Goal: Book appointment/travel/reservation

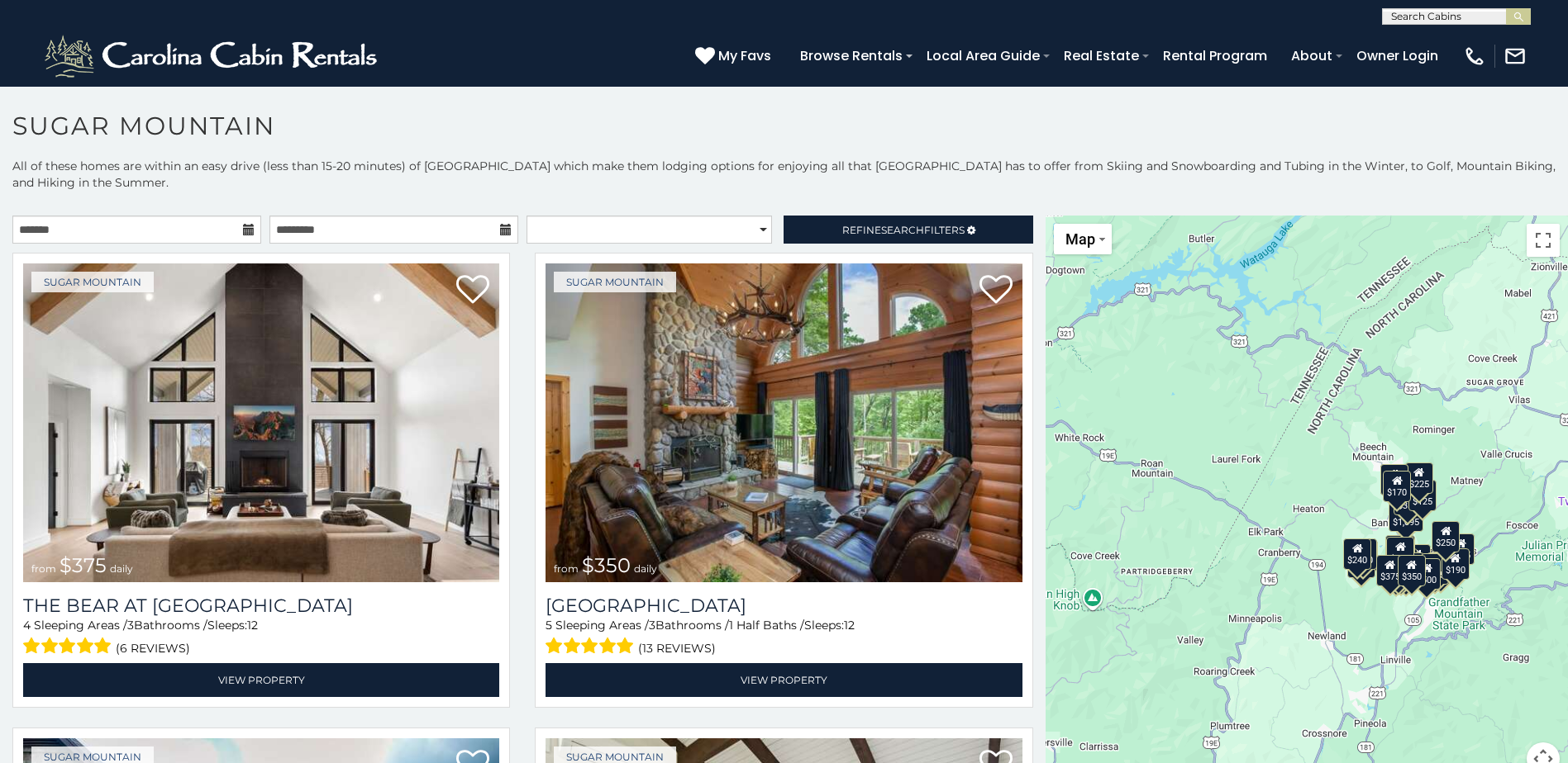
click at [248, 230] on icon at bounding box center [249, 230] width 12 height 12
click at [152, 221] on input "text" at bounding box center [136, 230] width 249 height 28
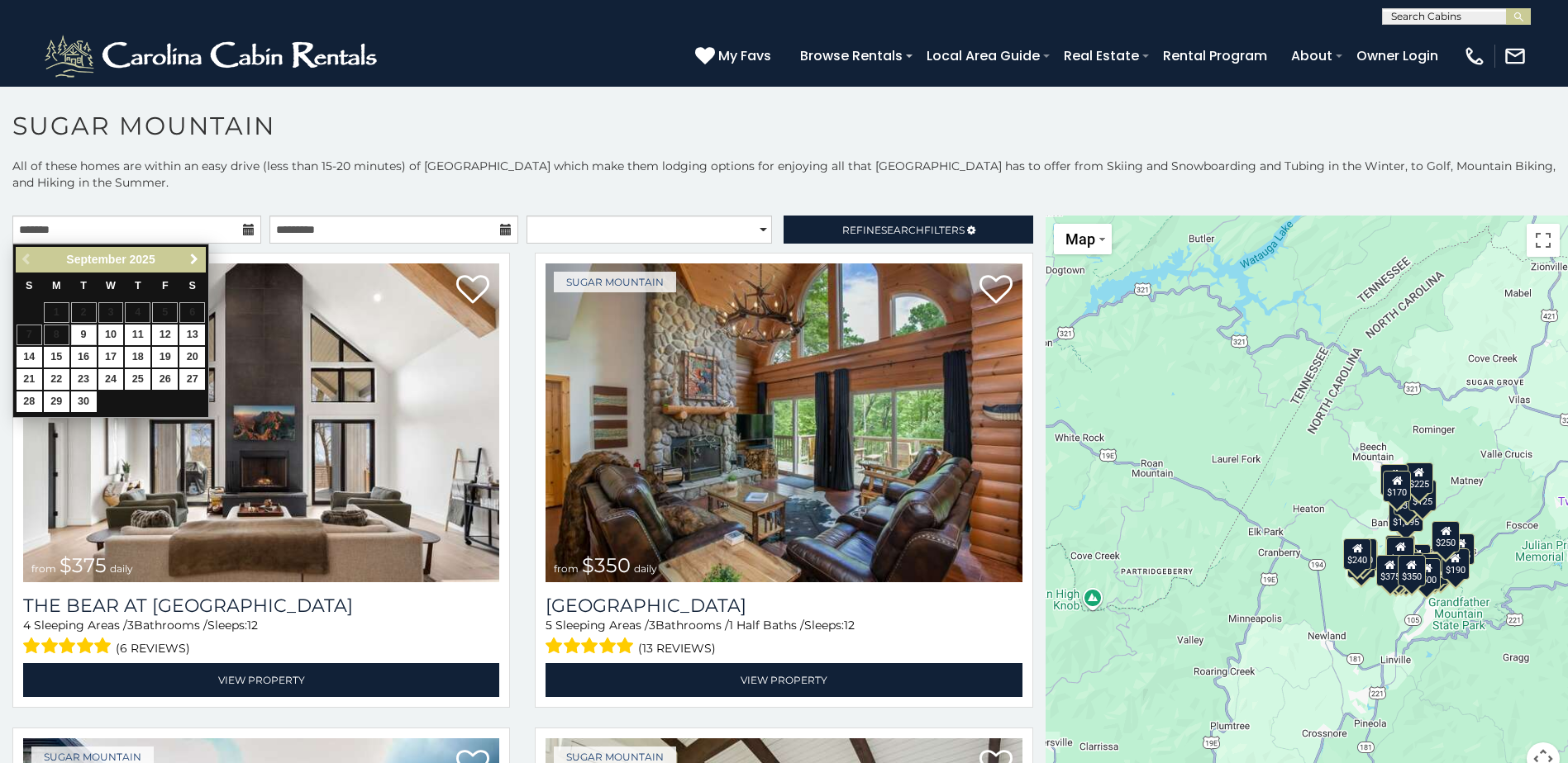
click at [191, 260] on span "Next" at bounding box center [194, 260] width 13 height 13
click at [191, 260] on span "Next" at bounding box center [194, 260] width 13 height 13
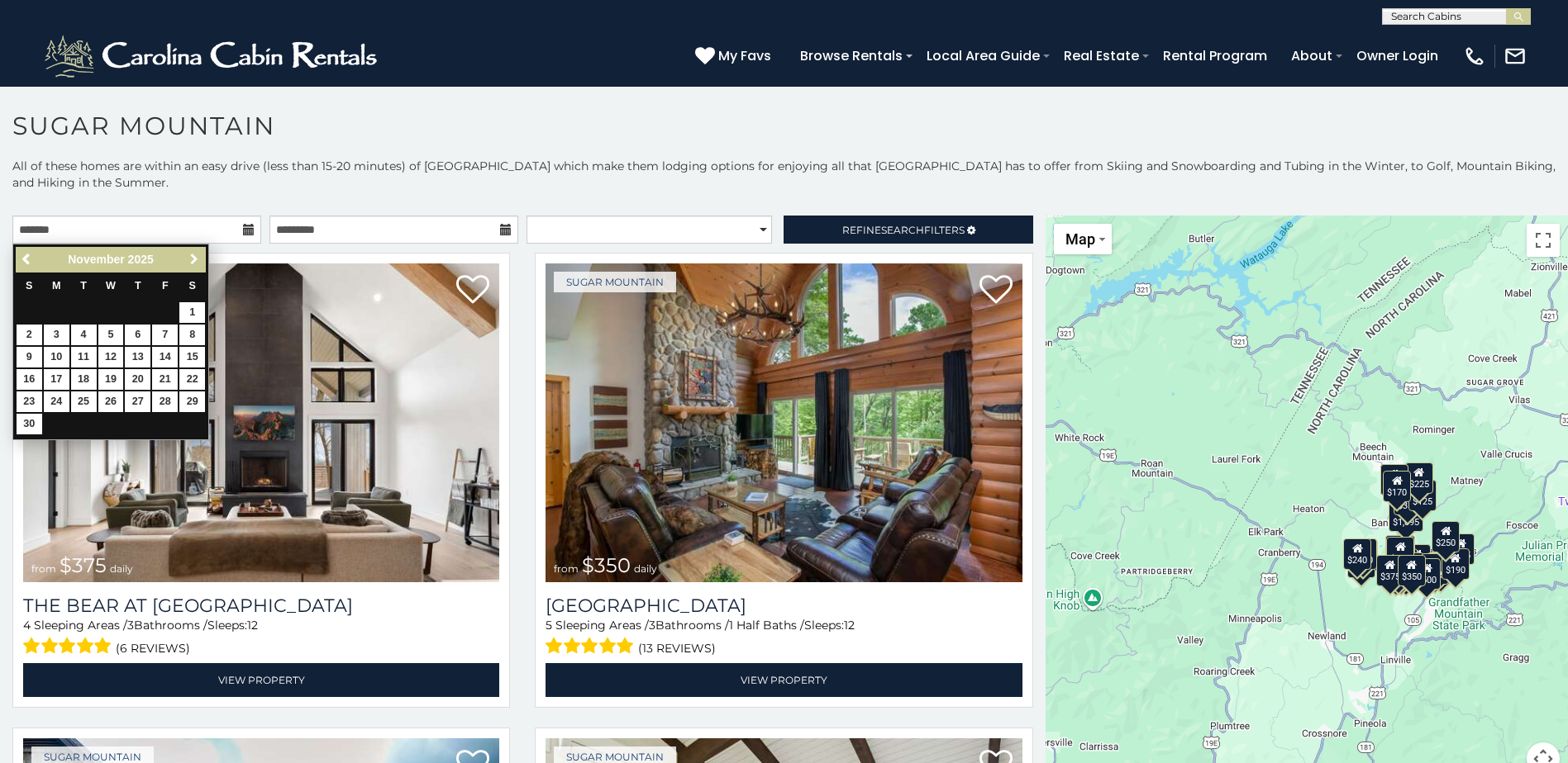
click at [191, 260] on span "Next" at bounding box center [194, 260] width 13 height 13
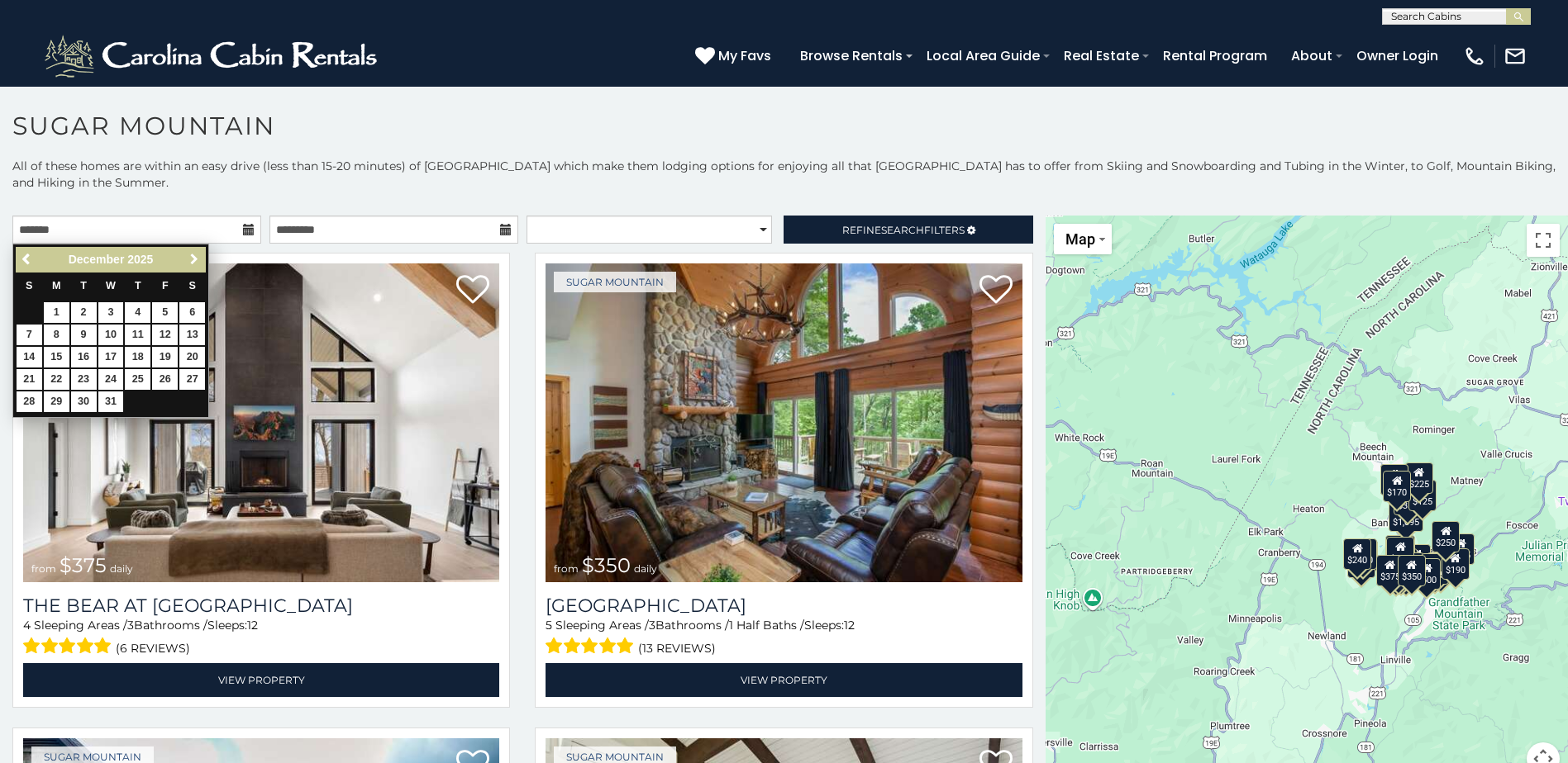
click at [191, 260] on span "Next" at bounding box center [194, 260] width 13 height 13
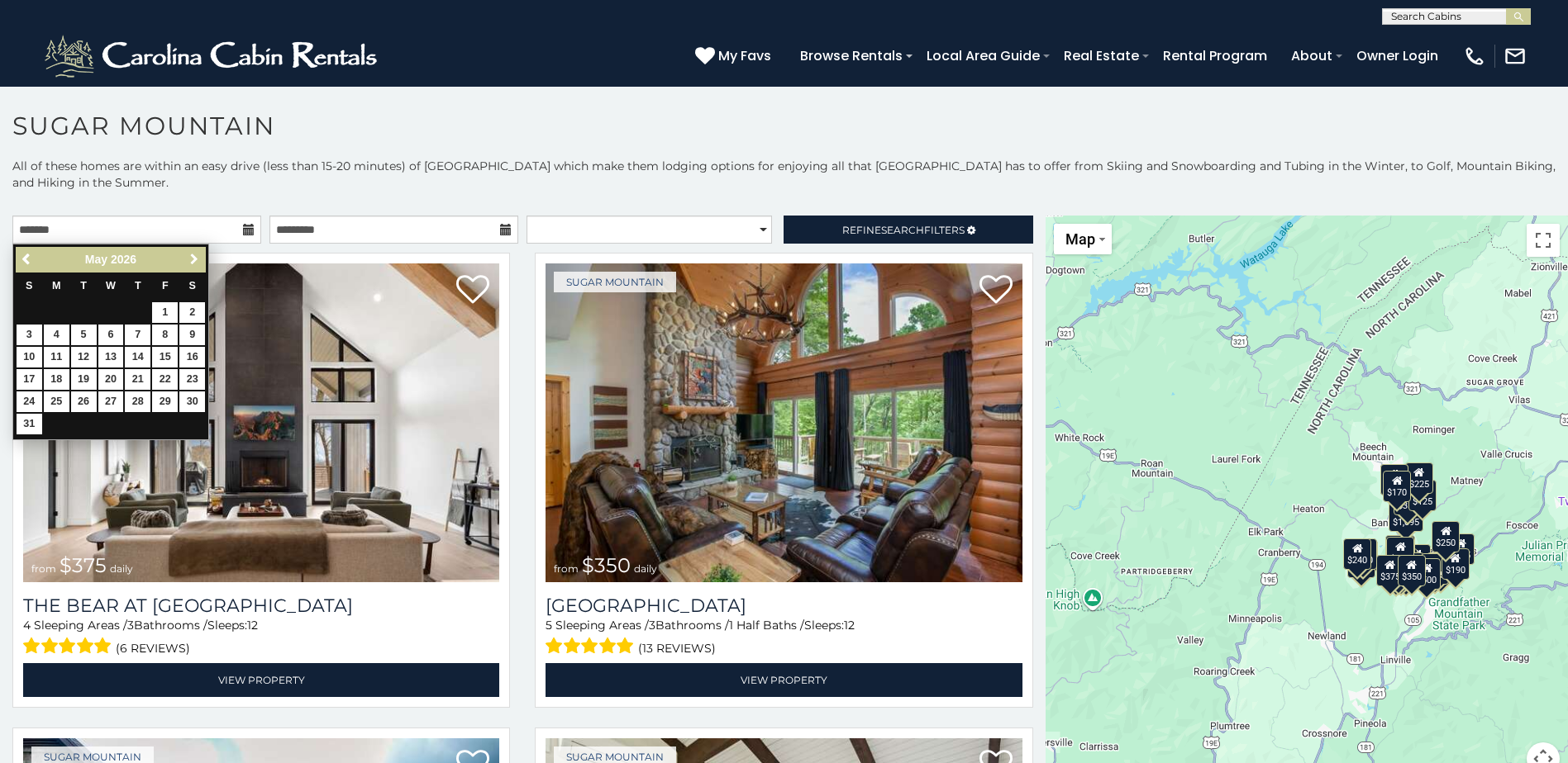
click at [191, 260] on span "Next" at bounding box center [194, 260] width 13 height 13
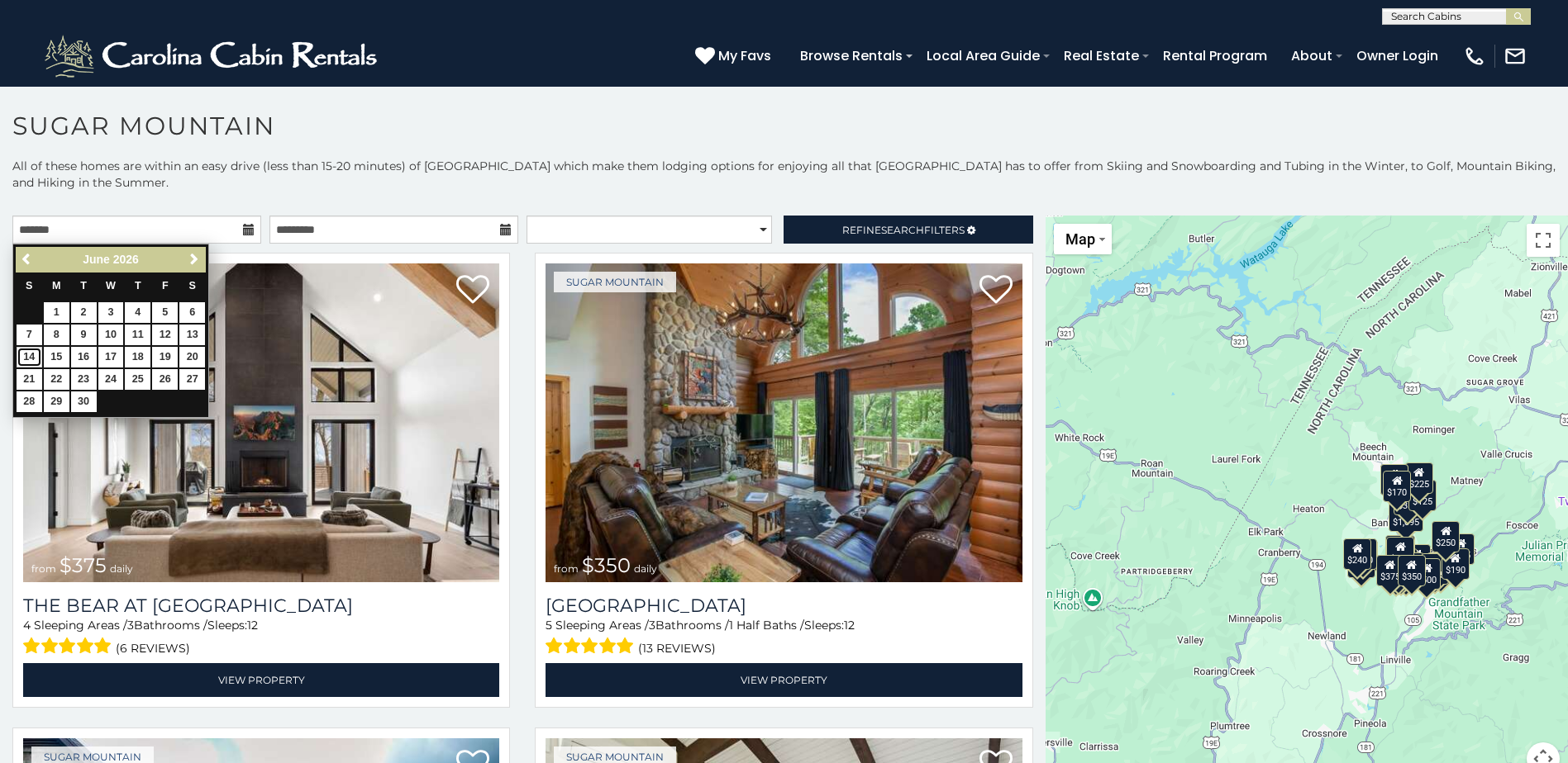
click at [32, 356] on link "14" at bounding box center [29, 357] width 26 height 21
type input "**********"
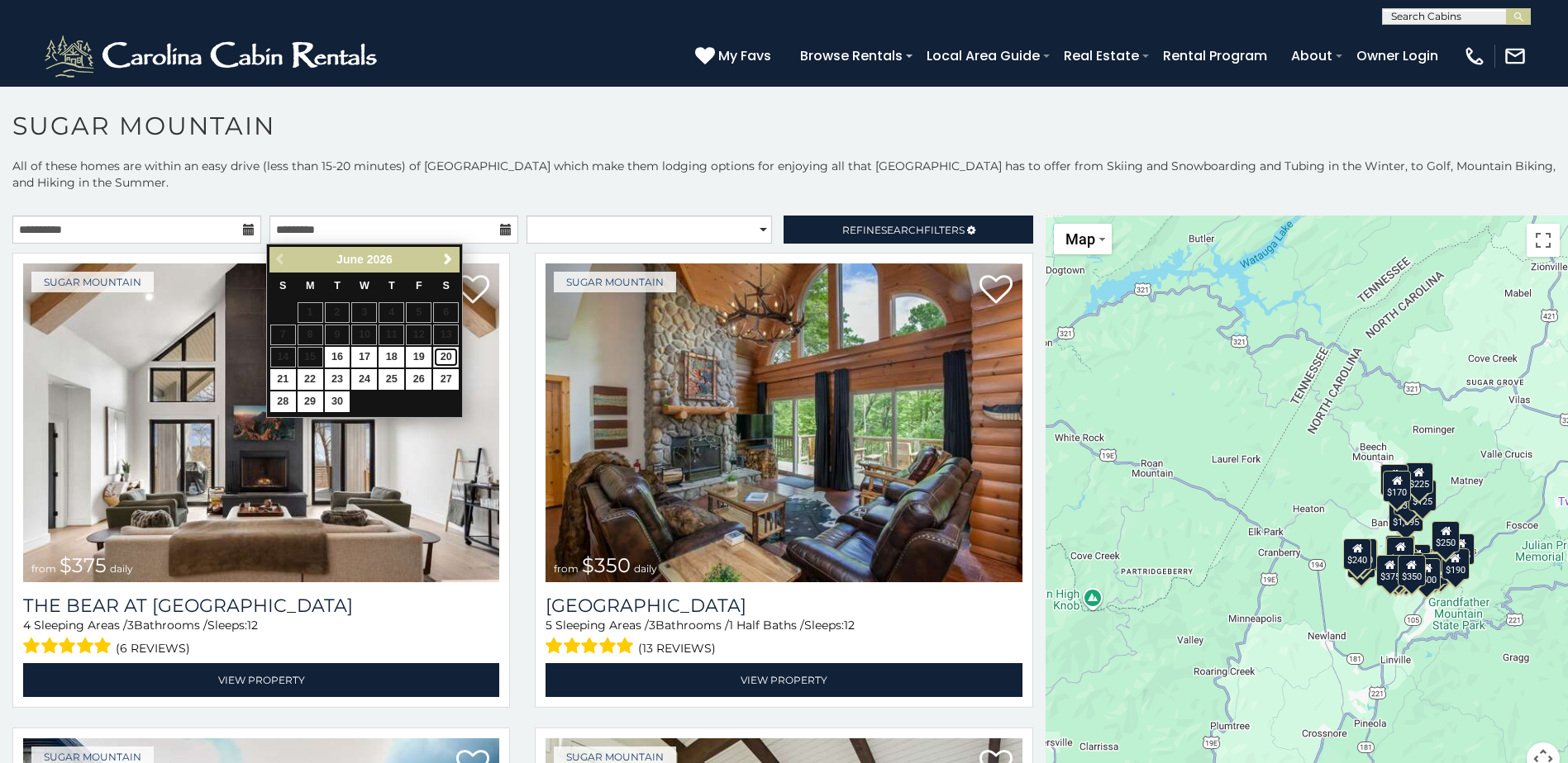
click at [444, 357] on link "20" at bounding box center [445, 357] width 26 height 21
type input "**********"
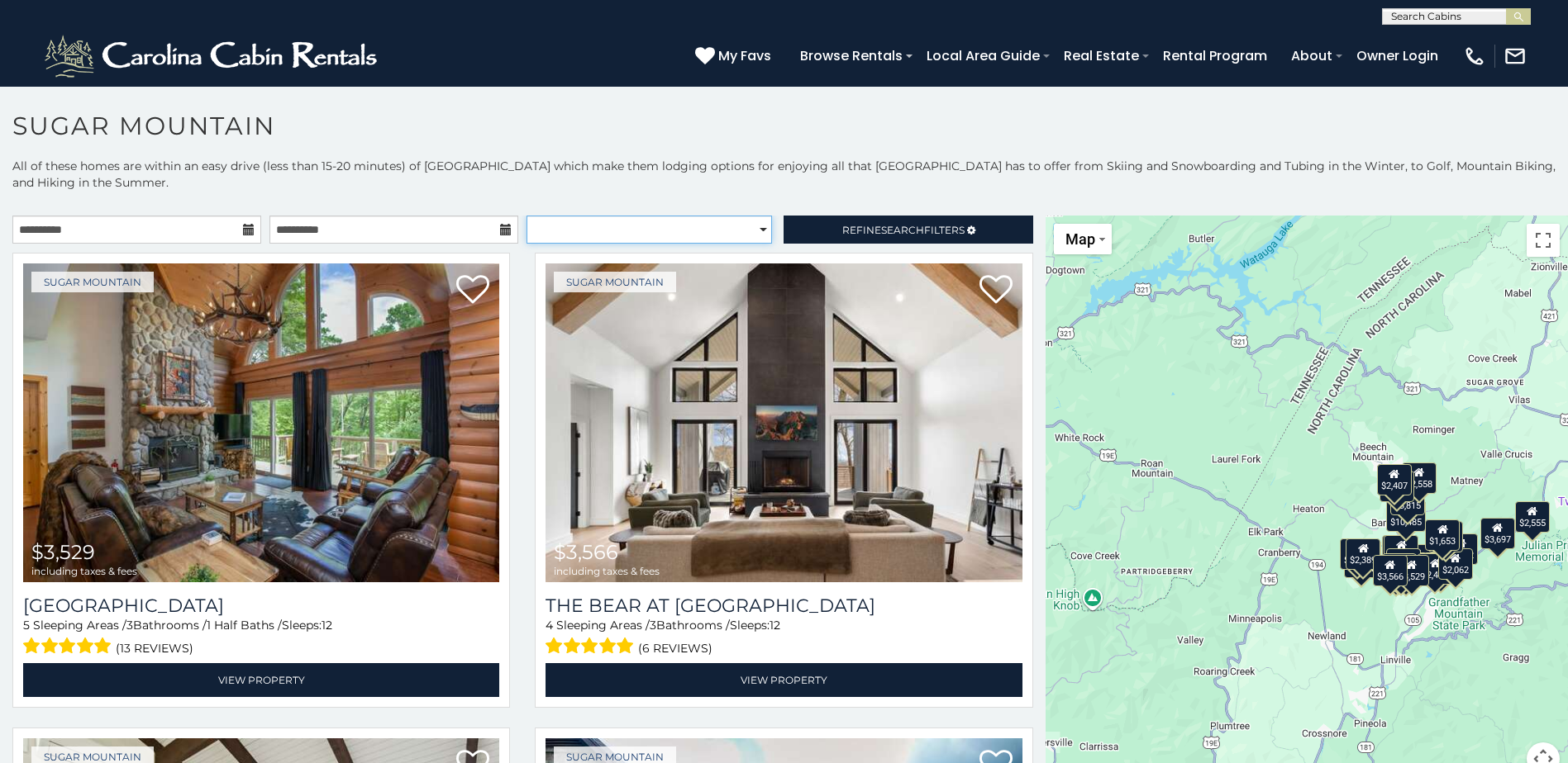
click at [755, 232] on select "**********" at bounding box center [648, 230] width 246 height 28
select select "*********"
click at [526, 216] on select "**********" at bounding box center [648, 230] width 246 height 28
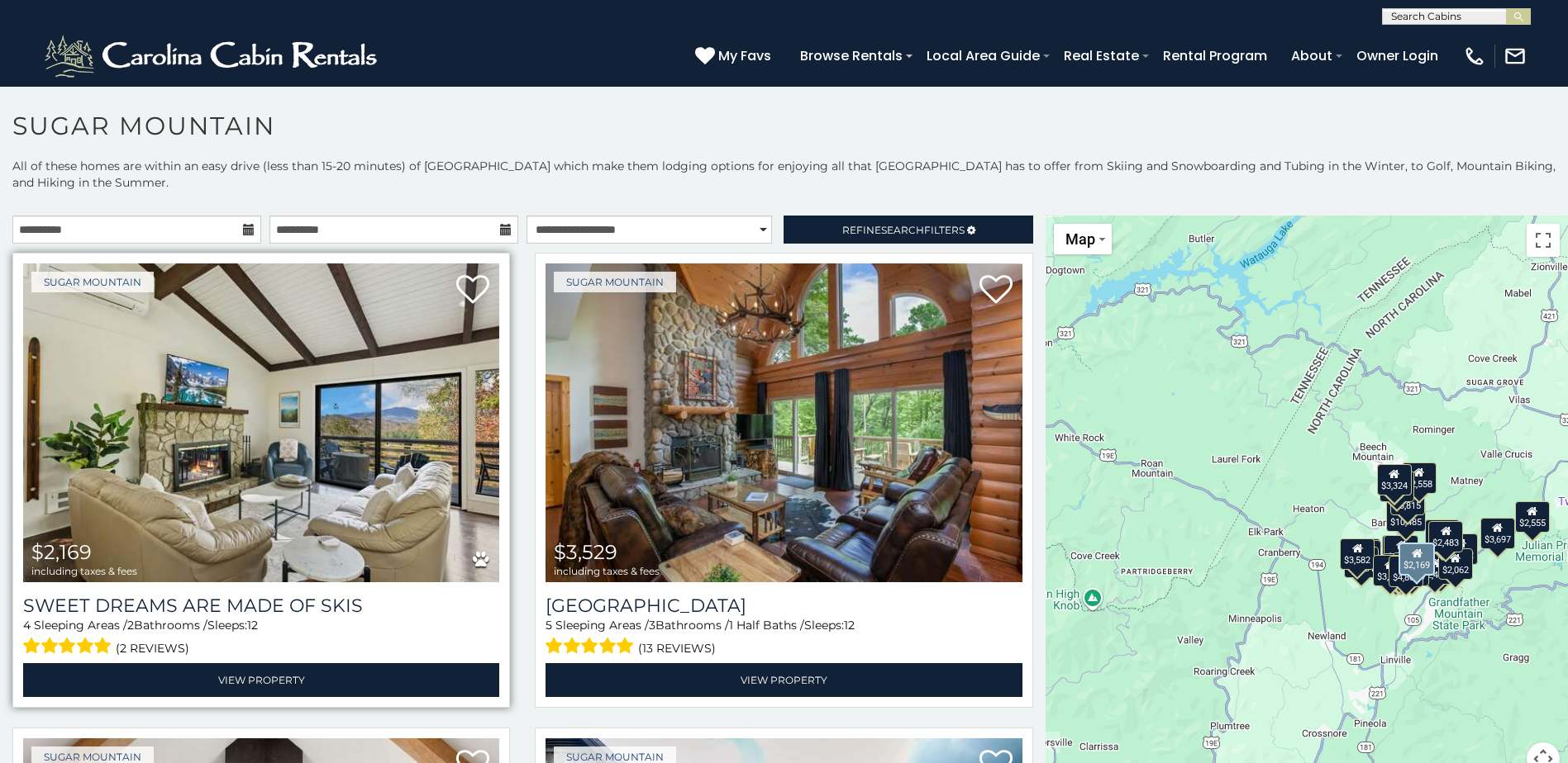
click at [265, 426] on img at bounding box center [261, 423] width 476 height 319
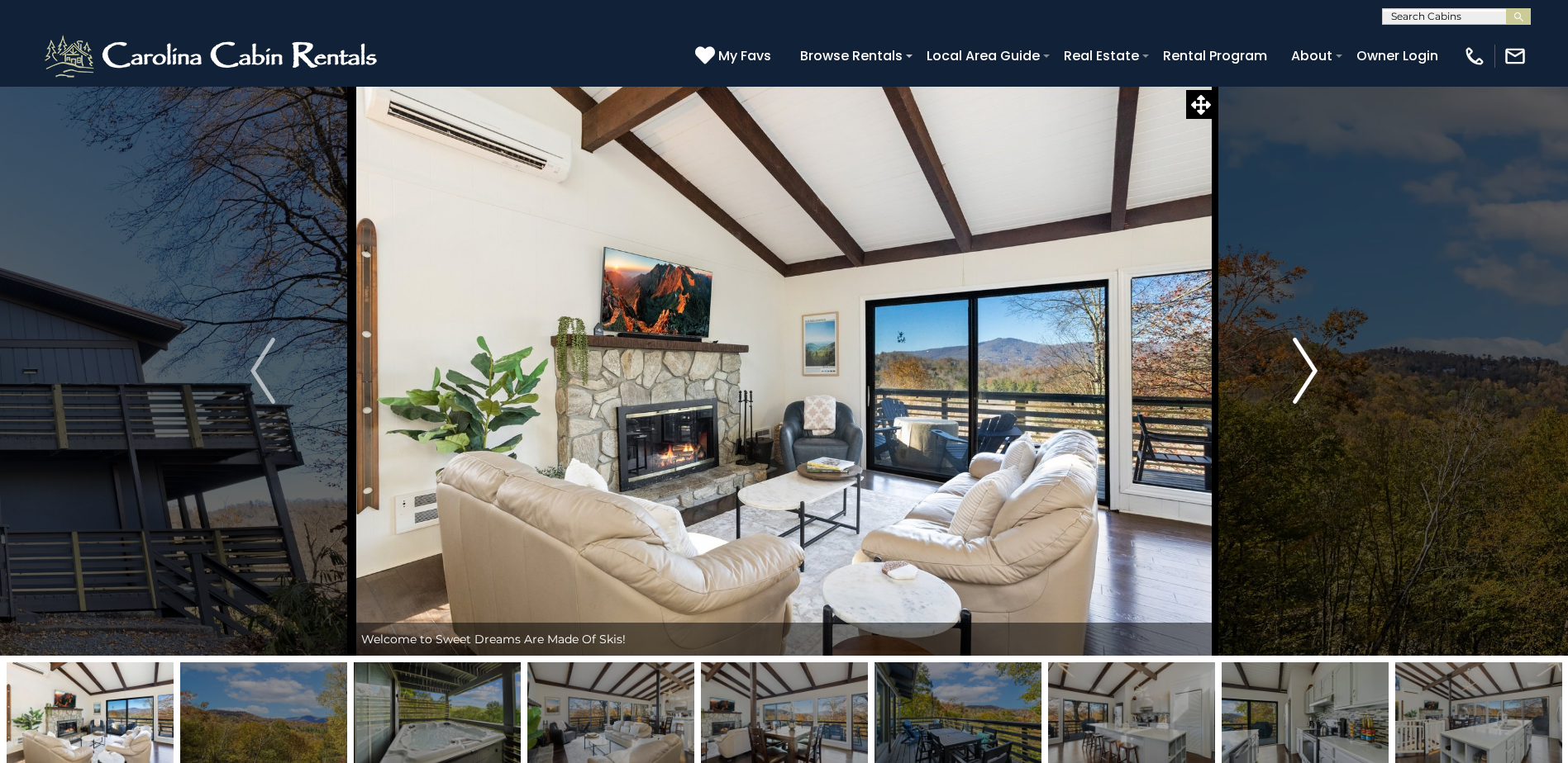
click at [1306, 369] on img "Next" at bounding box center [1305, 370] width 25 height 66
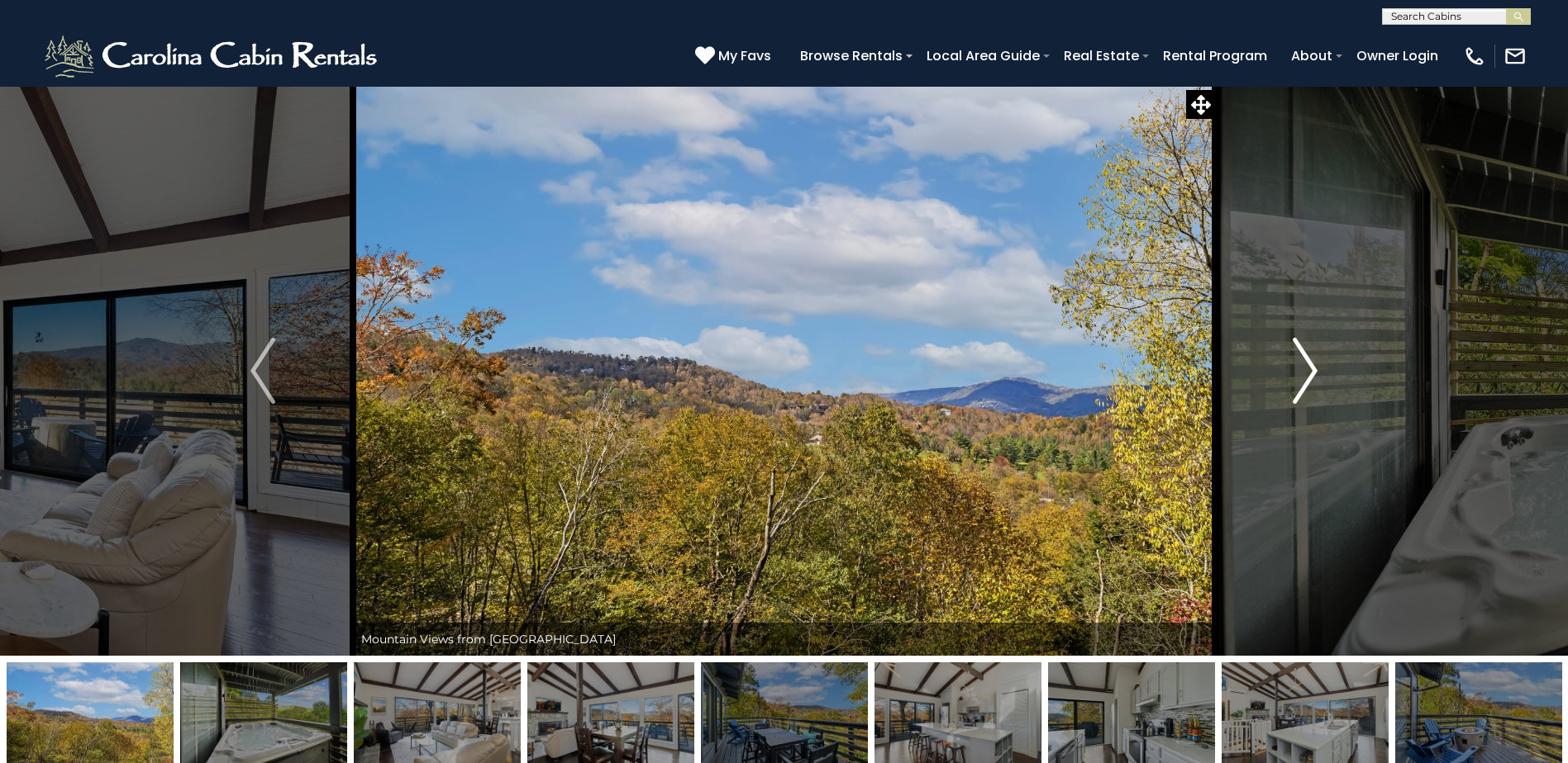
click at [1306, 369] on img "Next" at bounding box center [1305, 370] width 25 height 66
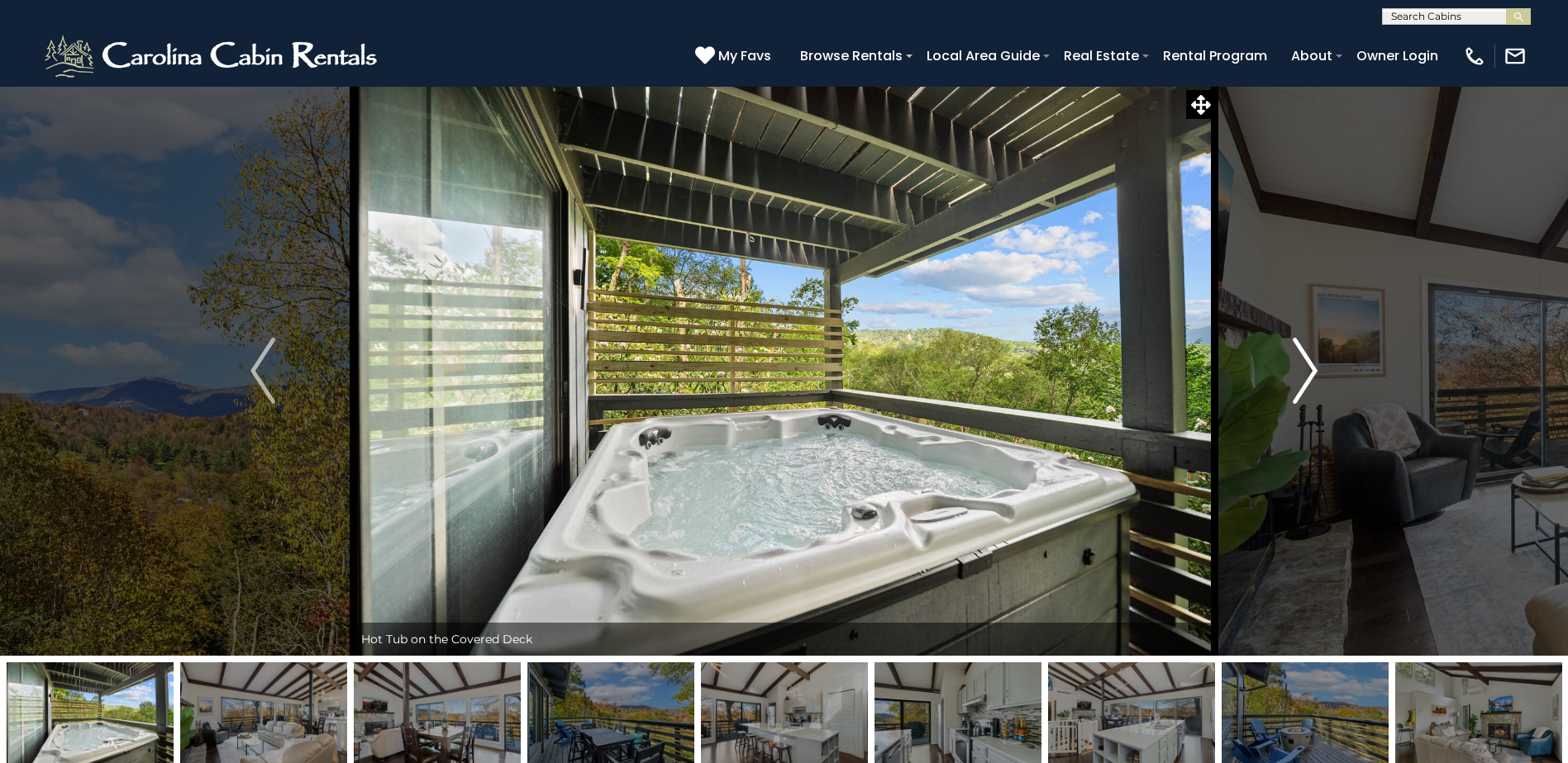
click at [1302, 348] on img "Next" at bounding box center [1305, 370] width 25 height 66
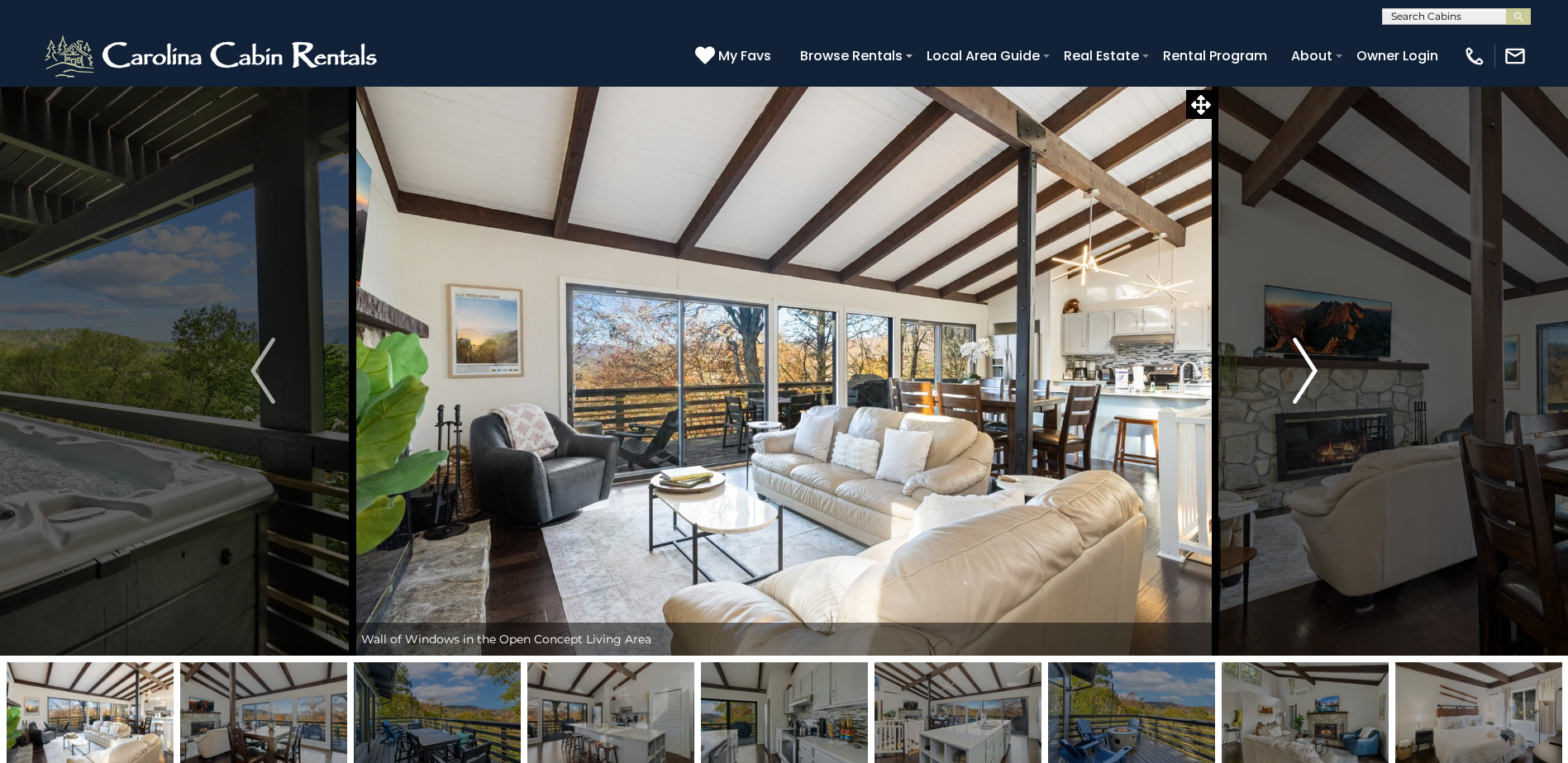
click at [1302, 348] on img "Next" at bounding box center [1305, 370] width 25 height 66
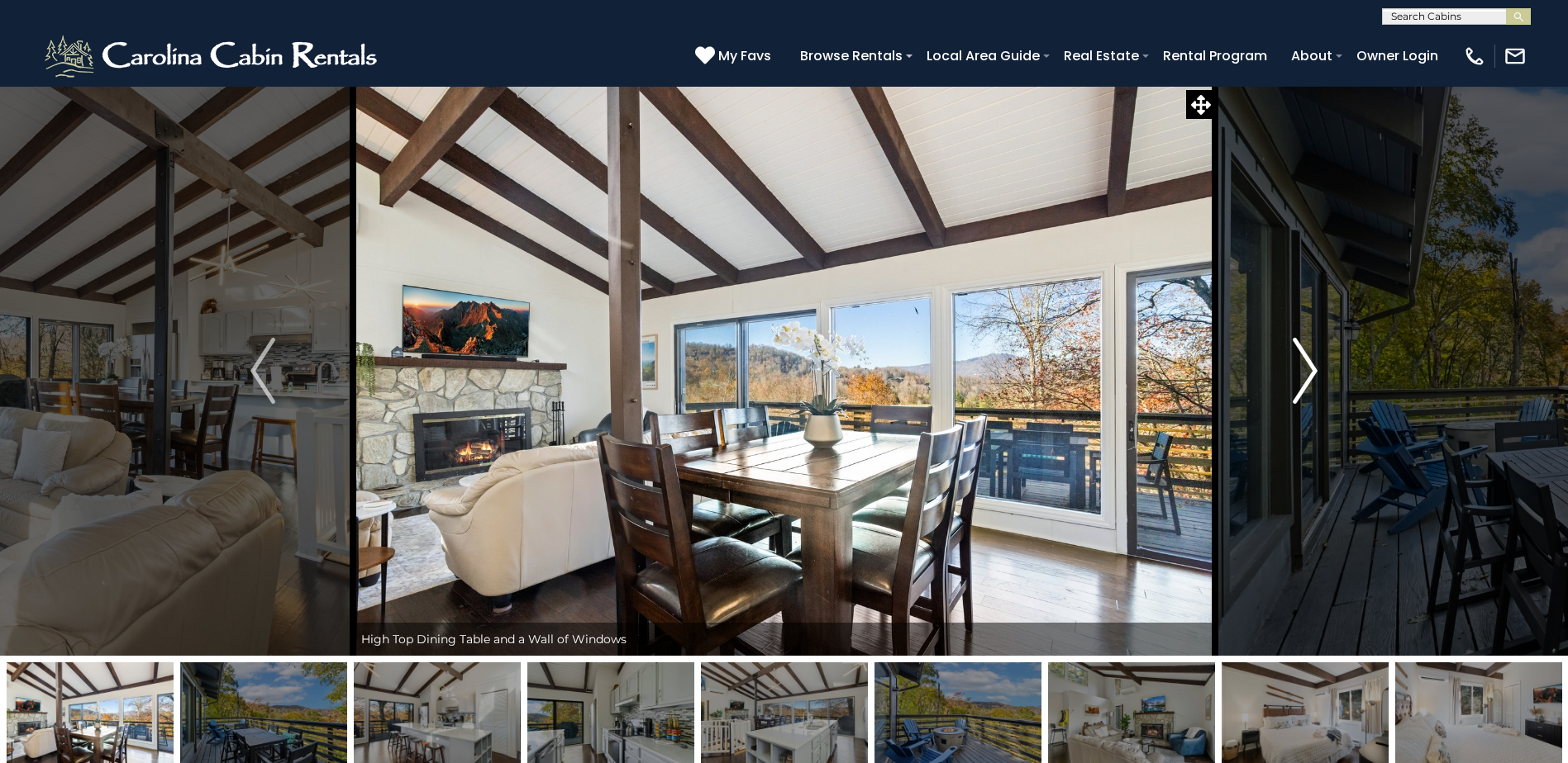
click at [1302, 348] on img "Next" at bounding box center [1305, 370] width 25 height 66
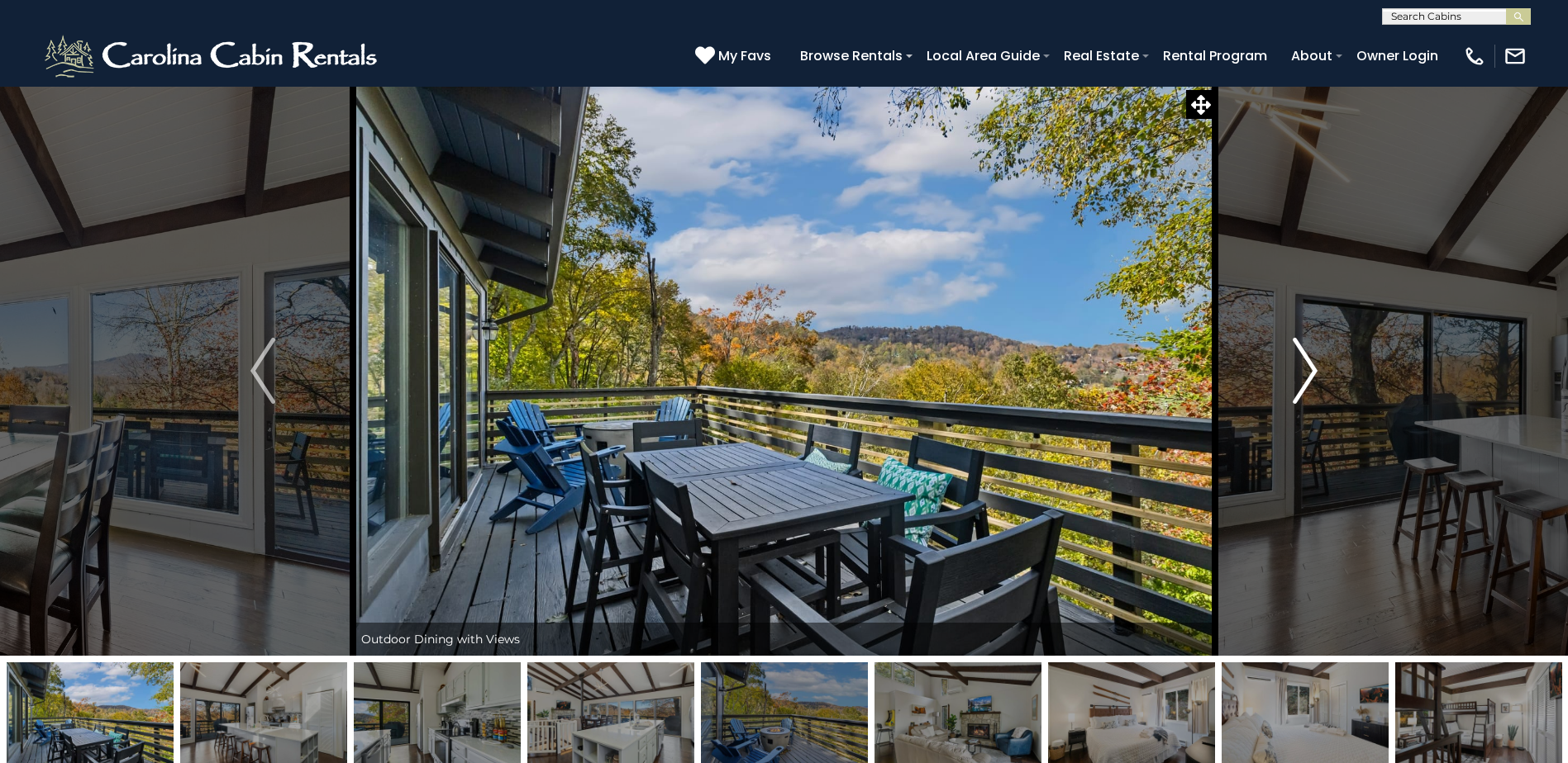
click at [1302, 348] on img "Next" at bounding box center [1305, 370] width 25 height 66
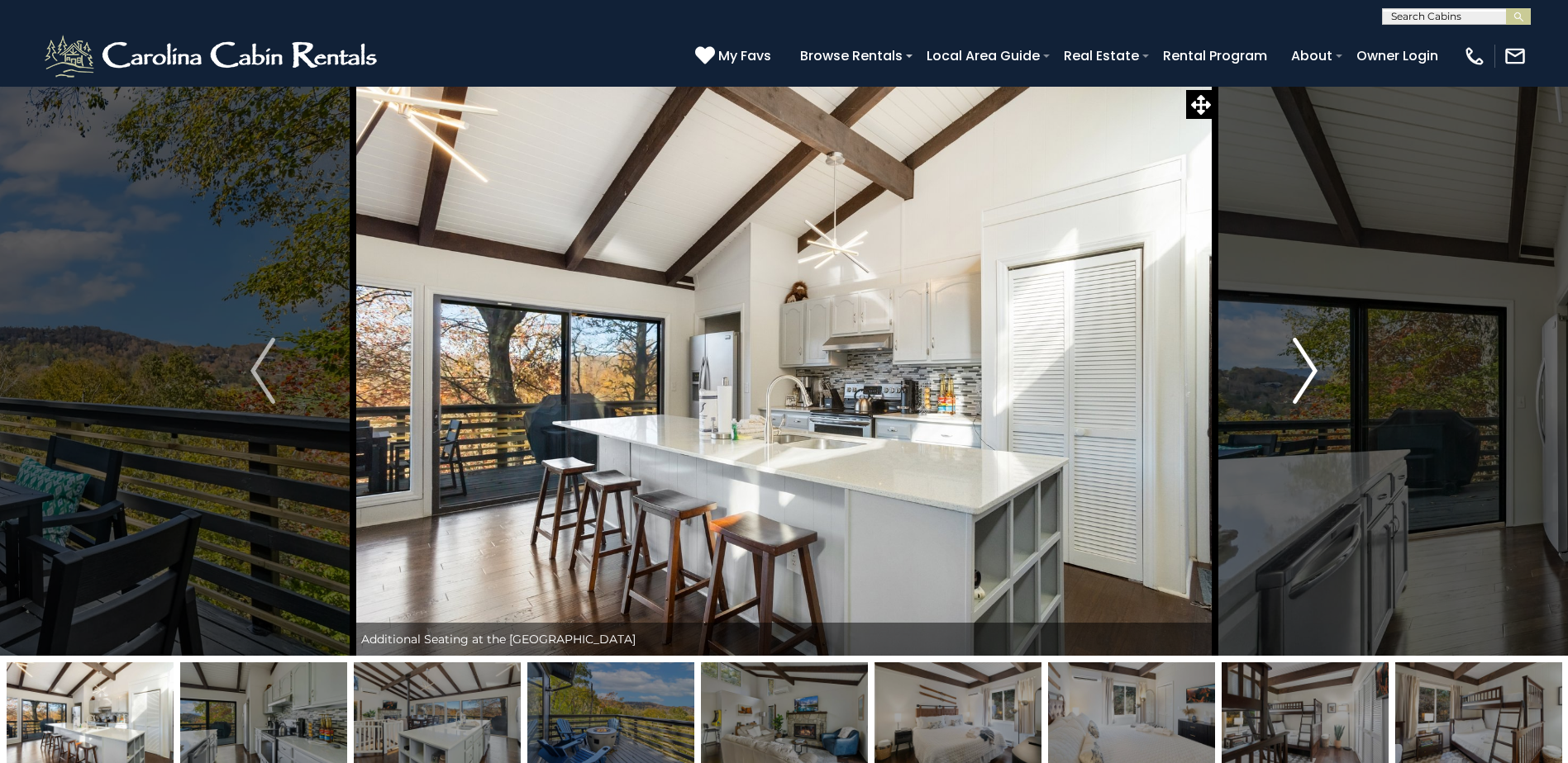
click at [1302, 348] on img "Next" at bounding box center [1305, 370] width 25 height 66
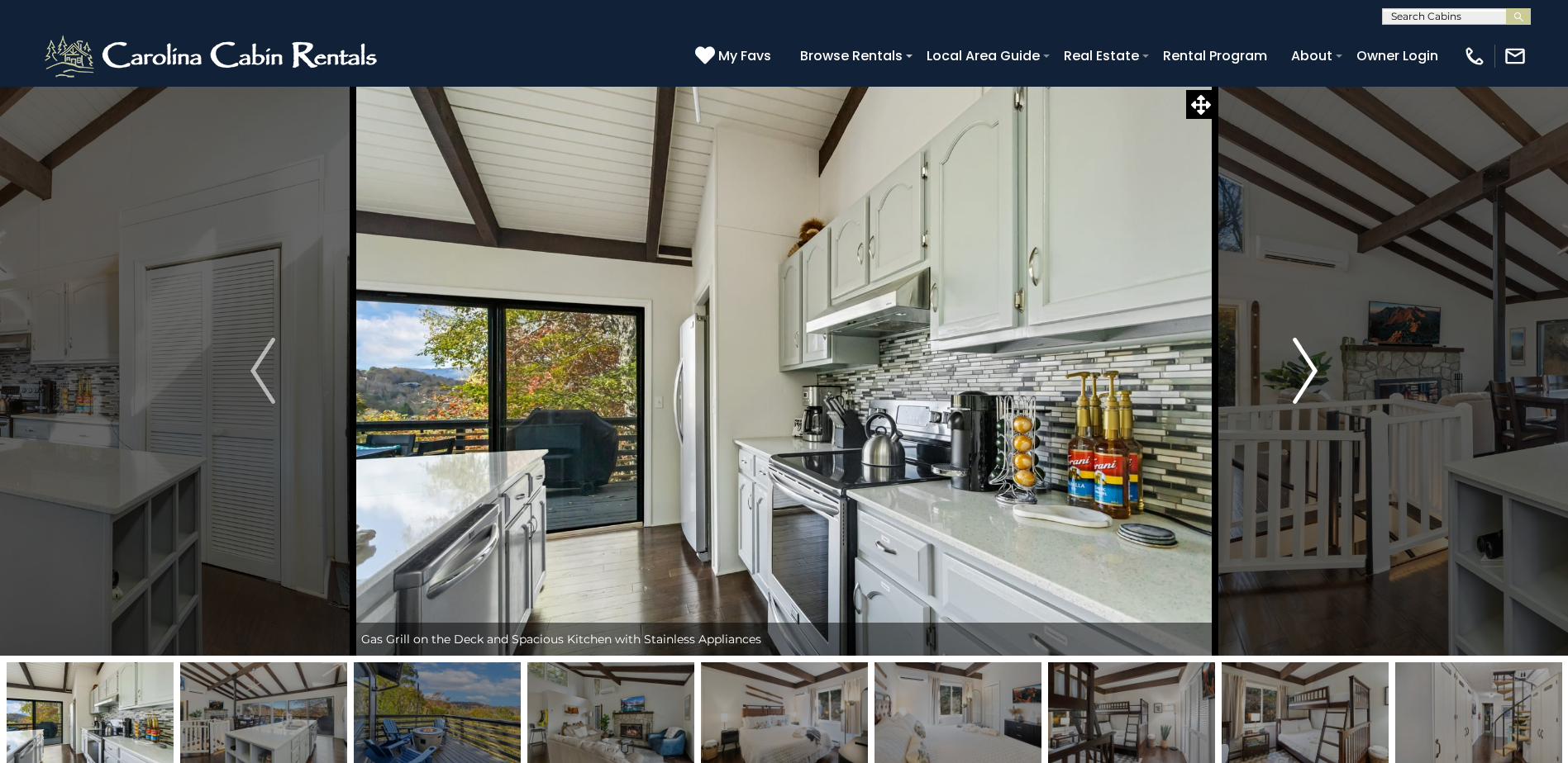
click at [1302, 348] on img "Next" at bounding box center [1305, 370] width 25 height 66
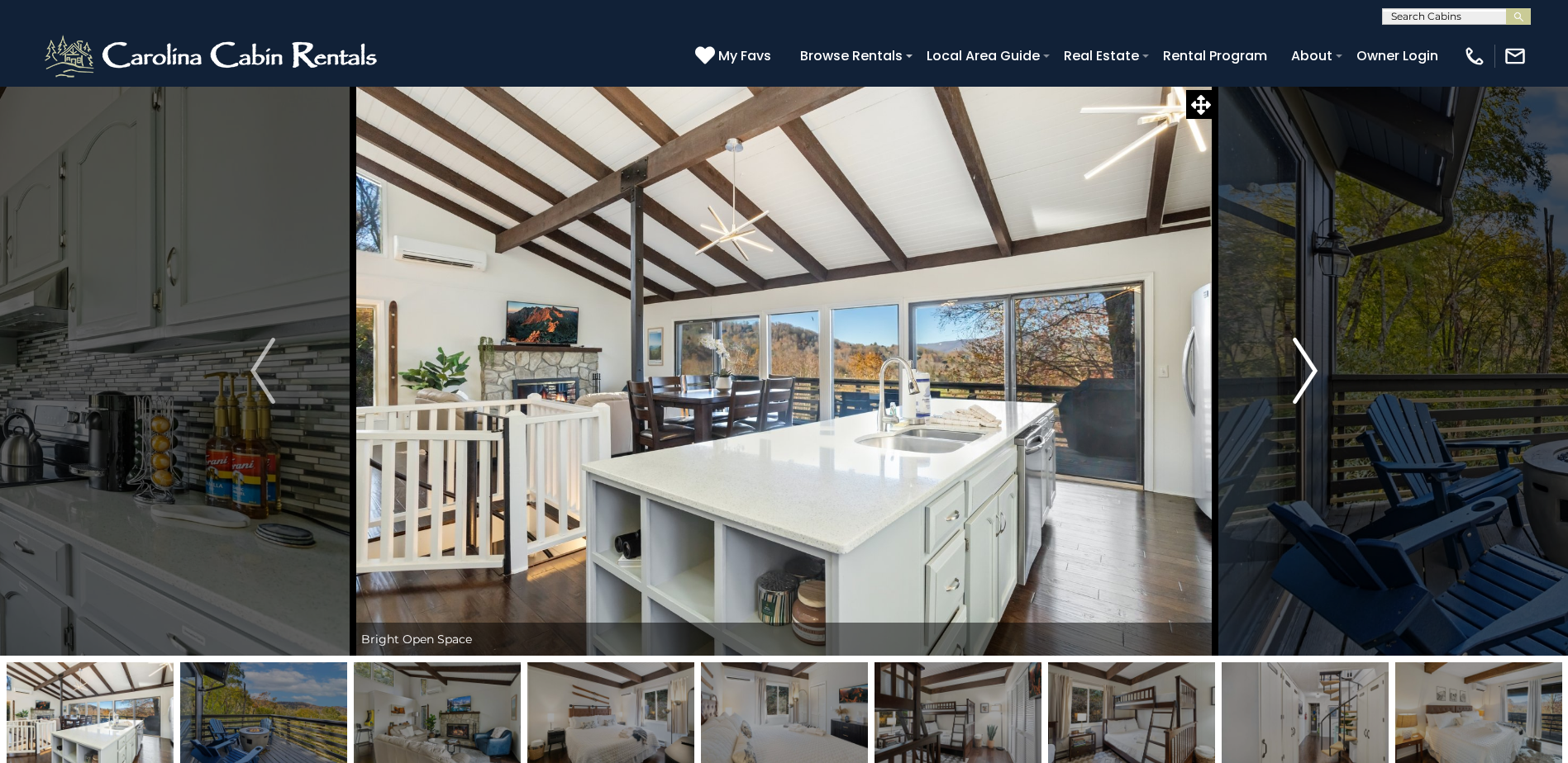
click at [1302, 348] on img "Next" at bounding box center [1305, 370] width 25 height 66
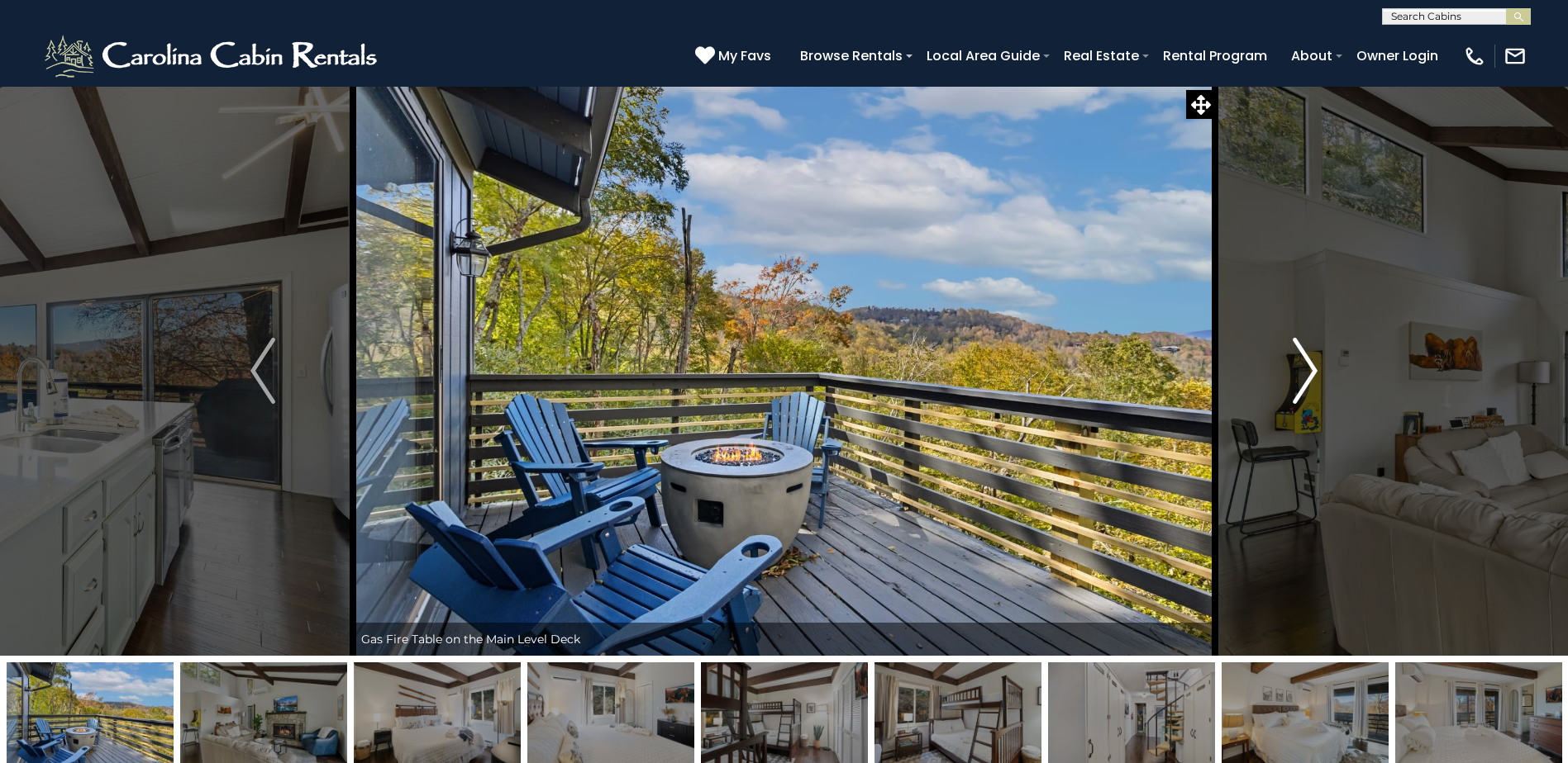
click at [1302, 348] on img "Next" at bounding box center [1305, 370] width 25 height 66
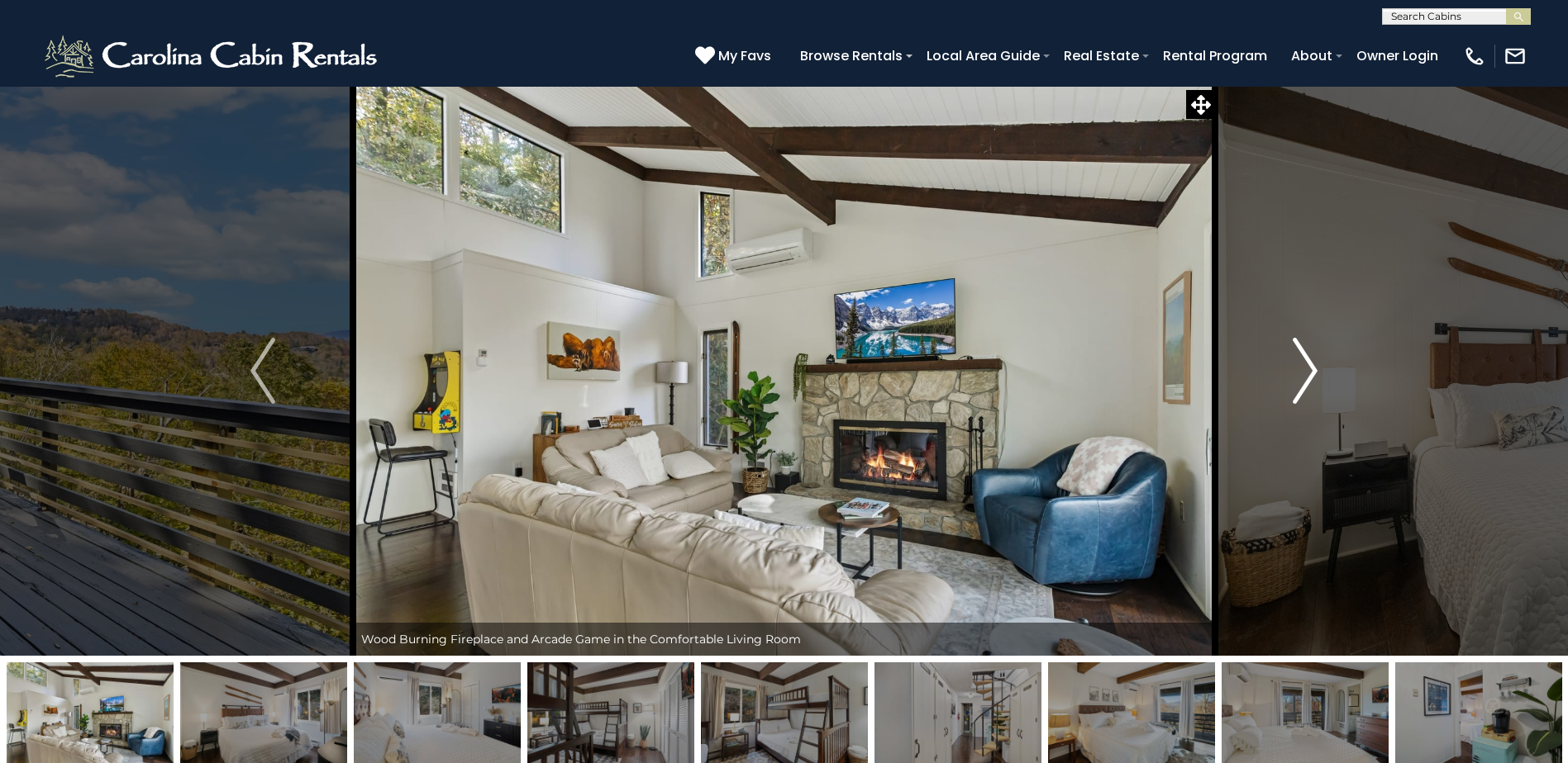
click at [1302, 348] on img "Next" at bounding box center [1305, 370] width 25 height 66
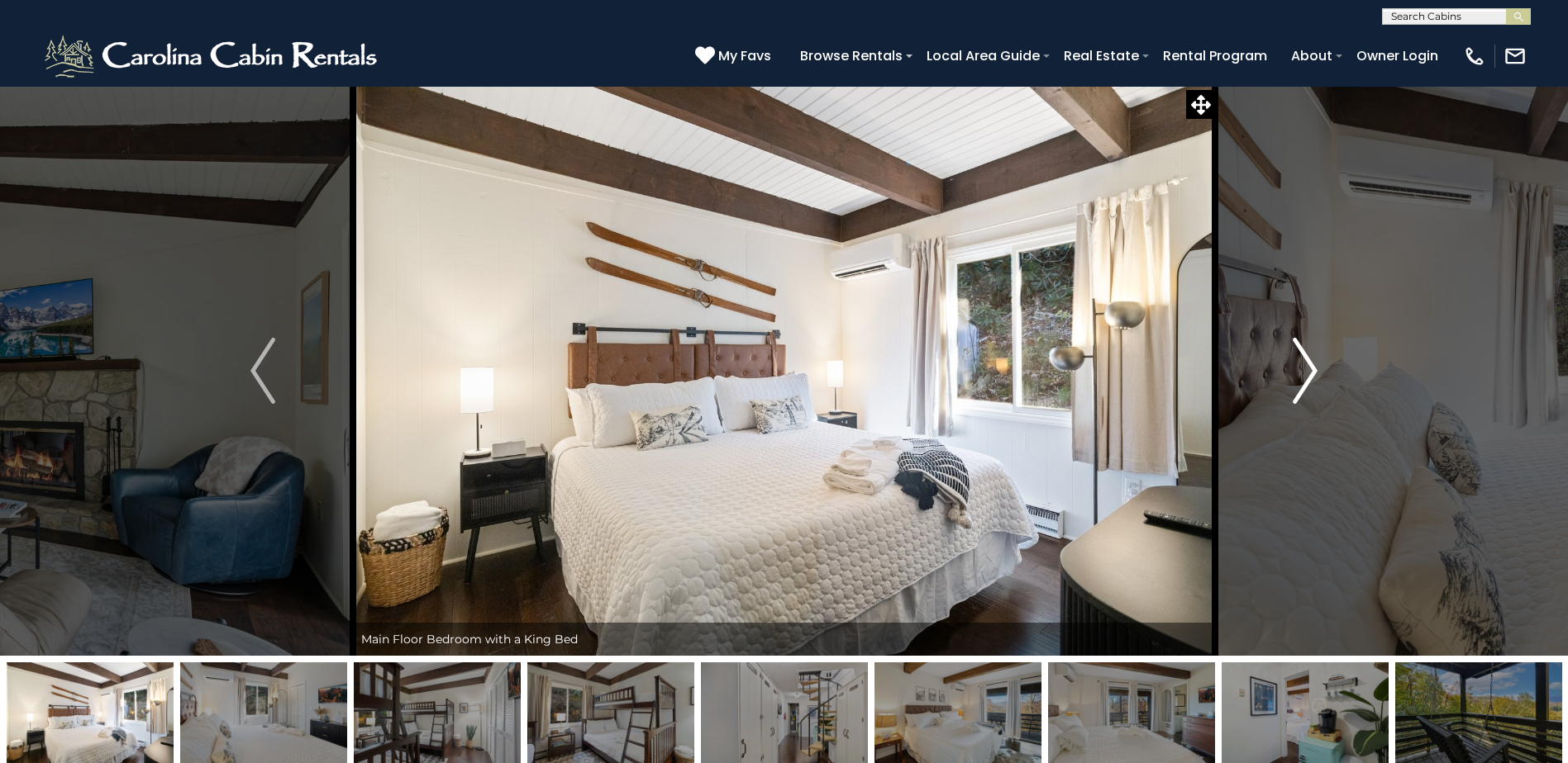
click at [1302, 348] on img "Next" at bounding box center [1305, 370] width 25 height 66
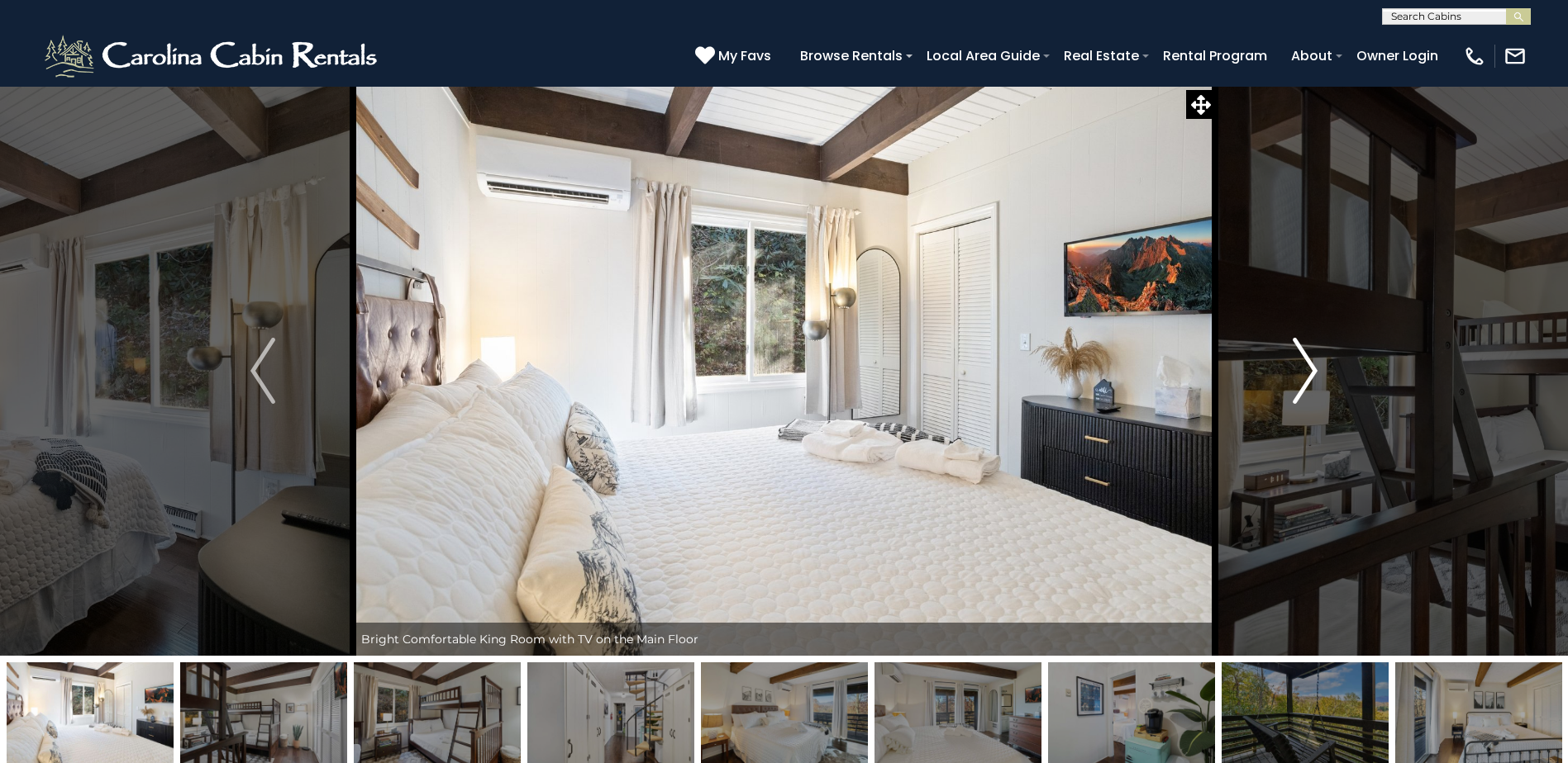
click at [1302, 348] on img "Next" at bounding box center [1305, 370] width 25 height 66
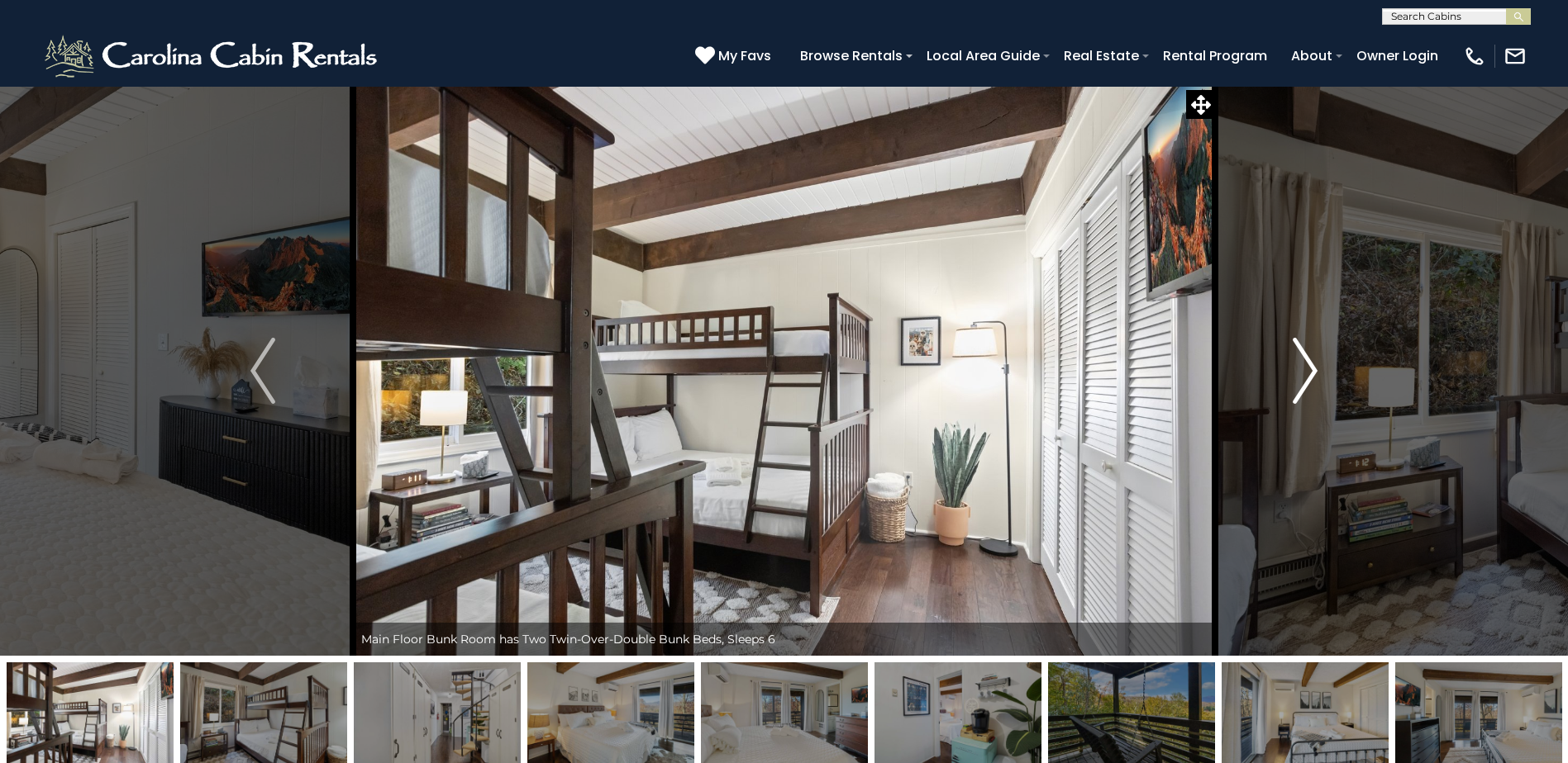
click at [1302, 348] on img "Next" at bounding box center [1305, 370] width 25 height 66
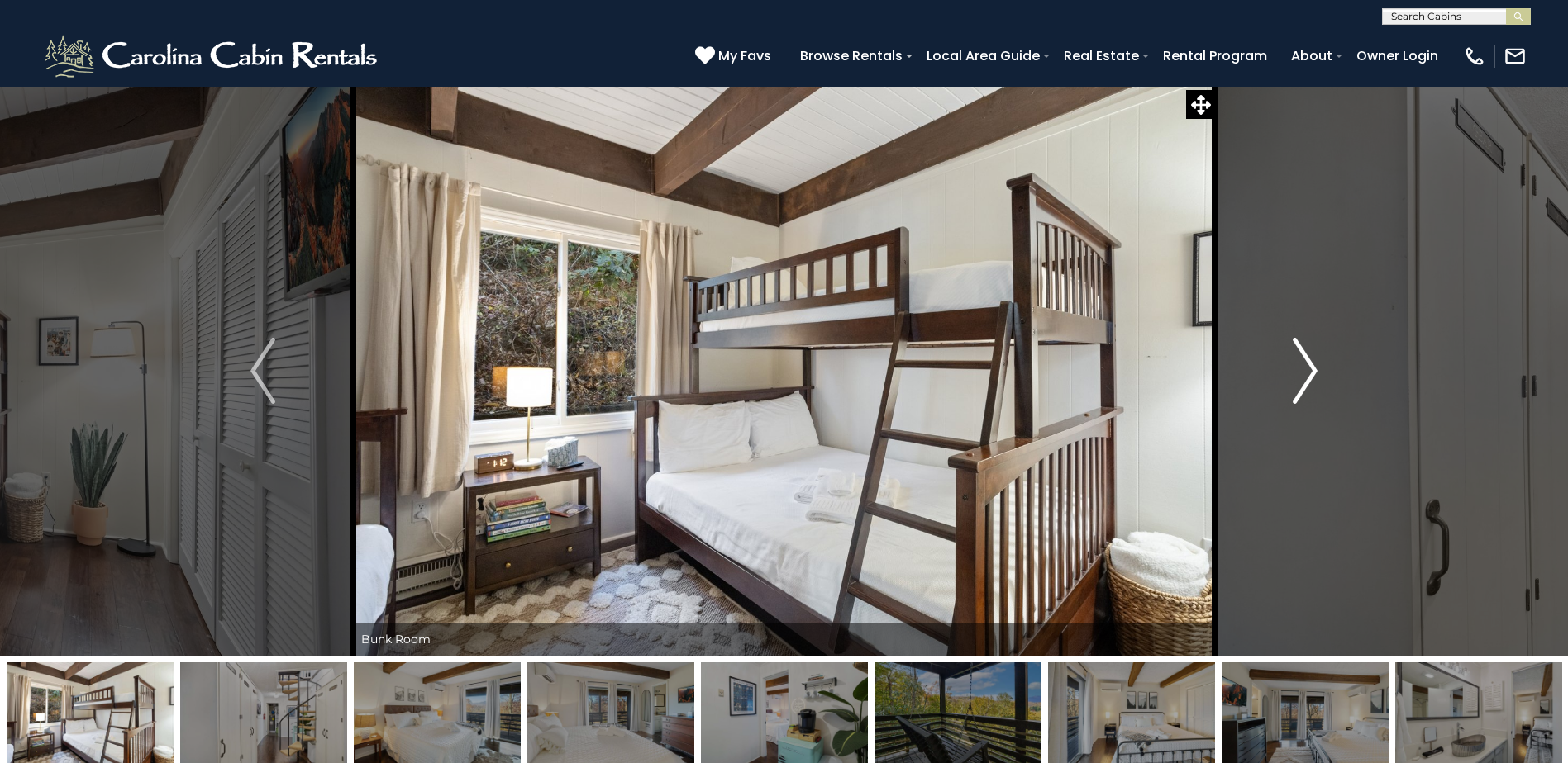
click at [1302, 348] on img "Next" at bounding box center [1305, 370] width 25 height 66
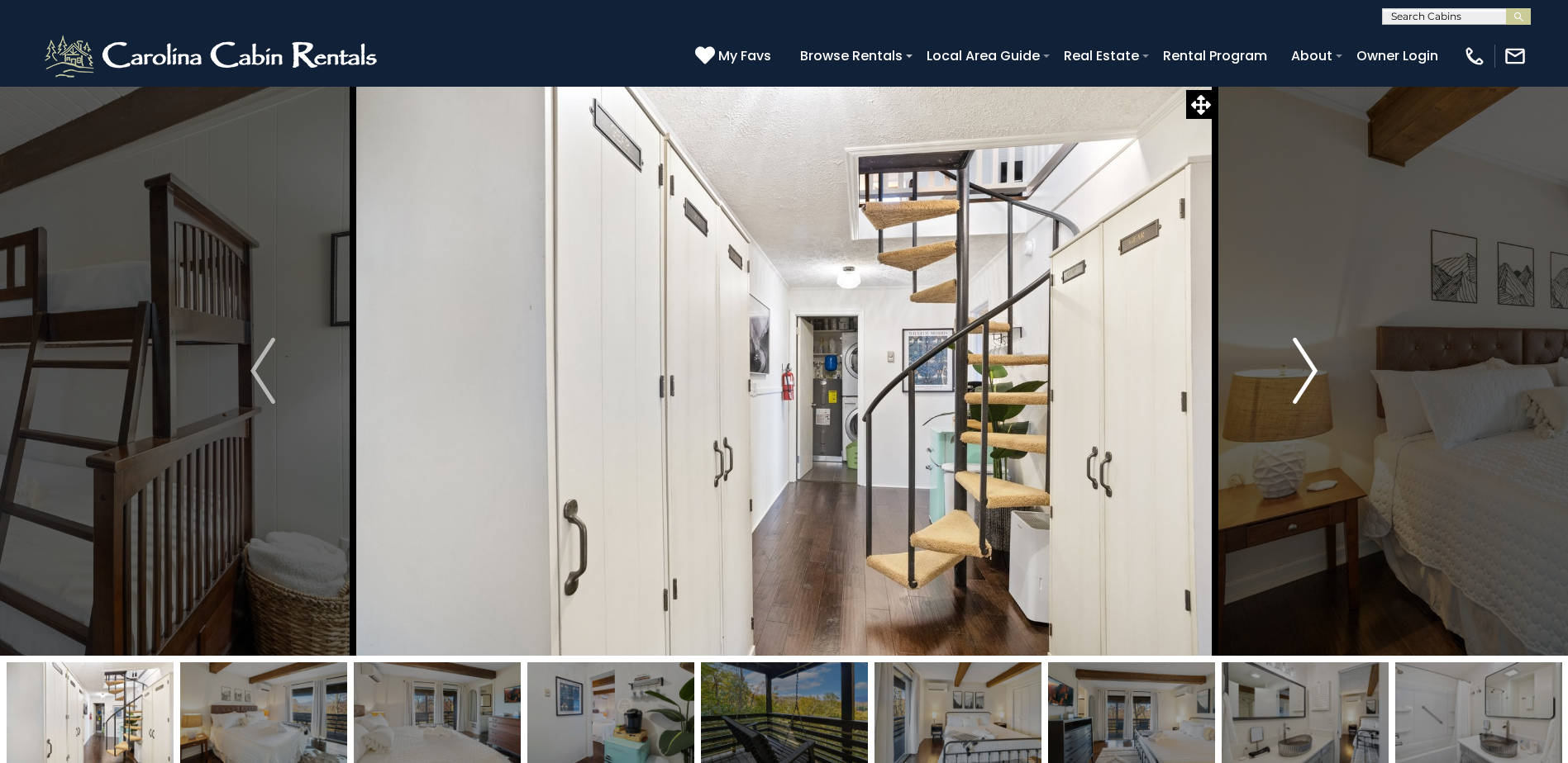
click at [1302, 348] on img "Next" at bounding box center [1305, 370] width 25 height 66
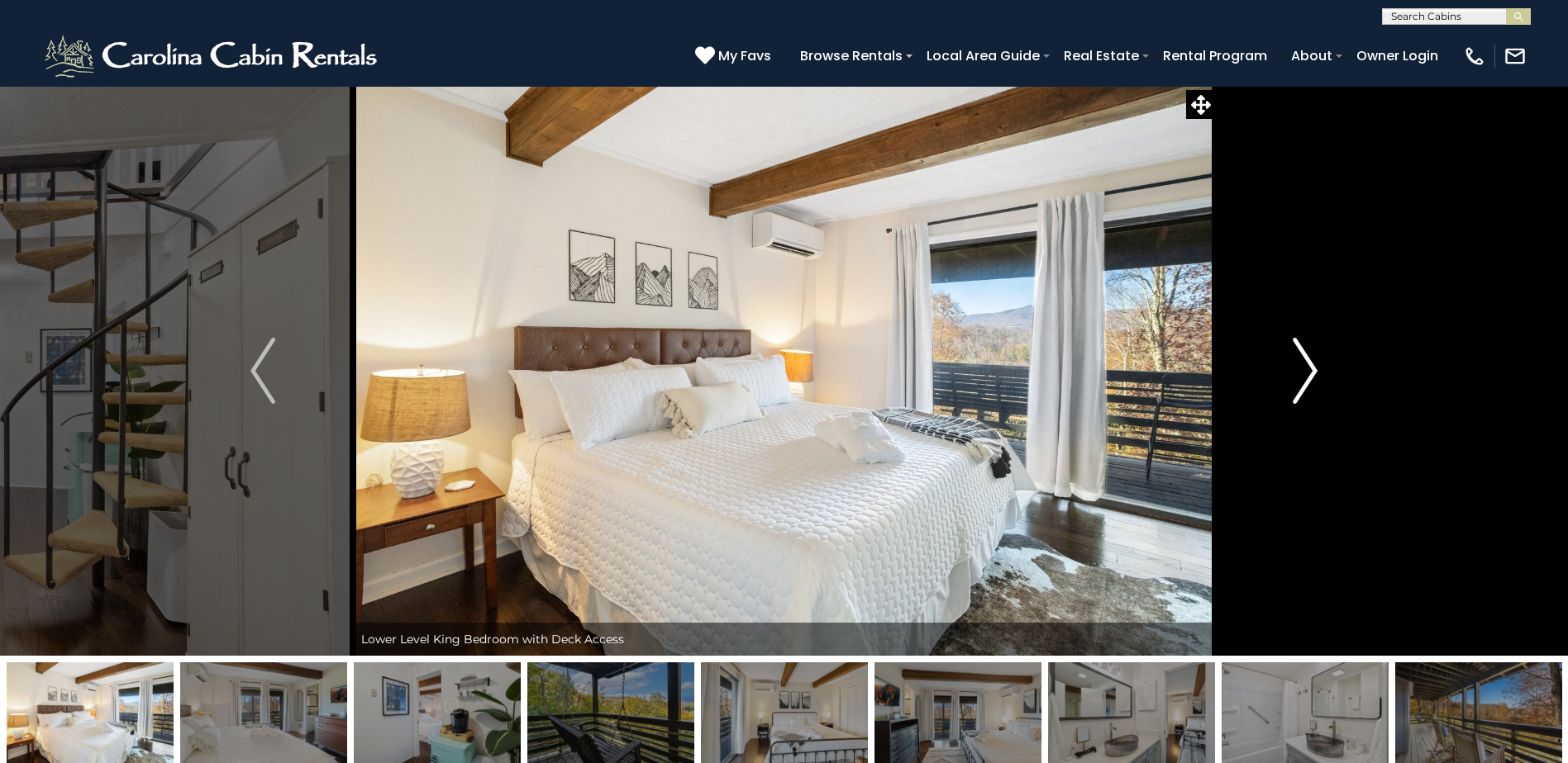
click at [1302, 348] on img "Next" at bounding box center [1305, 370] width 25 height 66
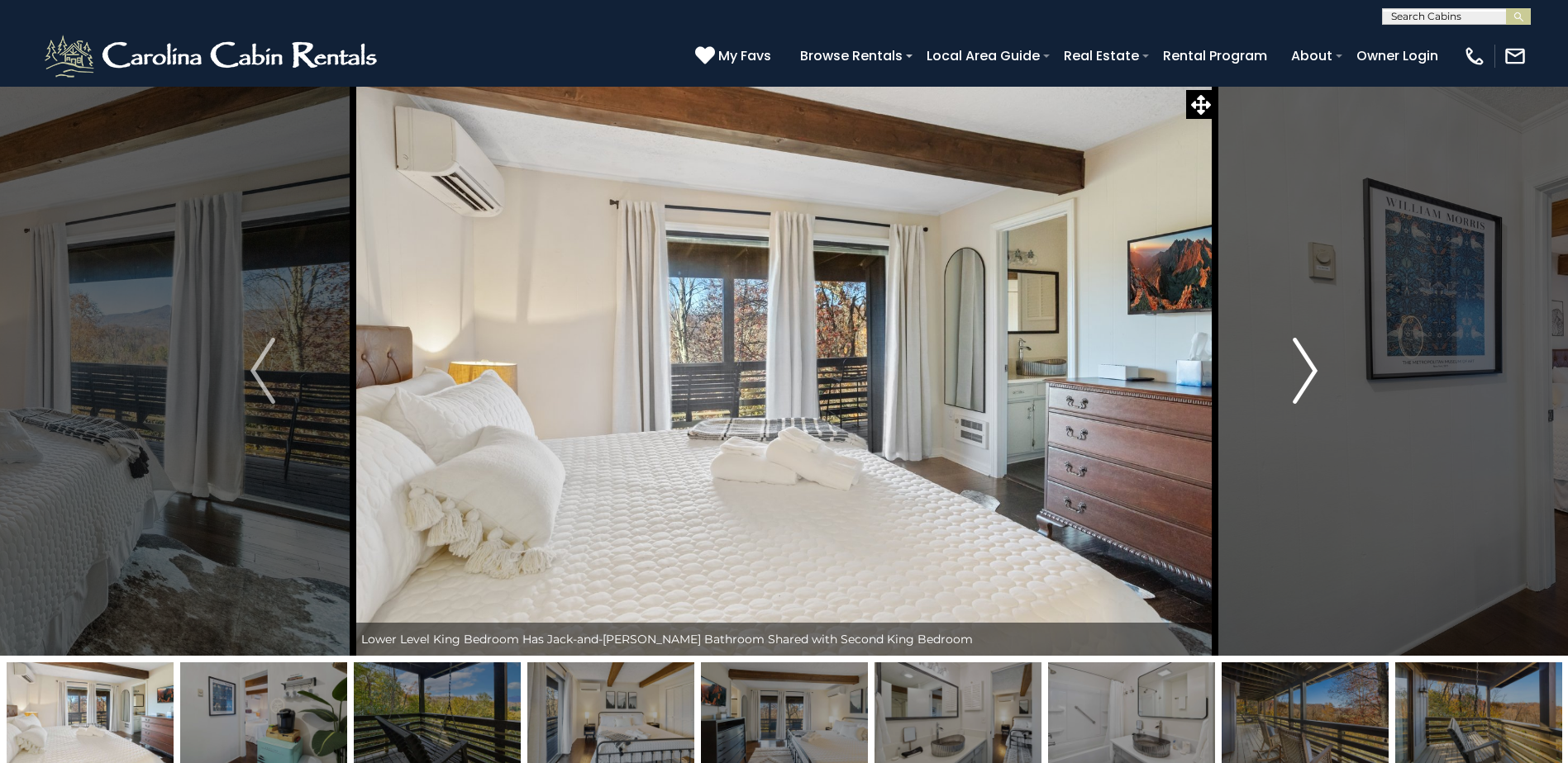
click at [1302, 348] on img "Next" at bounding box center [1305, 370] width 25 height 66
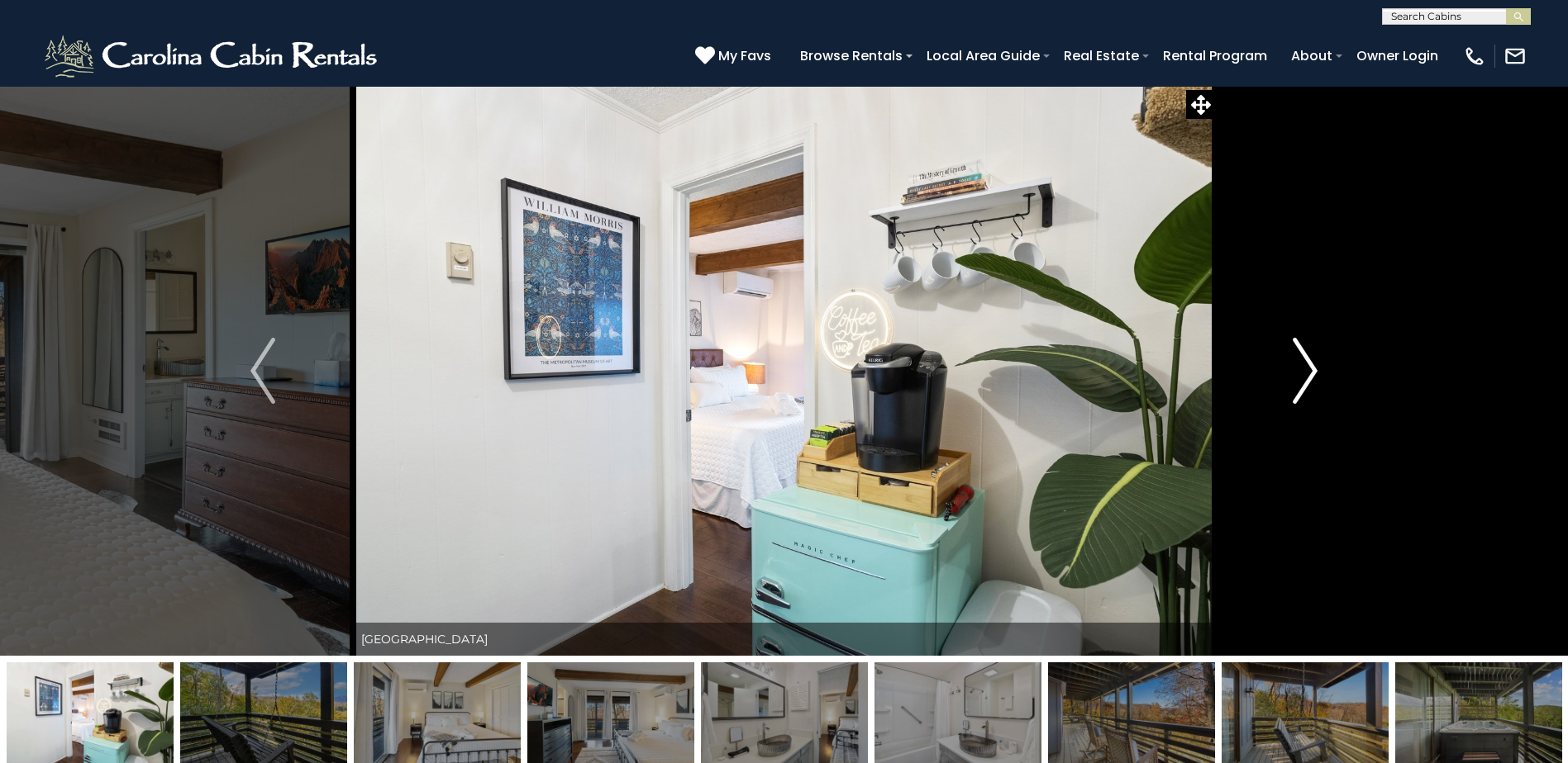
click at [1302, 348] on img "Next" at bounding box center [1305, 370] width 25 height 66
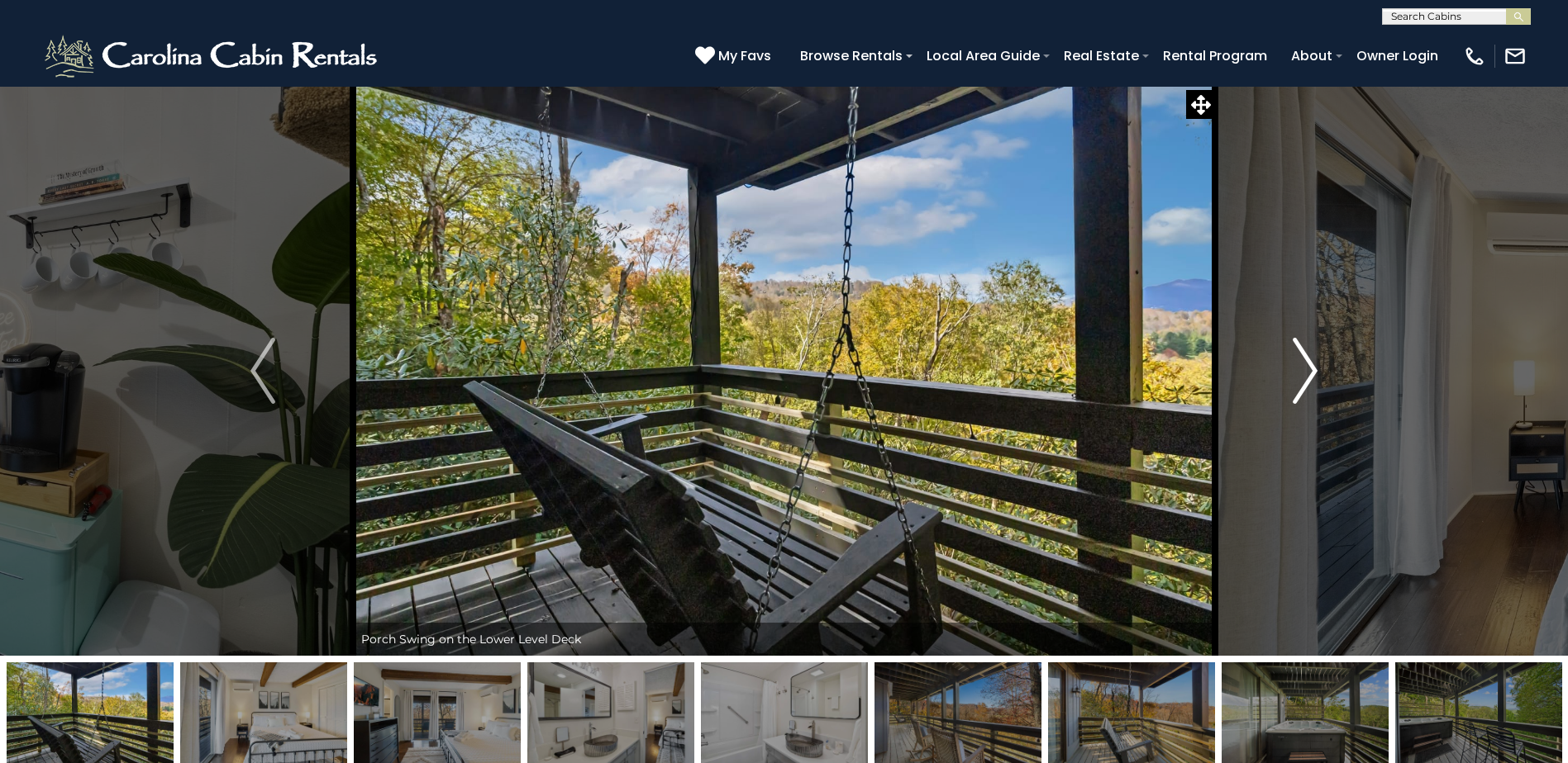
click at [1302, 348] on img "Next" at bounding box center [1305, 370] width 25 height 66
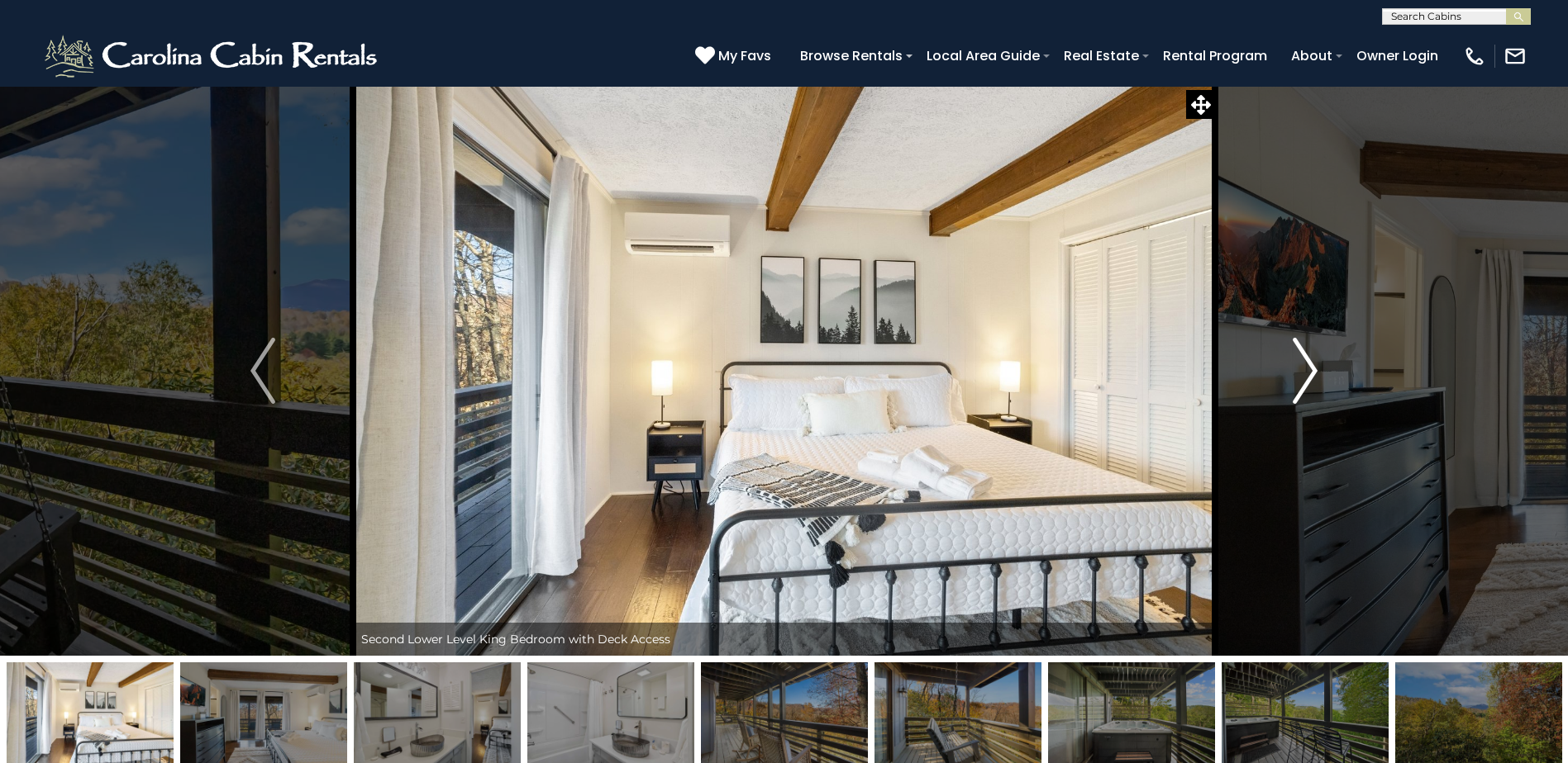
click at [1302, 348] on img "Next" at bounding box center [1305, 370] width 25 height 66
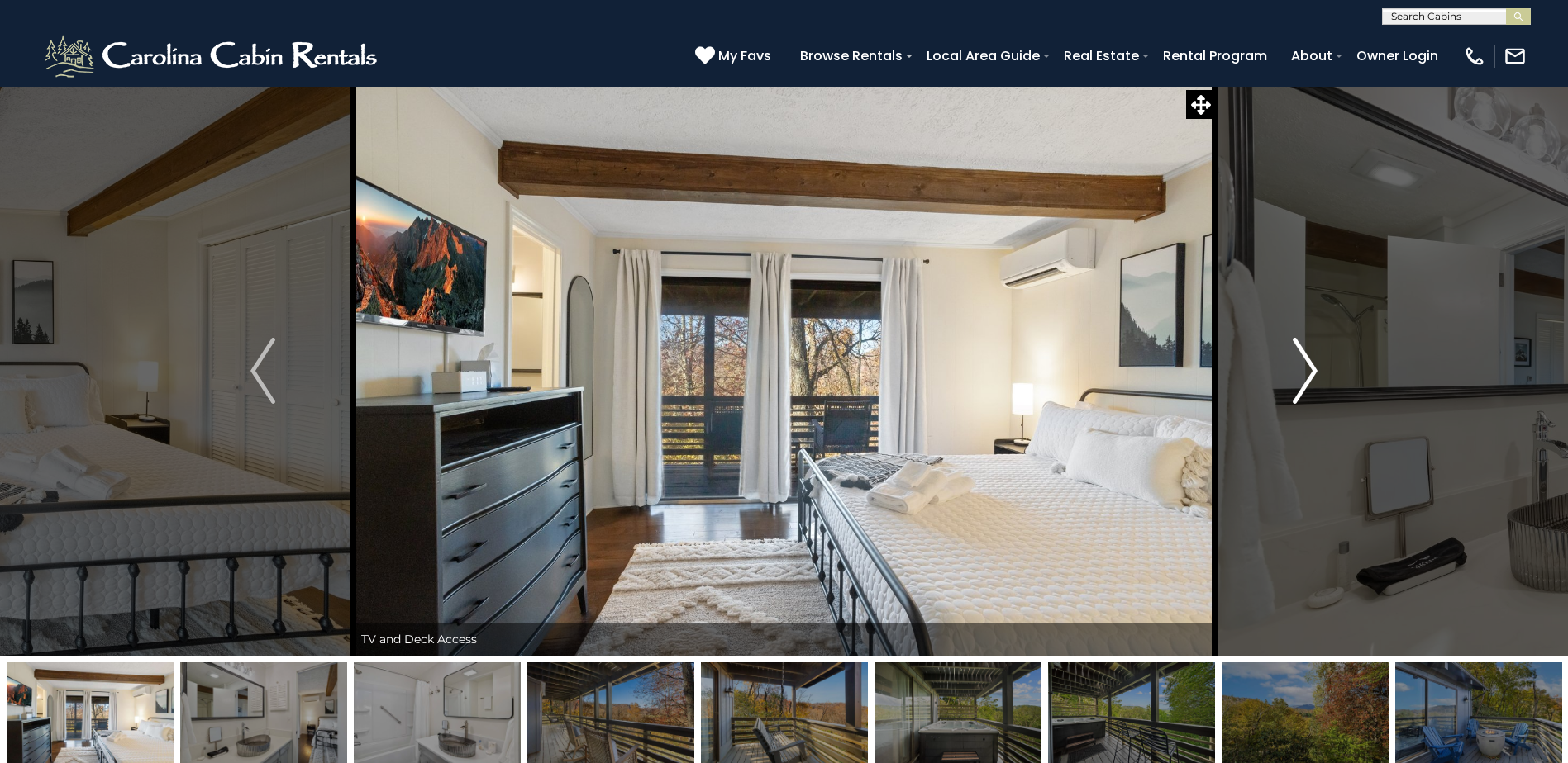
click at [1302, 348] on img "Next" at bounding box center [1305, 370] width 25 height 66
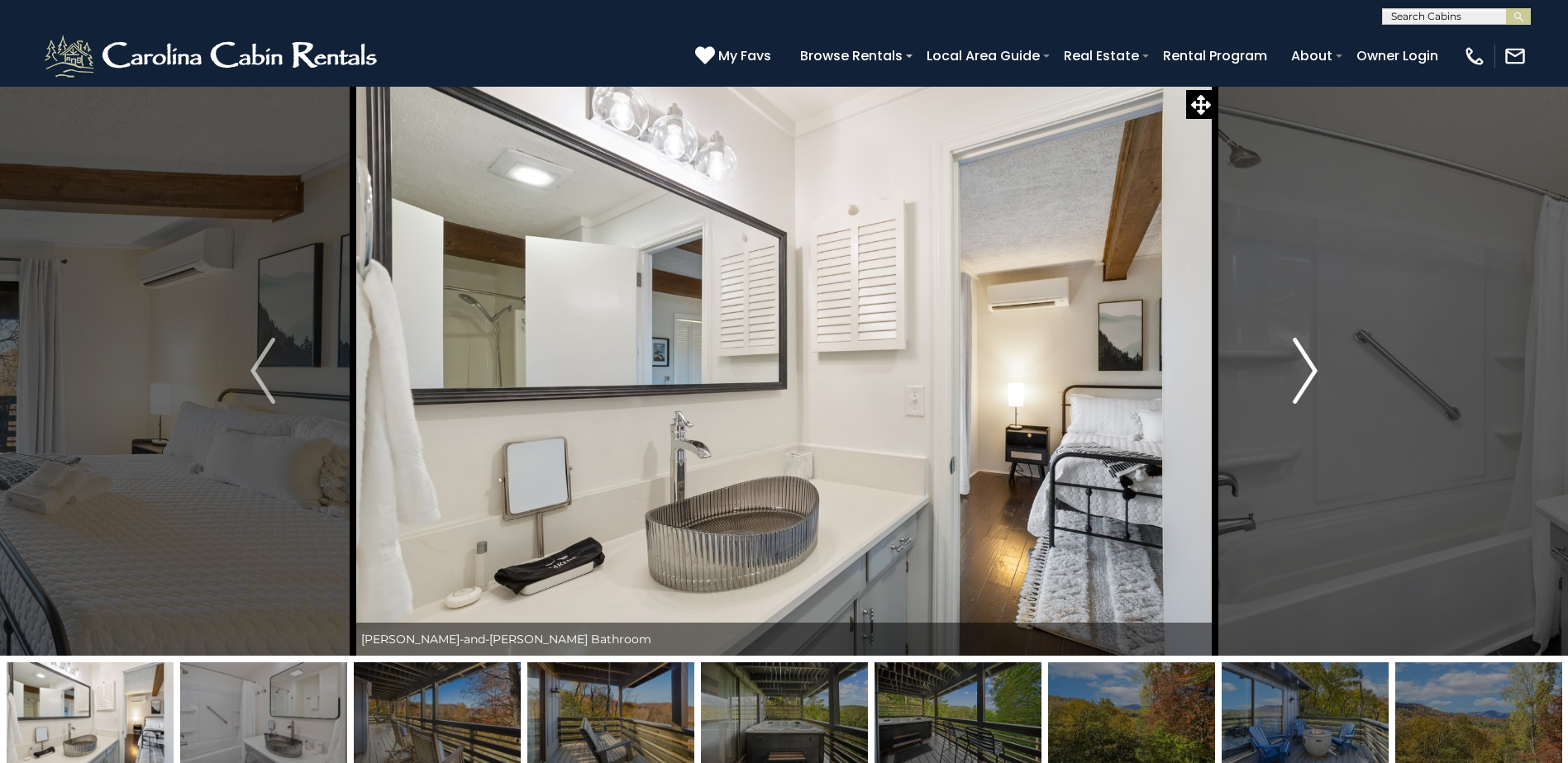
click at [1302, 348] on img "Next" at bounding box center [1305, 370] width 25 height 66
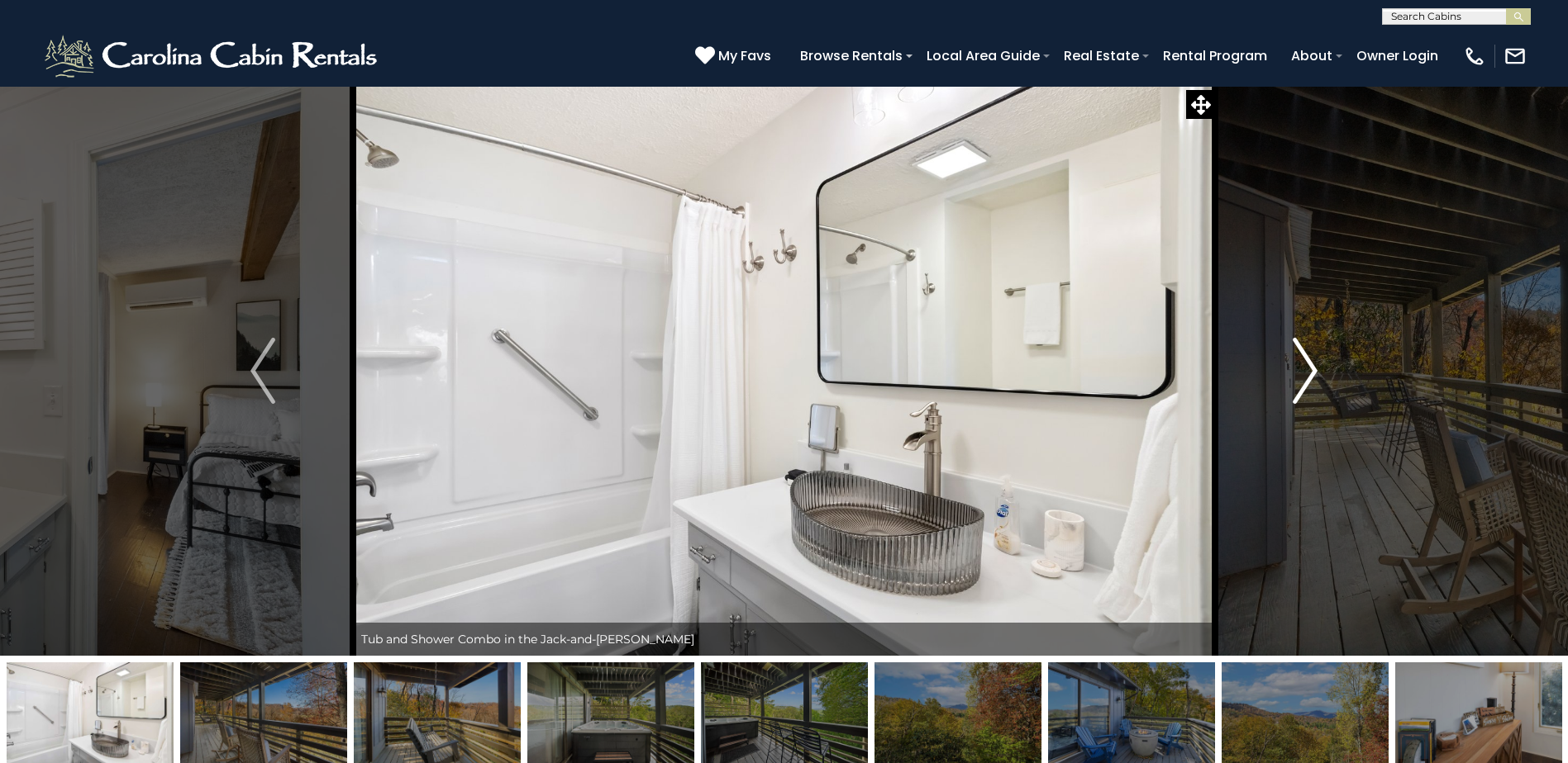
click at [1302, 348] on img "Next" at bounding box center [1305, 370] width 25 height 66
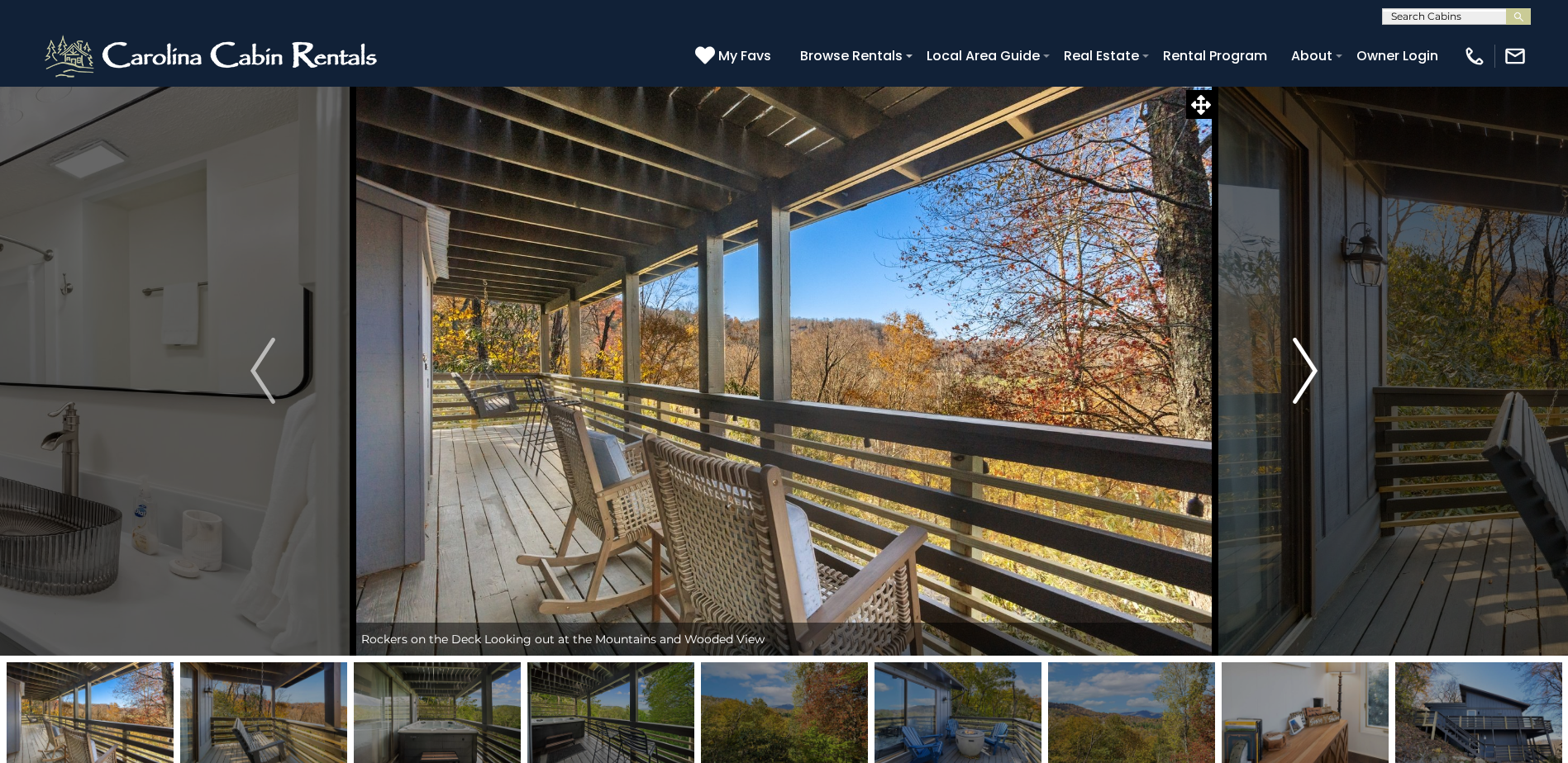
click at [1302, 348] on img "Next" at bounding box center [1305, 370] width 25 height 66
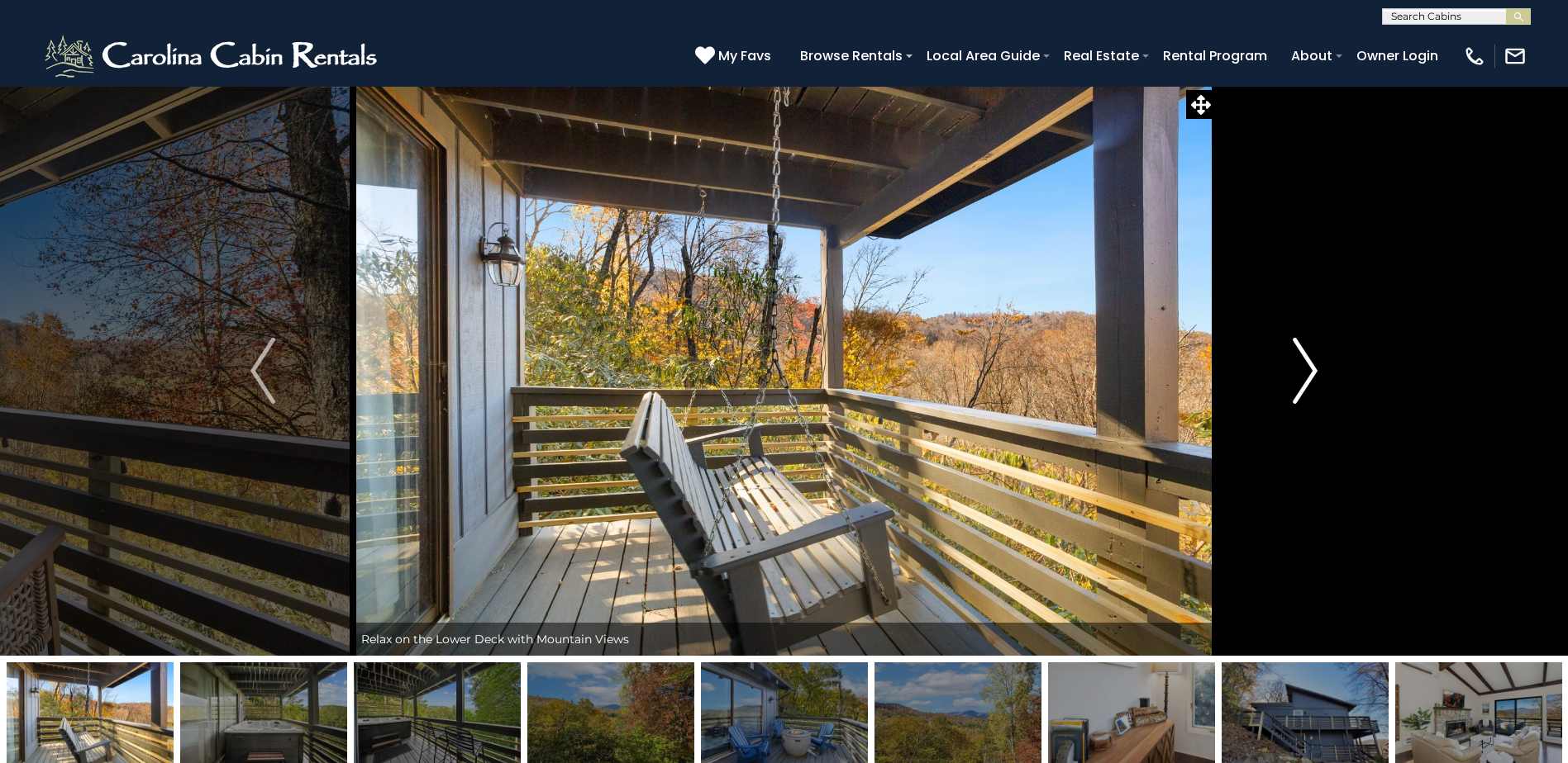
click at [1302, 348] on img "Next" at bounding box center [1305, 370] width 25 height 66
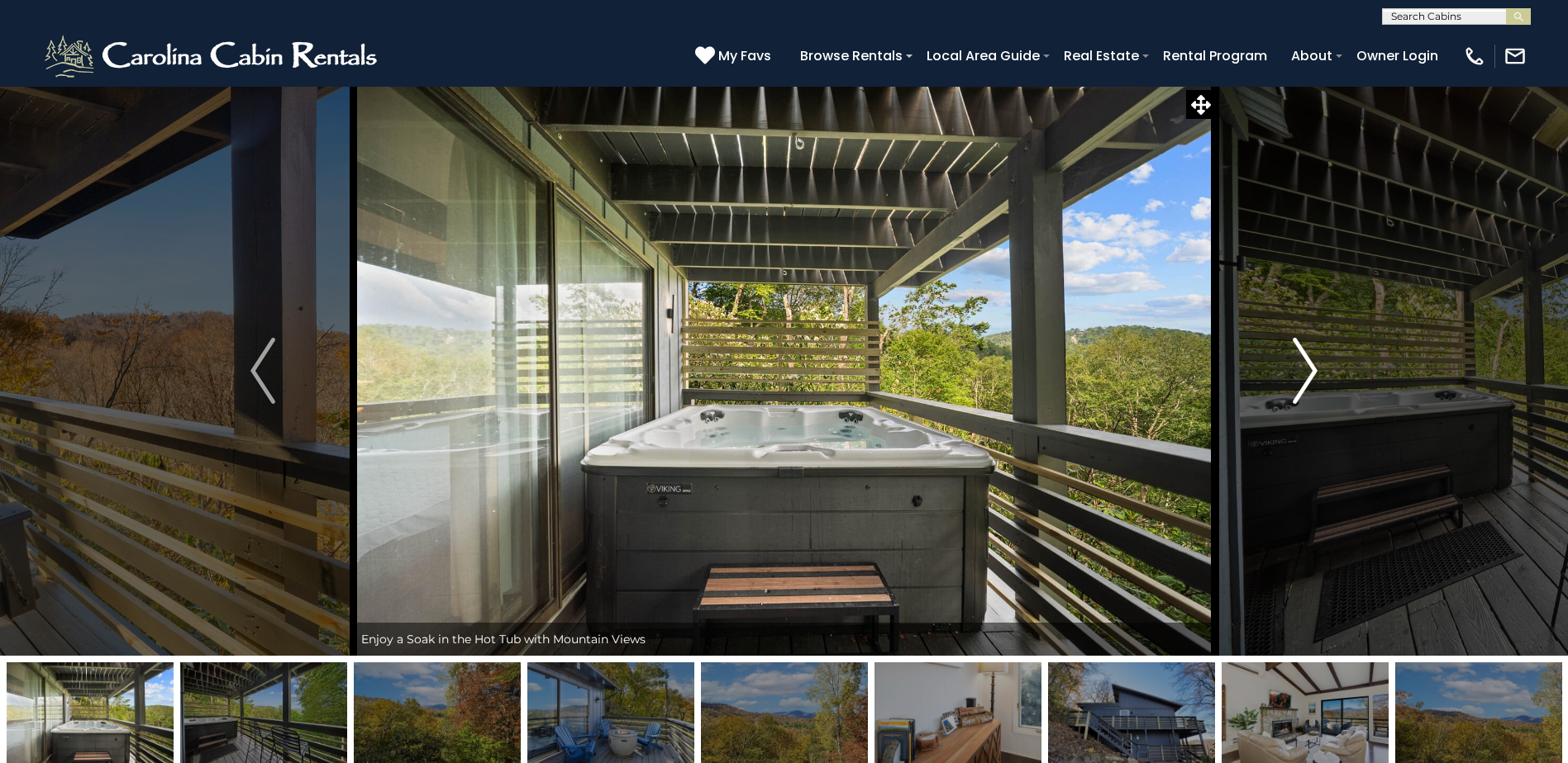
click at [1302, 348] on img "Next" at bounding box center [1305, 370] width 25 height 66
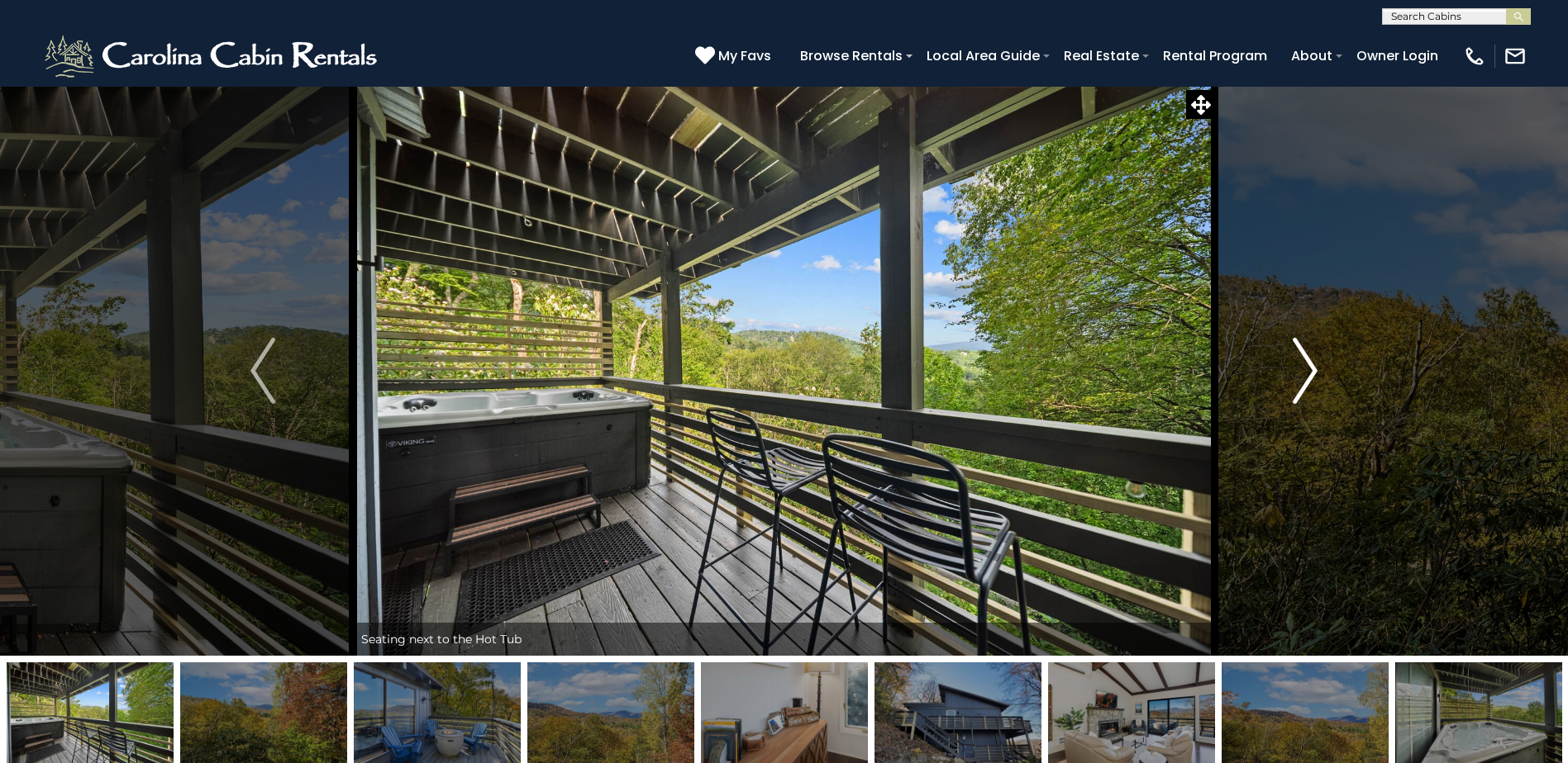
click at [1302, 348] on img "Next" at bounding box center [1305, 370] width 25 height 66
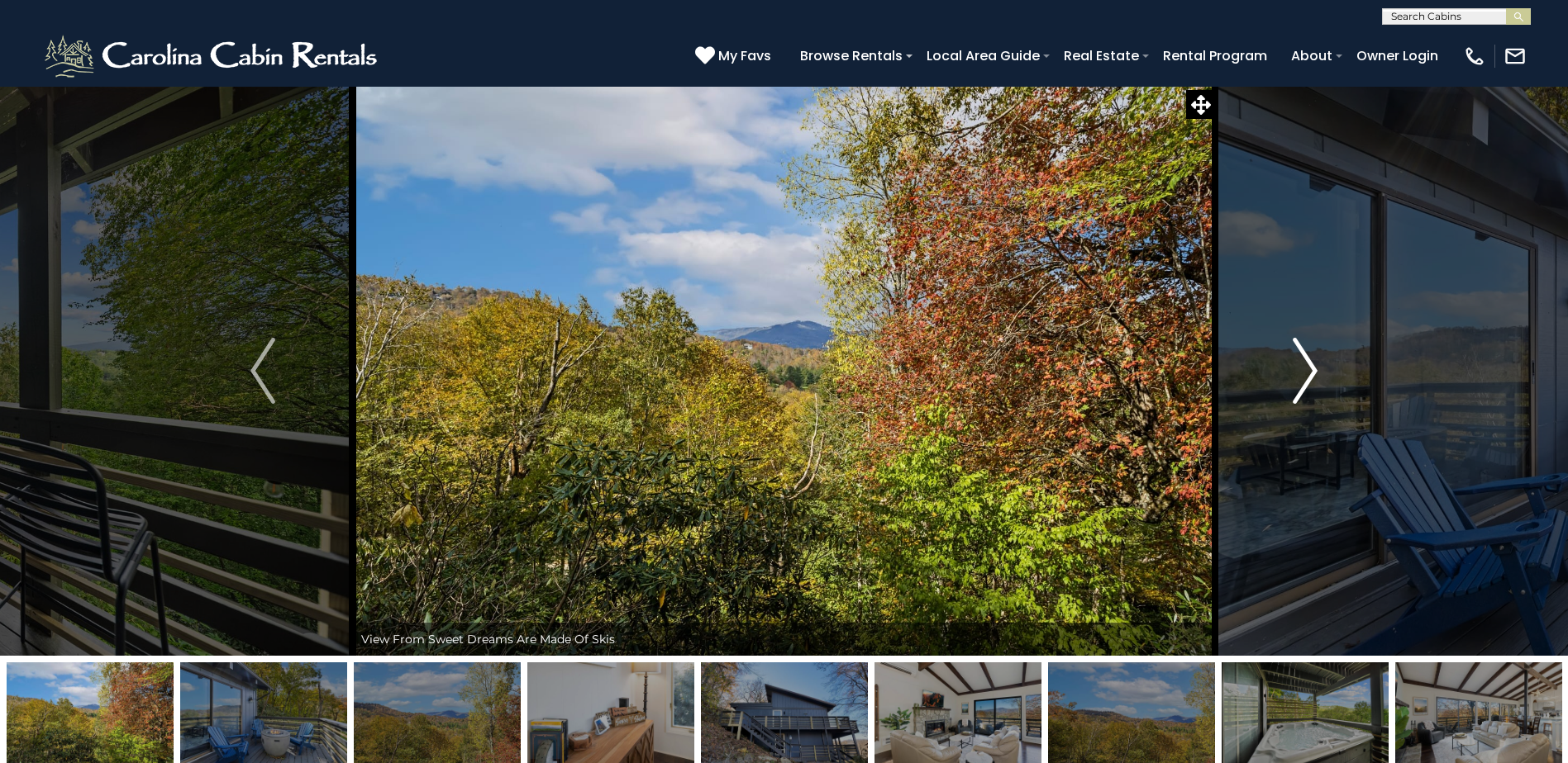
click at [1302, 348] on img "Next" at bounding box center [1305, 370] width 25 height 66
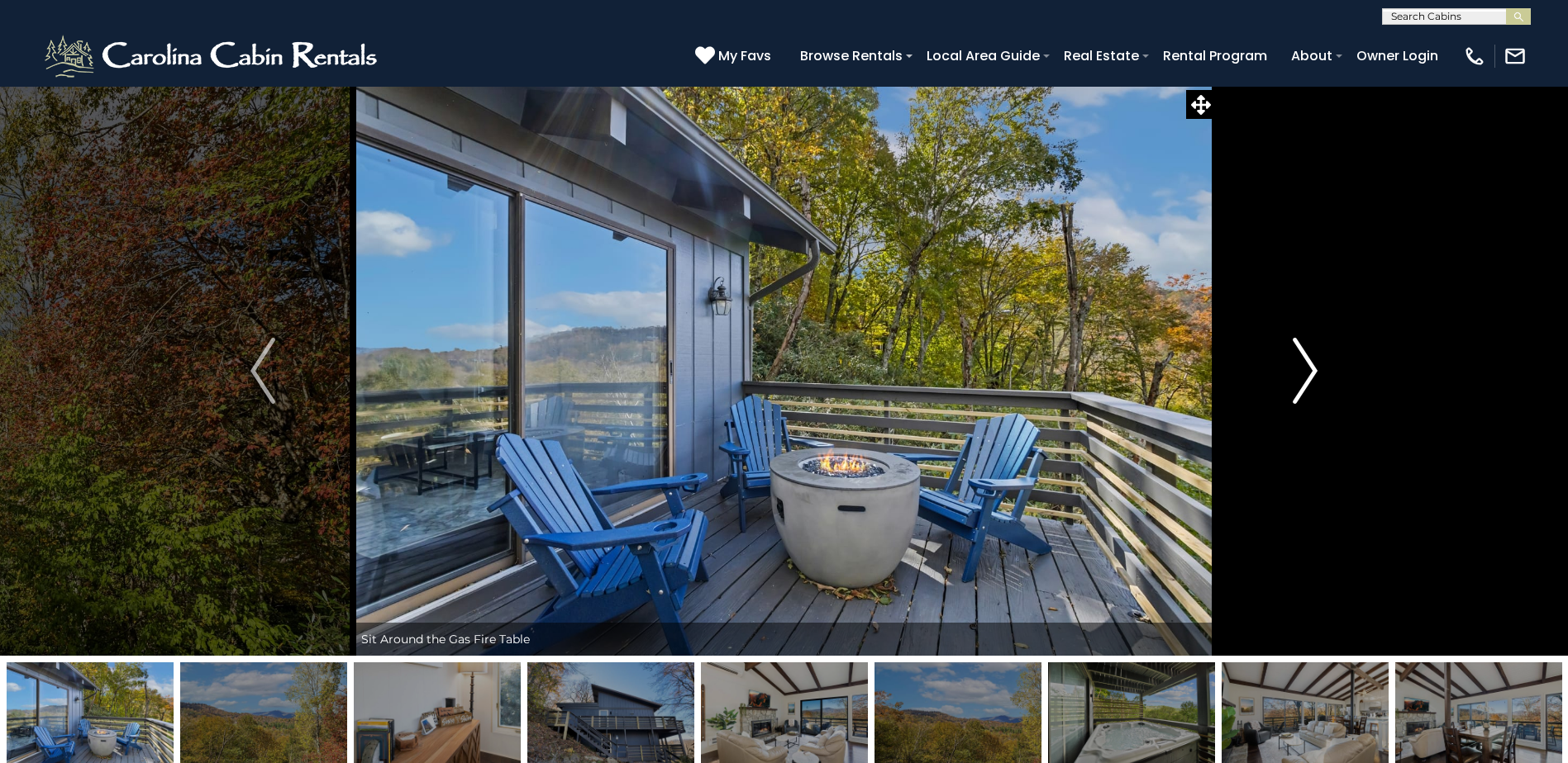
click at [1302, 348] on img "Next" at bounding box center [1305, 370] width 25 height 66
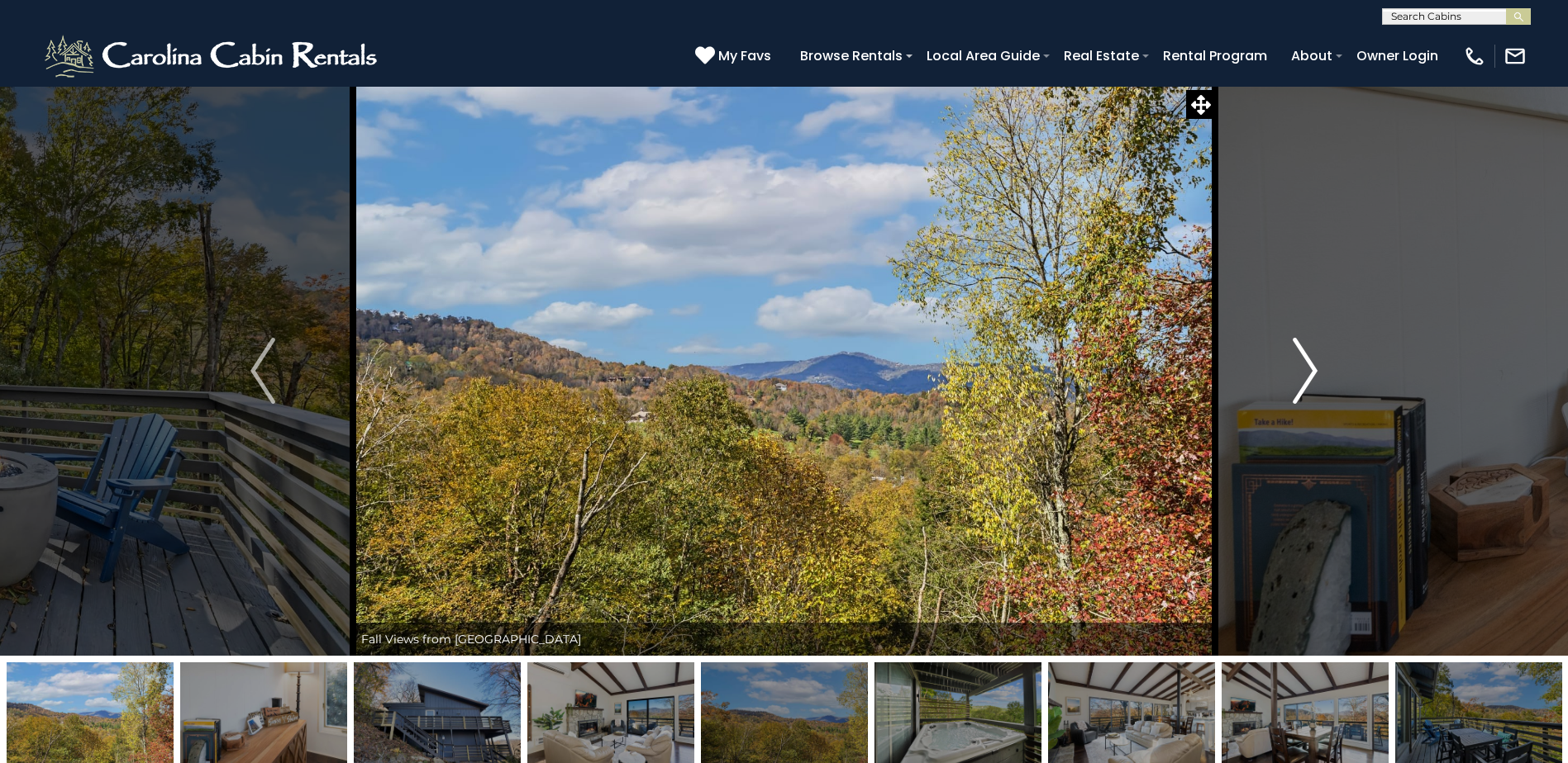
click at [1302, 348] on img "Next" at bounding box center [1305, 370] width 25 height 66
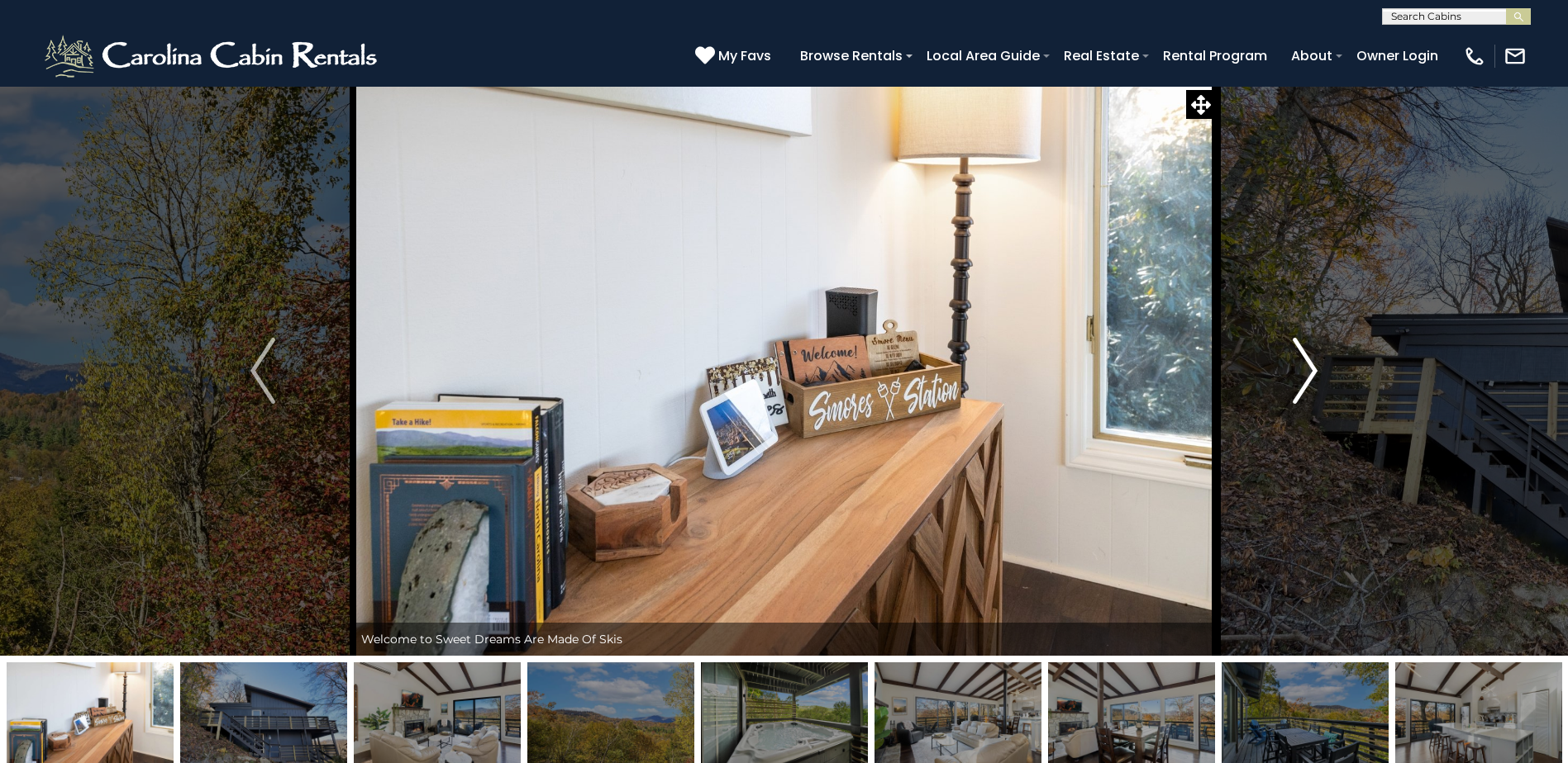
click at [1302, 348] on img "Next" at bounding box center [1305, 370] width 25 height 66
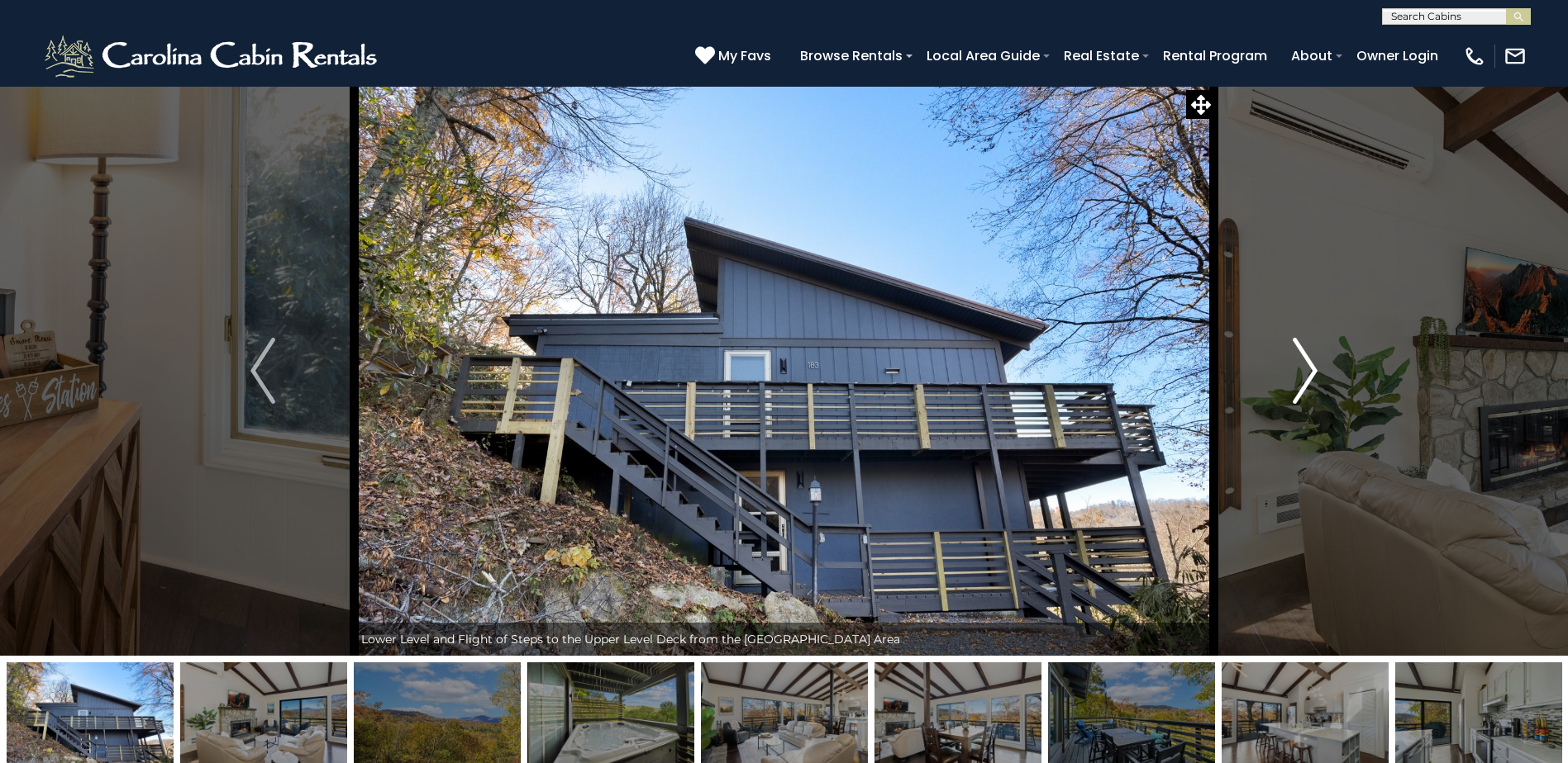
click at [1302, 348] on img "Next" at bounding box center [1305, 370] width 25 height 66
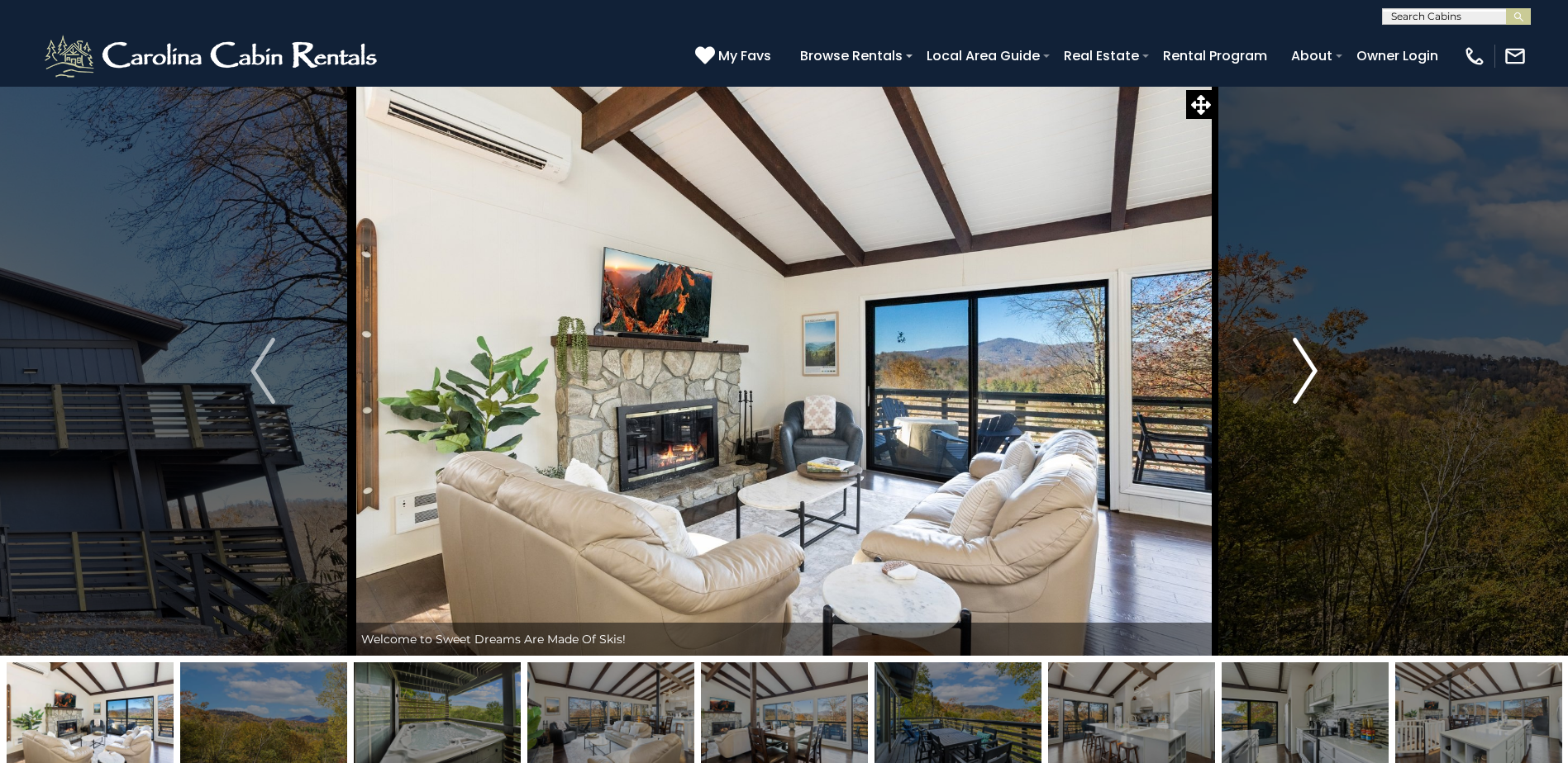
click at [1302, 348] on img "Next" at bounding box center [1305, 370] width 25 height 66
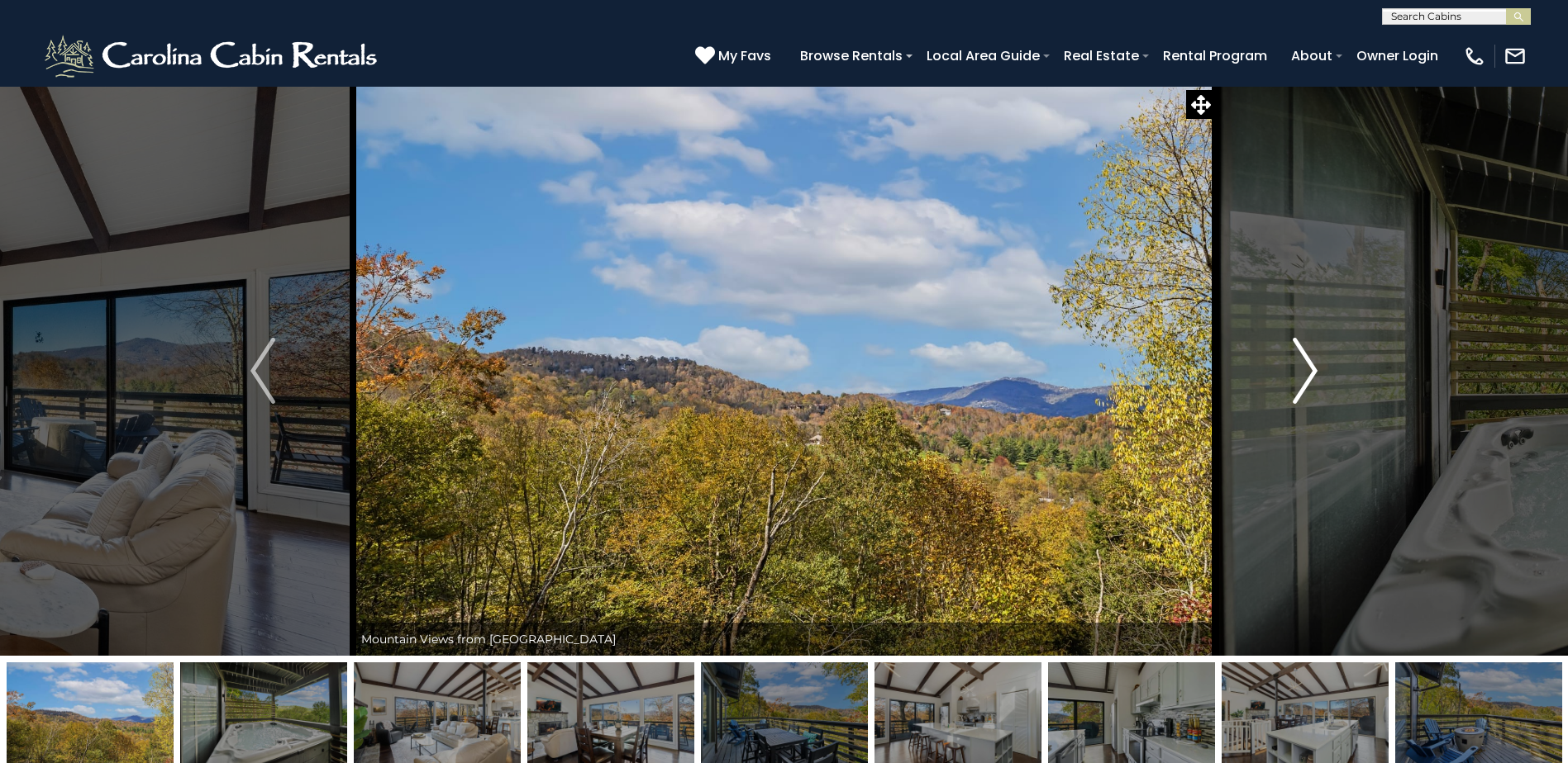
click at [1302, 348] on img "Next" at bounding box center [1305, 370] width 25 height 66
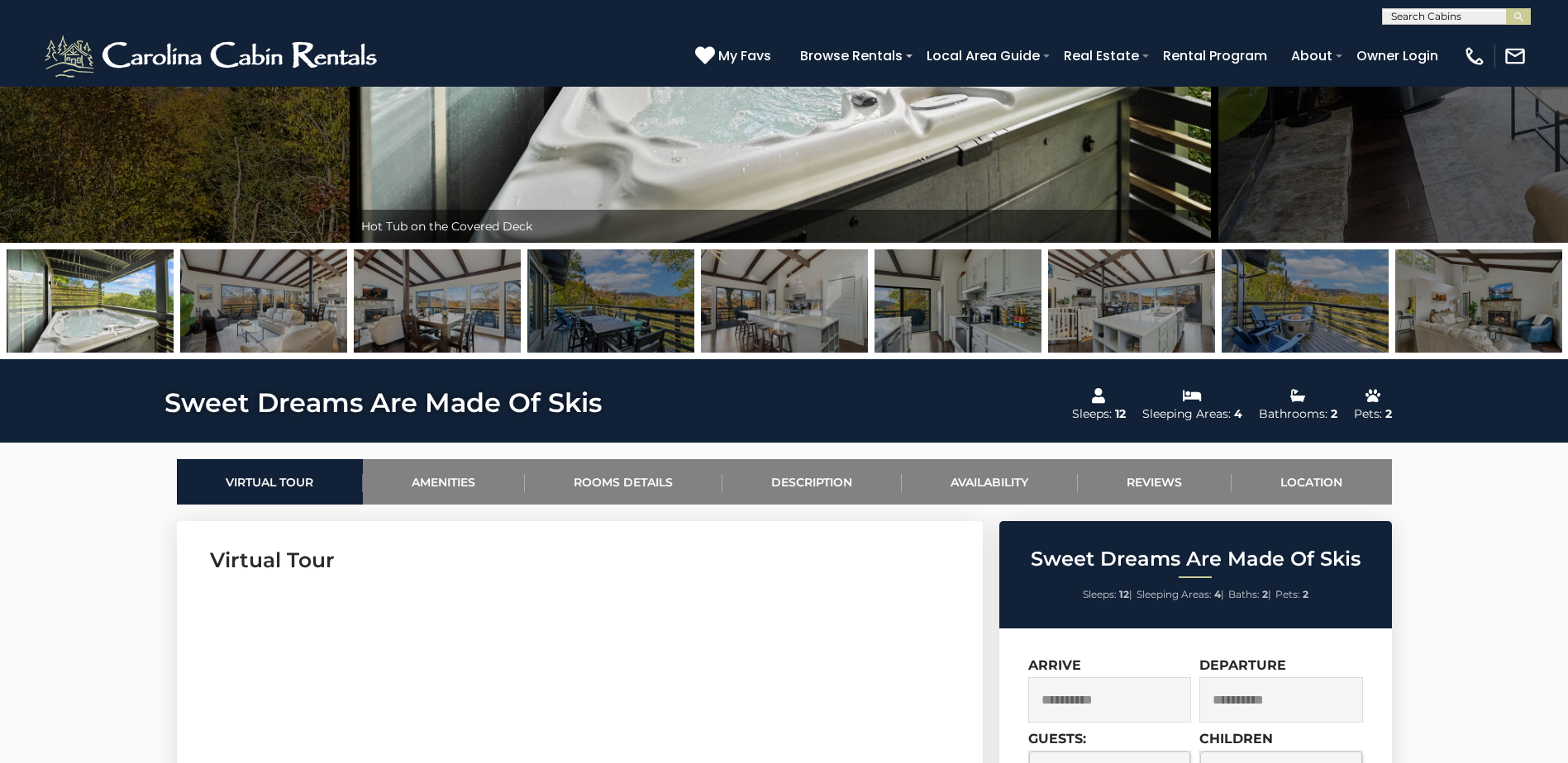
scroll to position [330, 0]
click at [475, 488] on link "Amenities" at bounding box center [444, 482] width 162 height 46
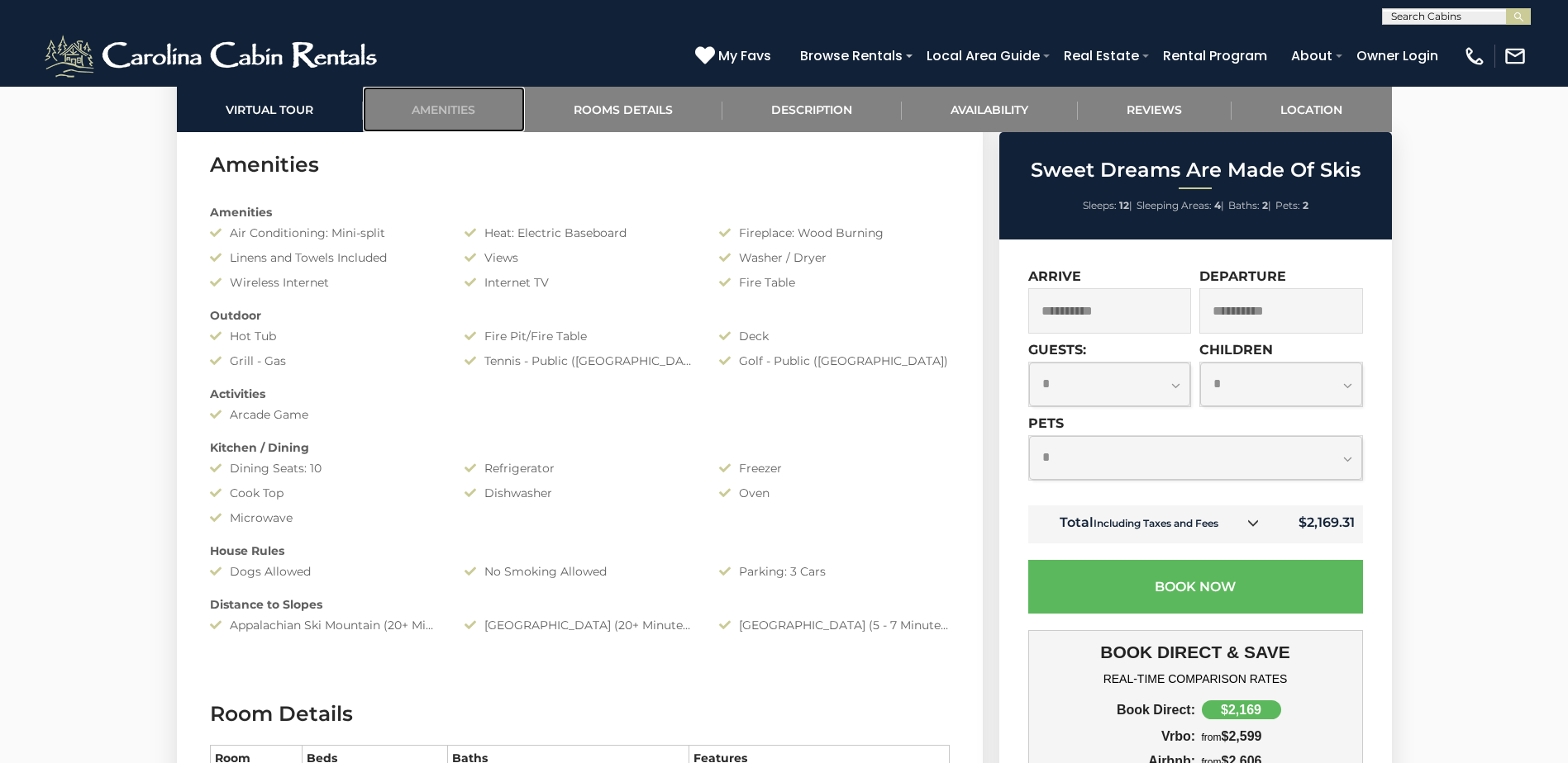
scroll to position [1314, 0]
click at [637, 106] on link "Rooms Details" at bounding box center [623, 109] width 197 height 46
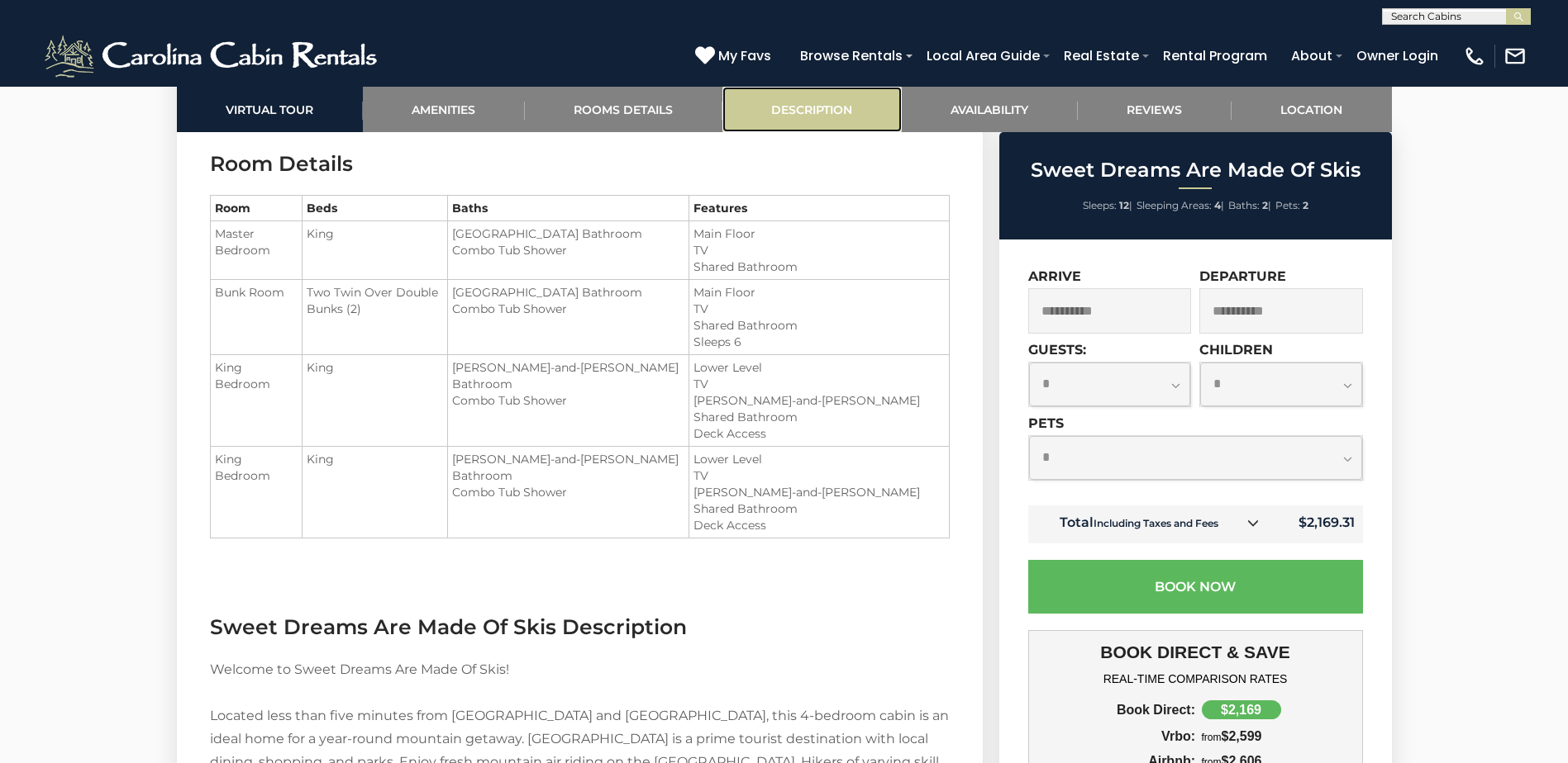
click at [826, 113] on link "Description" at bounding box center [811, 109] width 179 height 46
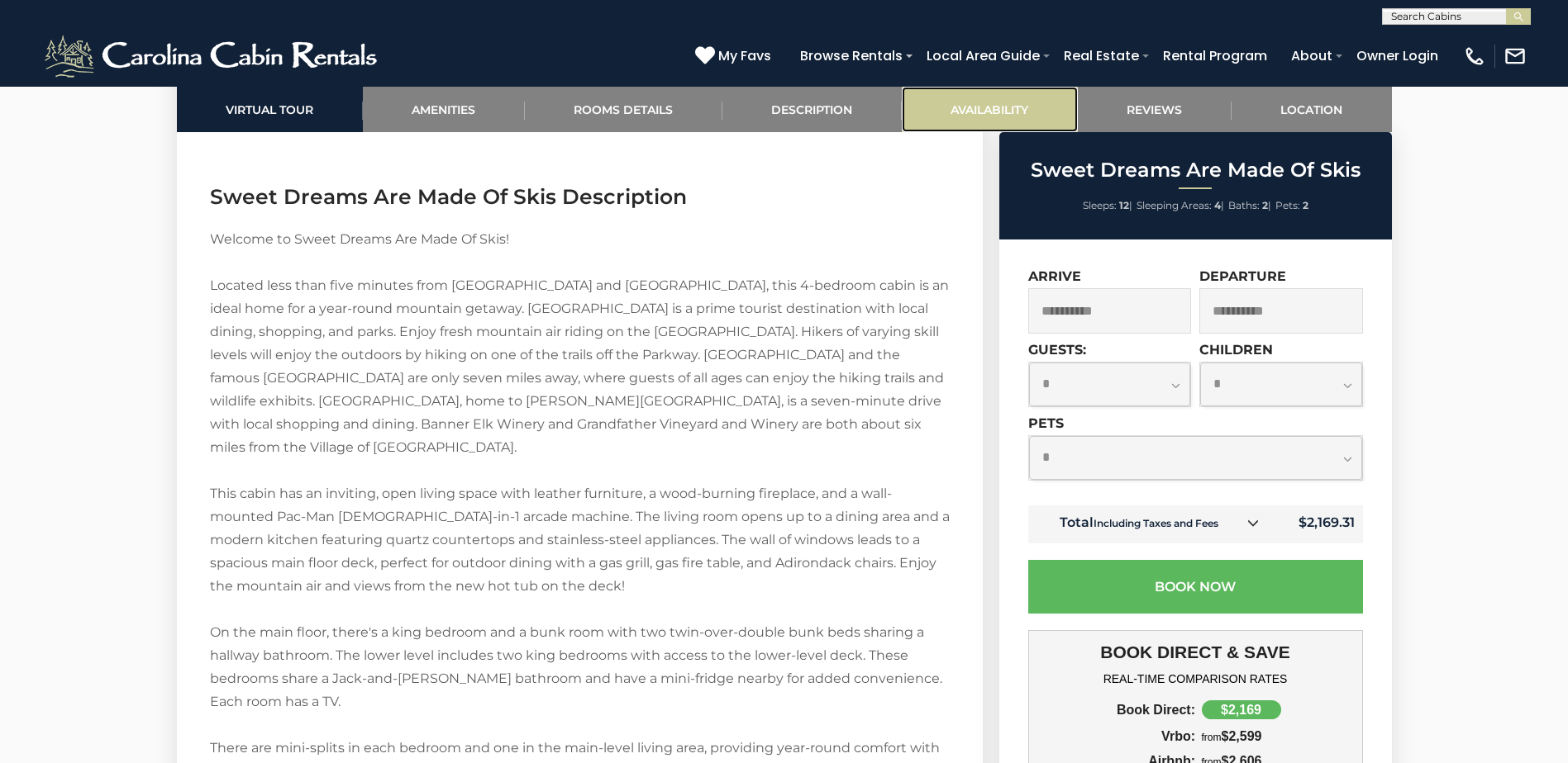
click at [980, 110] on link "Availability" at bounding box center [989, 109] width 176 height 46
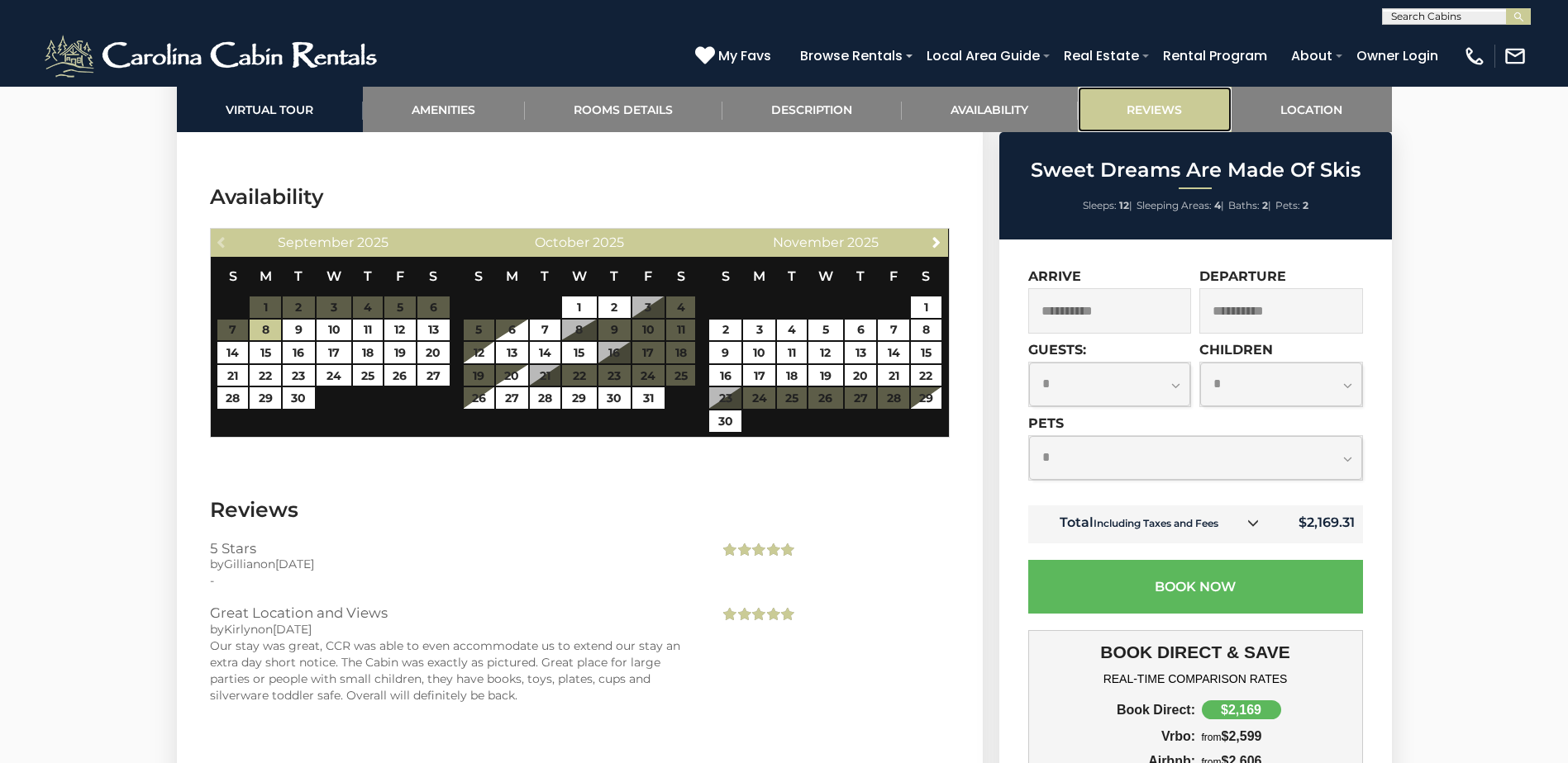
click at [1178, 107] on link "Reviews" at bounding box center [1154, 109] width 154 height 46
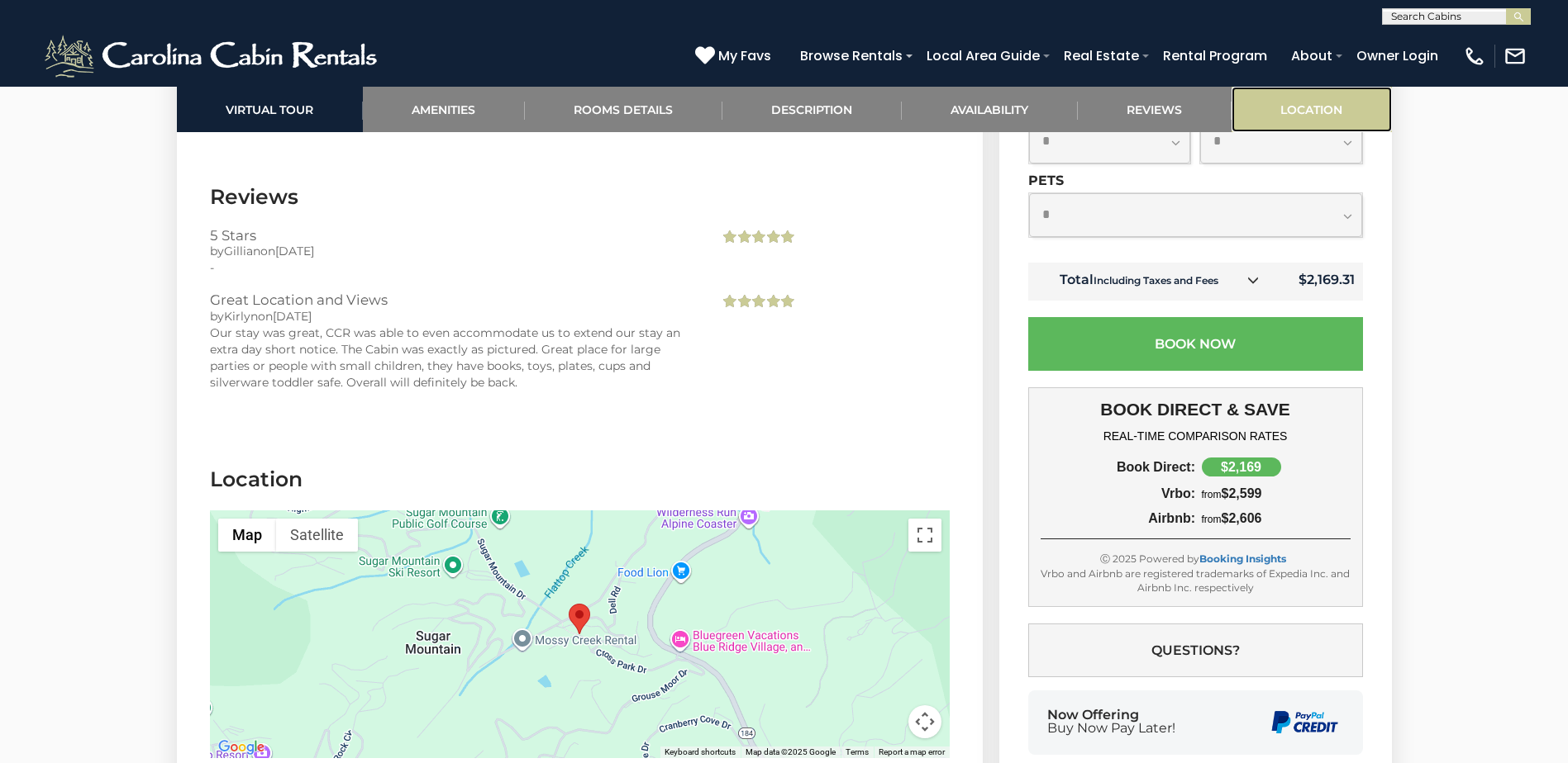
click at [1317, 108] on link "Location" at bounding box center [1311, 109] width 161 height 46
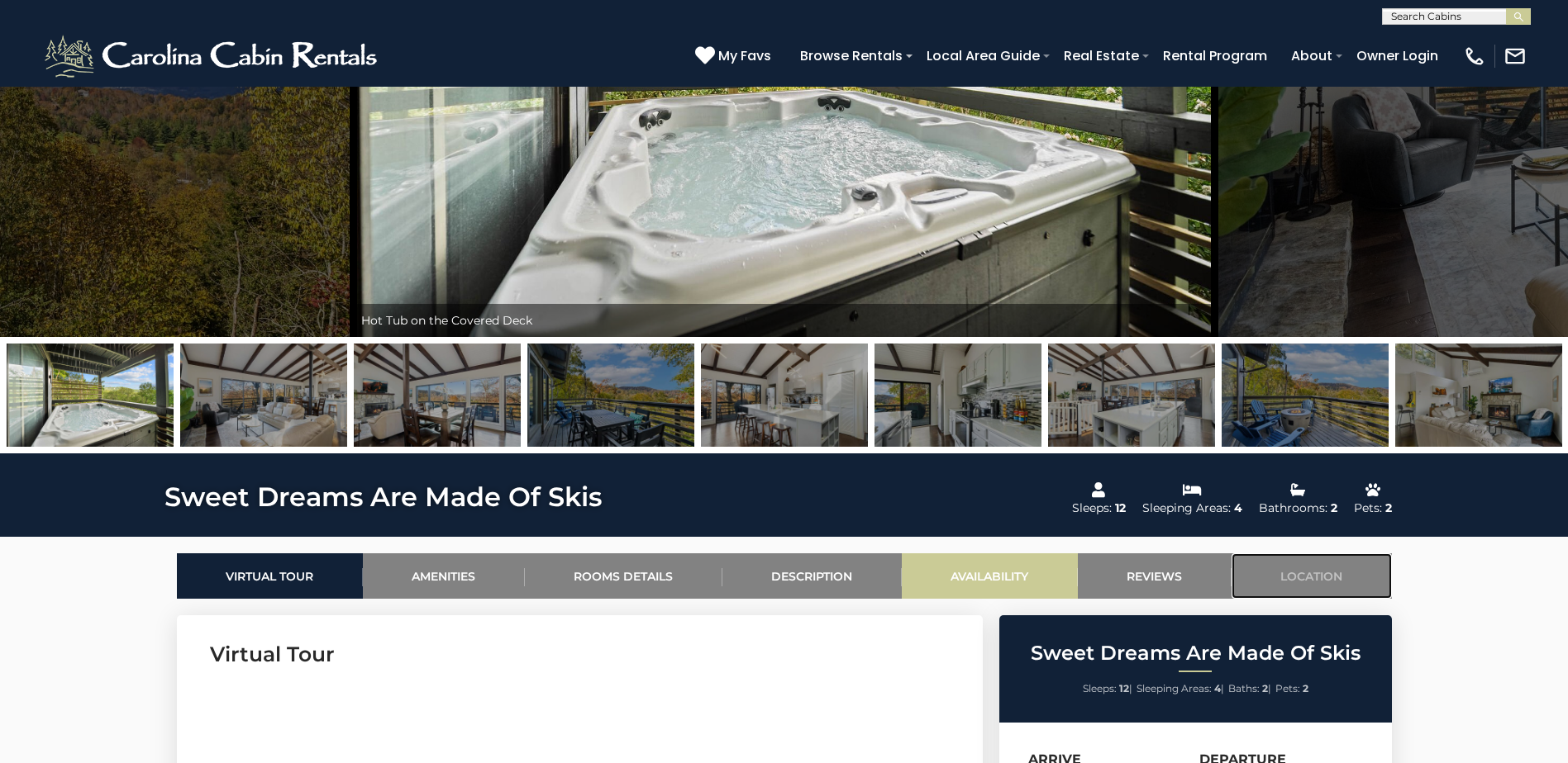
scroll to position [0, 0]
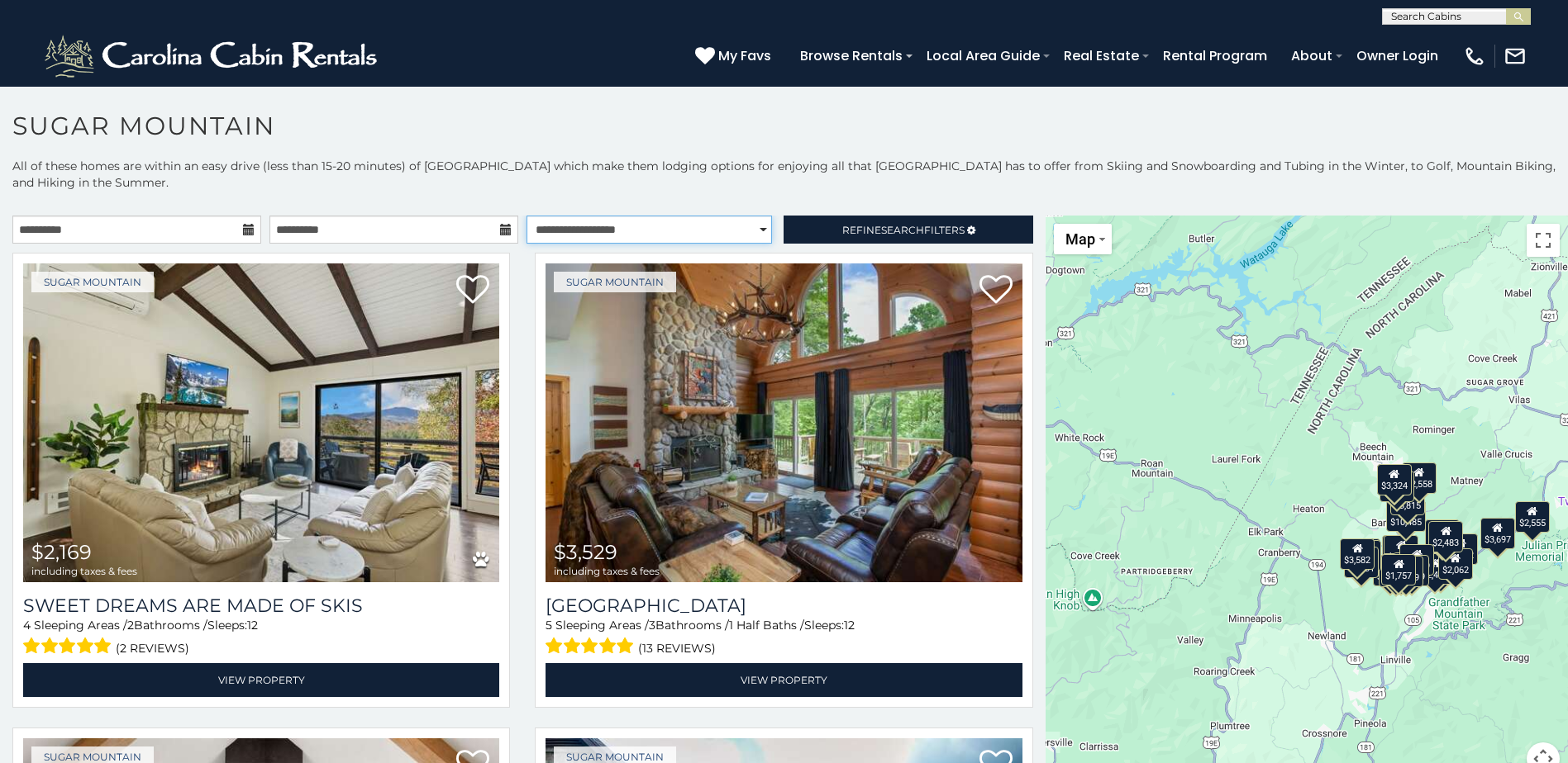
click at [620, 228] on select "**********" at bounding box center [648, 230] width 246 height 28
click at [526, 216] on select "**********" at bounding box center [648, 230] width 246 height 28
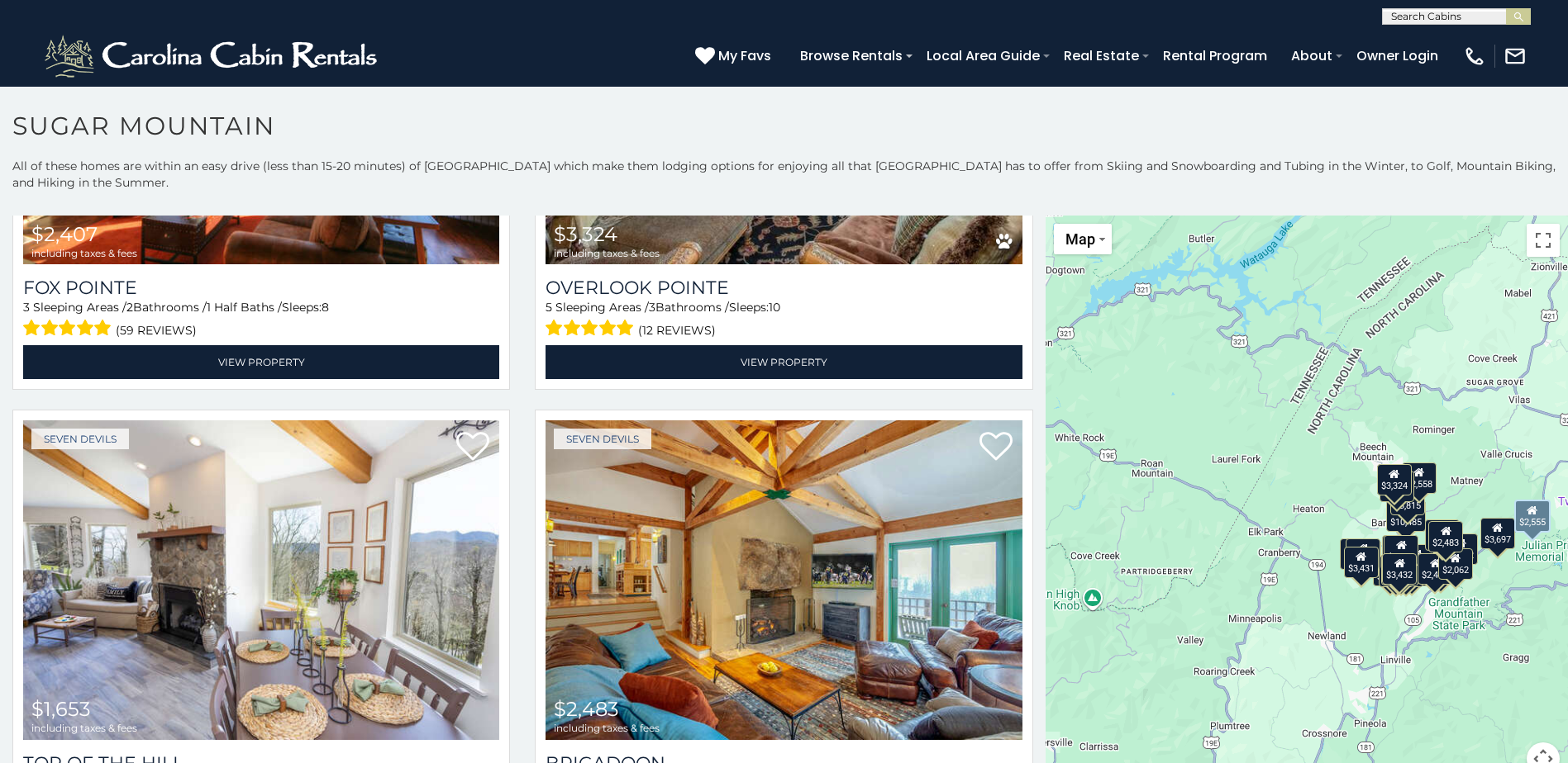
scroll to position [6103, 0]
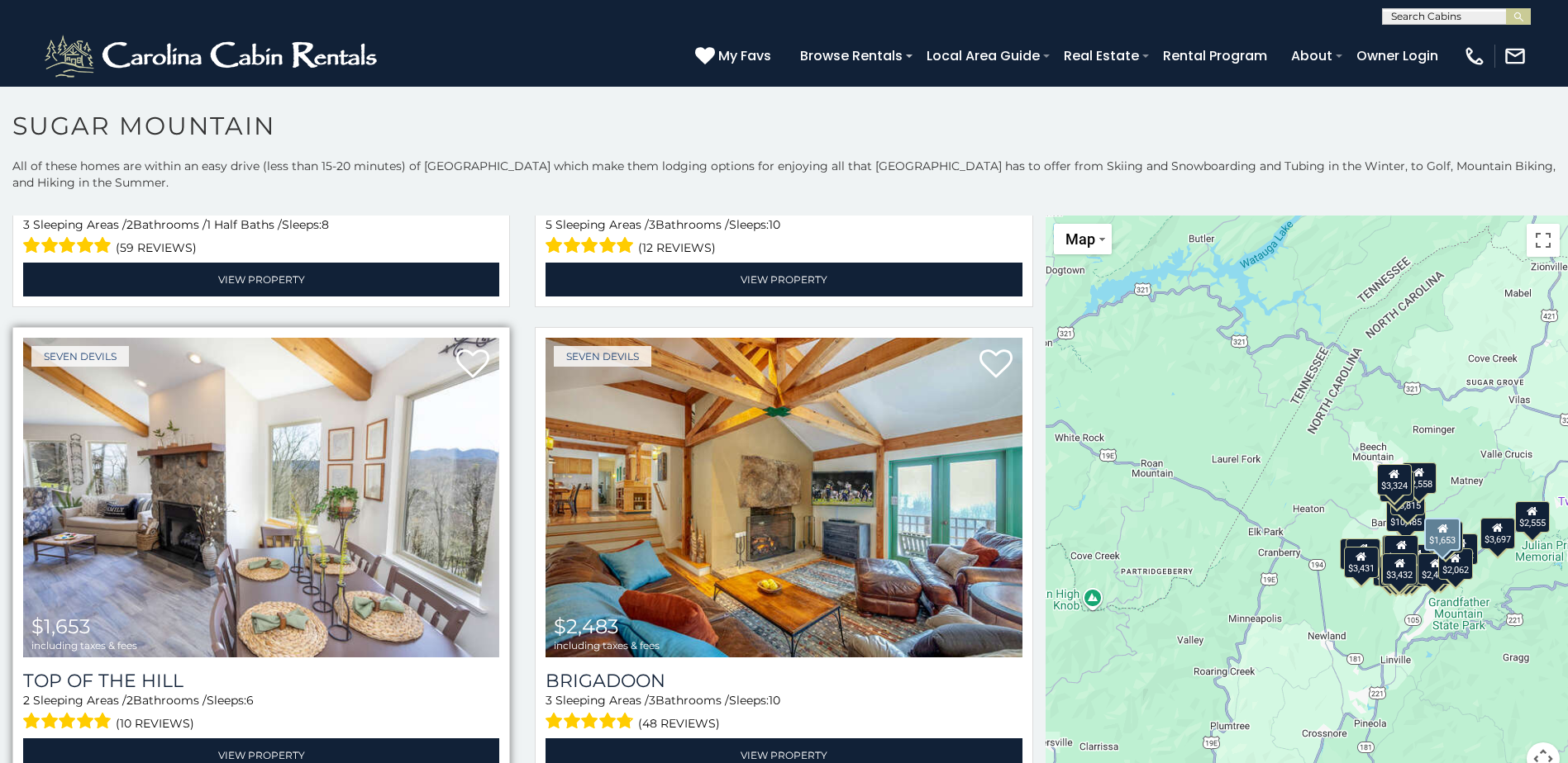
click at [262, 456] on img at bounding box center [261, 497] width 476 height 319
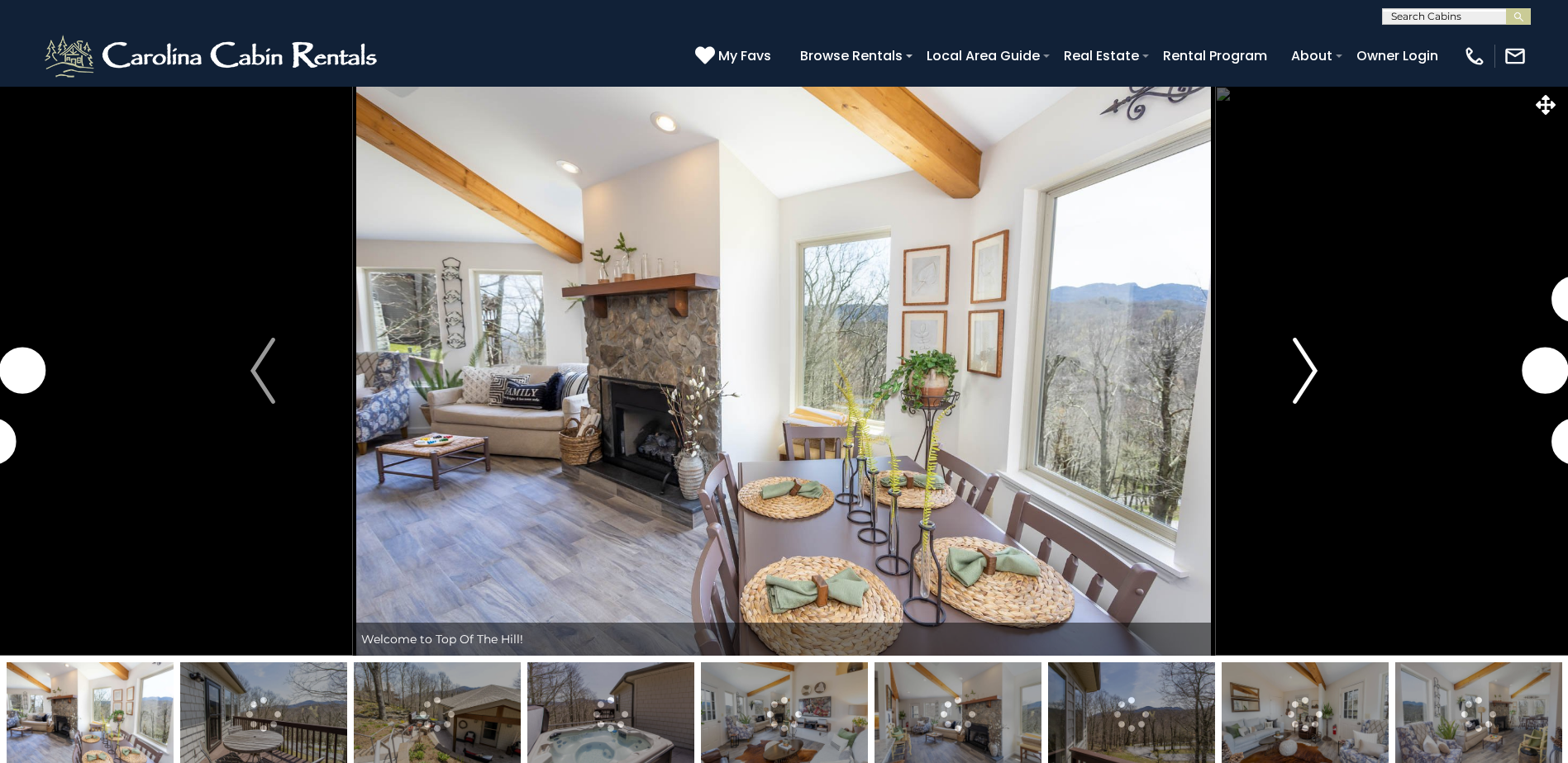
click at [1311, 367] on img "Next" at bounding box center [1305, 370] width 25 height 66
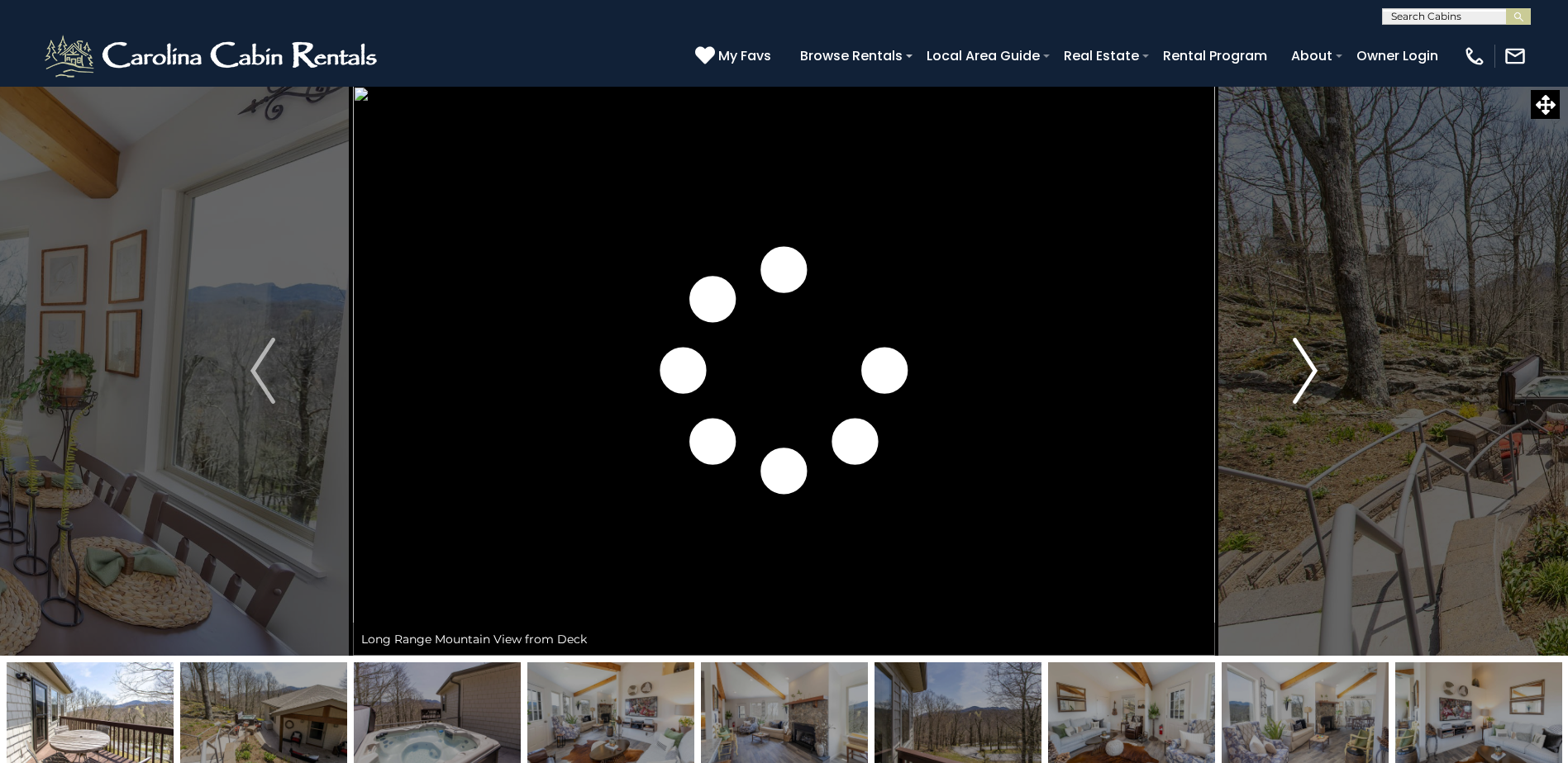
click at [1307, 370] on img "Next" at bounding box center [1305, 370] width 25 height 66
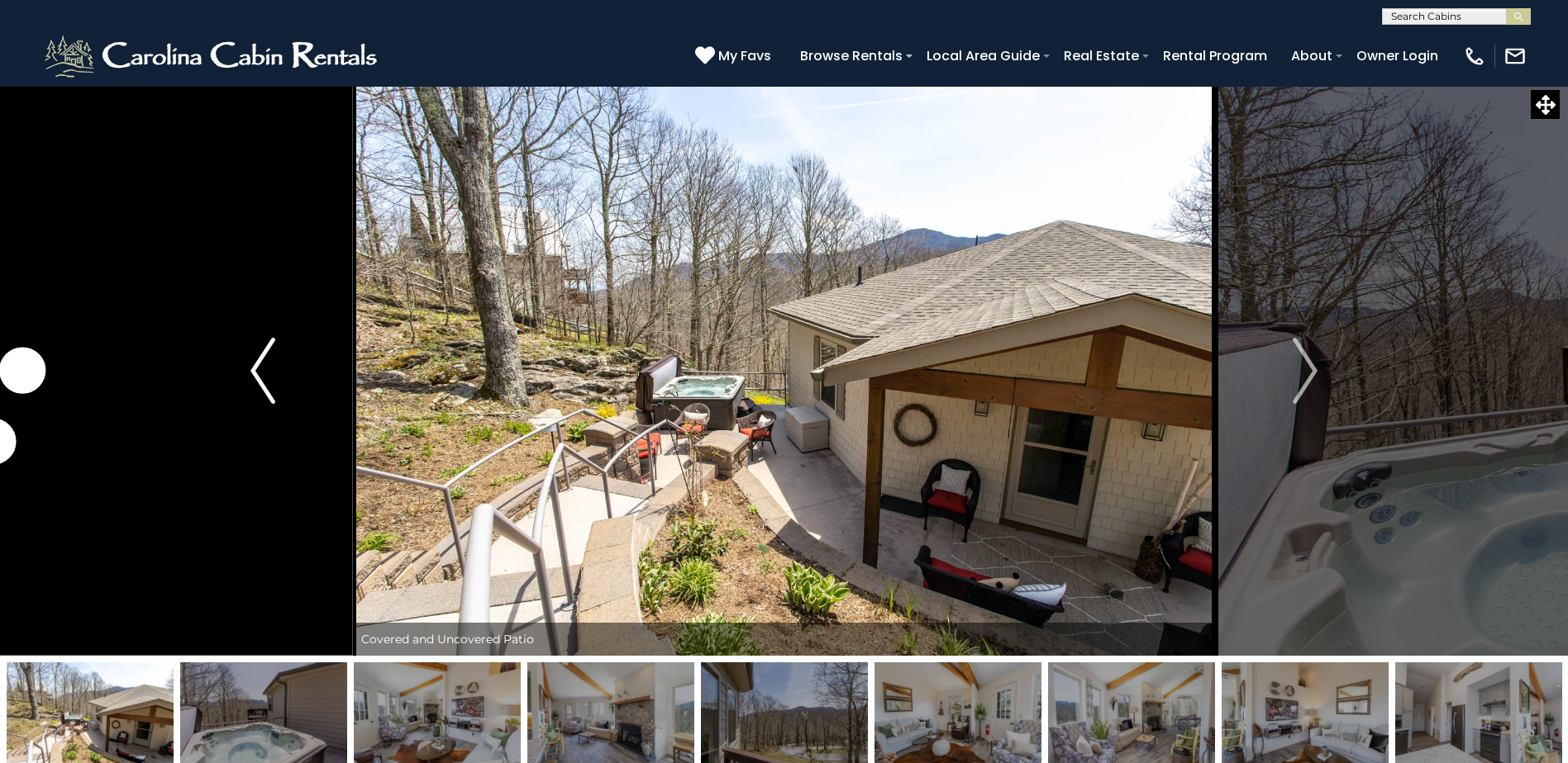
click at [263, 374] on img "Previous" at bounding box center [263, 370] width 25 height 66
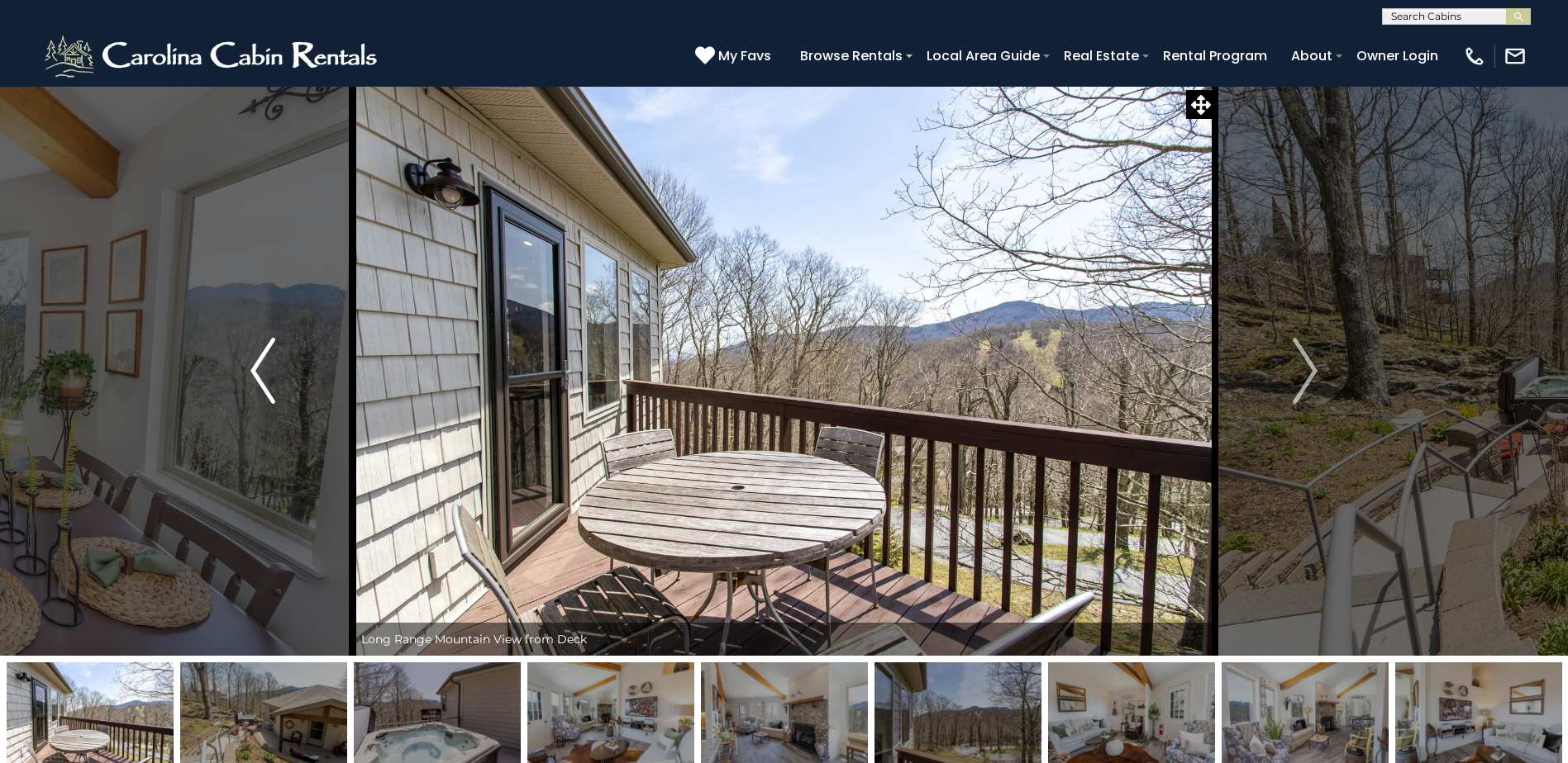
click at [261, 372] on img "Previous" at bounding box center [263, 370] width 25 height 66
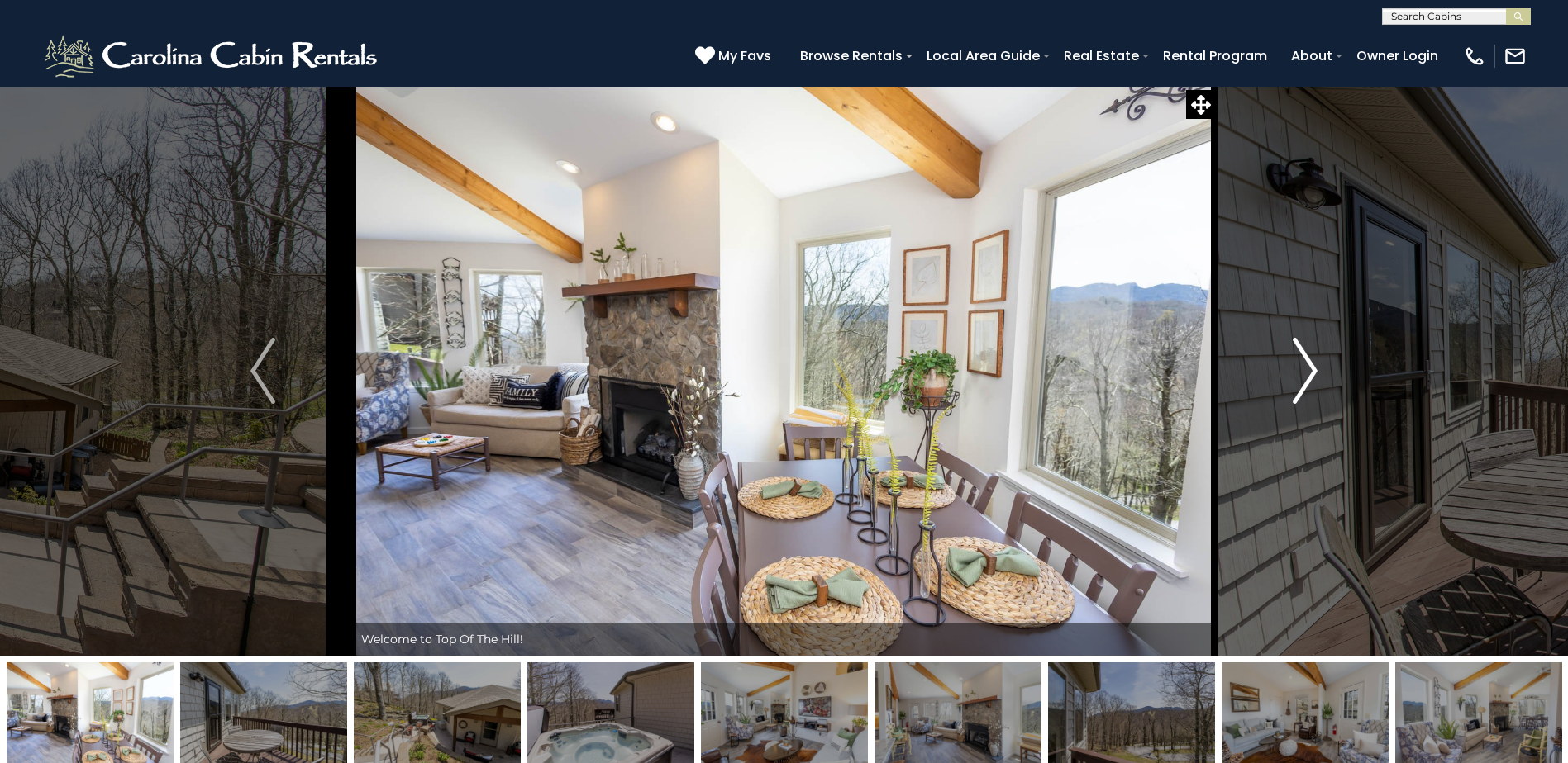
click at [1304, 355] on img "Next" at bounding box center [1305, 370] width 25 height 66
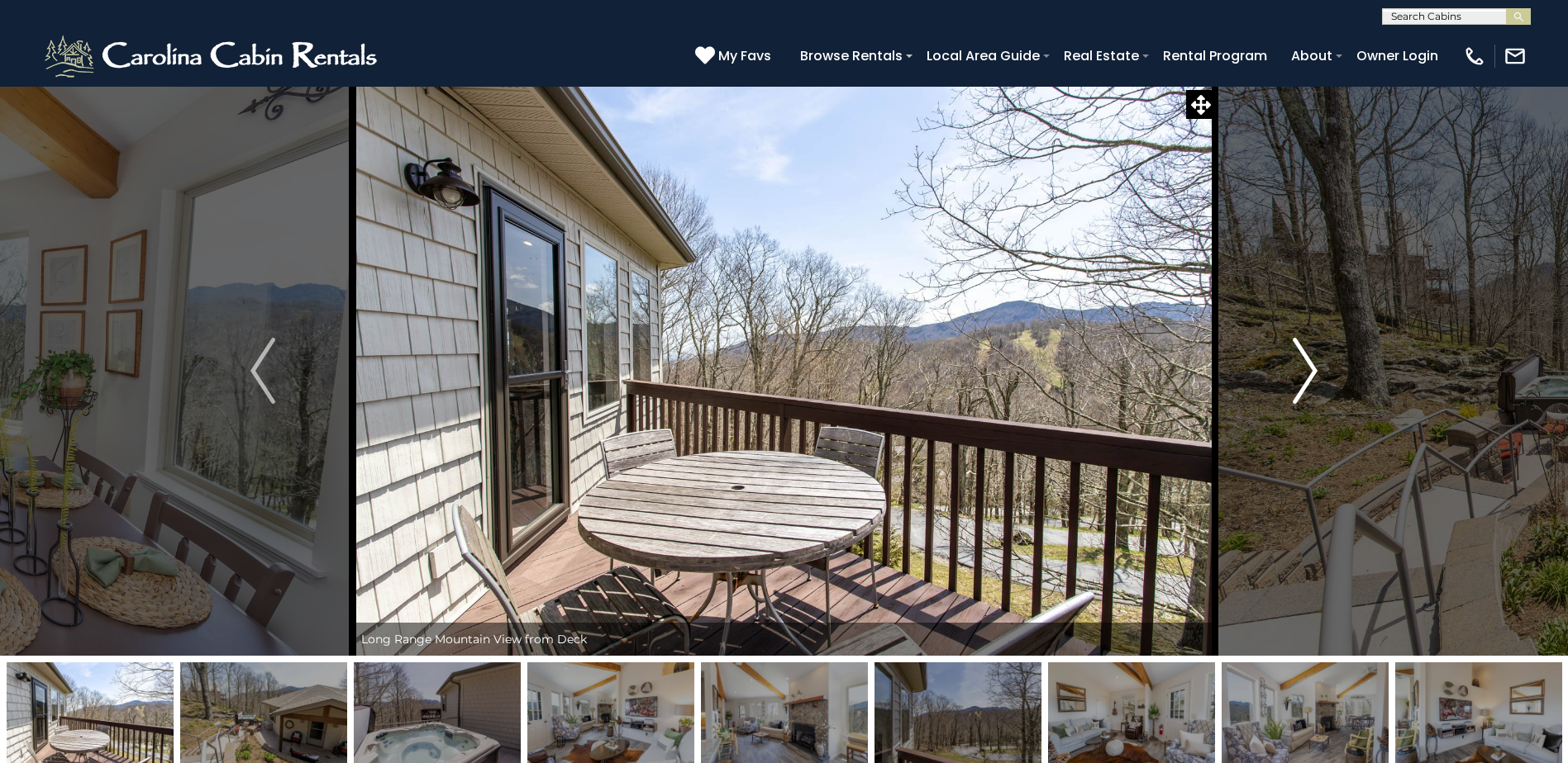
click at [1304, 355] on img "Next" at bounding box center [1305, 370] width 25 height 66
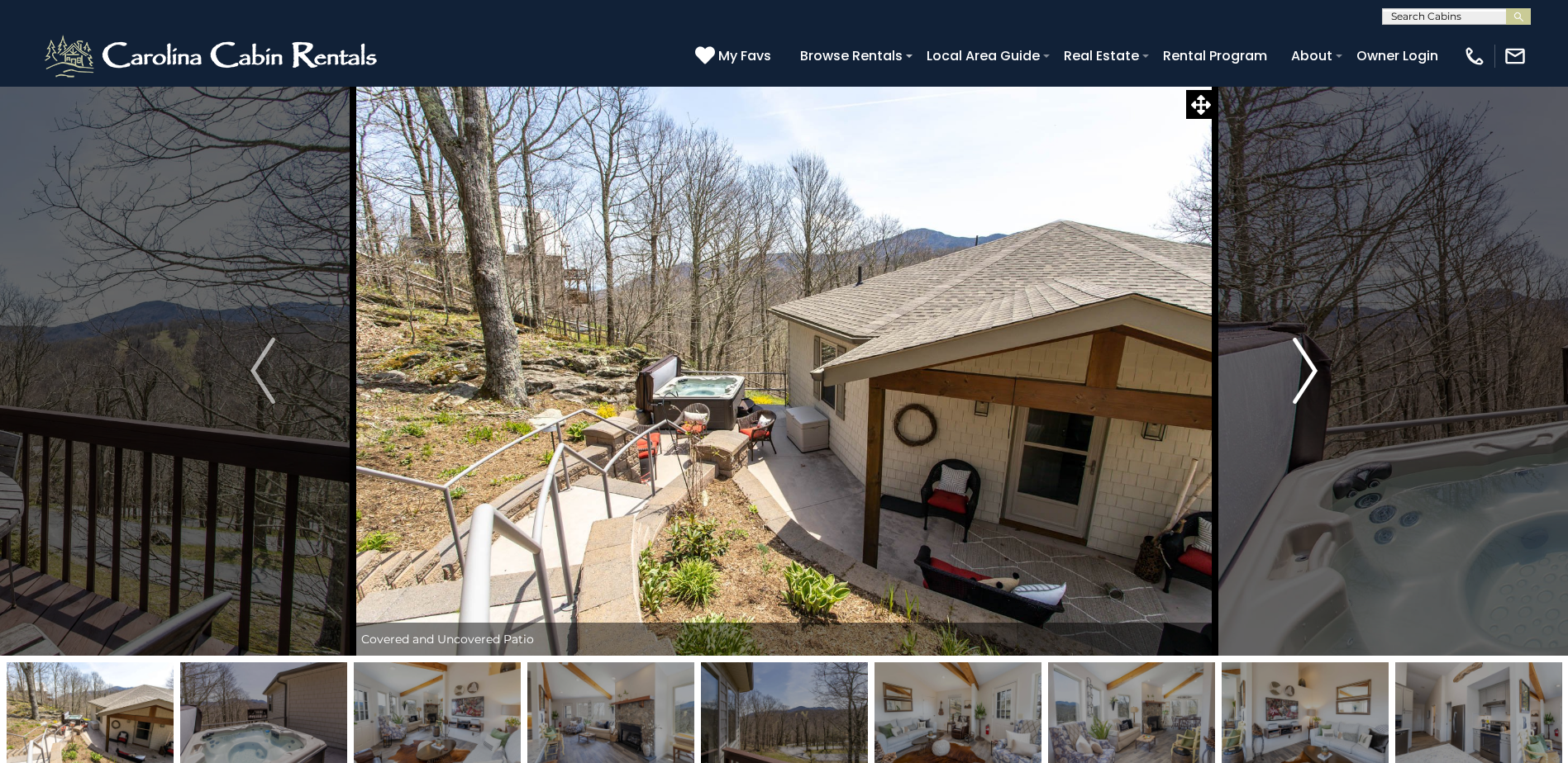
click at [1304, 355] on img "Next" at bounding box center [1305, 370] width 25 height 66
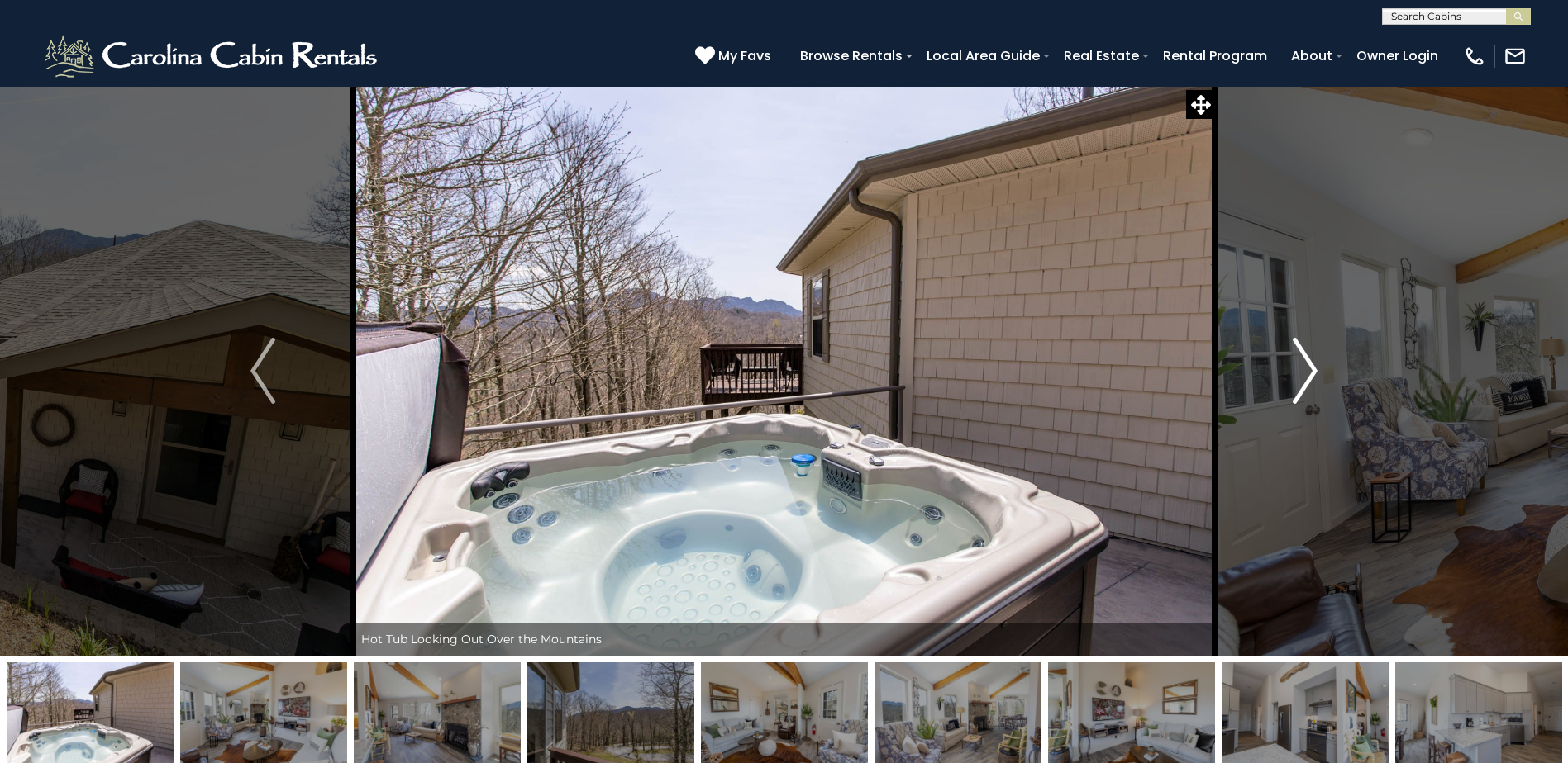
click at [1304, 355] on img "Next" at bounding box center [1305, 370] width 25 height 66
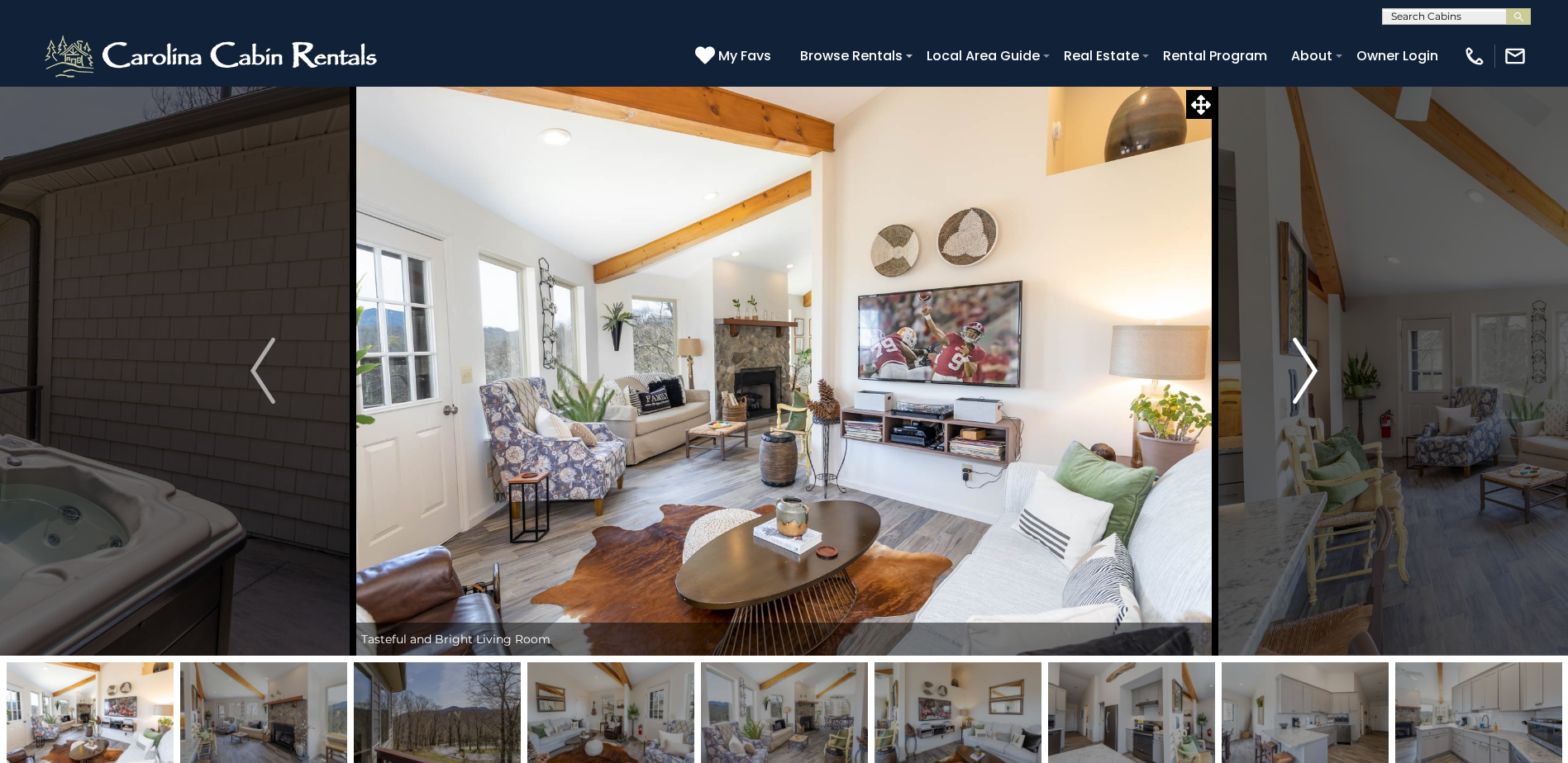
click at [1304, 355] on img "Next" at bounding box center [1305, 370] width 25 height 66
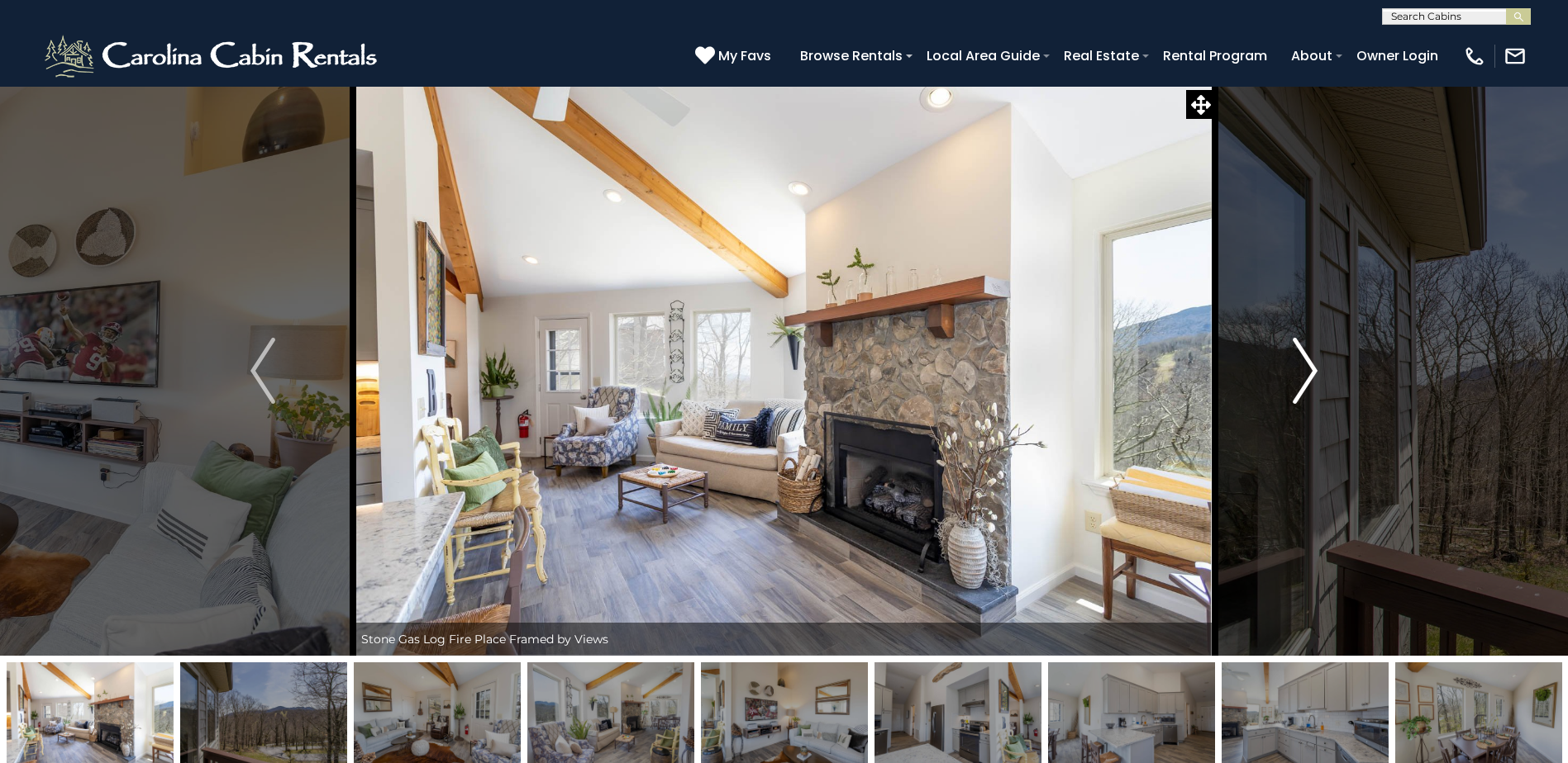
click at [1304, 355] on img "Next" at bounding box center [1305, 370] width 25 height 66
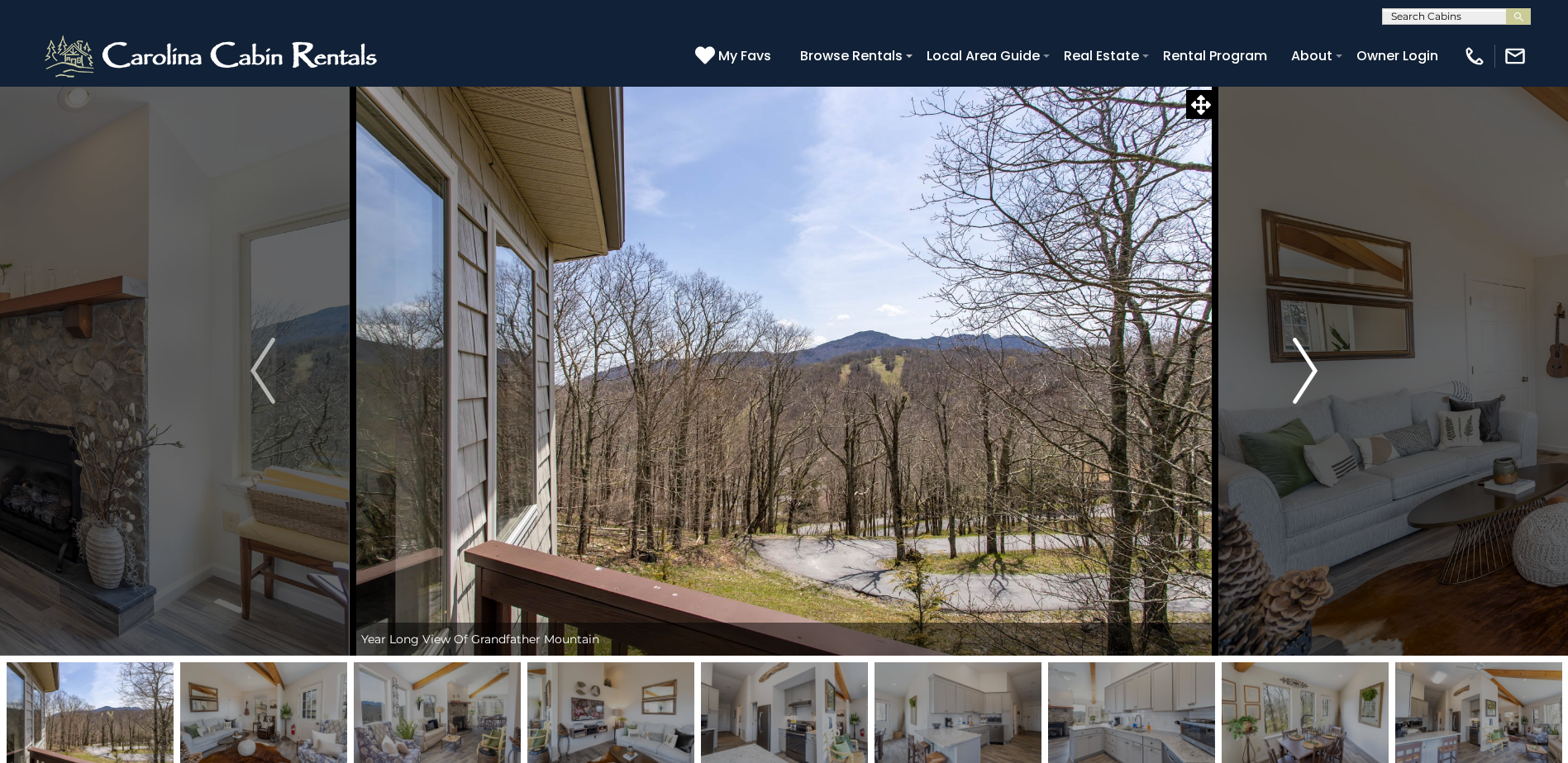
click at [1304, 355] on img "Next" at bounding box center [1305, 370] width 25 height 66
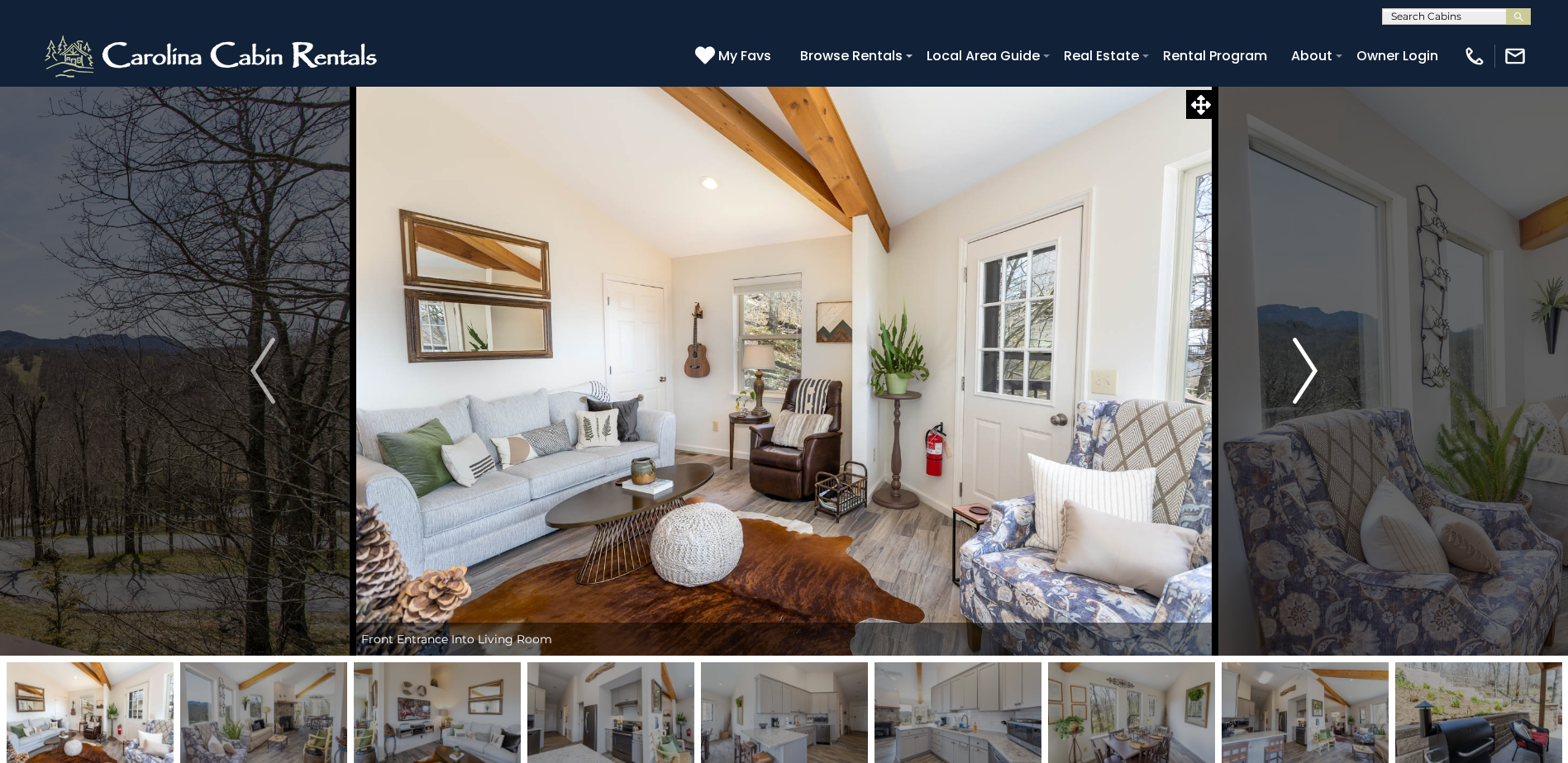
click at [1304, 355] on img "Next" at bounding box center [1305, 370] width 25 height 66
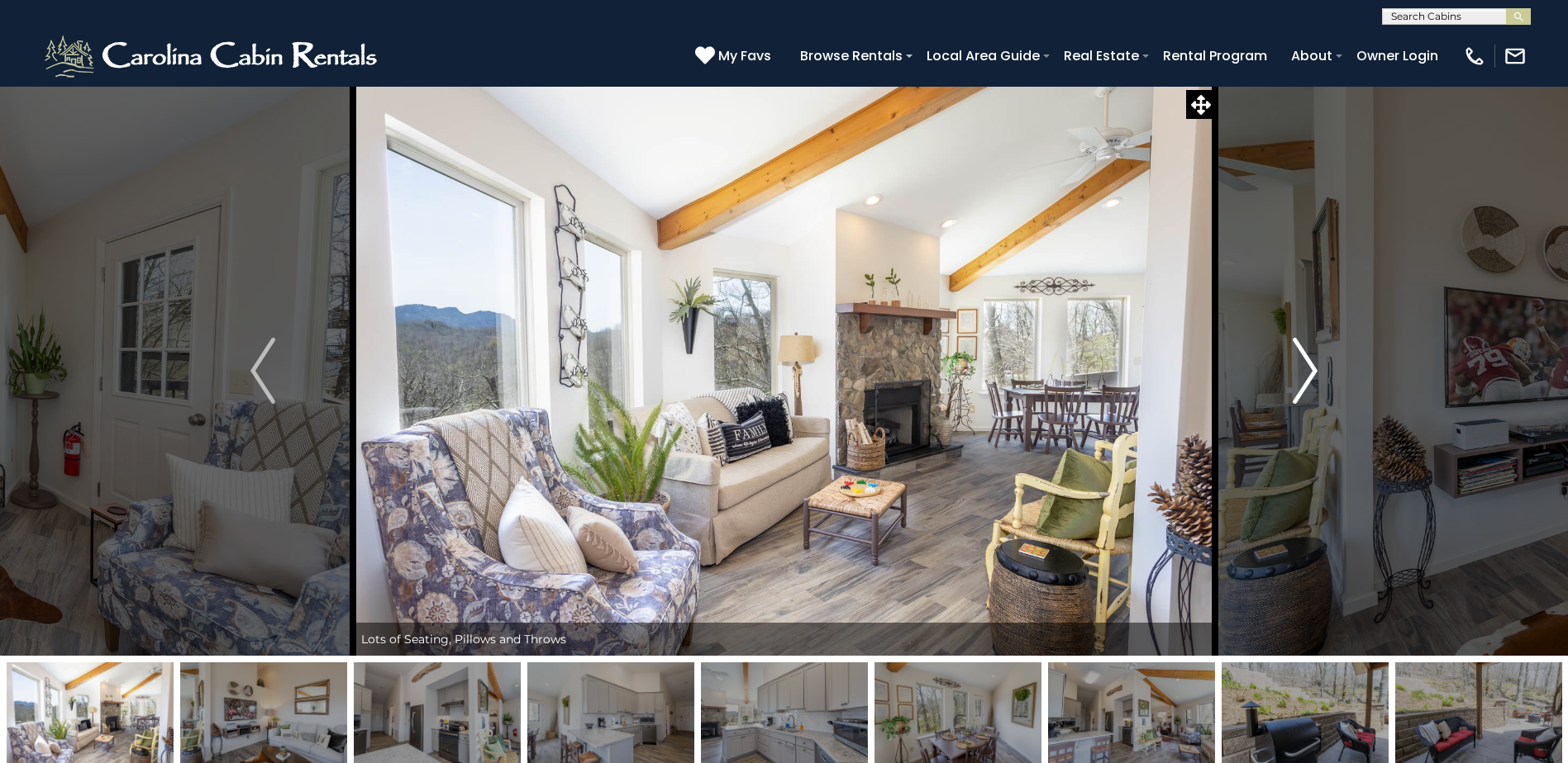
click at [1304, 355] on img "Next" at bounding box center [1305, 370] width 25 height 66
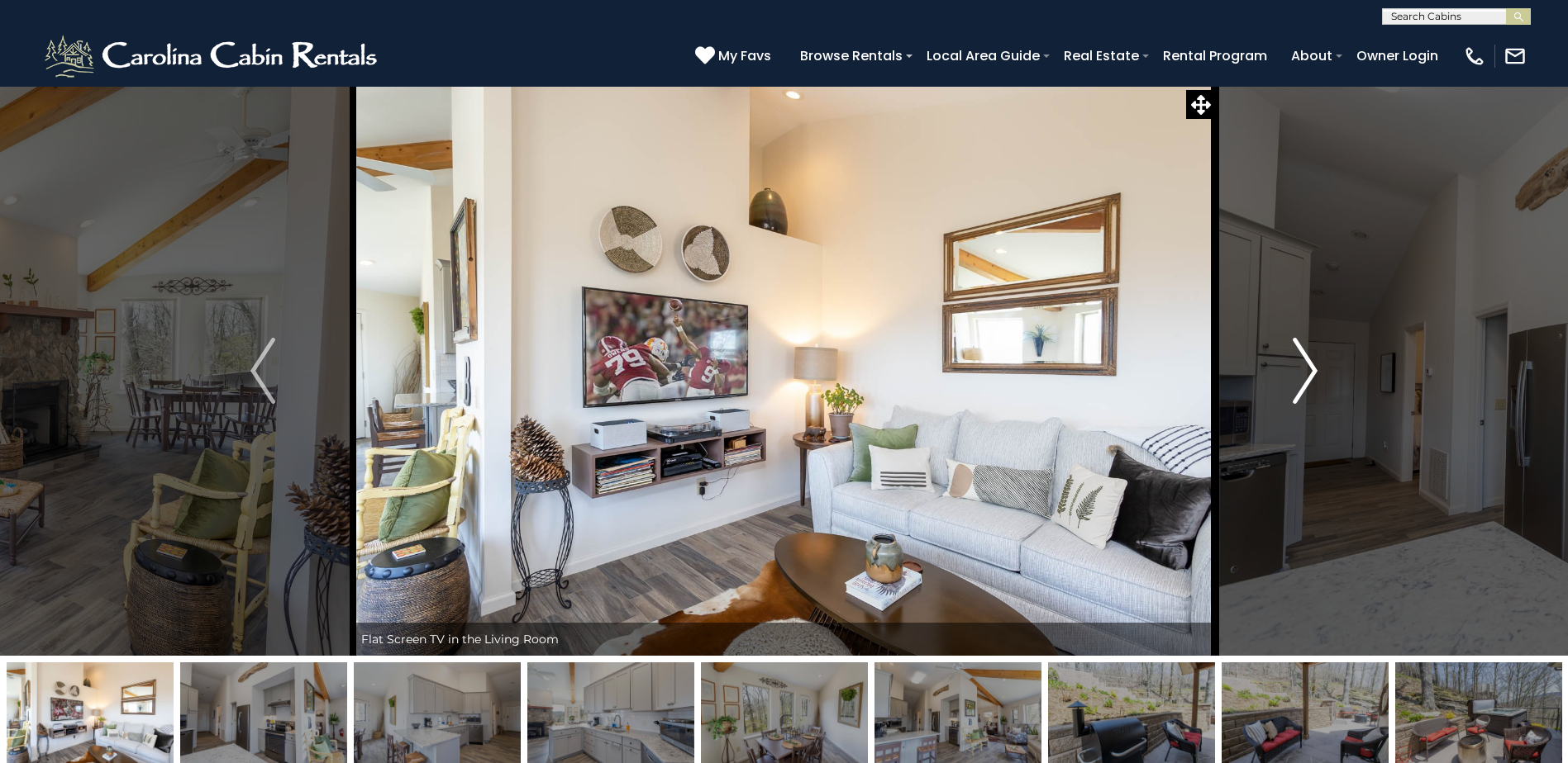
click at [1304, 355] on img "Next" at bounding box center [1305, 370] width 25 height 66
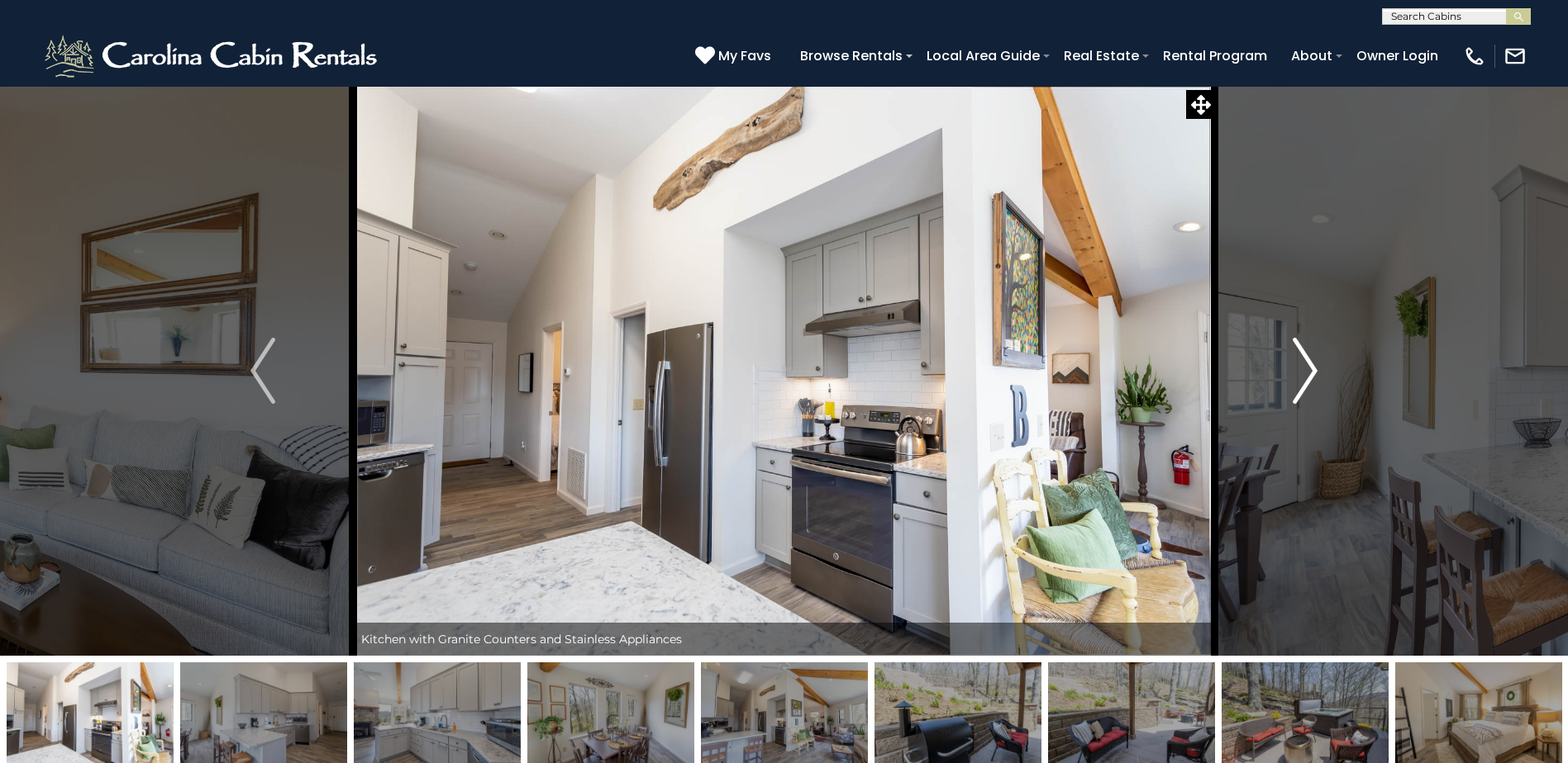
click at [1304, 355] on img "Next" at bounding box center [1305, 370] width 25 height 66
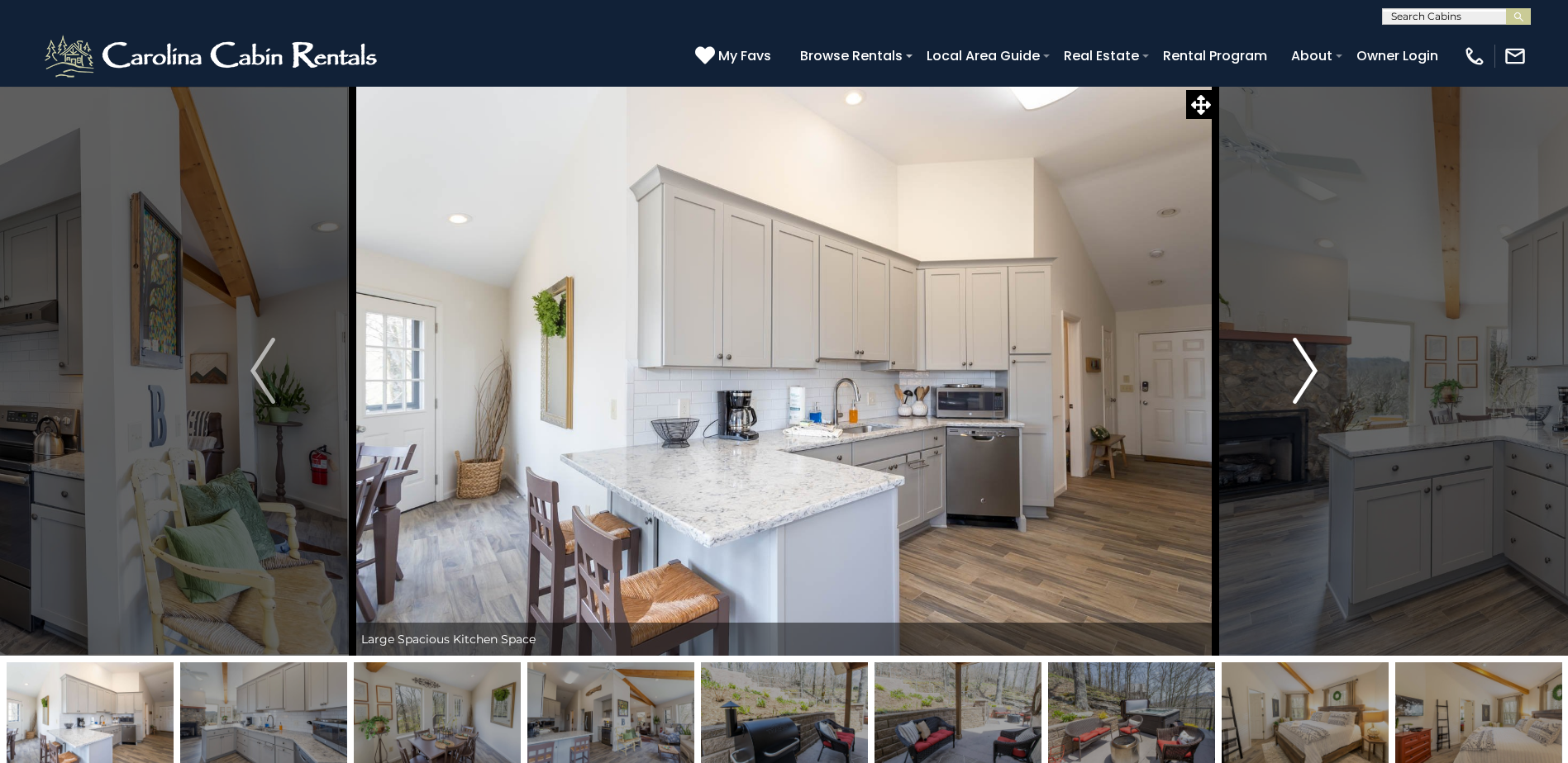
click at [1304, 355] on img "Next" at bounding box center [1305, 370] width 25 height 66
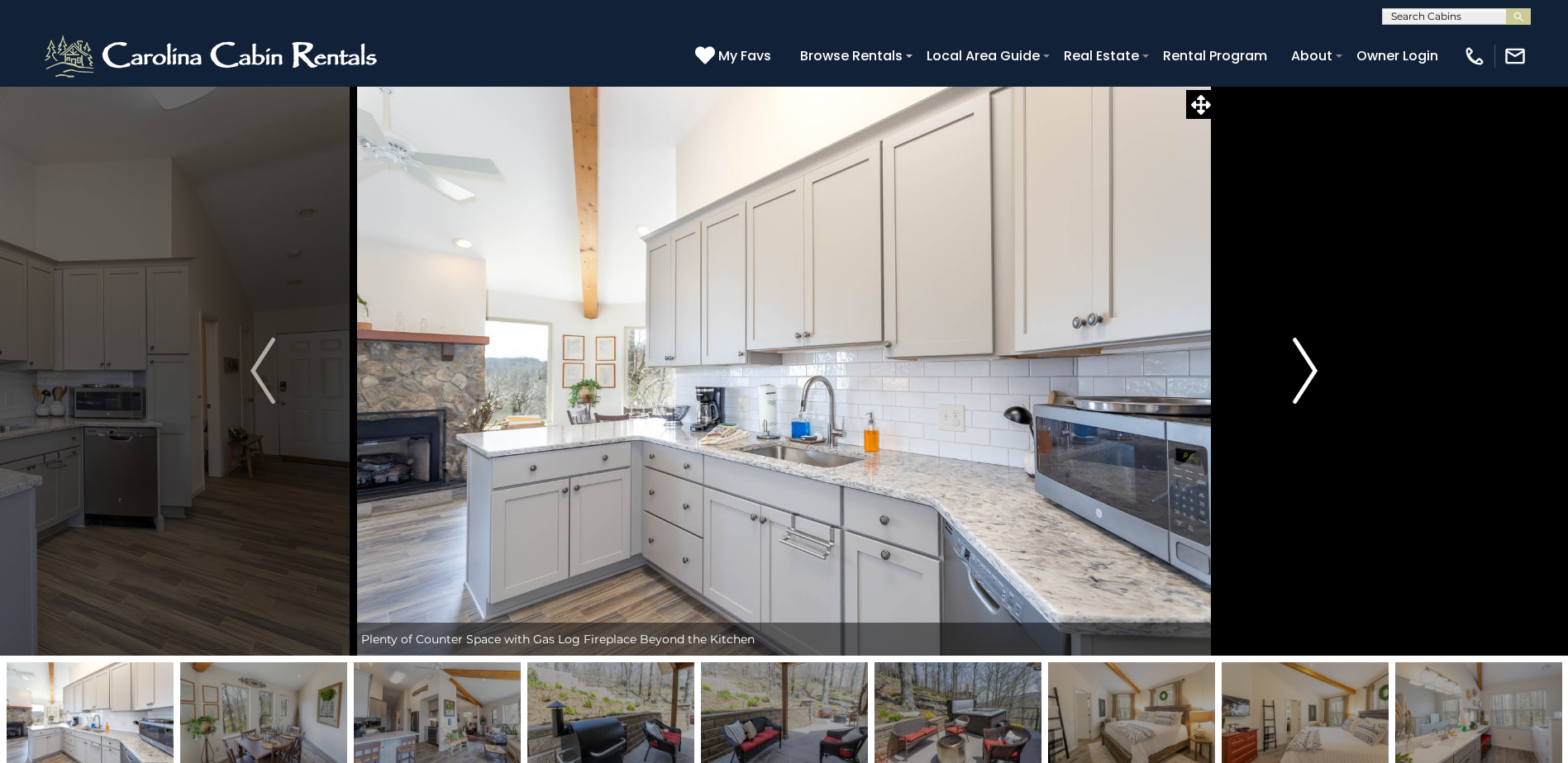
click at [1304, 355] on img "Next" at bounding box center [1305, 370] width 25 height 66
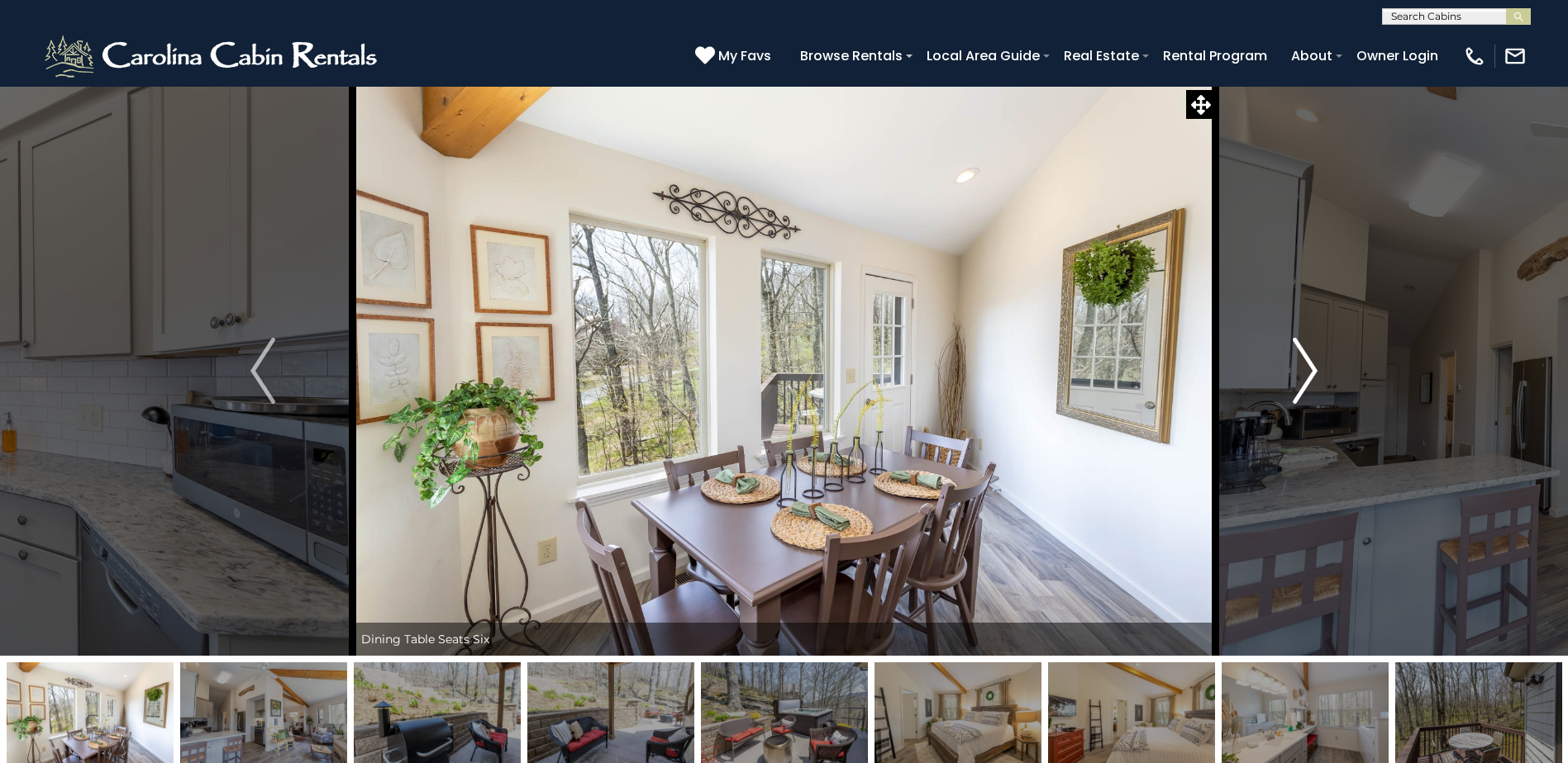
click at [1304, 355] on img "Next" at bounding box center [1305, 370] width 25 height 66
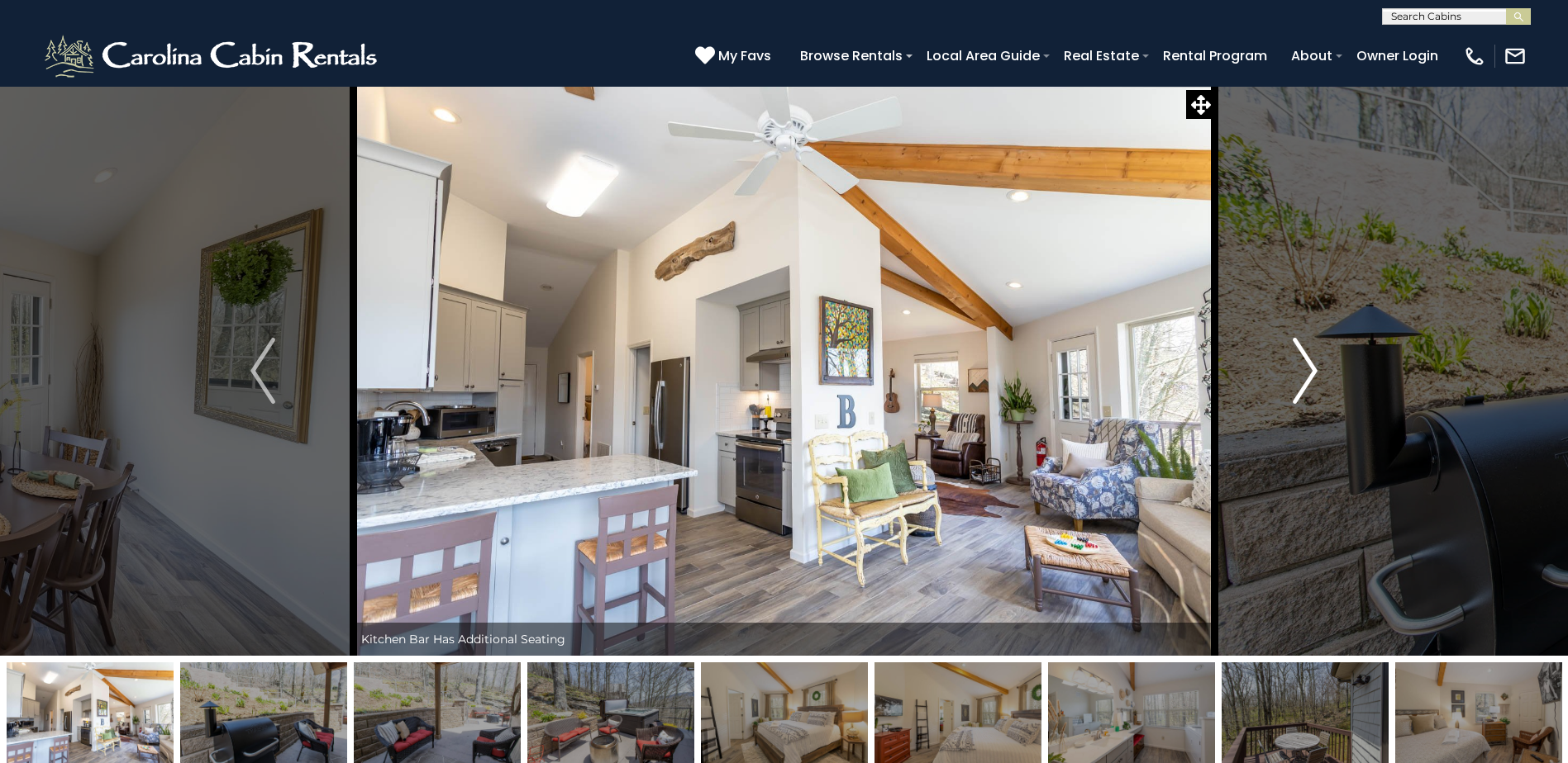
click at [1304, 355] on img "Next" at bounding box center [1305, 370] width 25 height 66
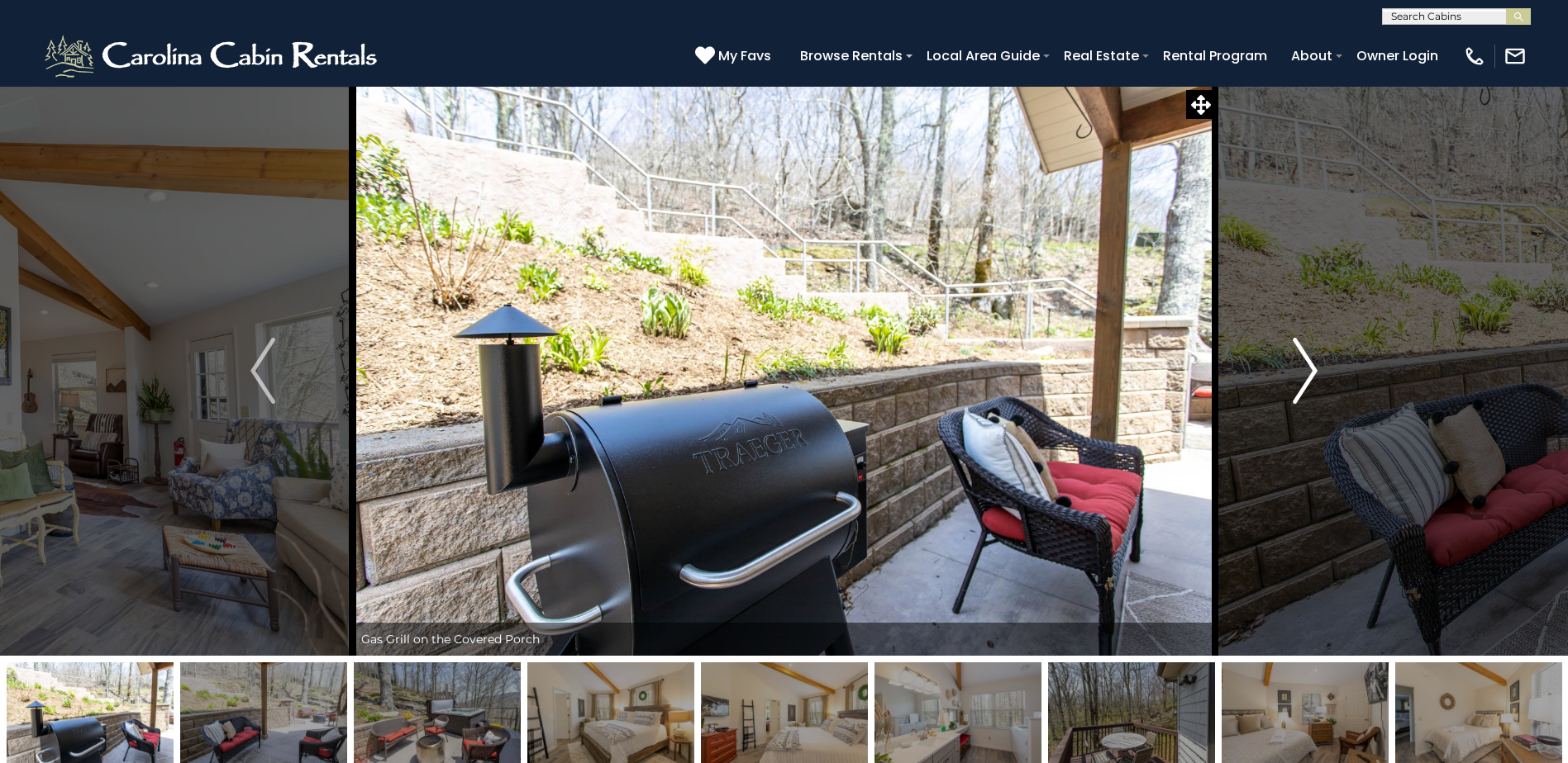
click at [1304, 355] on img "Next" at bounding box center [1305, 370] width 25 height 66
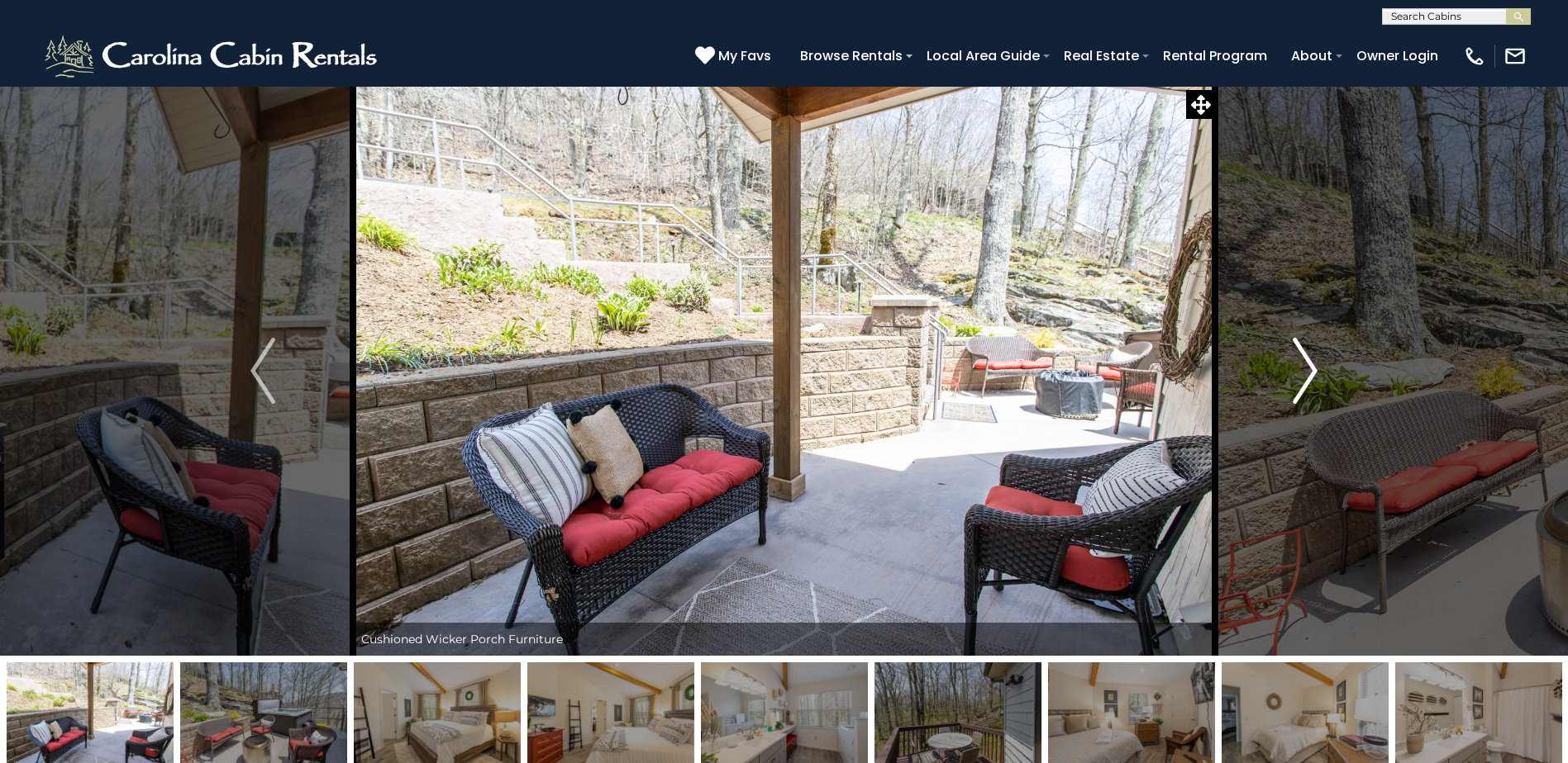
click at [1304, 355] on img "Next" at bounding box center [1305, 370] width 25 height 66
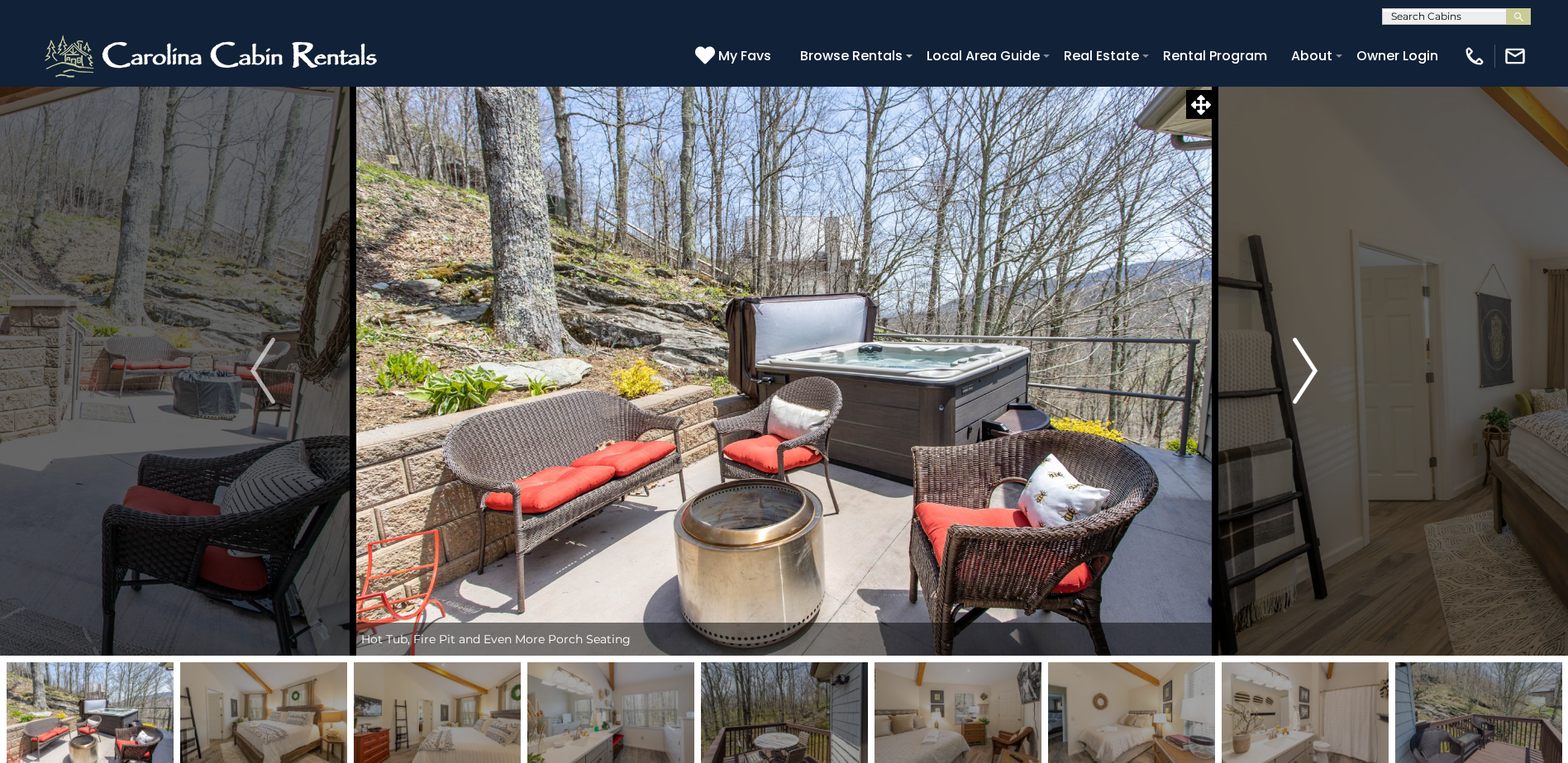
click at [1304, 355] on img "Next" at bounding box center [1305, 370] width 25 height 66
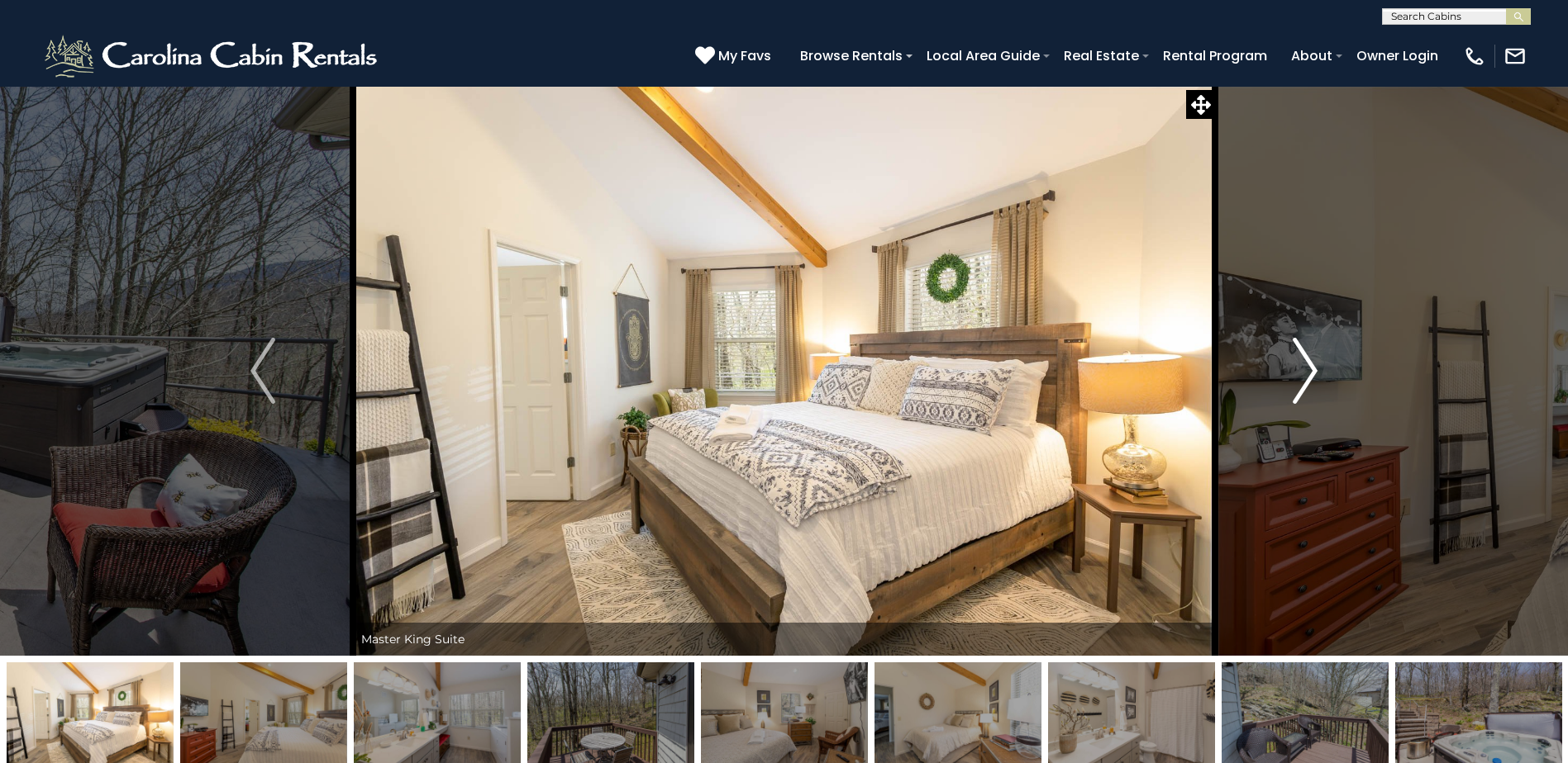
click at [1304, 355] on img "Next" at bounding box center [1305, 370] width 25 height 66
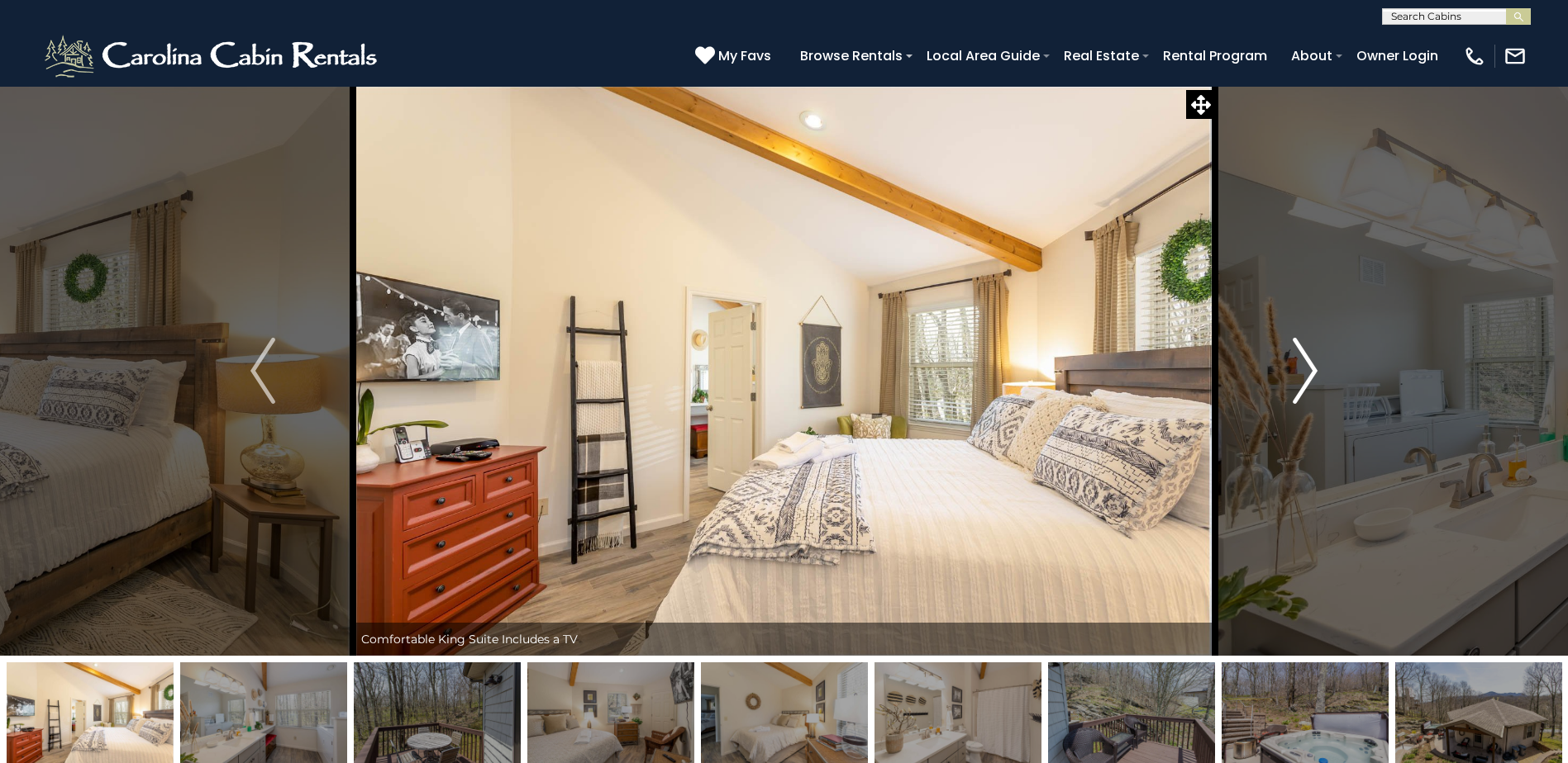
click at [1304, 355] on img "Next" at bounding box center [1305, 370] width 25 height 66
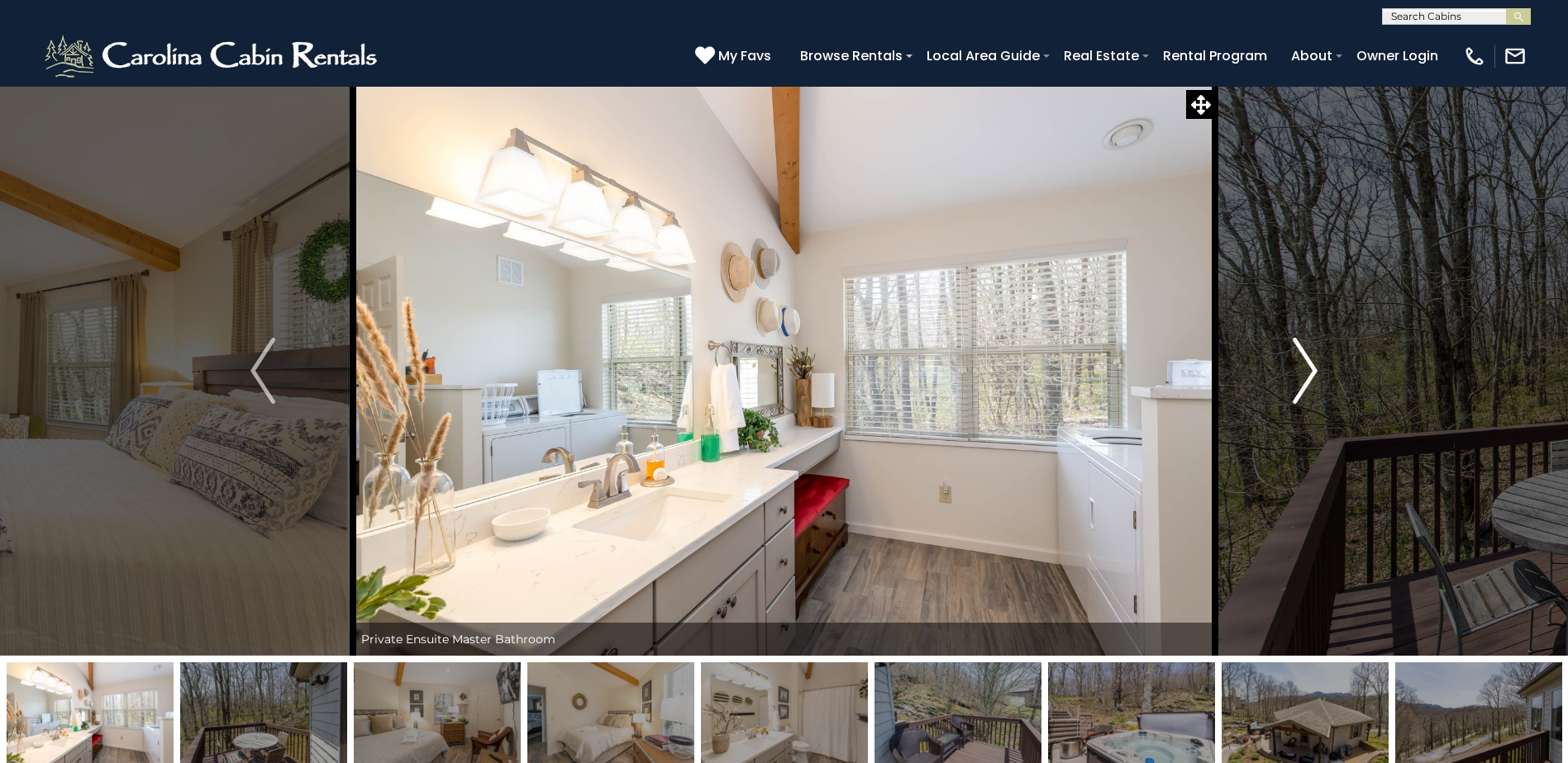
click at [1304, 355] on img "Next" at bounding box center [1305, 370] width 25 height 66
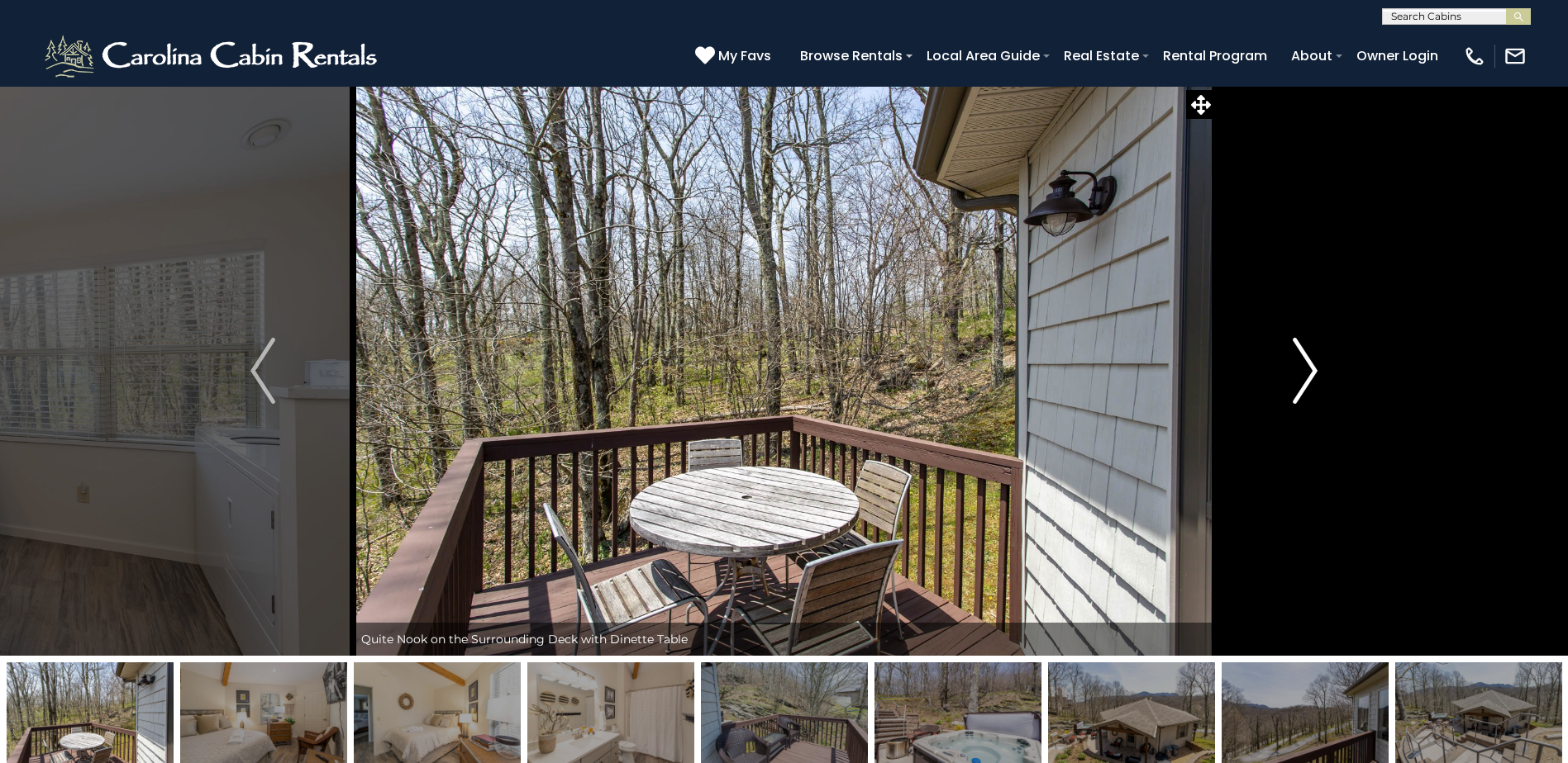
click at [1304, 355] on img "Next" at bounding box center [1305, 370] width 25 height 66
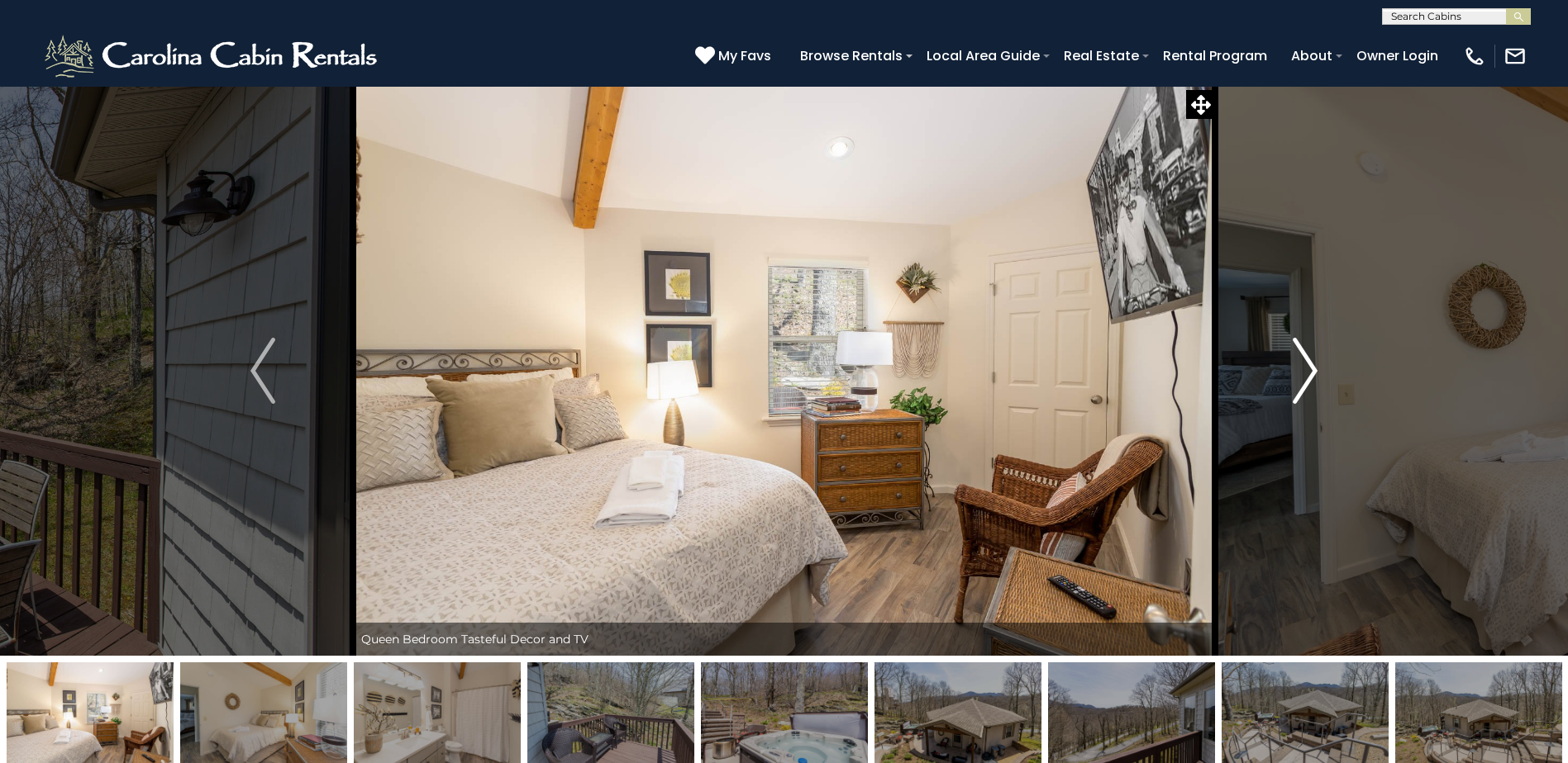
click at [1304, 355] on img "Next" at bounding box center [1305, 370] width 25 height 66
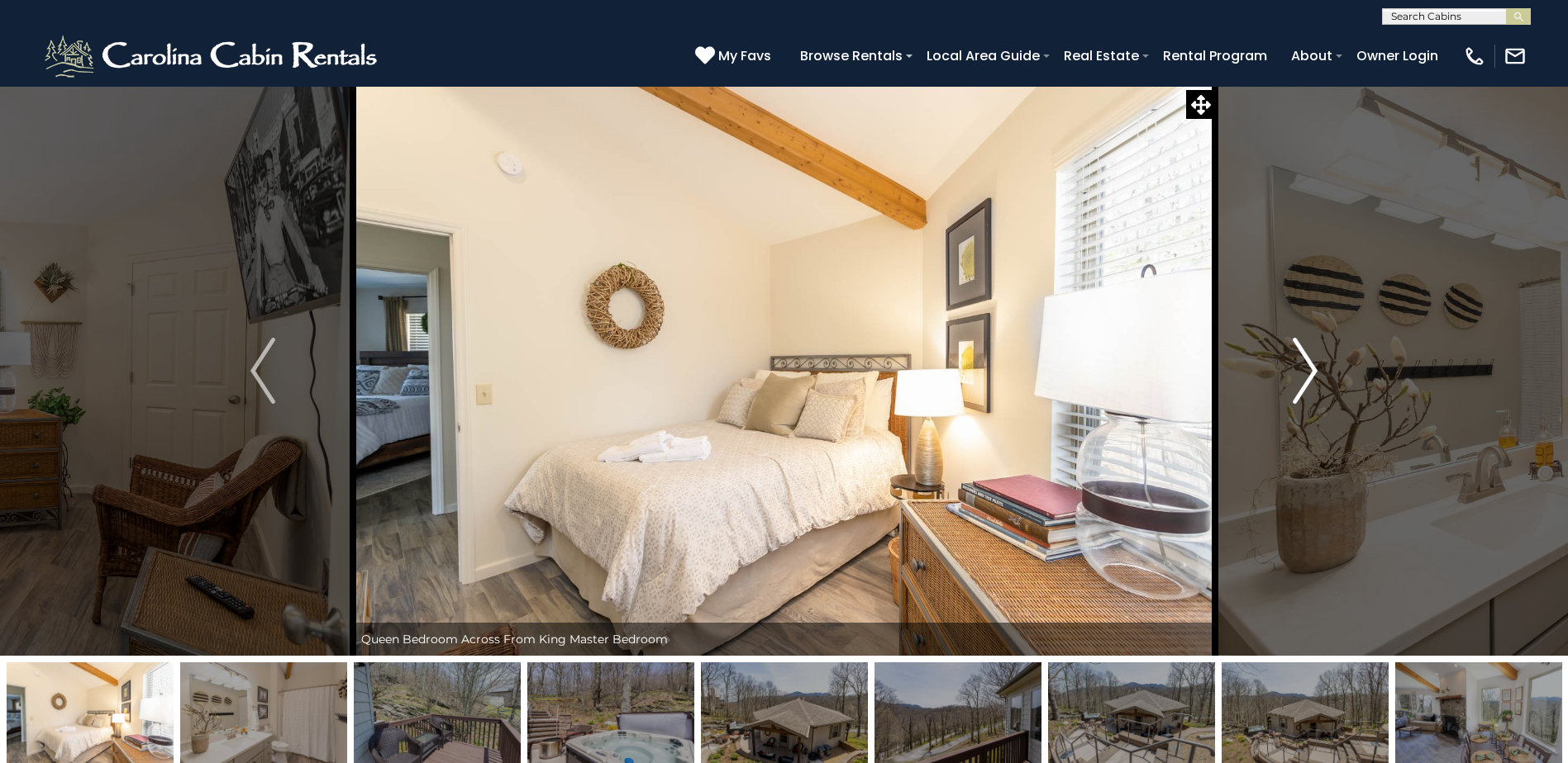
click at [1304, 355] on img "Next" at bounding box center [1305, 370] width 25 height 66
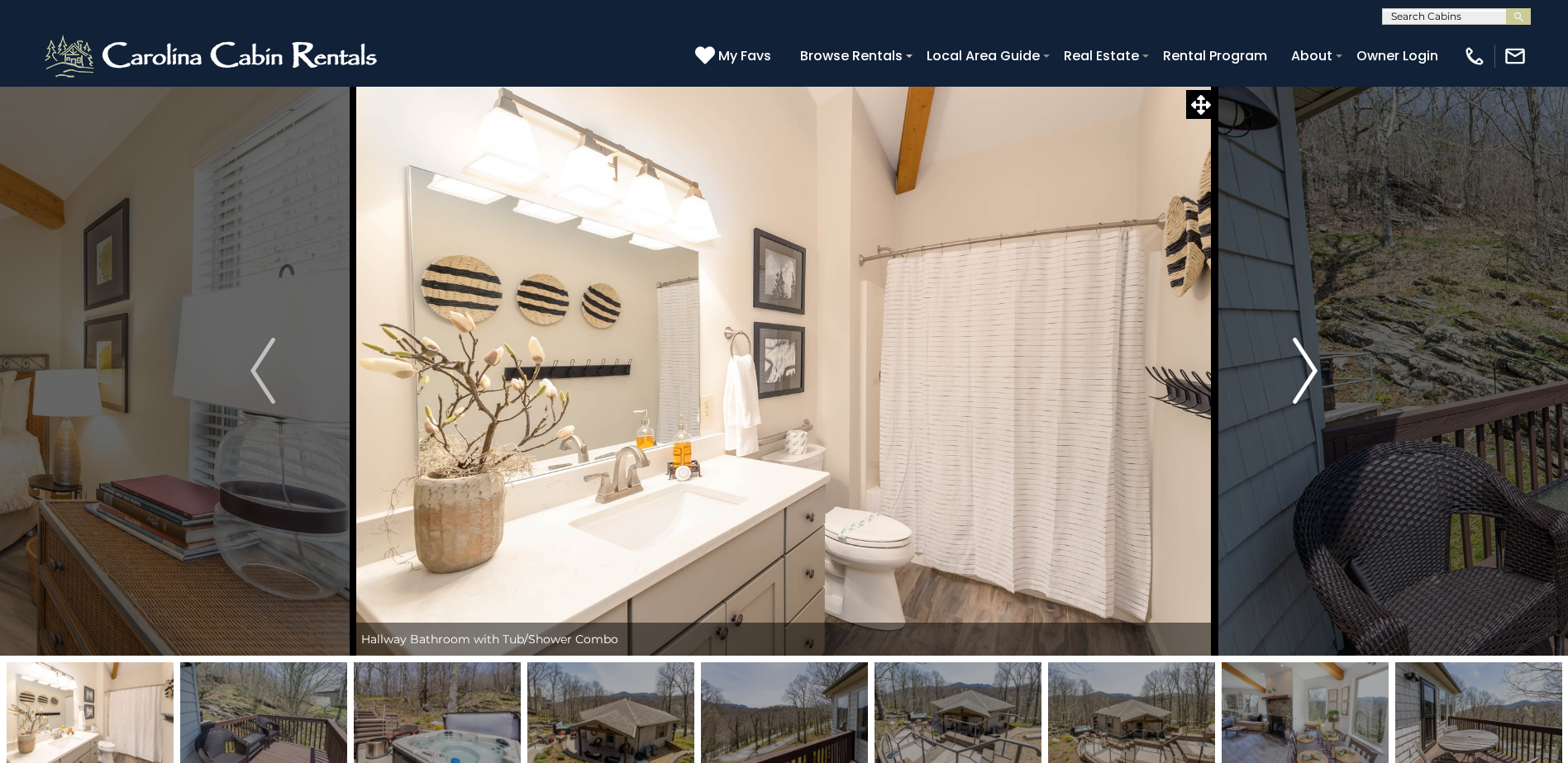
click at [1304, 355] on img "Next" at bounding box center [1305, 370] width 25 height 66
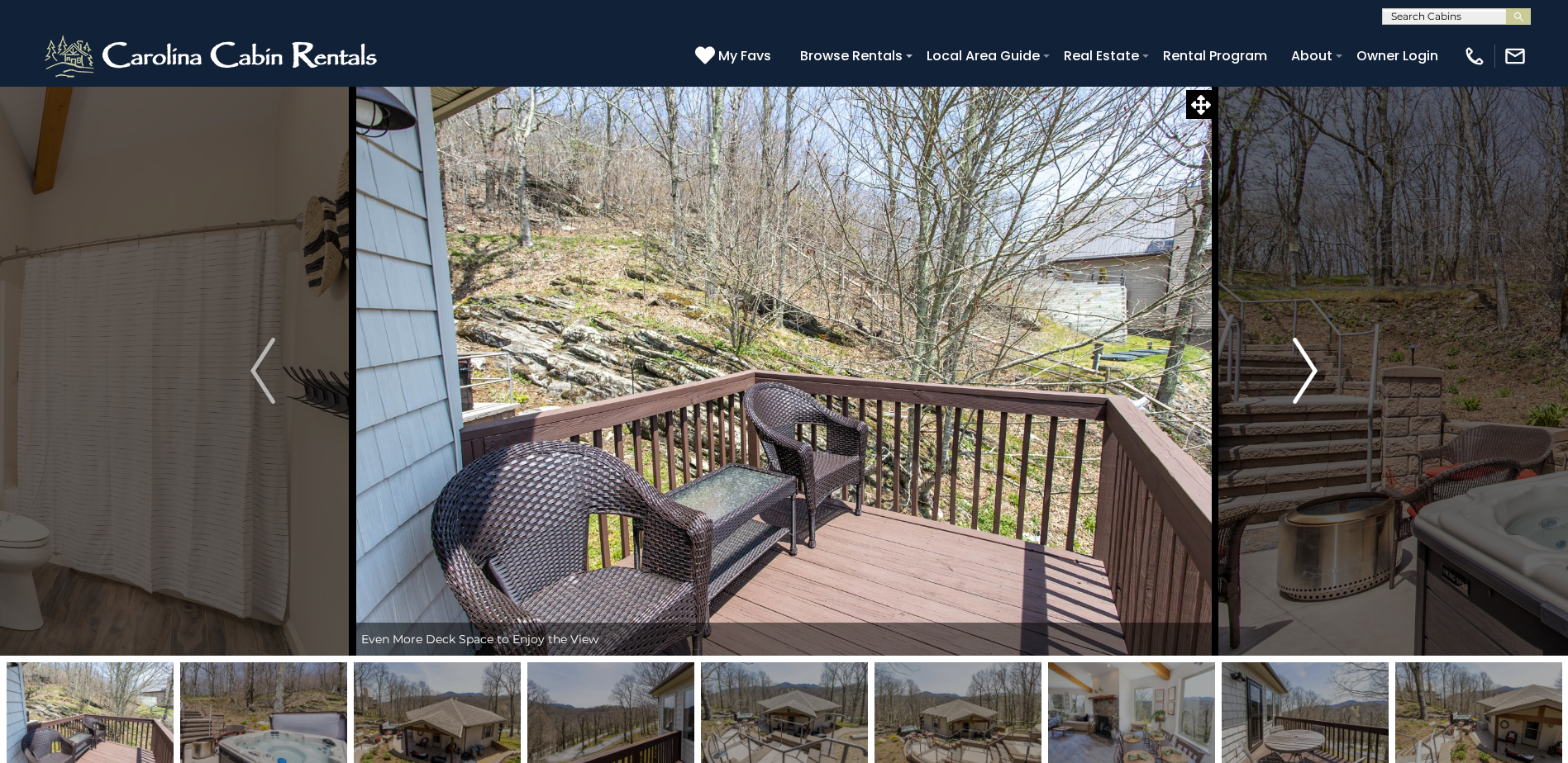
click at [1304, 355] on img "Next" at bounding box center [1305, 370] width 25 height 66
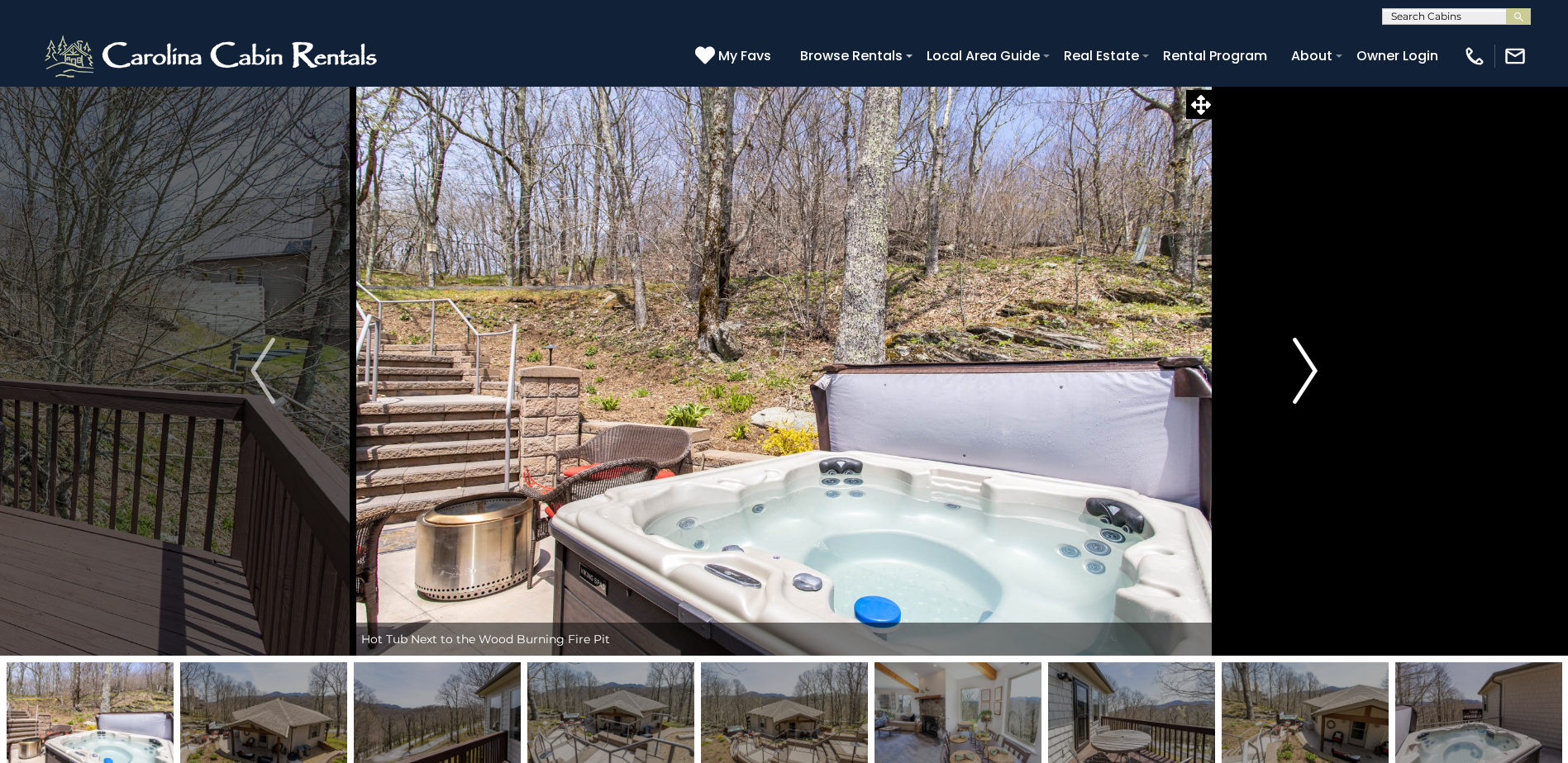
click at [1304, 355] on img "Next" at bounding box center [1305, 370] width 25 height 66
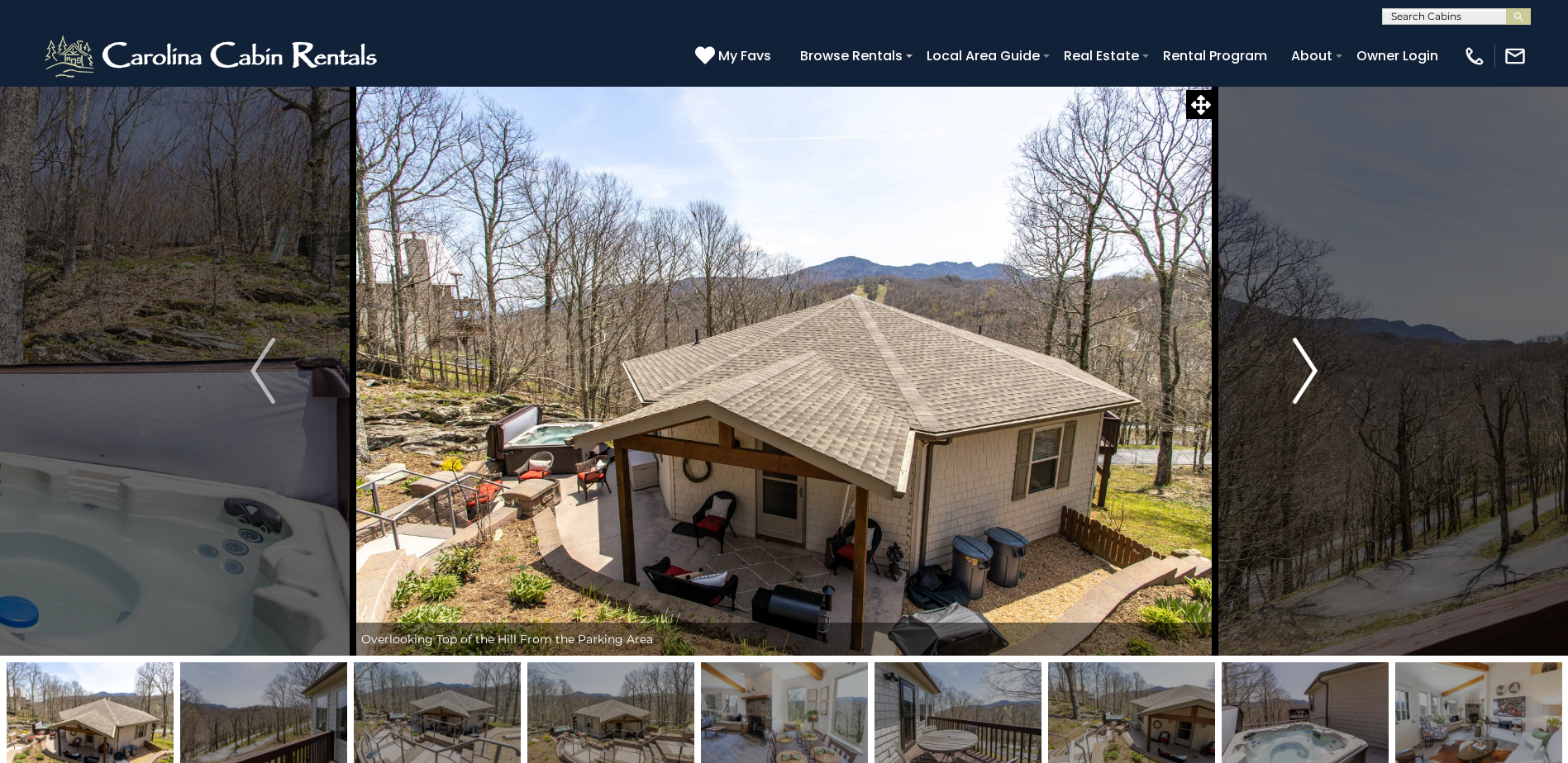
click at [1304, 355] on img "Next" at bounding box center [1305, 370] width 25 height 66
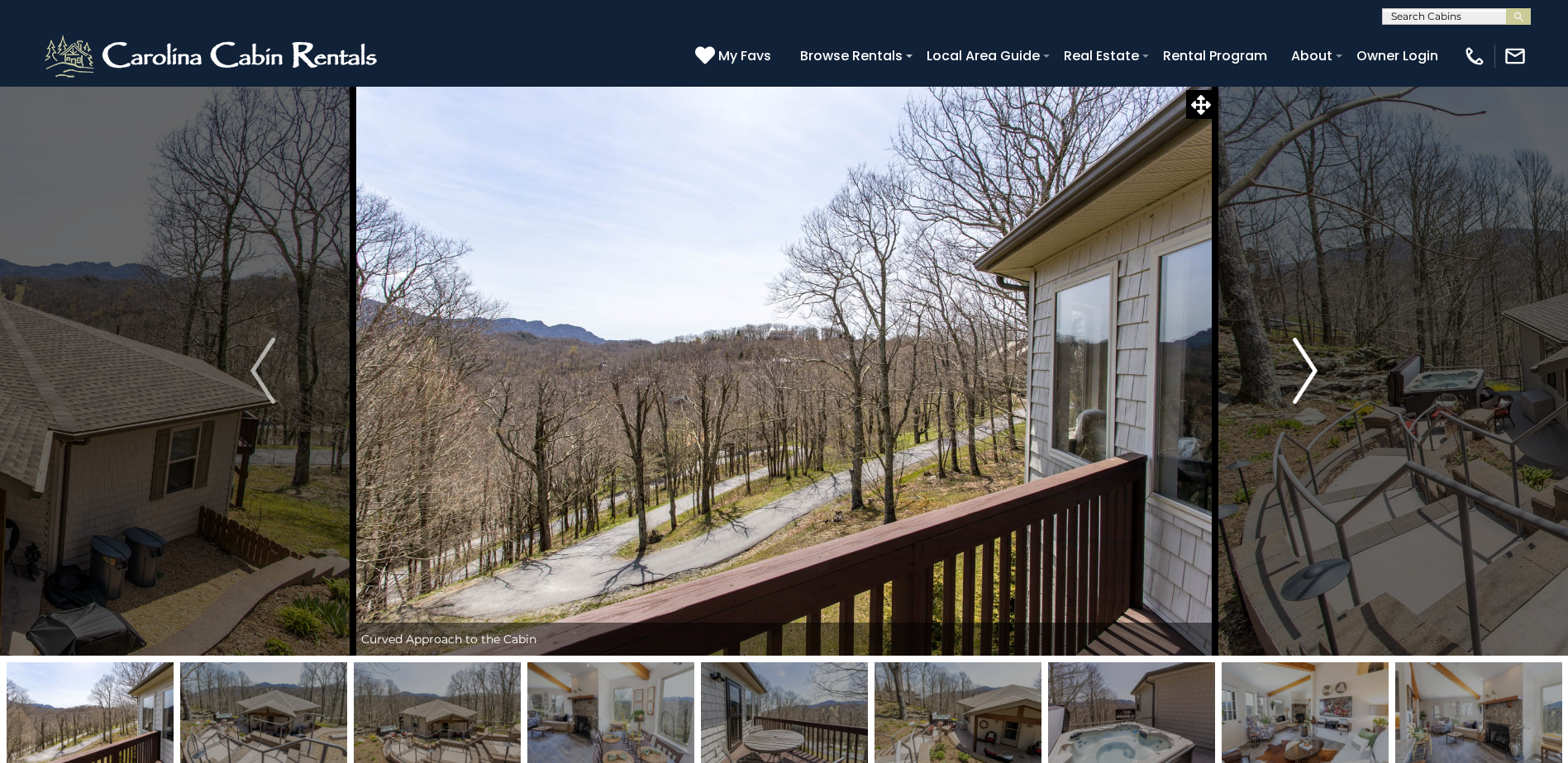
click at [1304, 355] on img "Next" at bounding box center [1305, 370] width 25 height 66
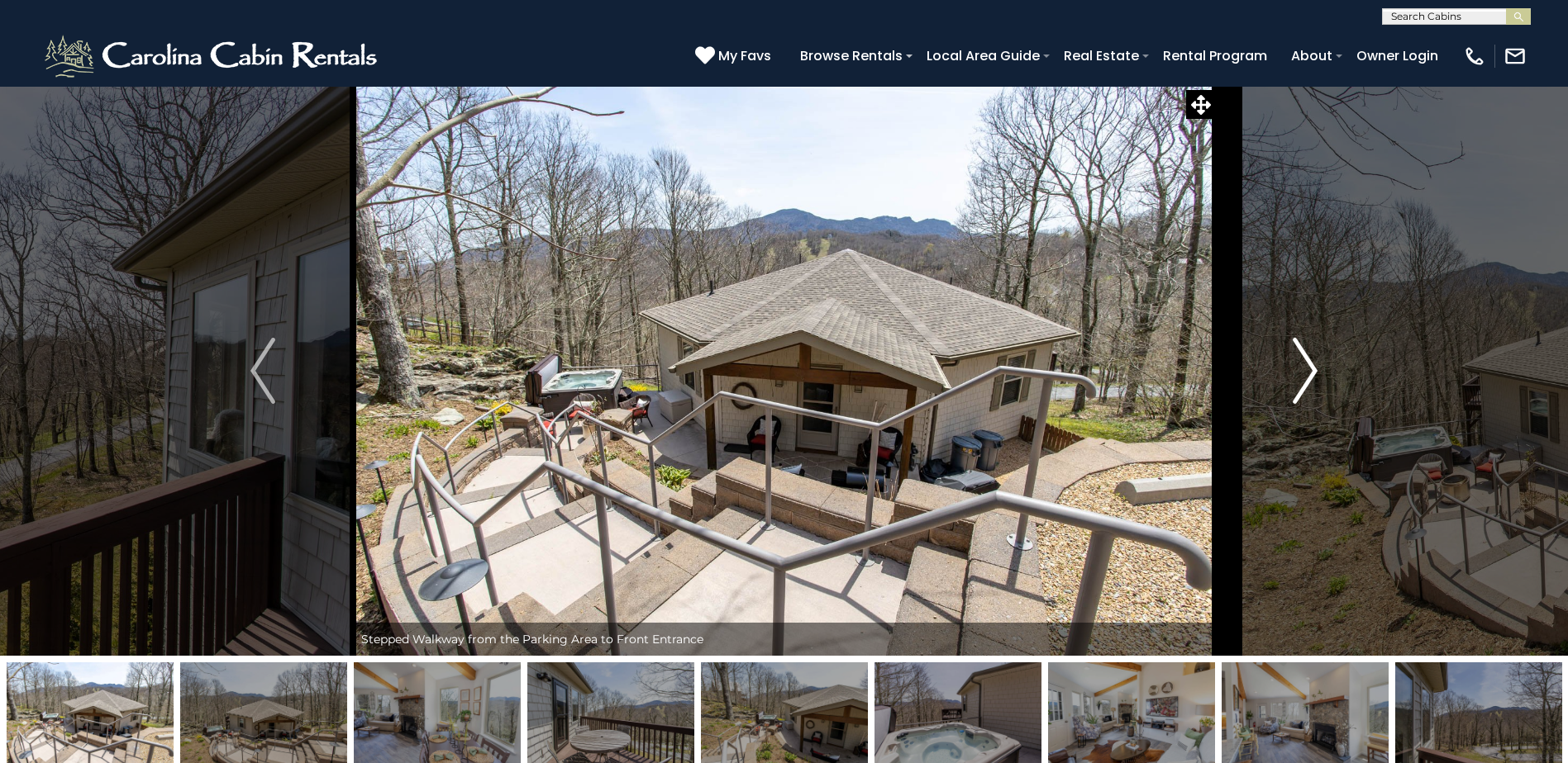
click at [1304, 355] on img "Next" at bounding box center [1305, 370] width 25 height 66
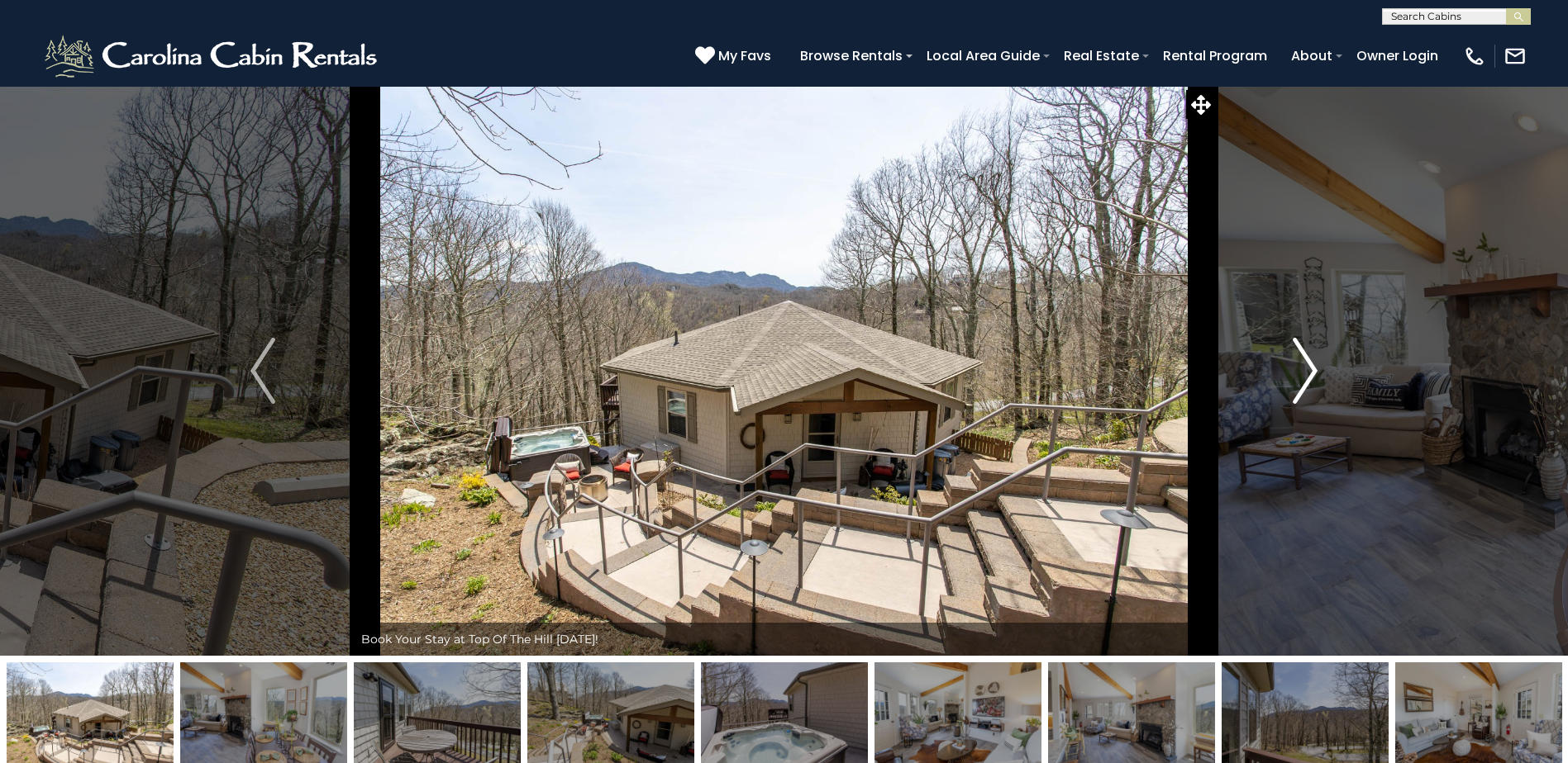
click at [1304, 355] on img "Next" at bounding box center [1305, 370] width 25 height 66
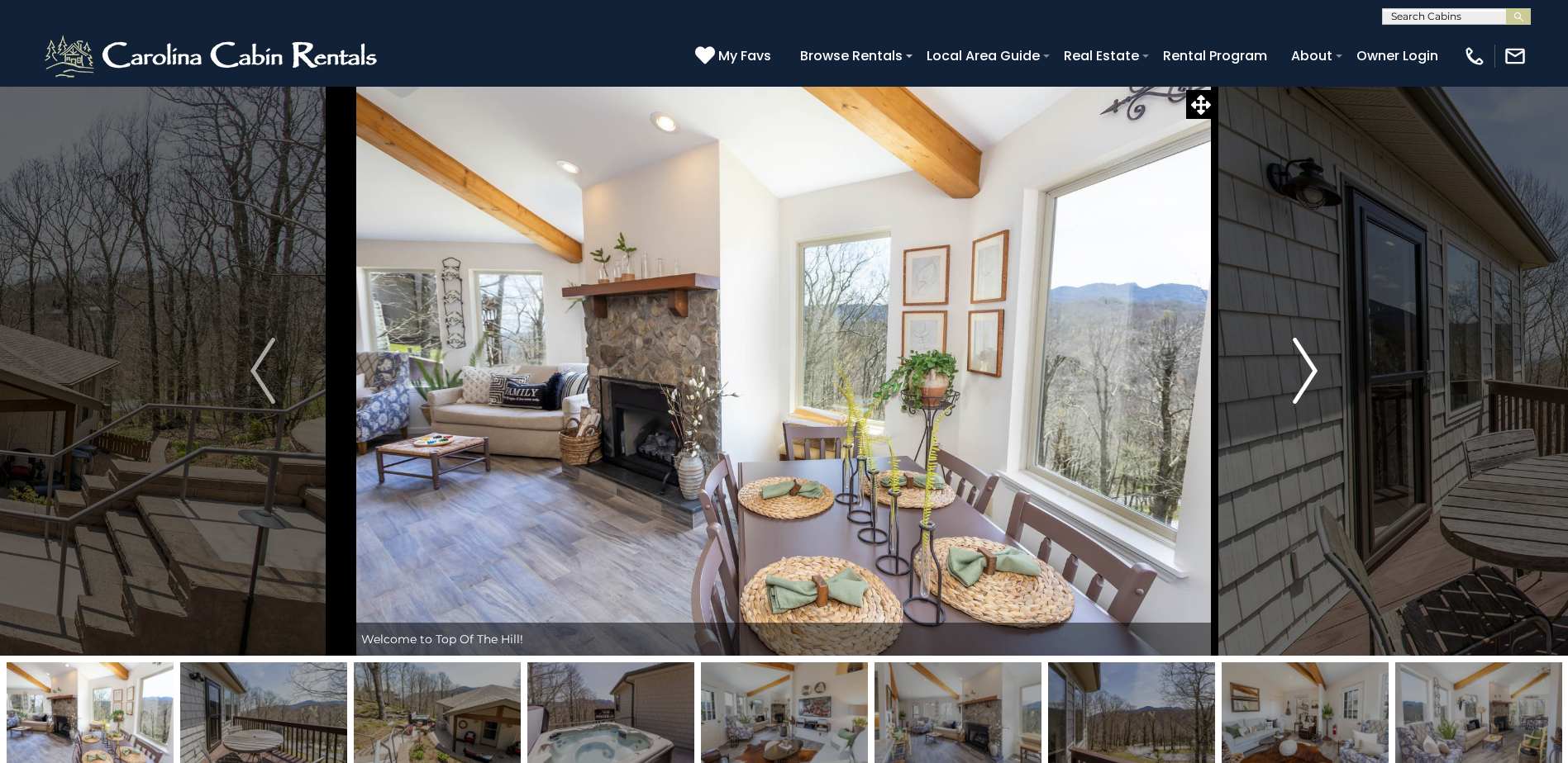
click at [1304, 355] on img "Next" at bounding box center [1305, 370] width 25 height 66
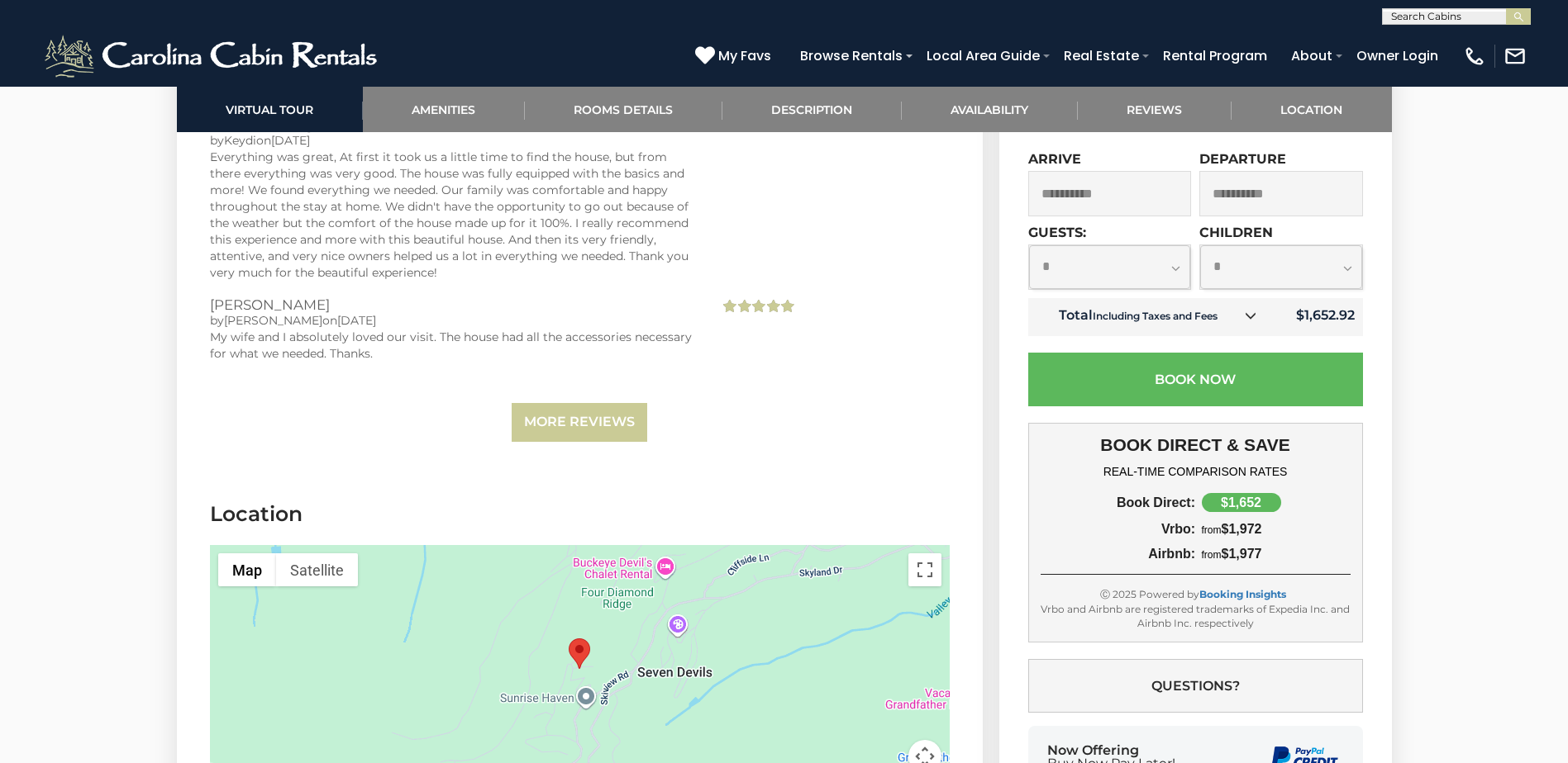
scroll to position [3946, 0]
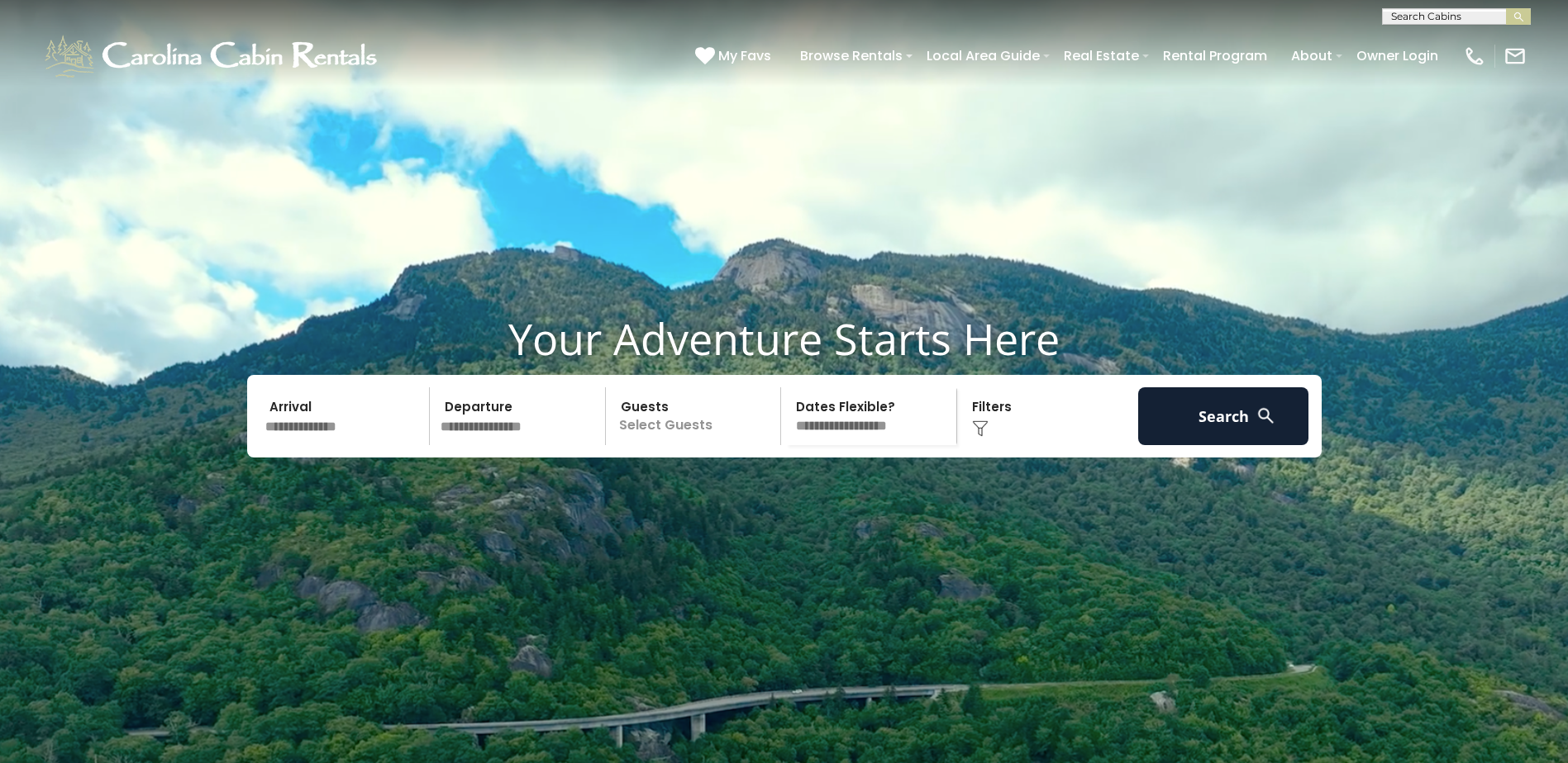
click at [305, 445] on input "text" at bounding box center [345, 417] width 171 height 58
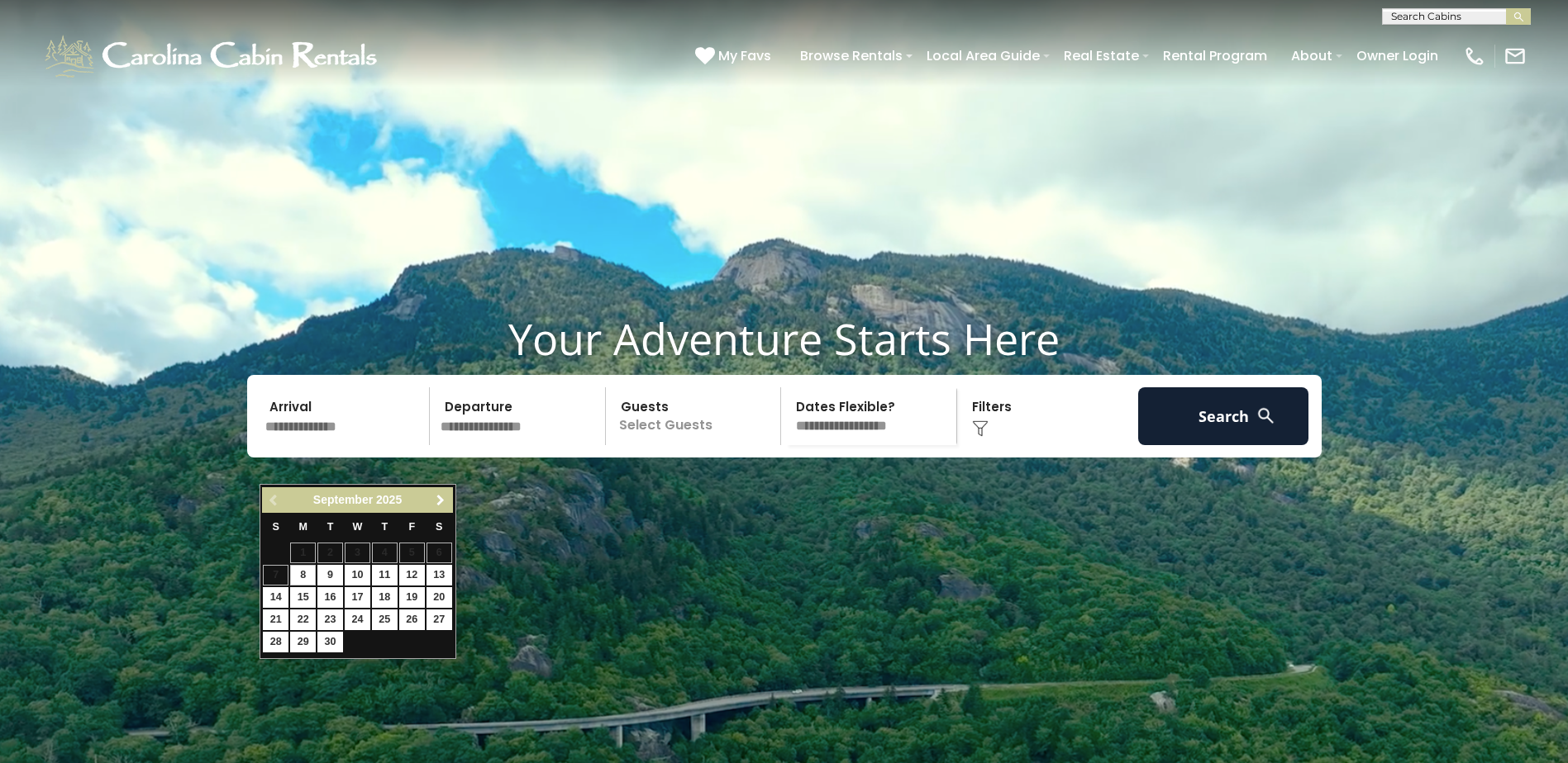
click at [444, 500] on span "Next" at bounding box center [440, 501] width 13 height 13
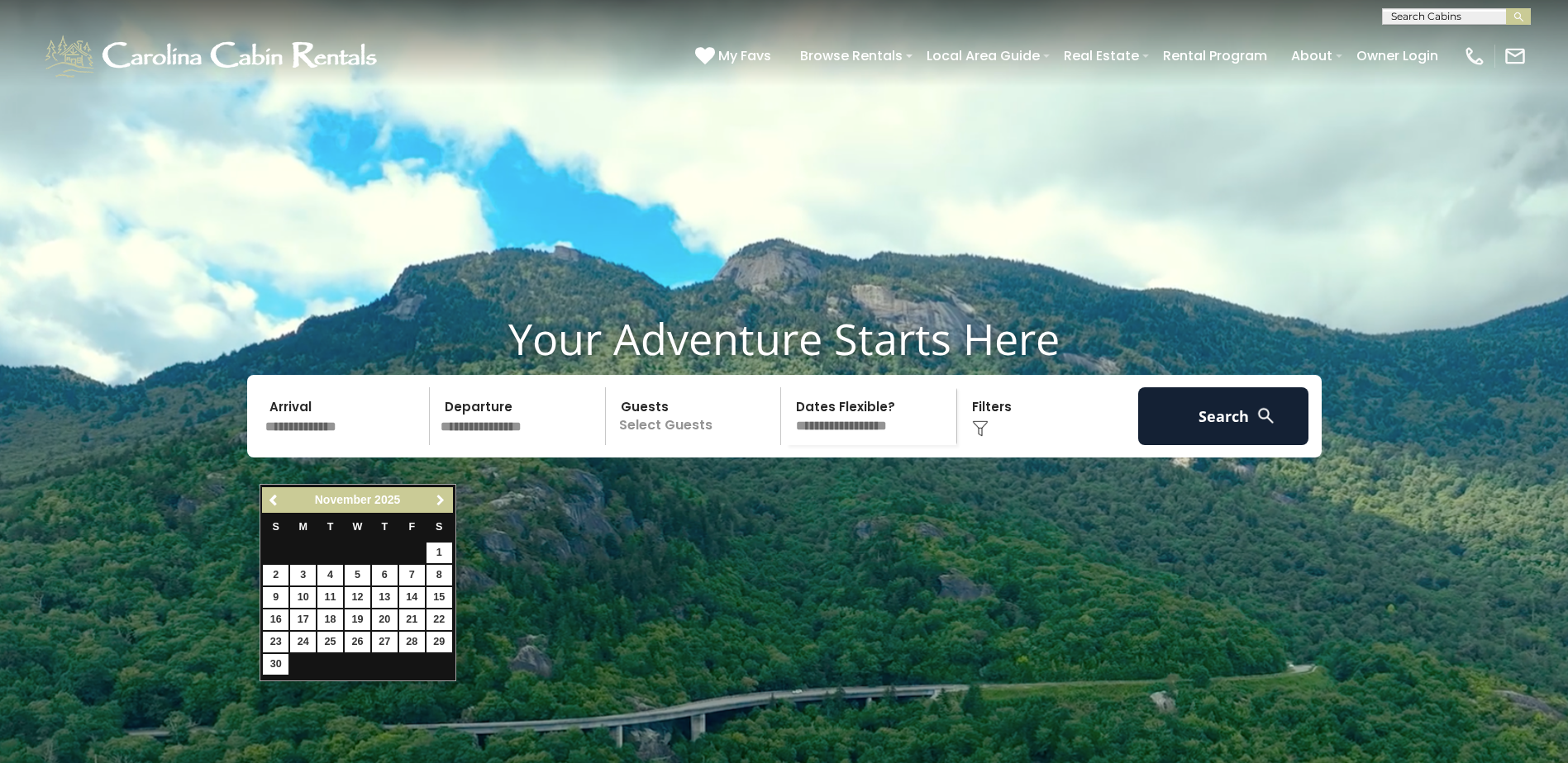
click at [444, 500] on span "Next" at bounding box center [440, 501] width 13 height 13
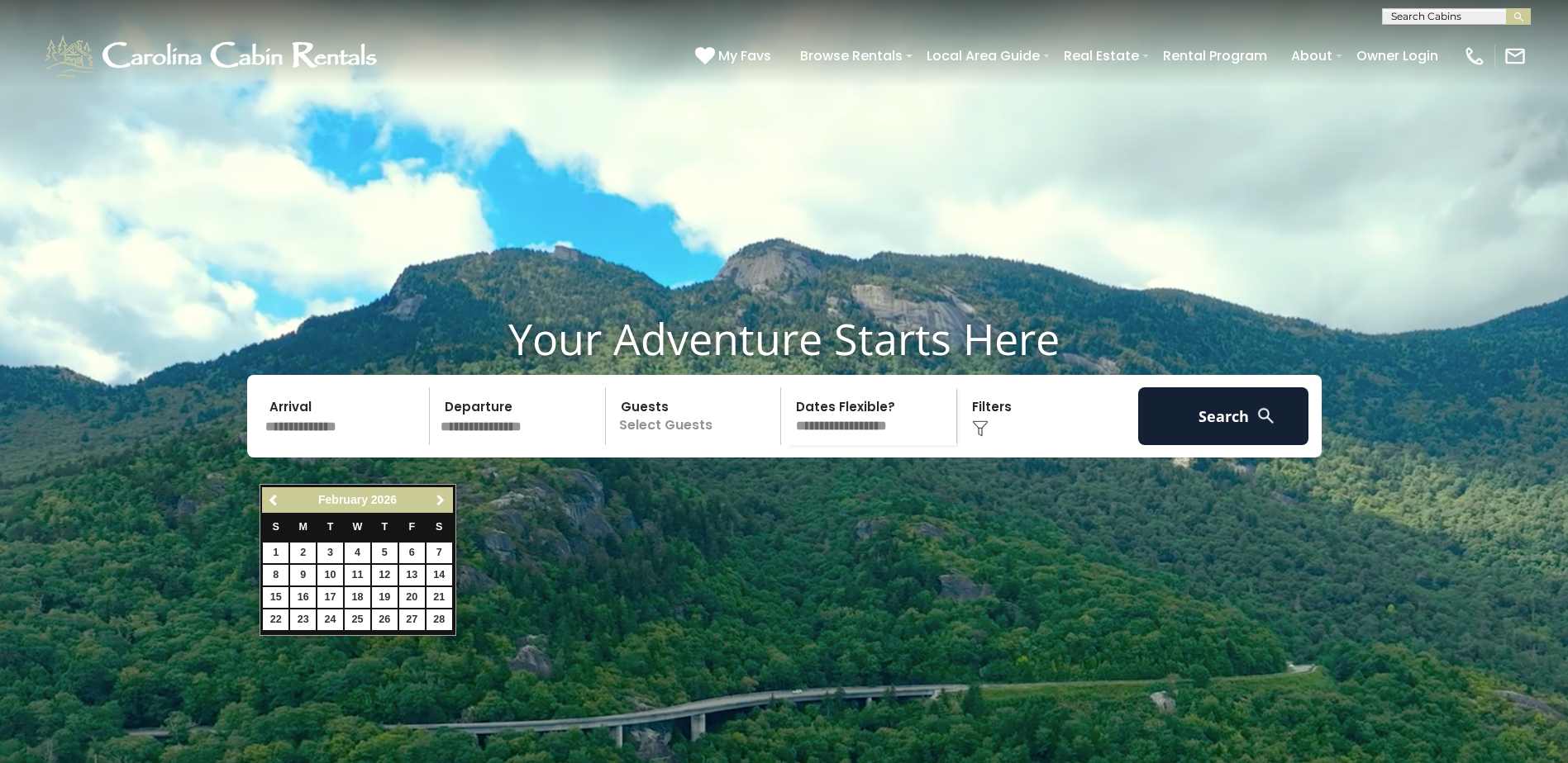
click at [444, 500] on span "Next" at bounding box center [440, 501] width 13 height 13
click at [444, 499] on span "Next" at bounding box center [440, 501] width 13 height 13
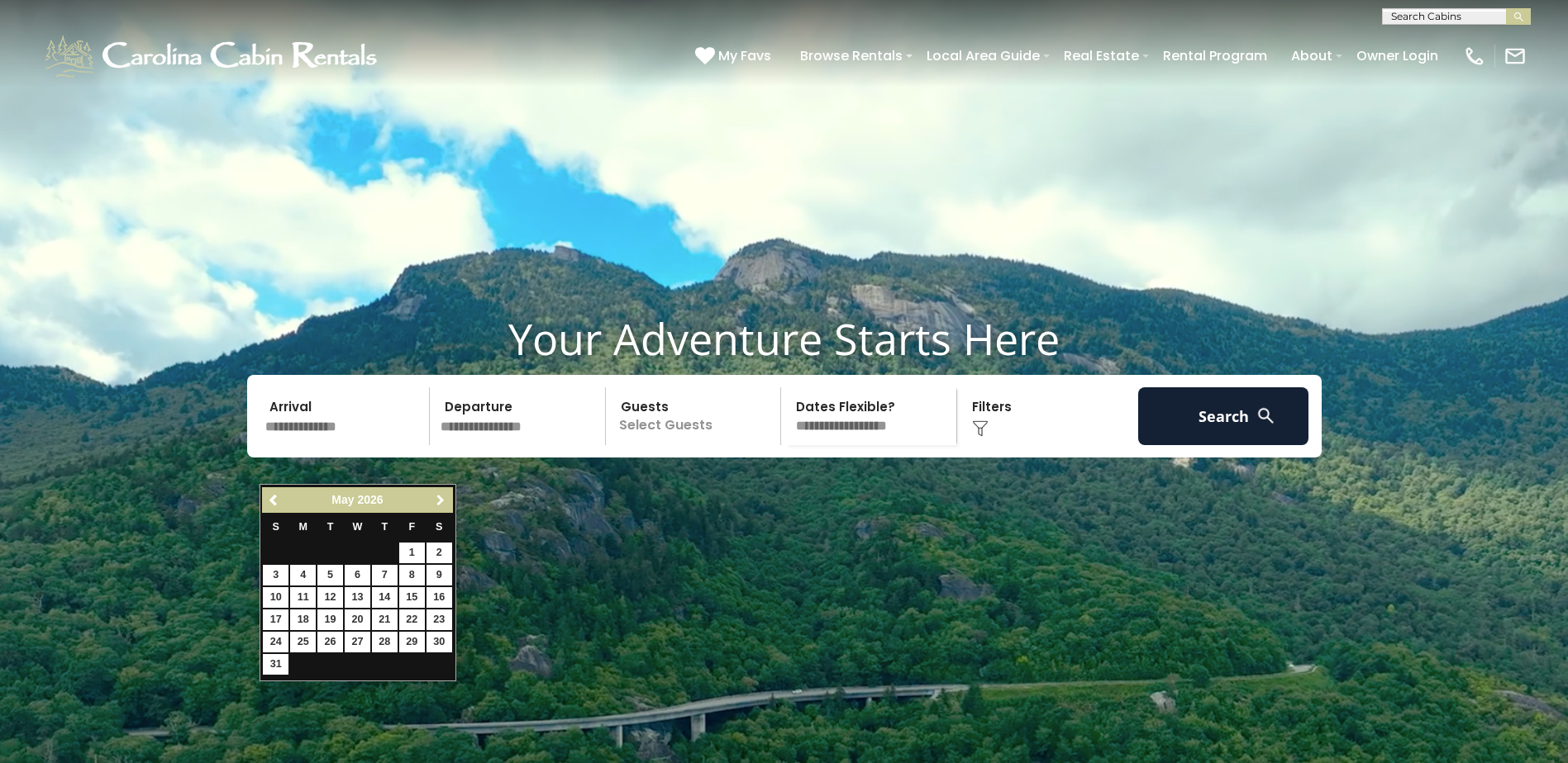
click at [444, 499] on span "Next" at bounding box center [440, 501] width 13 height 13
click at [275, 597] on link "14" at bounding box center [275, 597] width 26 height 21
type input "*******"
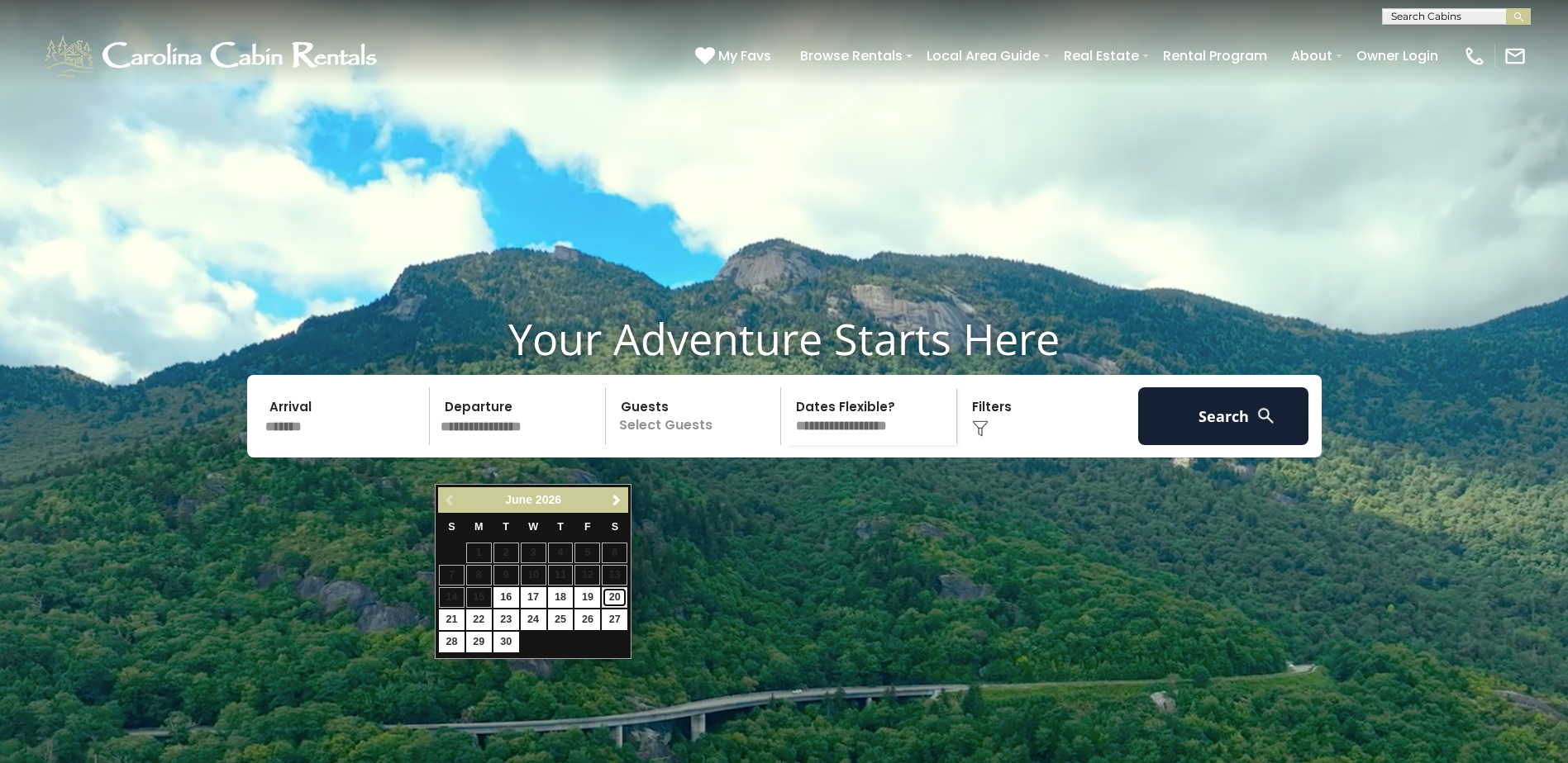
click at [619, 596] on link "20" at bounding box center [614, 597] width 26 height 21
type input "*******"
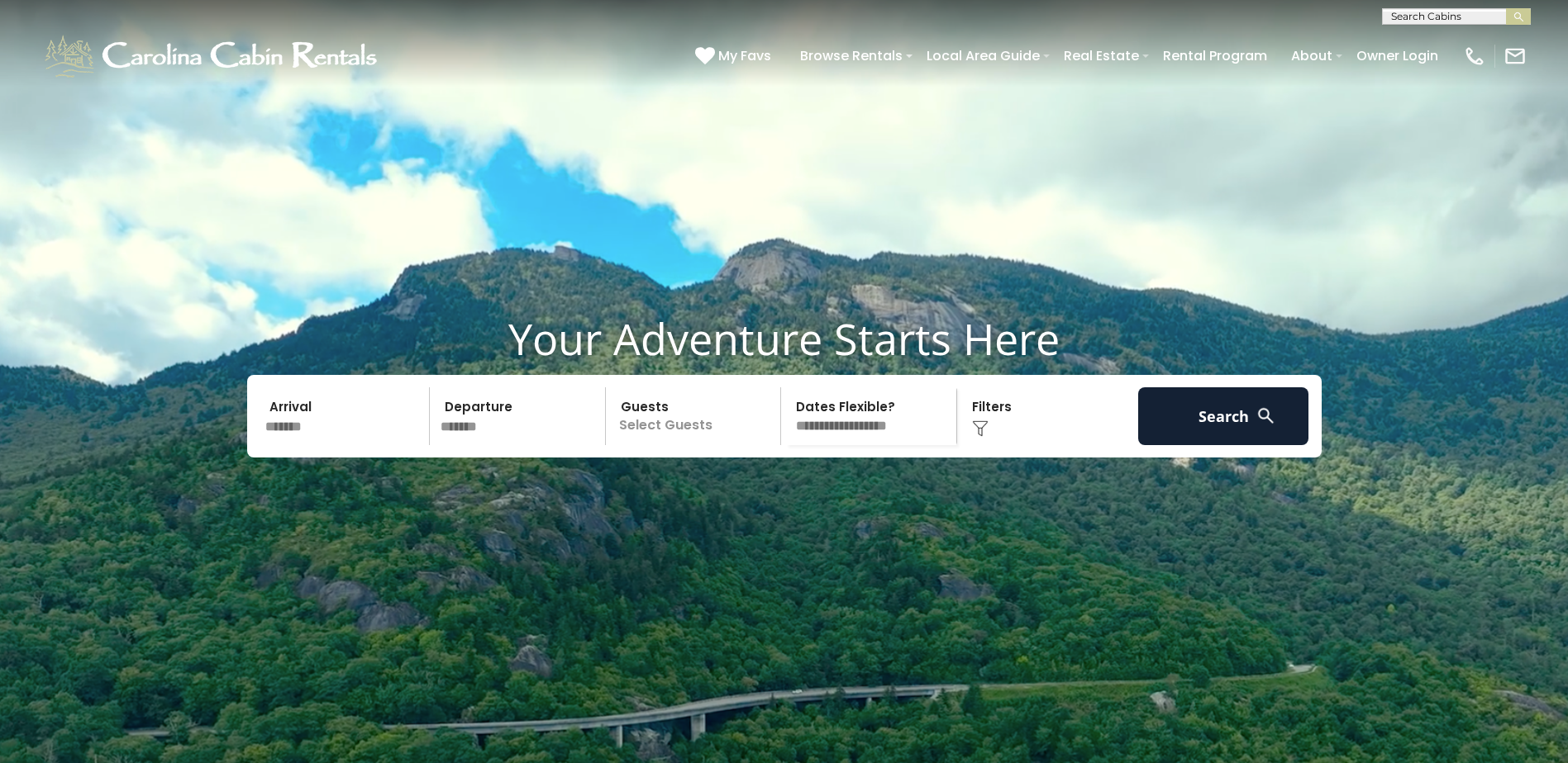
click at [645, 445] on p "Select Guests" at bounding box center [696, 417] width 171 height 58
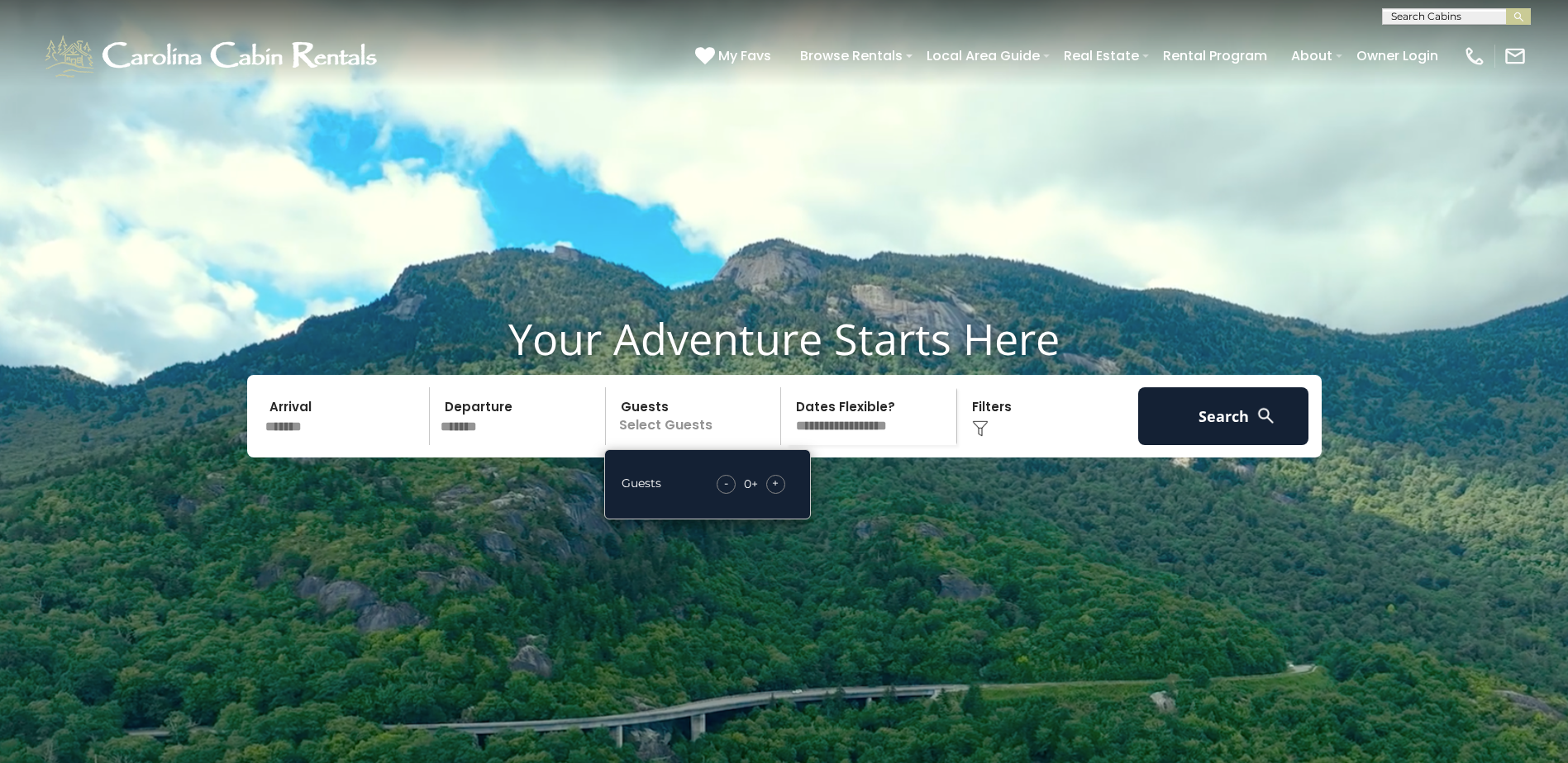
click at [774, 492] on span "+" at bounding box center [775, 483] width 7 height 17
click at [1166, 445] on button "Search" at bounding box center [1223, 417] width 171 height 58
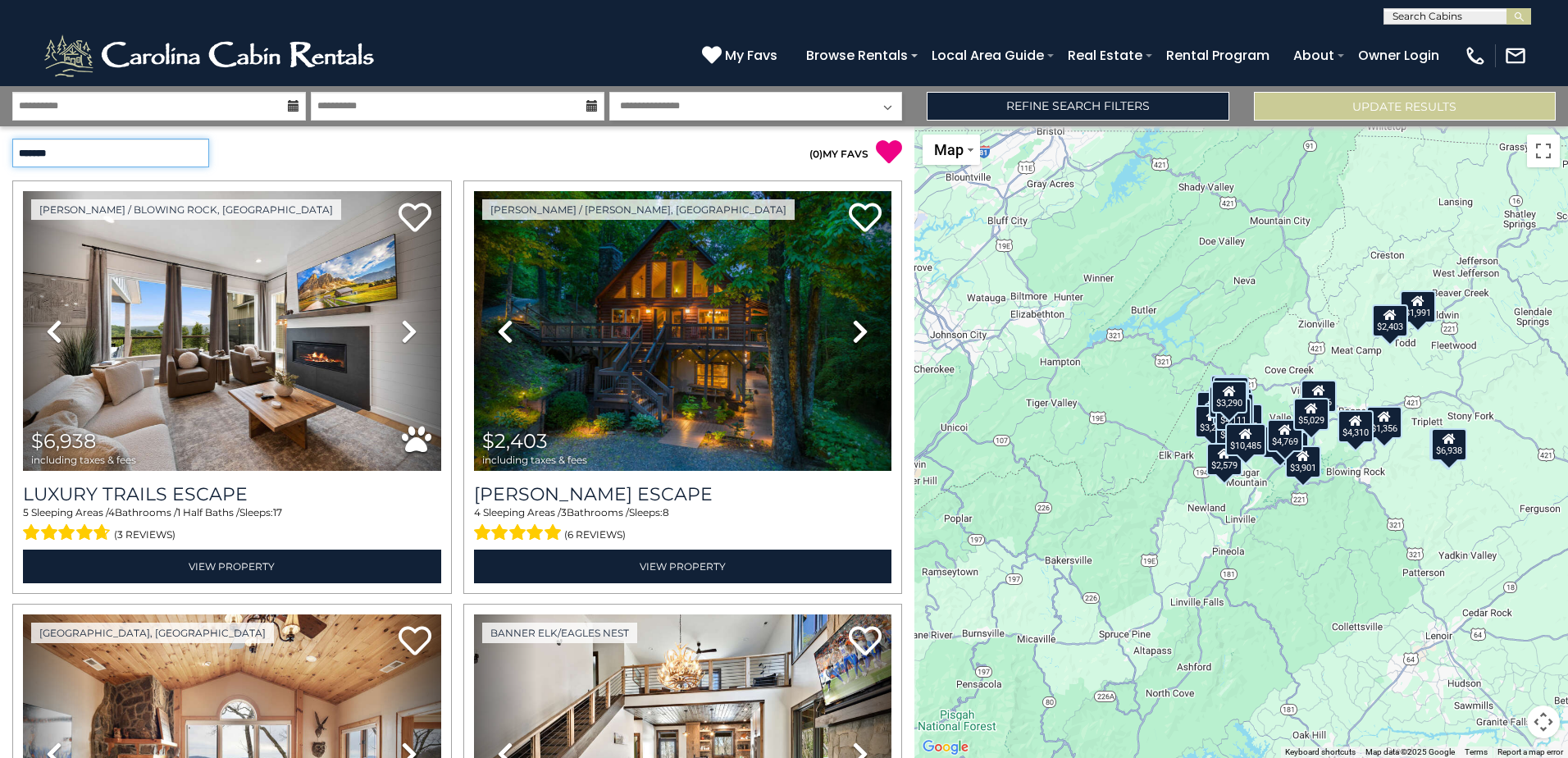
click at [200, 150] on select "**********" at bounding box center [111, 153] width 197 height 29
select select "*********"
click at [12, 139] on select "**********" at bounding box center [111, 153] width 197 height 29
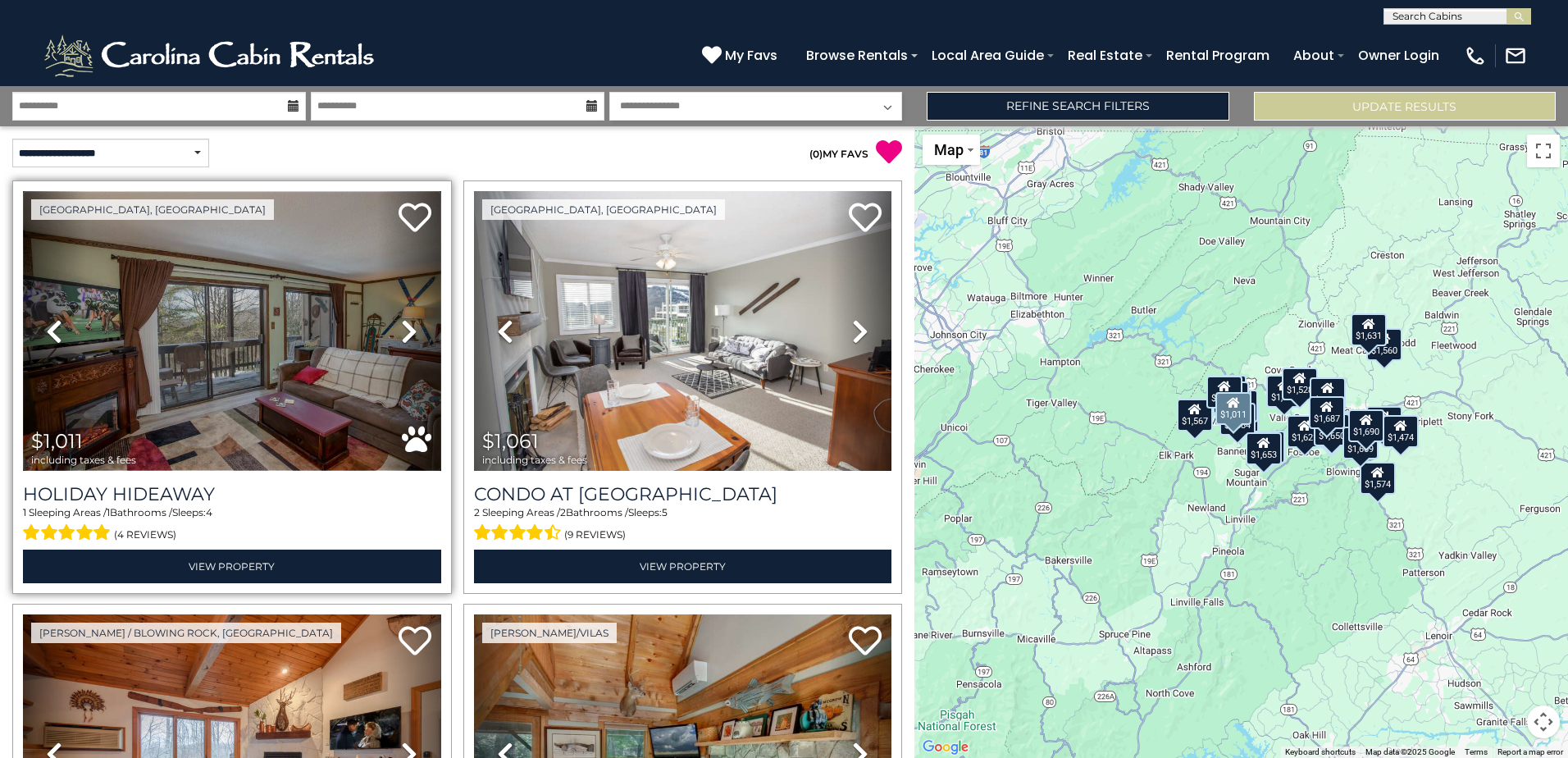
click at [239, 379] on img at bounding box center [232, 331] width 418 height 280
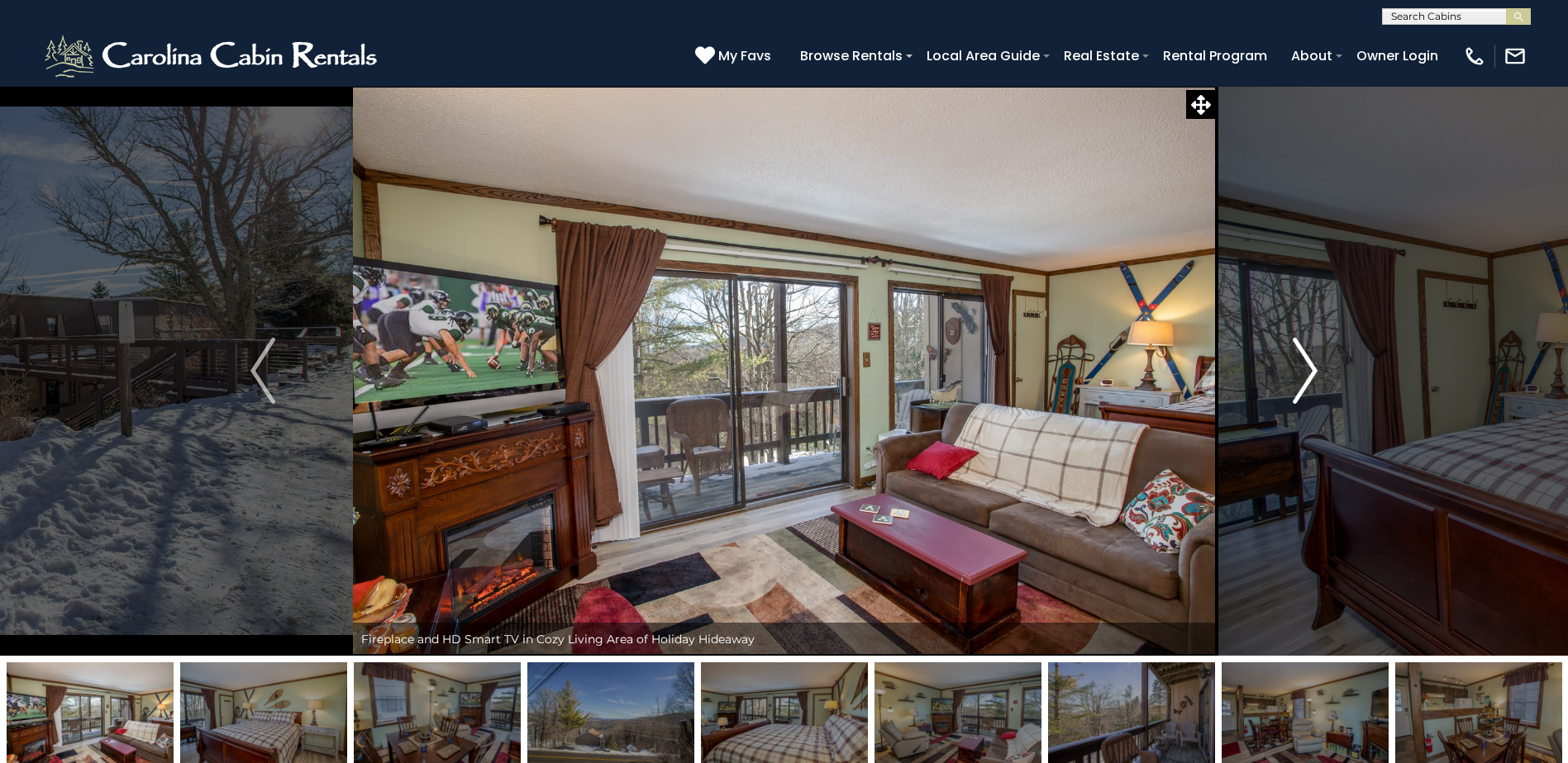
click at [1306, 362] on img "Next" at bounding box center [1305, 370] width 25 height 66
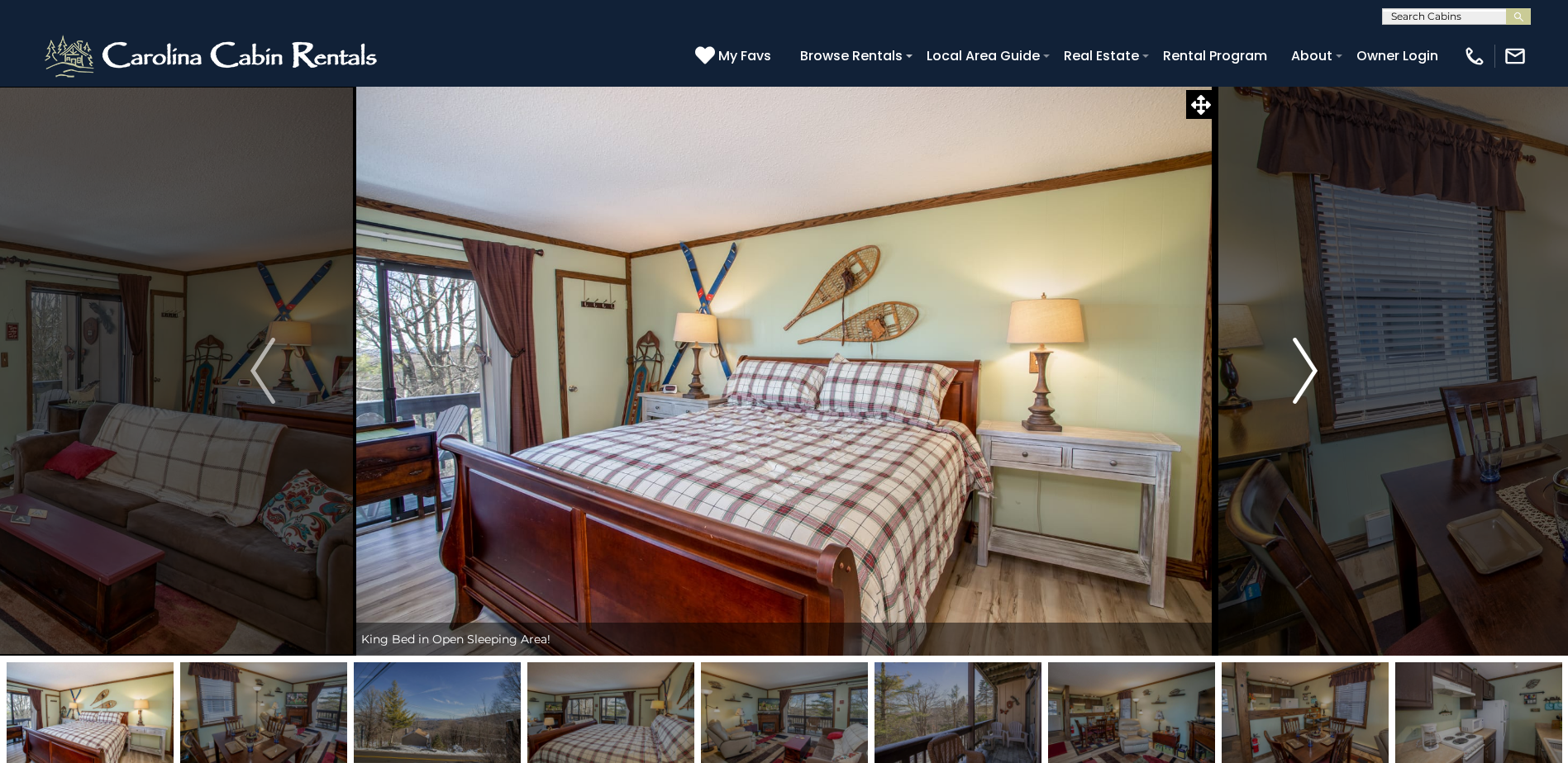
click at [1306, 362] on img "Next" at bounding box center [1305, 370] width 25 height 66
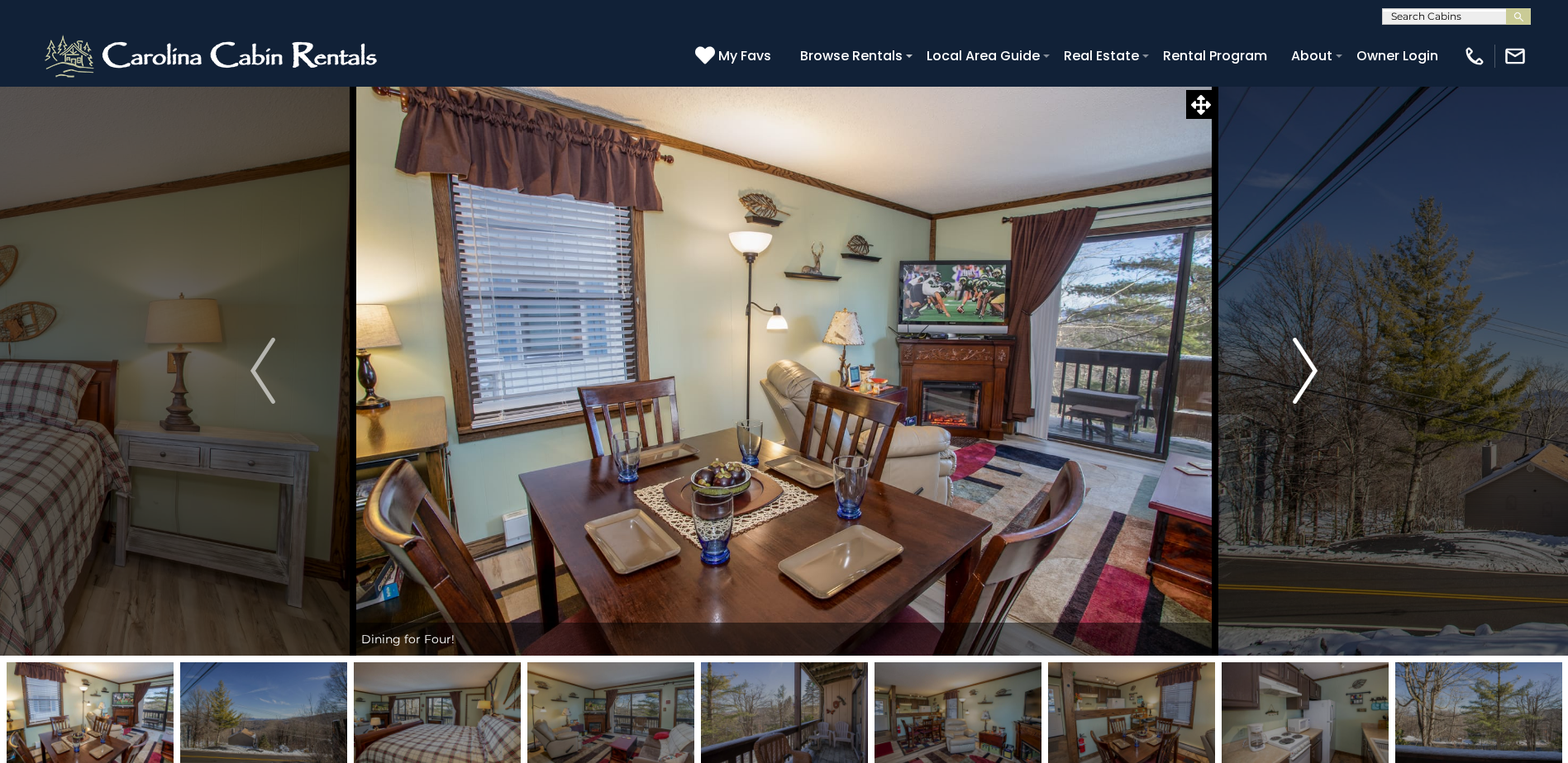
click at [1306, 362] on img "Next" at bounding box center [1305, 370] width 25 height 66
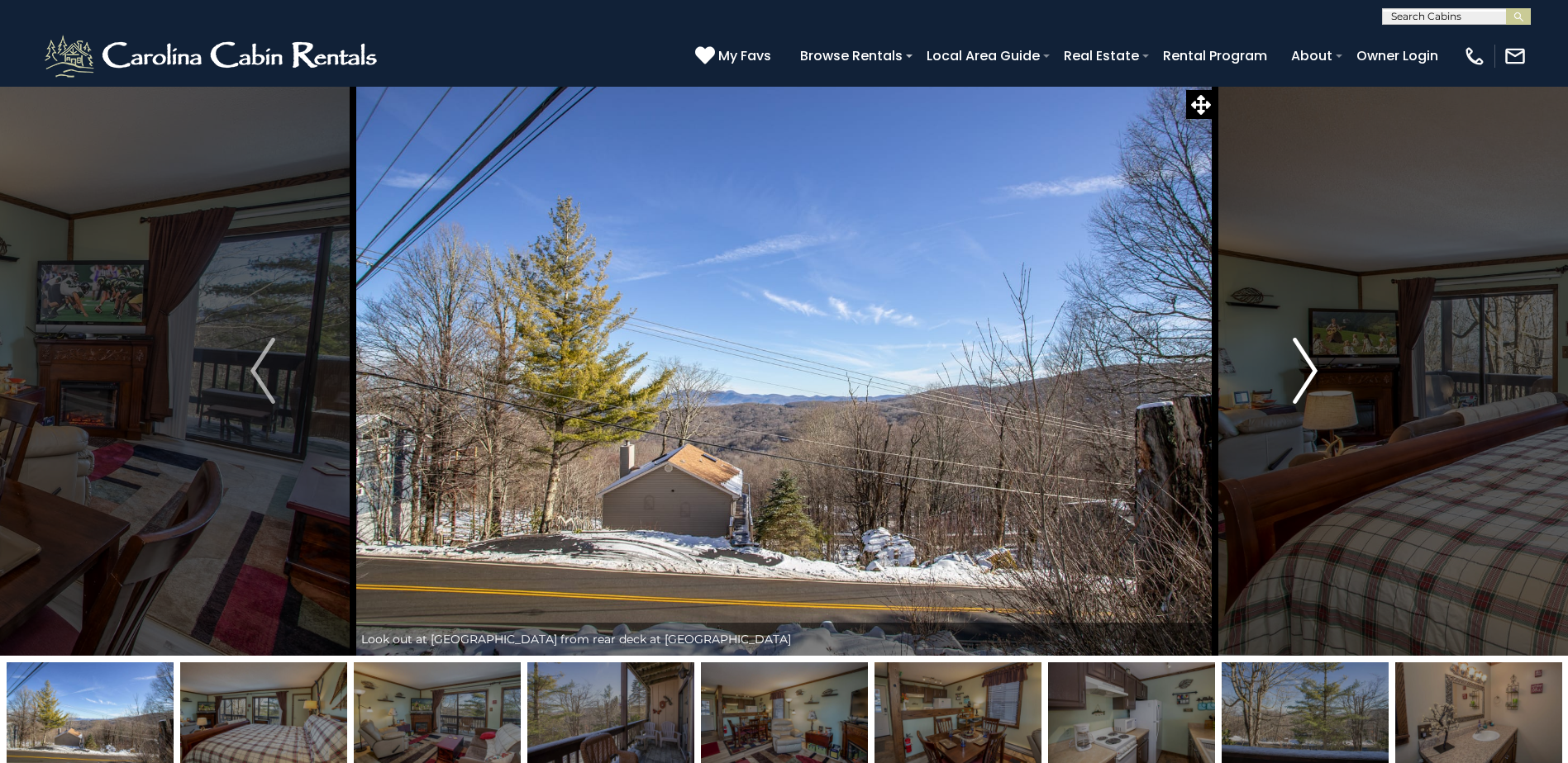
click at [1306, 362] on img "Next" at bounding box center [1305, 370] width 25 height 66
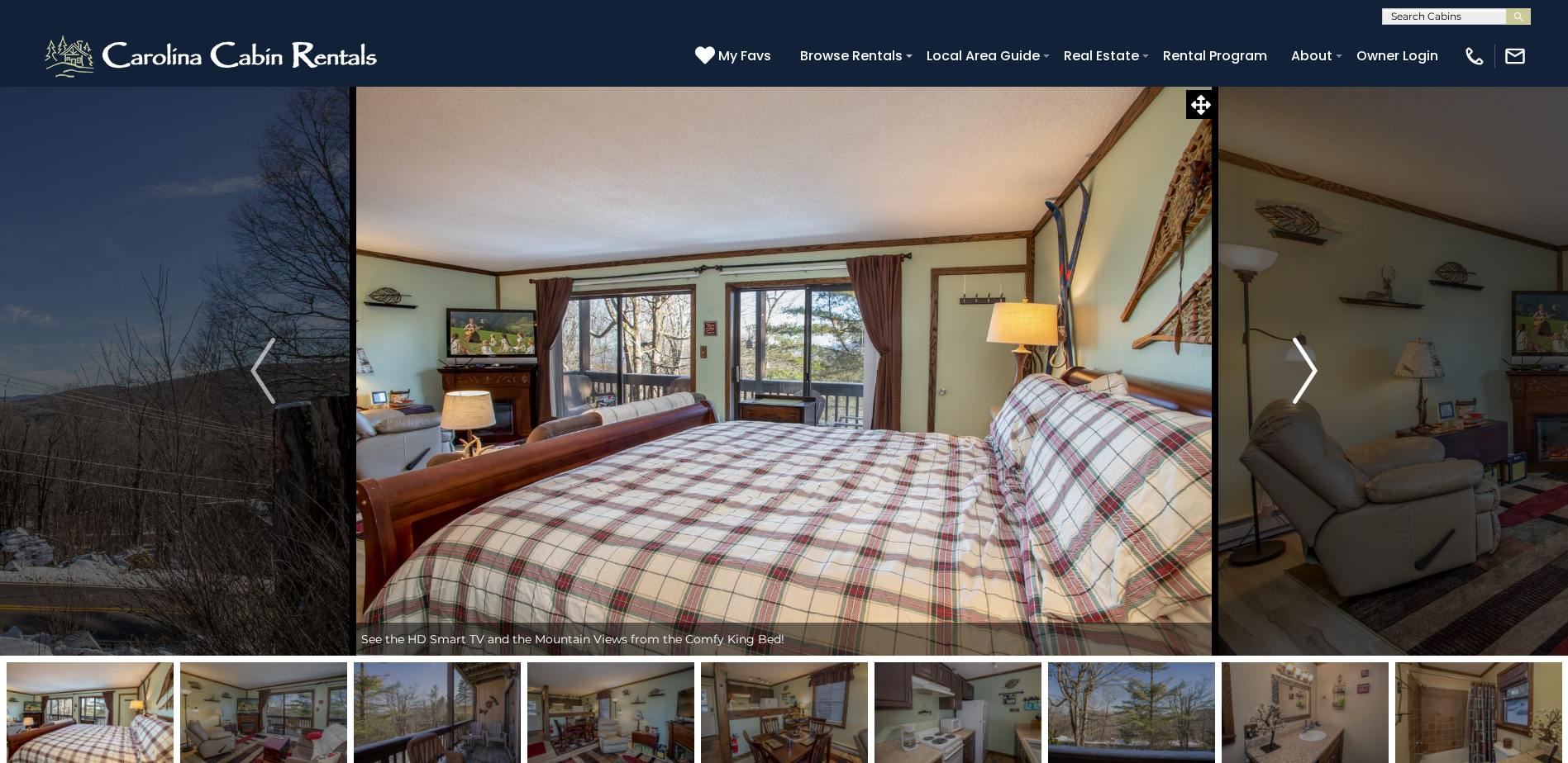
click at [1306, 362] on img "Next" at bounding box center [1305, 370] width 25 height 66
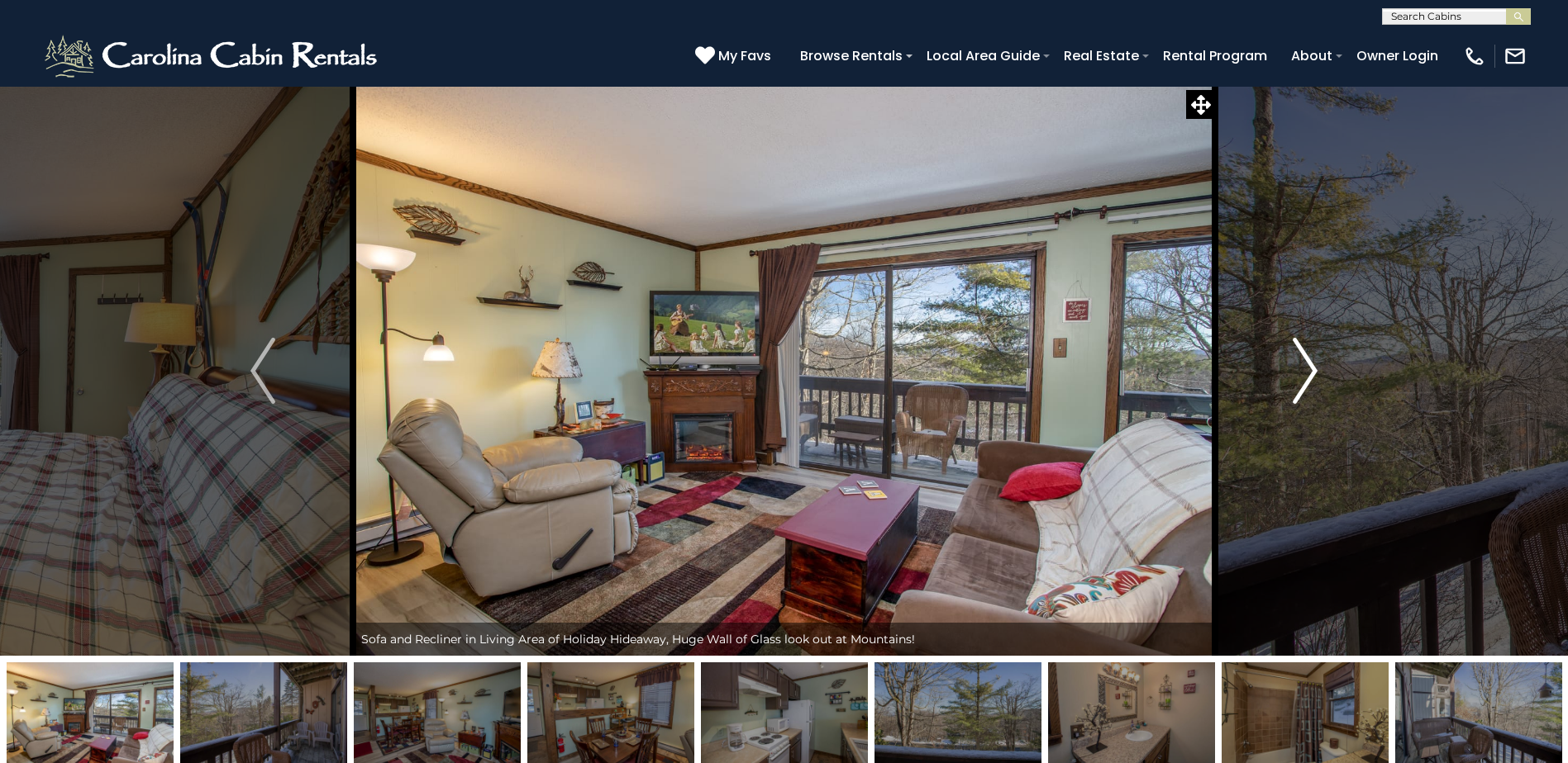
click at [1306, 362] on img "Next" at bounding box center [1305, 370] width 25 height 66
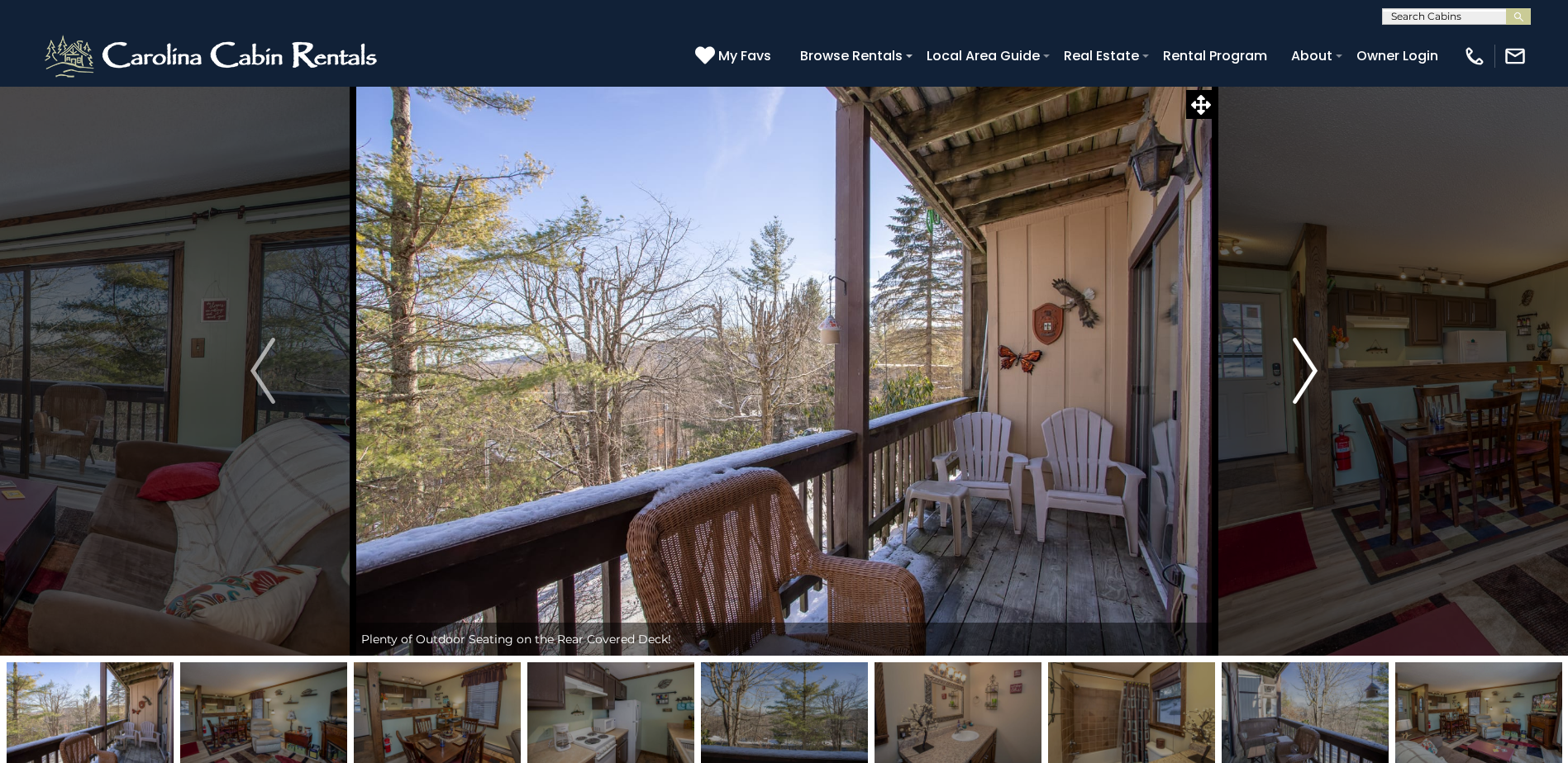
click at [1306, 362] on img "Next" at bounding box center [1305, 370] width 25 height 66
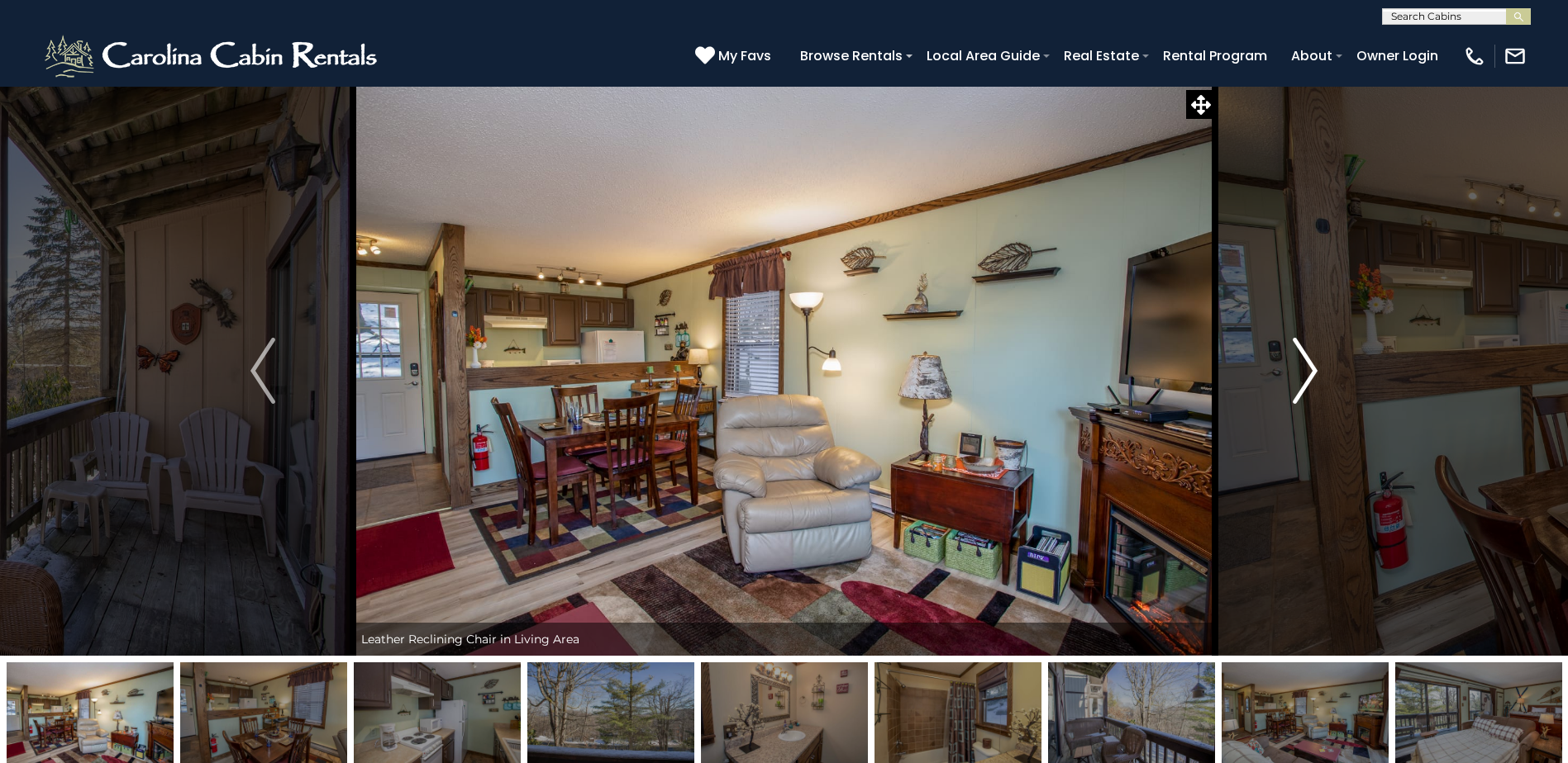
click at [1306, 362] on img "Next" at bounding box center [1305, 370] width 25 height 66
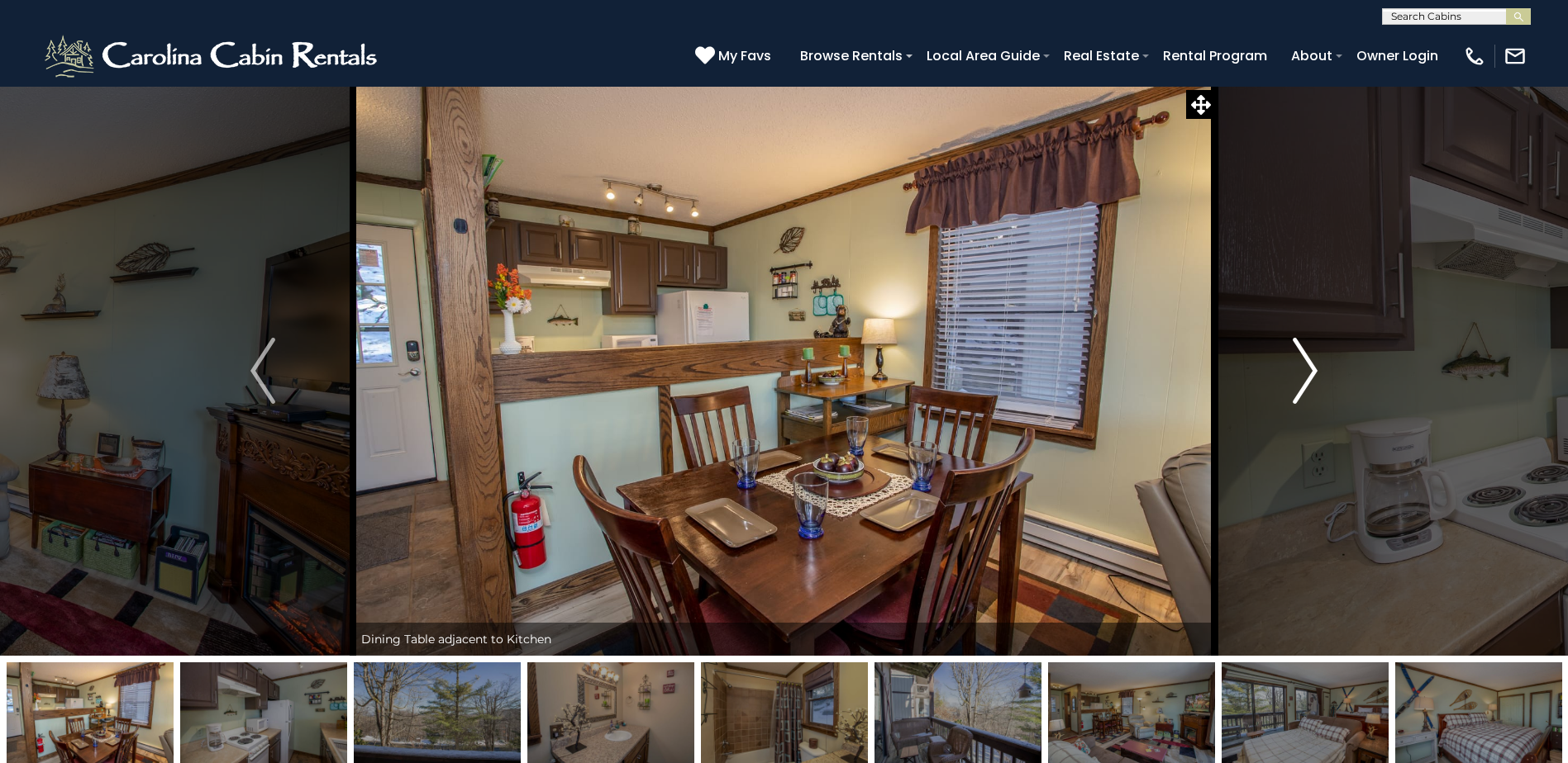
click at [1306, 362] on img "Next" at bounding box center [1305, 370] width 25 height 66
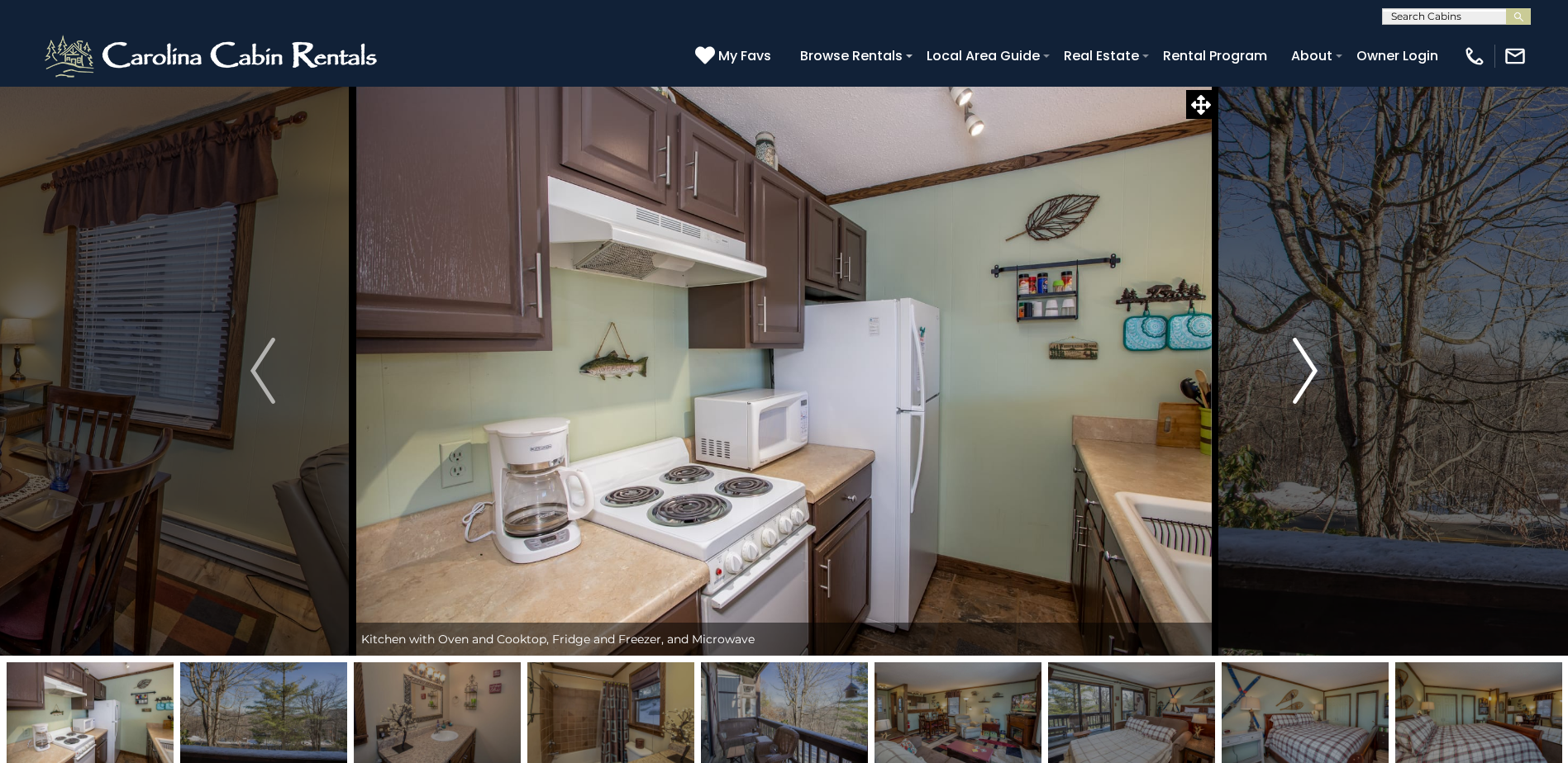
click at [1306, 362] on img "Next" at bounding box center [1305, 370] width 25 height 66
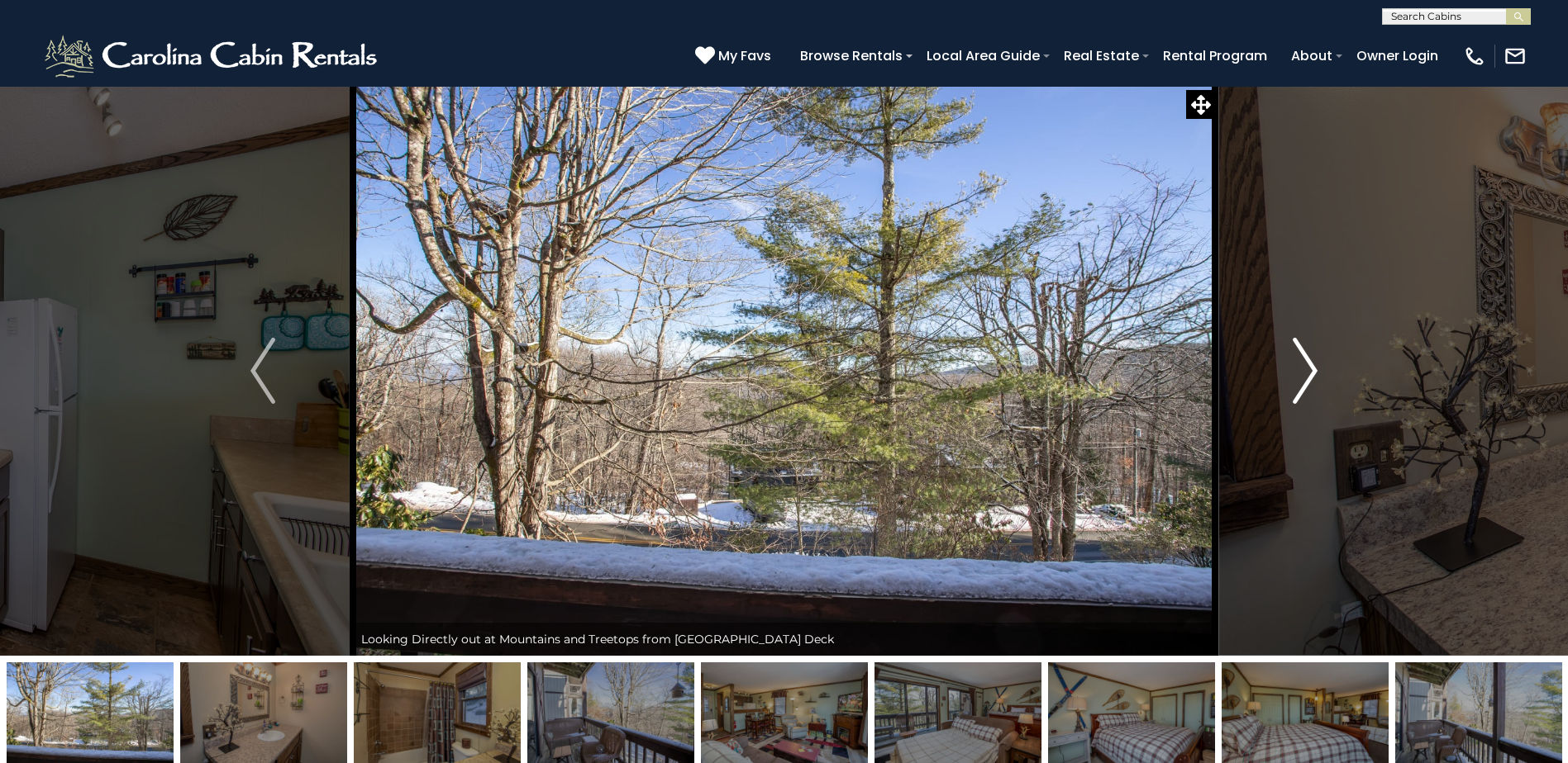
click at [1306, 362] on img "Next" at bounding box center [1305, 370] width 25 height 66
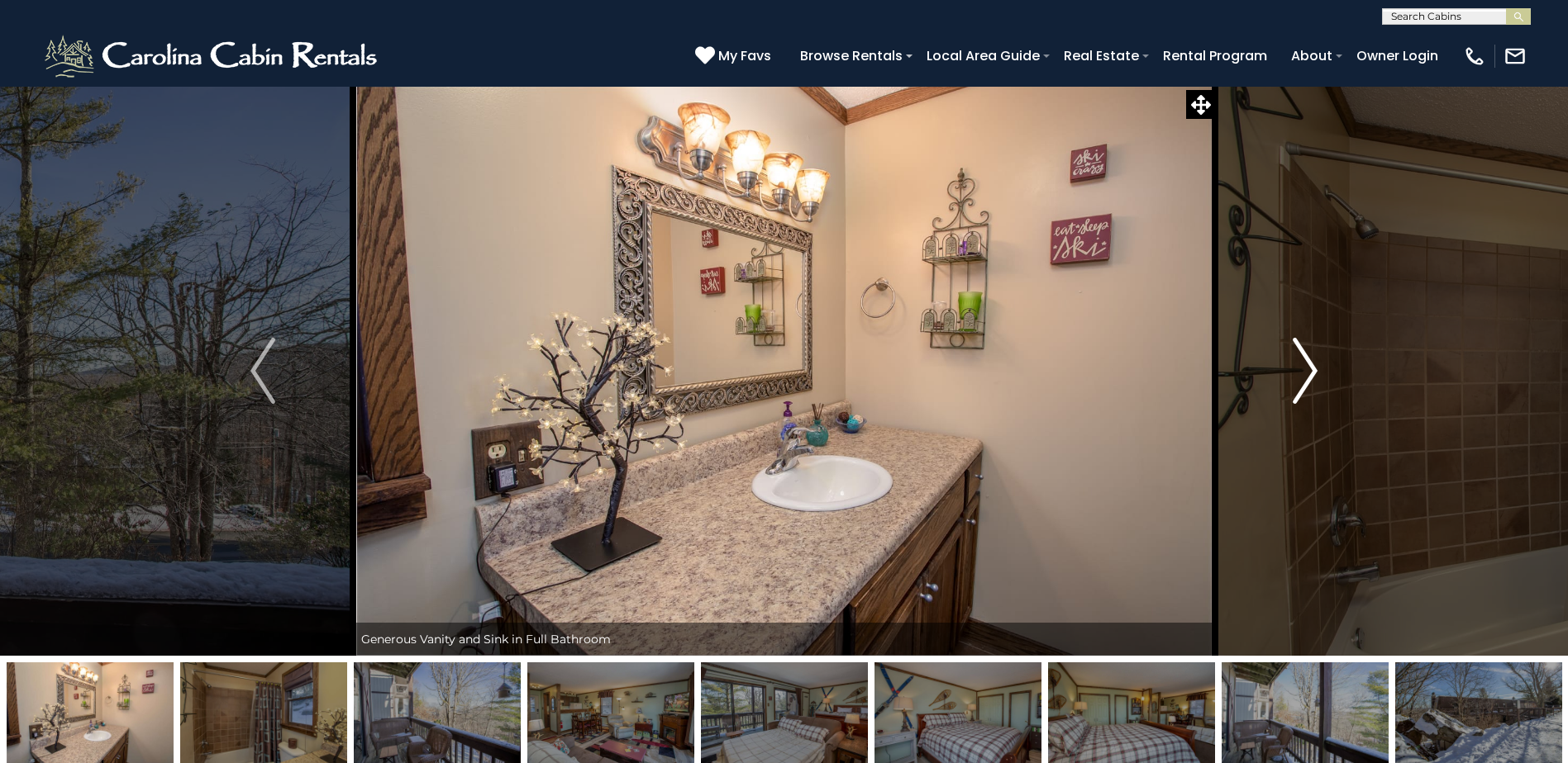
click at [1306, 362] on img "Next" at bounding box center [1305, 370] width 25 height 66
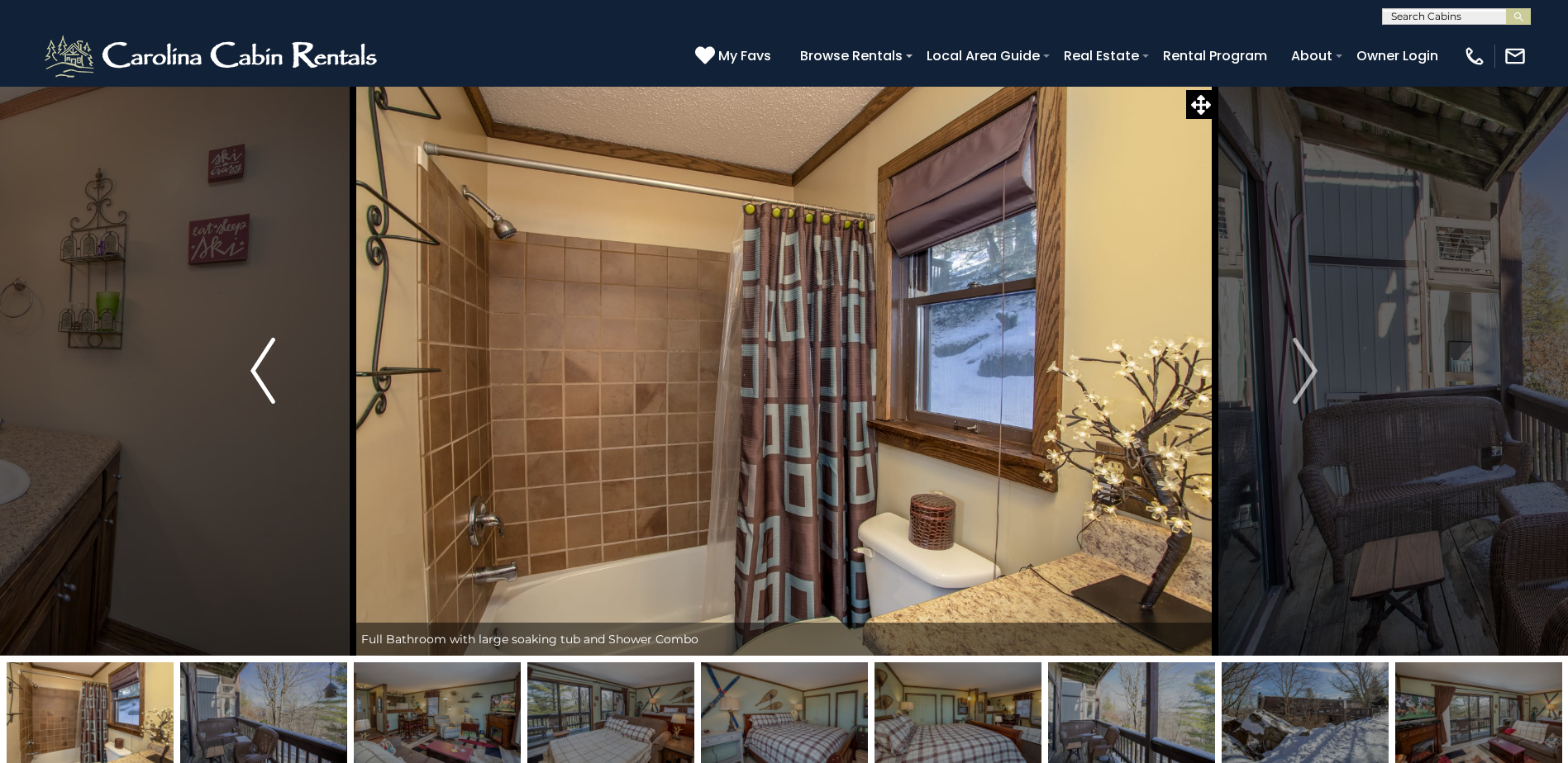
click at [243, 386] on button "Previous" at bounding box center [263, 370] width 180 height 570
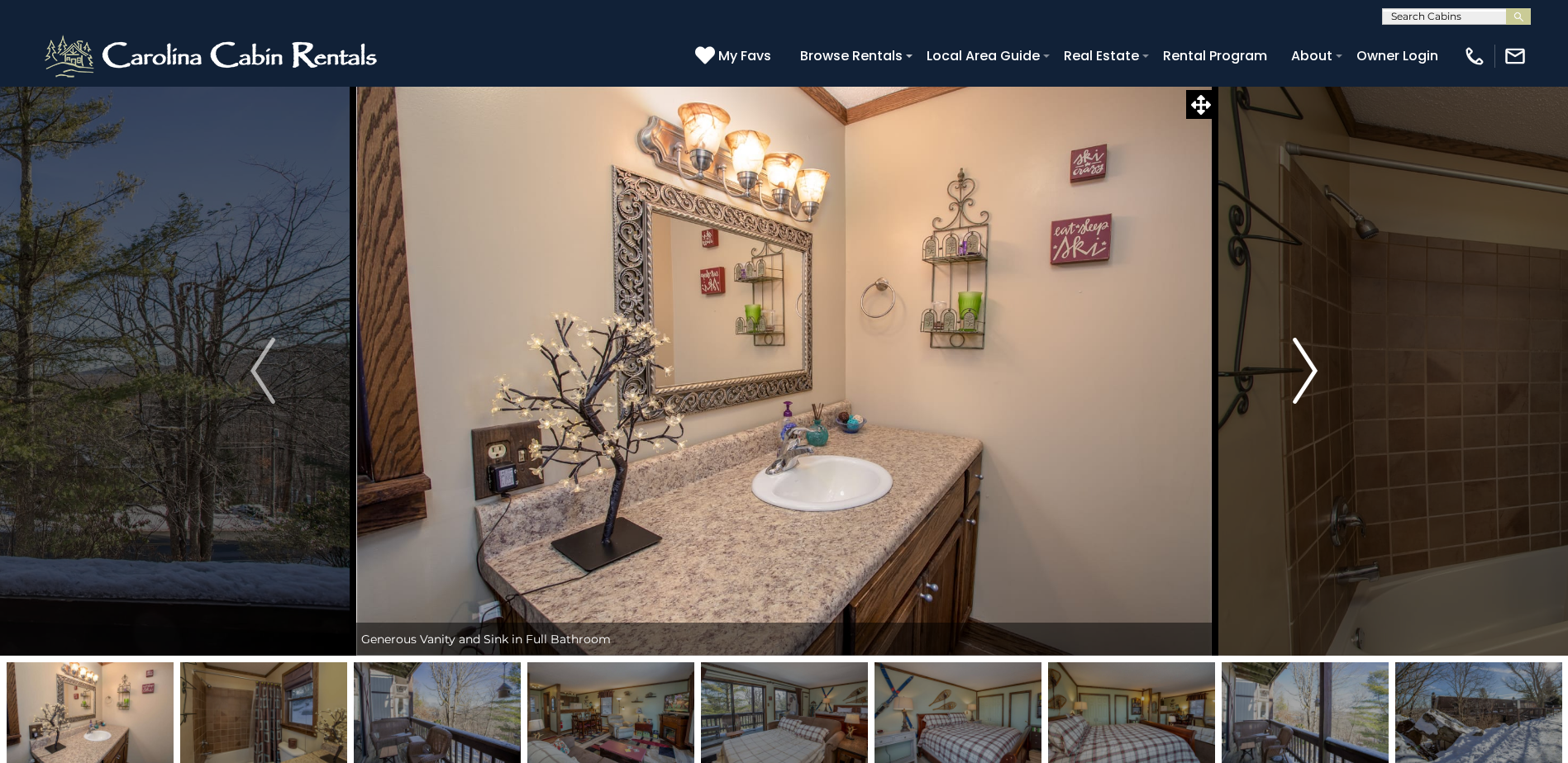
click at [1312, 383] on img "Next" at bounding box center [1305, 370] width 25 height 66
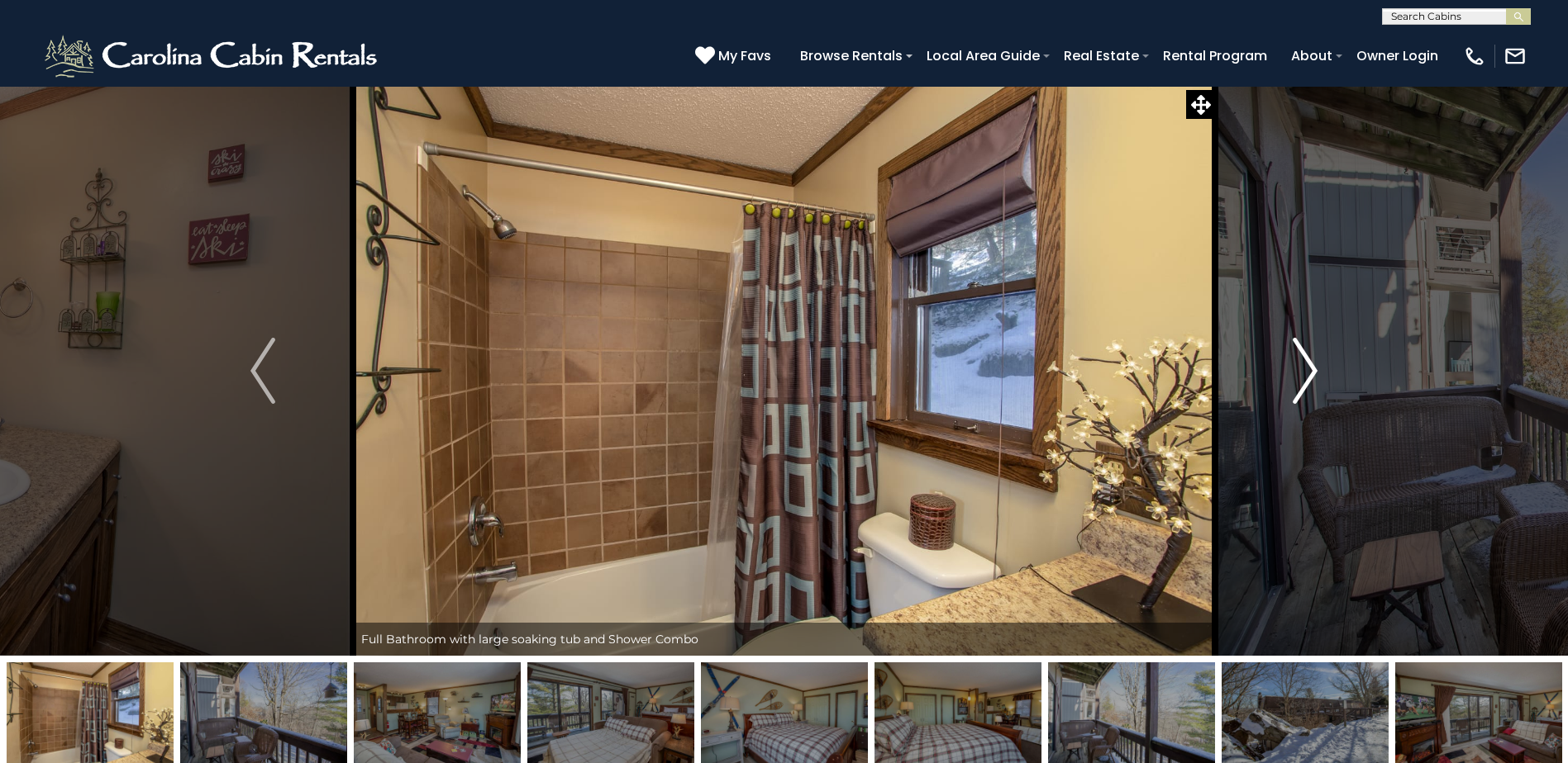
click at [1307, 365] on img "Next" at bounding box center [1305, 370] width 25 height 66
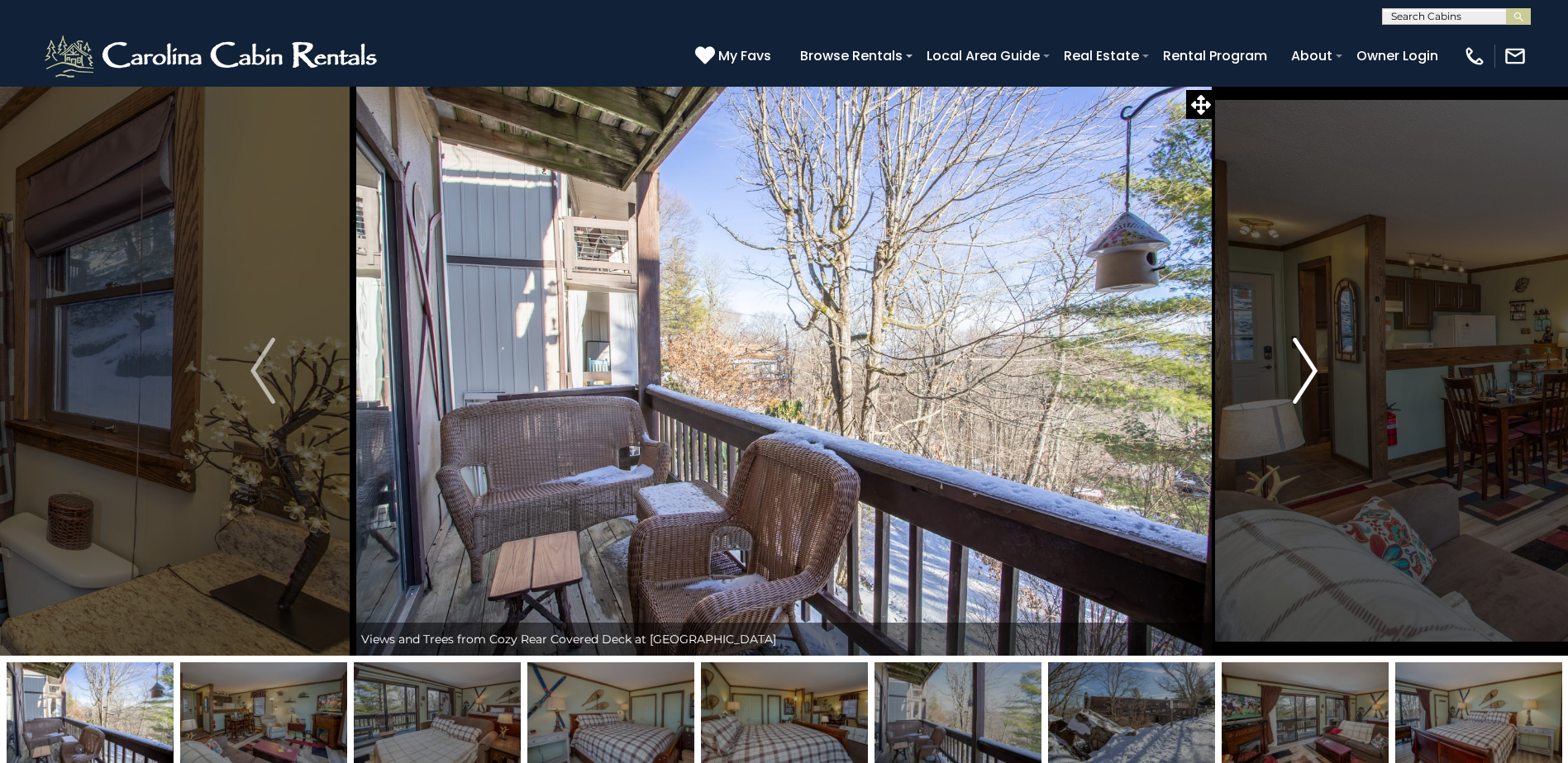
click at [1307, 365] on img "Next" at bounding box center [1305, 370] width 25 height 66
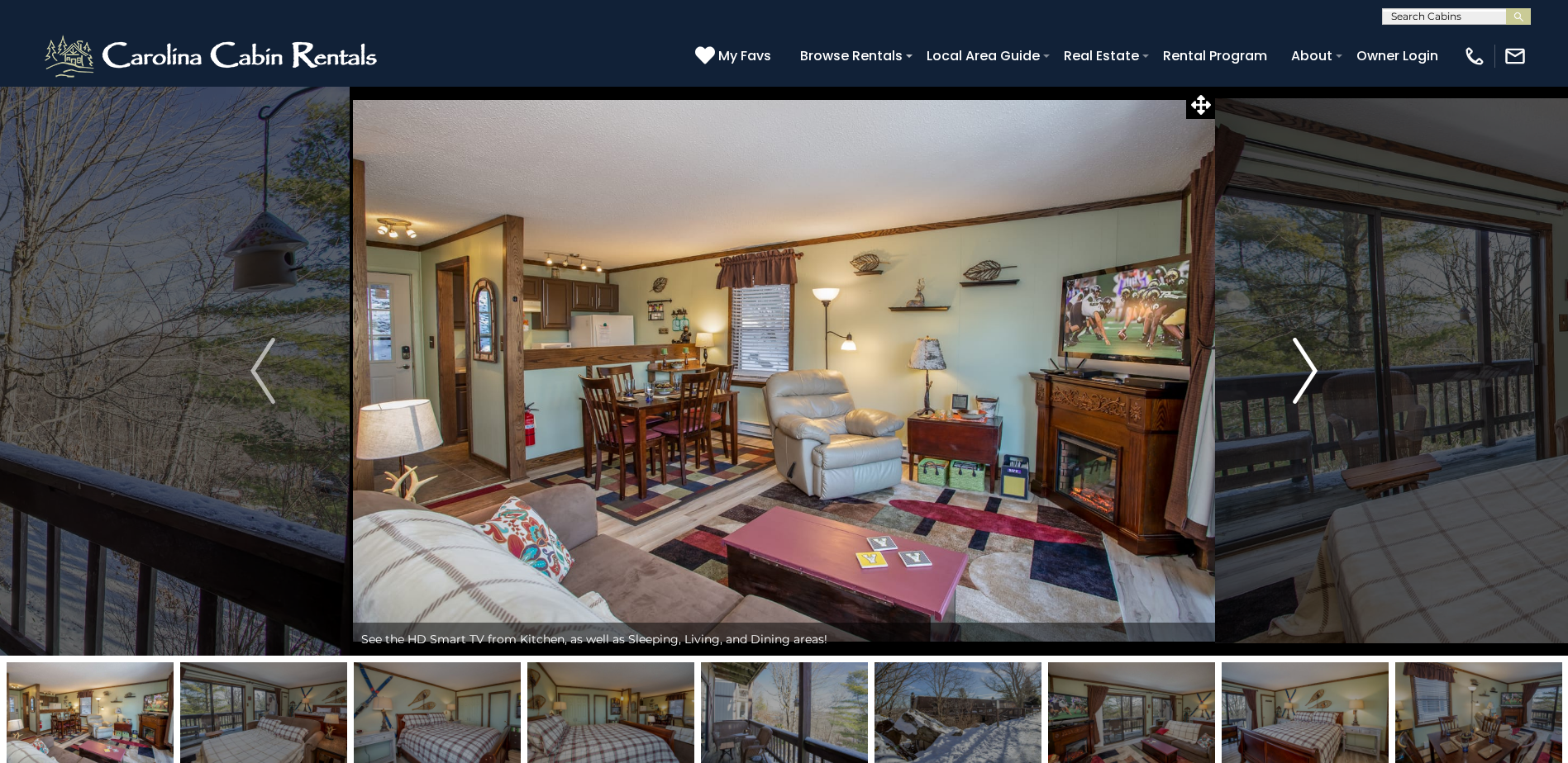
click at [1307, 365] on img "Next" at bounding box center [1305, 370] width 25 height 66
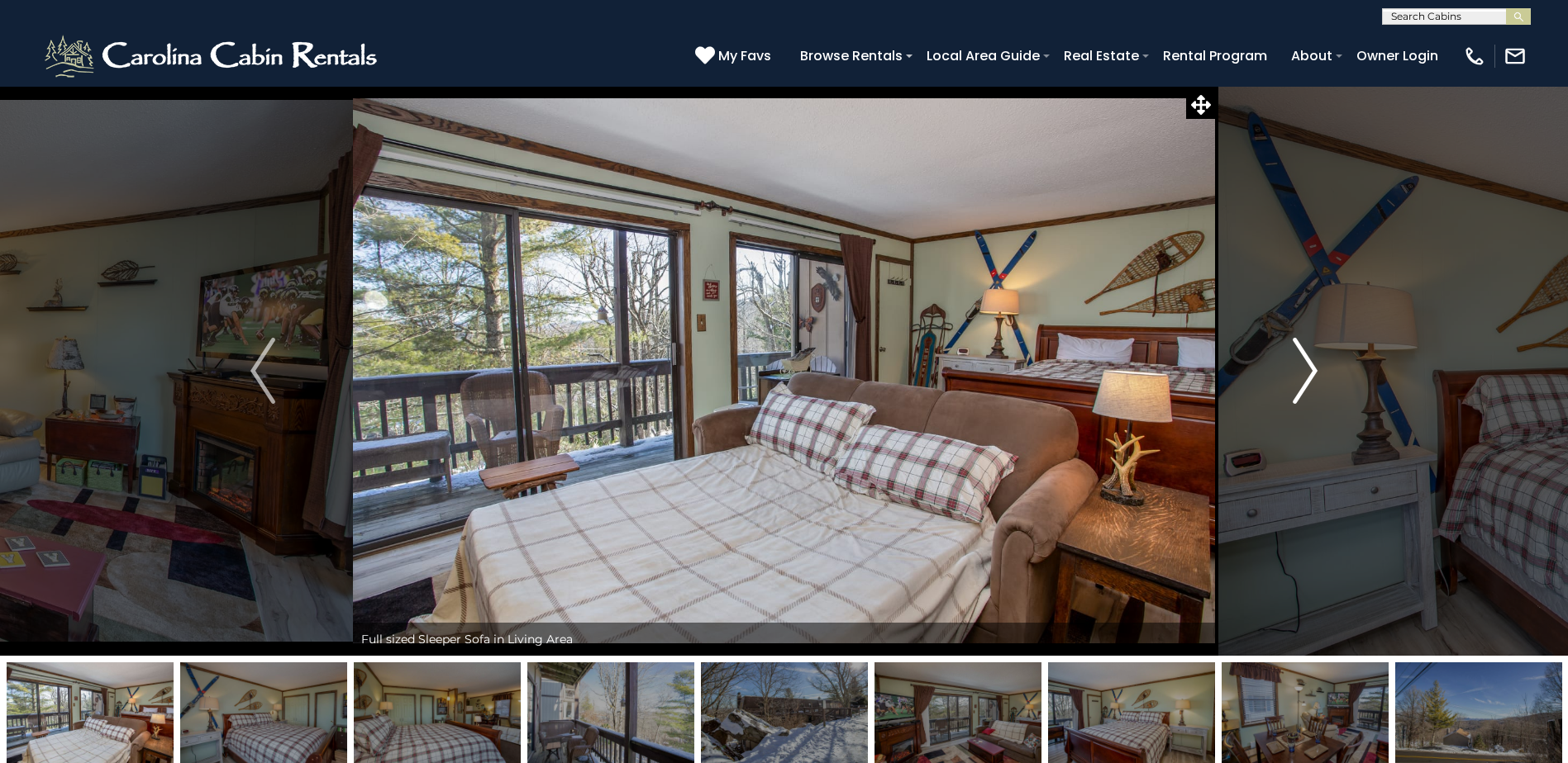
click at [1307, 365] on img "Next" at bounding box center [1305, 370] width 25 height 66
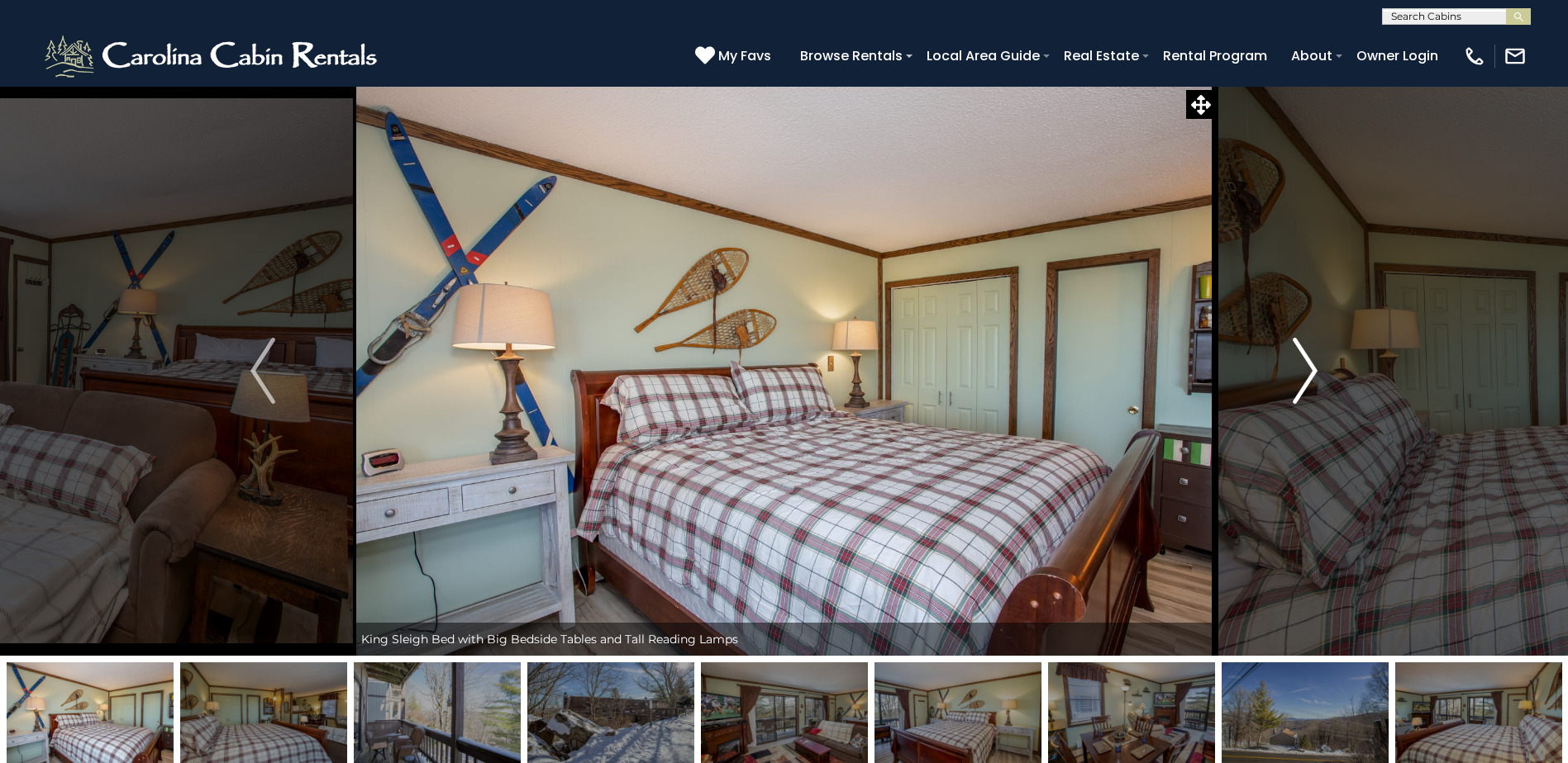
click at [1307, 365] on img "Next" at bounding box center [1305, 370] width 25 height 66
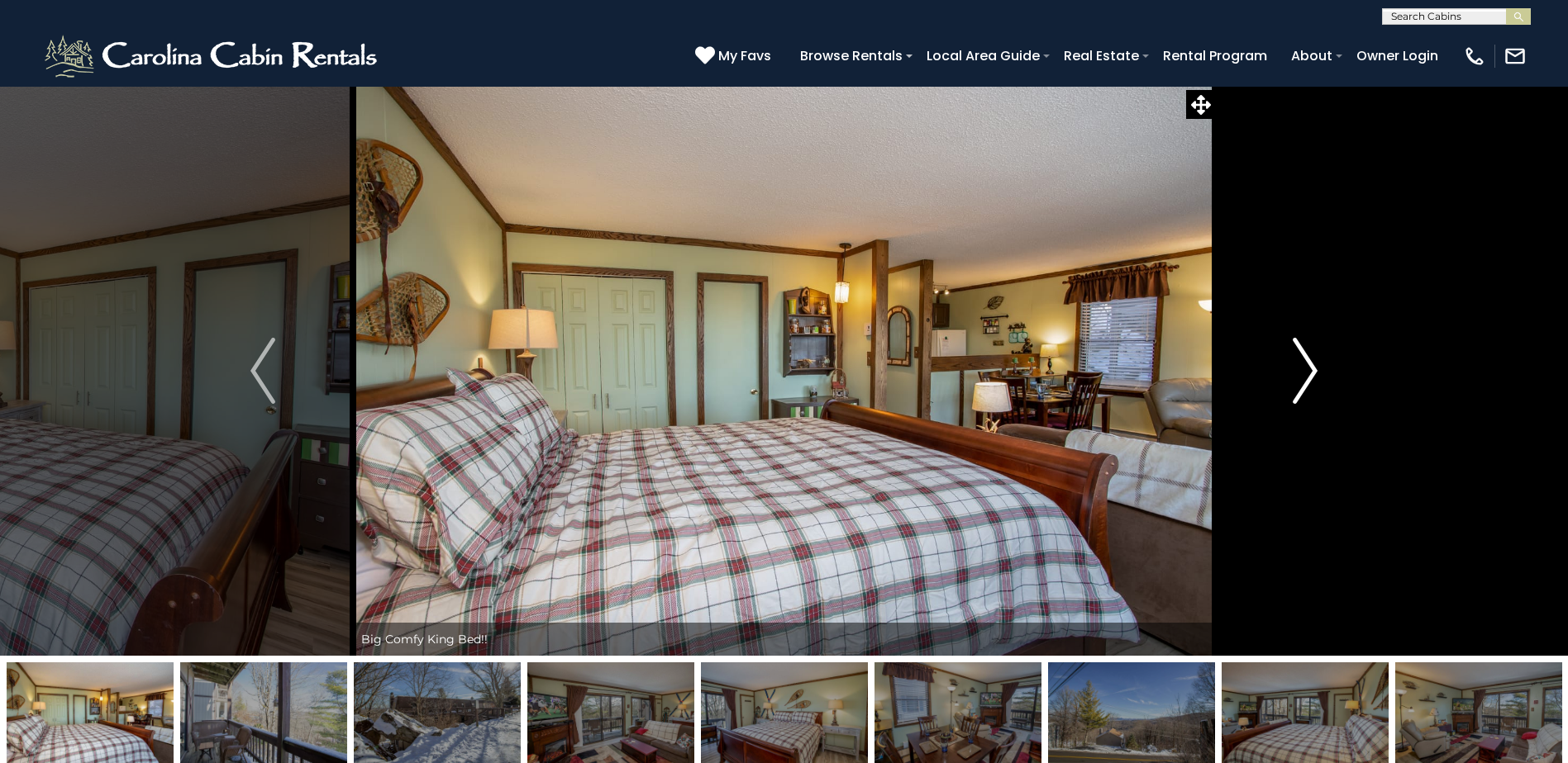
click at [1307, 365] on img "Next" at bounding box center [1305, 370] width 25 height 66
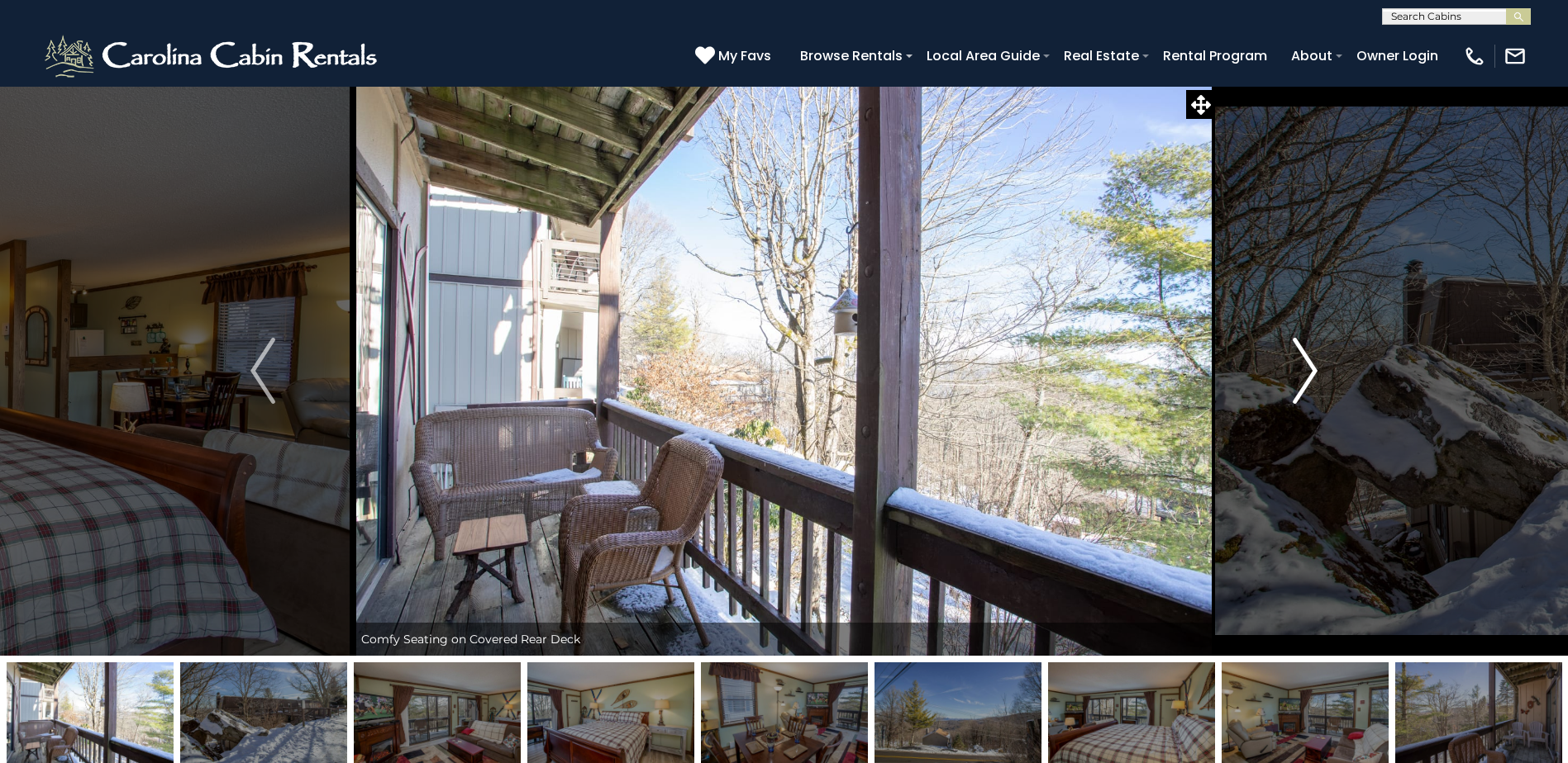
click at [1307, 365] on img "Next" at bounding box center [1305, 370] width 25 height 66
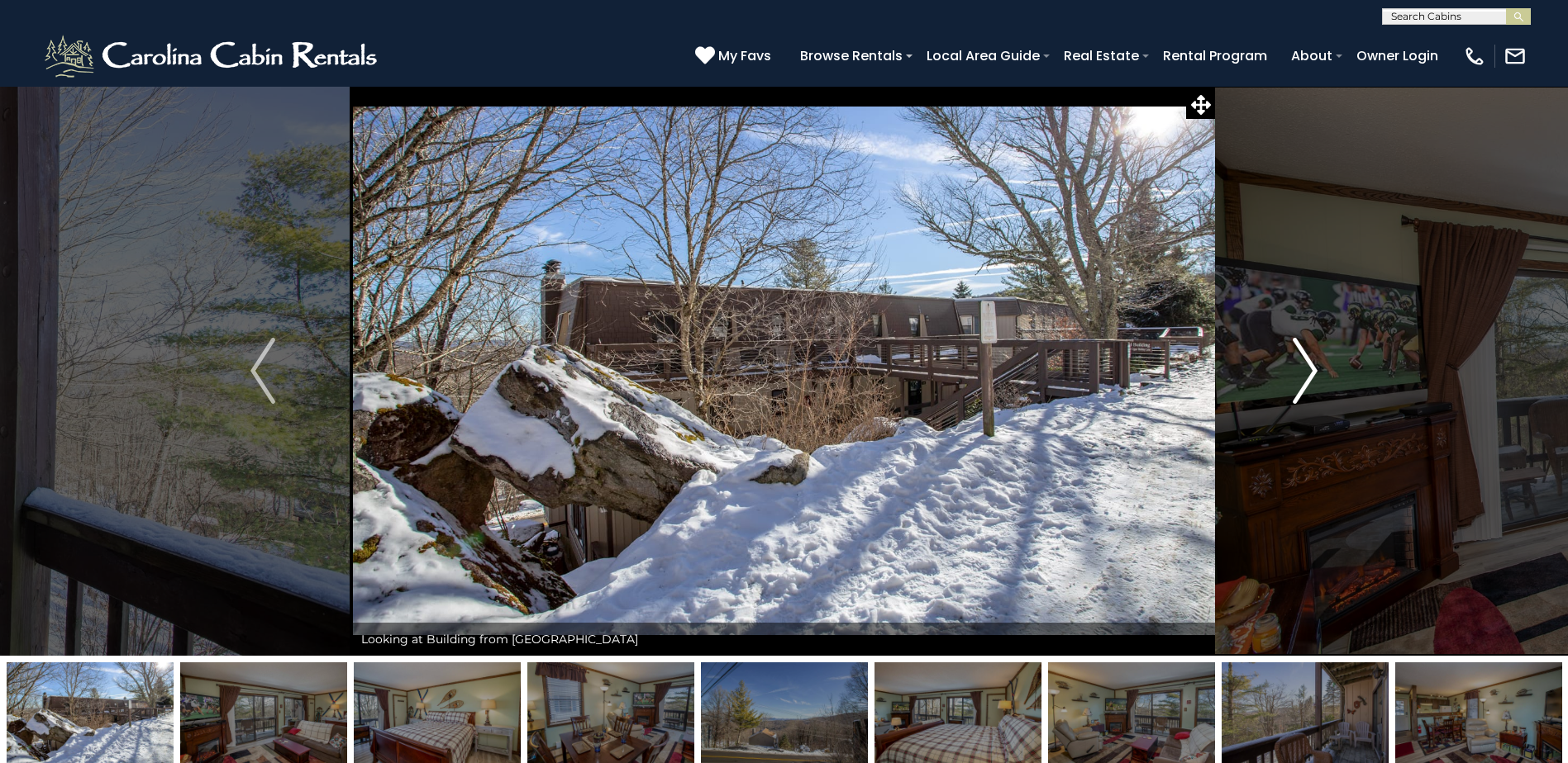
click at [1307, 365] on img "Next" at bounding box center [1305, 370] width 25 height 66
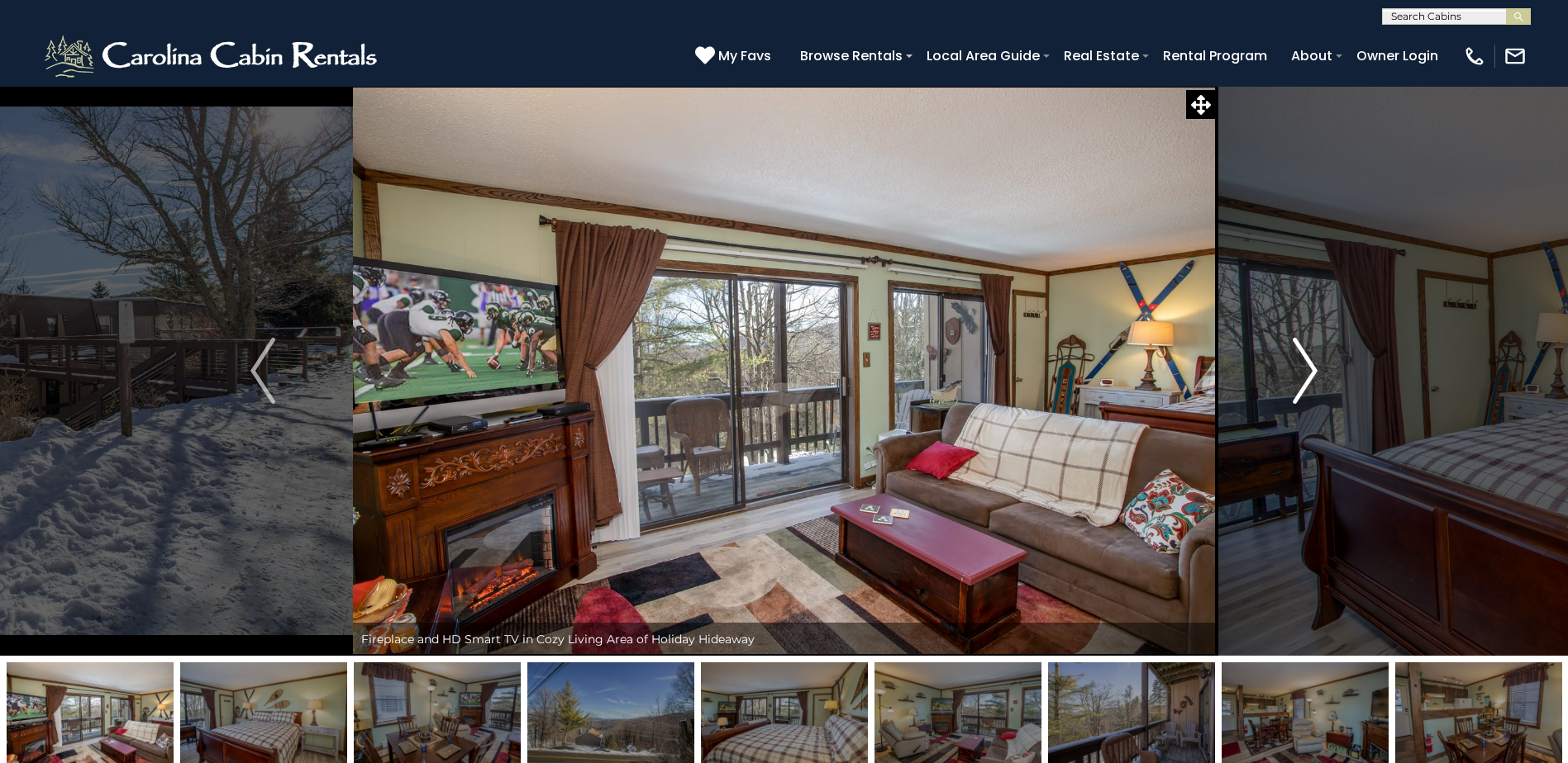
click at [1307, 365] on img "Next" at bounding box center [1305, 370] width 25 height 66
